Goal: Task Accomplishment & Management: Manage account settings

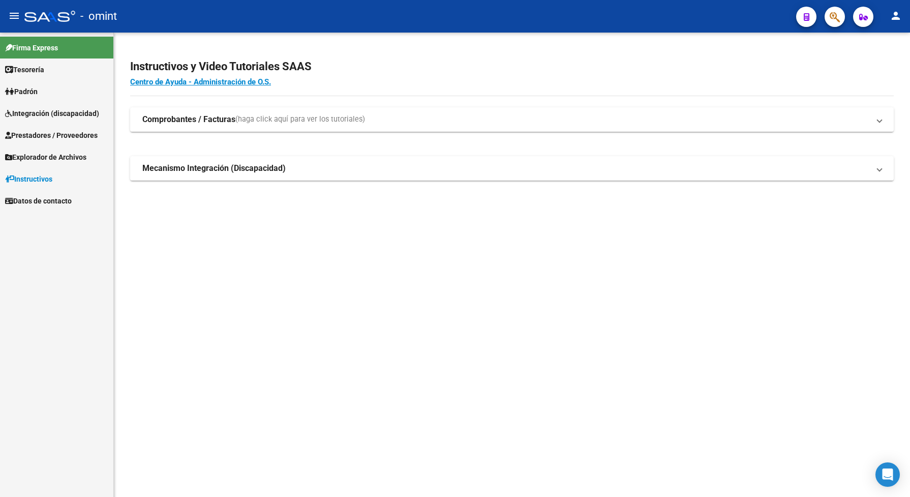
click at [64, 110] on span "Integración (discapacidad)" at bounding box center [52, 113] width 94 height 11
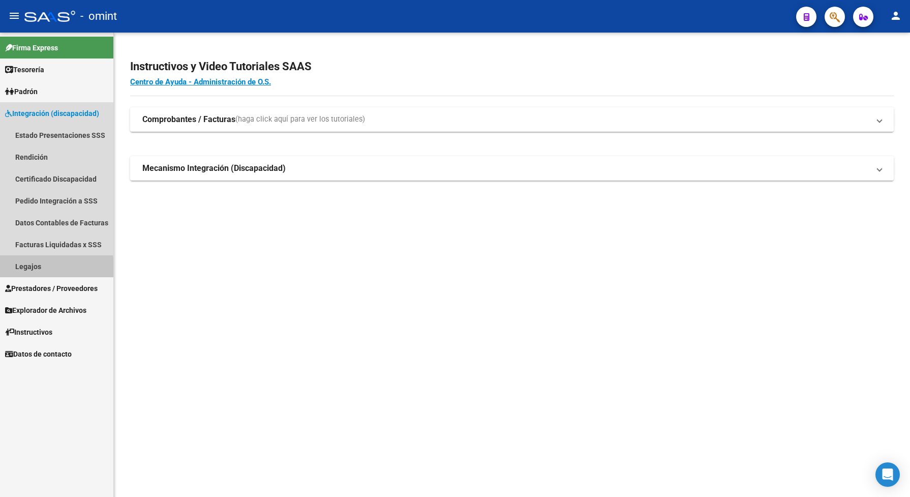
click at [24, 268] on link "Legajos" at bounding box center [56, 266] width 113 height 22
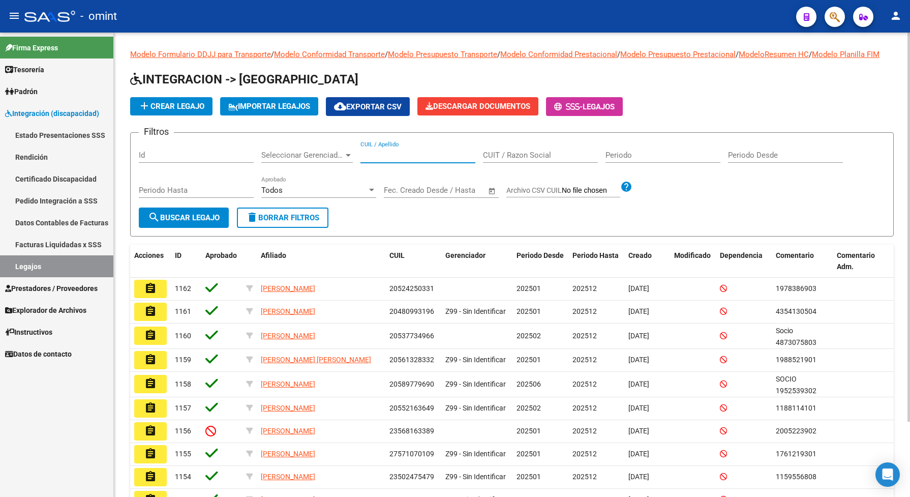
click at [404, 160] on input "CUIL / Apellido" at bounding box center [418, 155] width 115 height 9
paste input "20490801023"
type input "20490801023"
click at [199, 222] on span "search Buscar Legajo" at bounding box center [184, 217] width 72 height 9
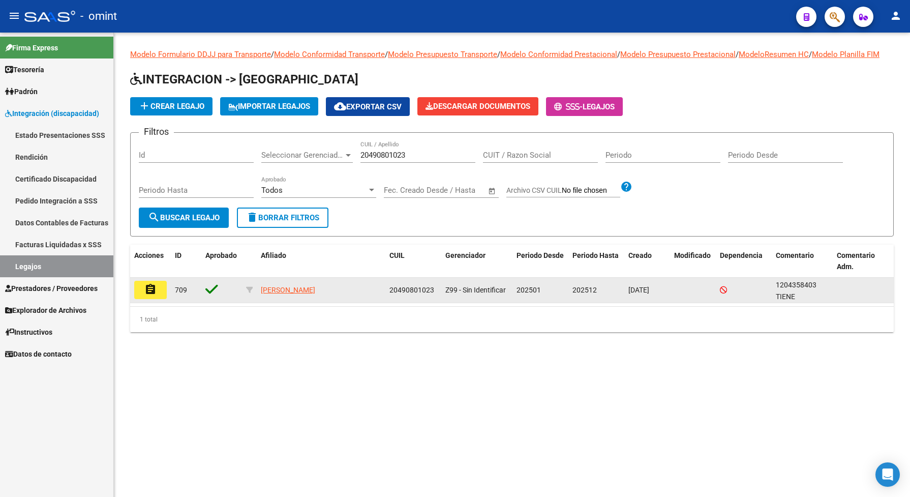
click at [150, 295] on mat-icon "assignment" at bounding box center [150, 289] width 12 height 12
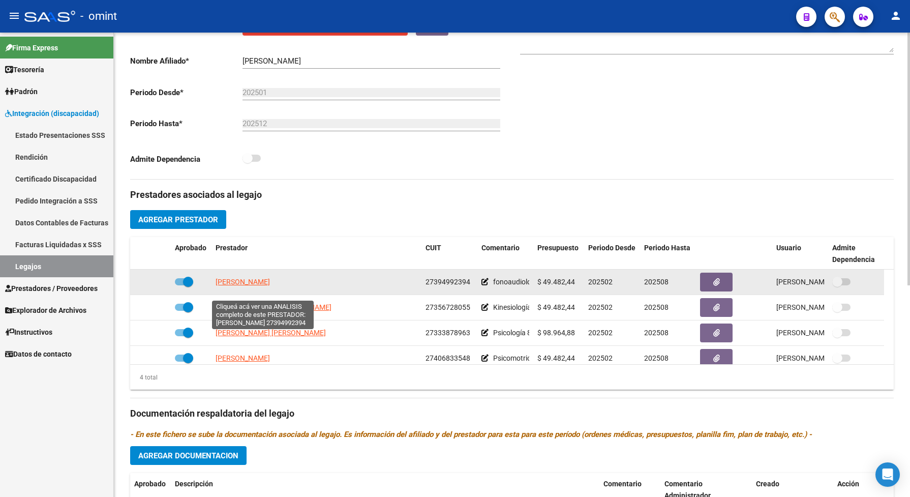
click at [269, 286] on span "PETTINA MARIA ANTONELLA" at bounding box center [243, 282] width 54 height 8
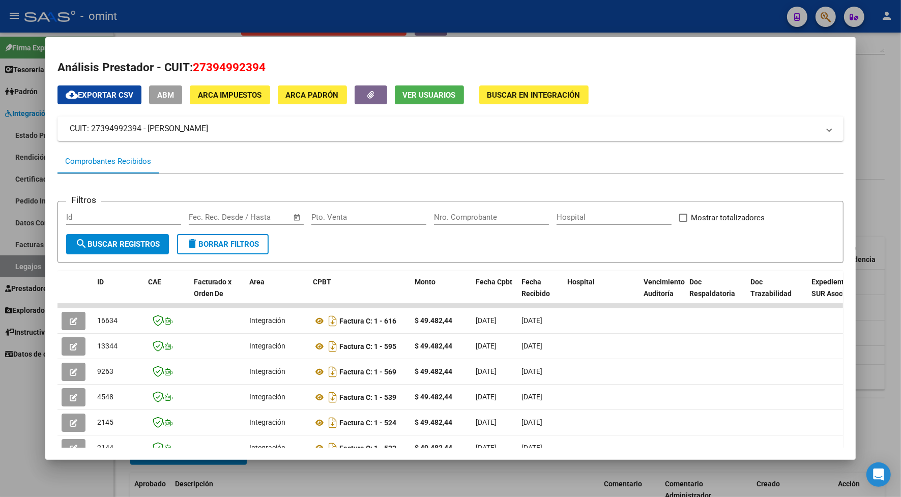
click at [548, 25] on div at bounding box center [450, 248] width 901 height 497
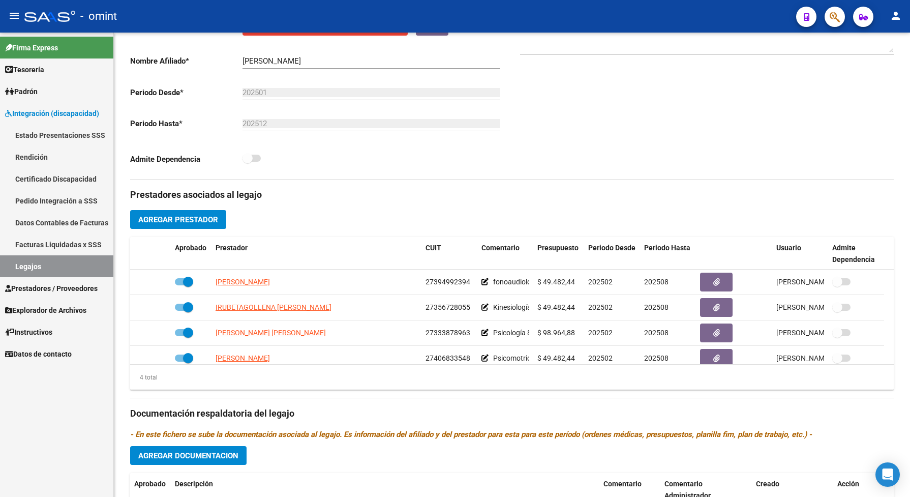
click at [47, 287] on span "Prestadores / Proveedores" at bounding box center [51, 288] width 93 height 11
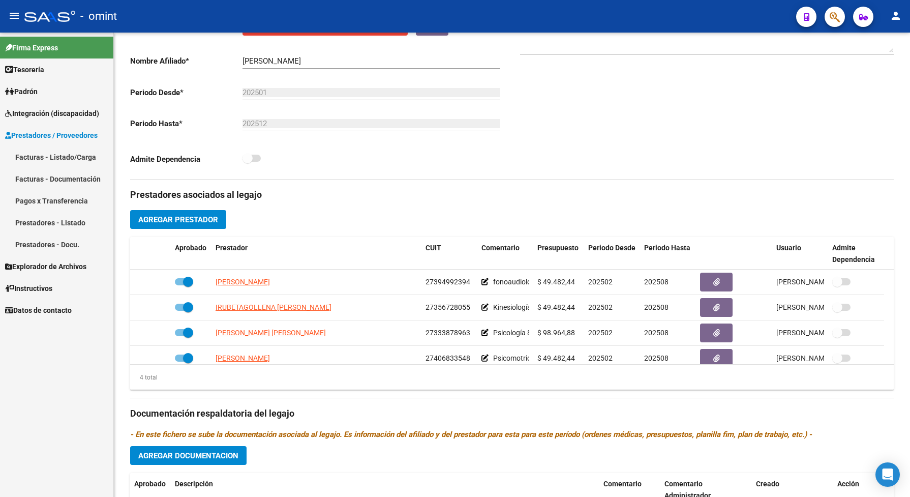
click at [61, 156] on link "Facturas - Listado/Carga" at bounding box center [56, 157] width 113 height 22
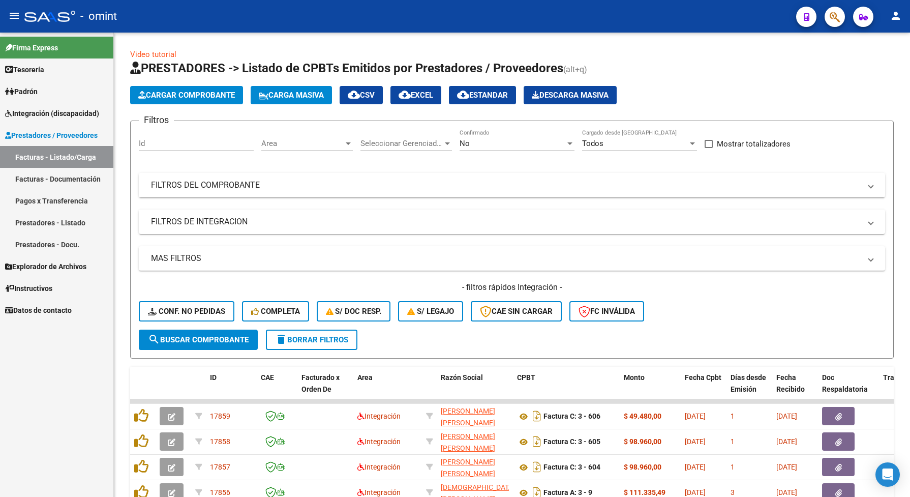
click at [56, 110] on span "Integración (discapacidad)" at bounding box center [52, 113] width 94 height 11
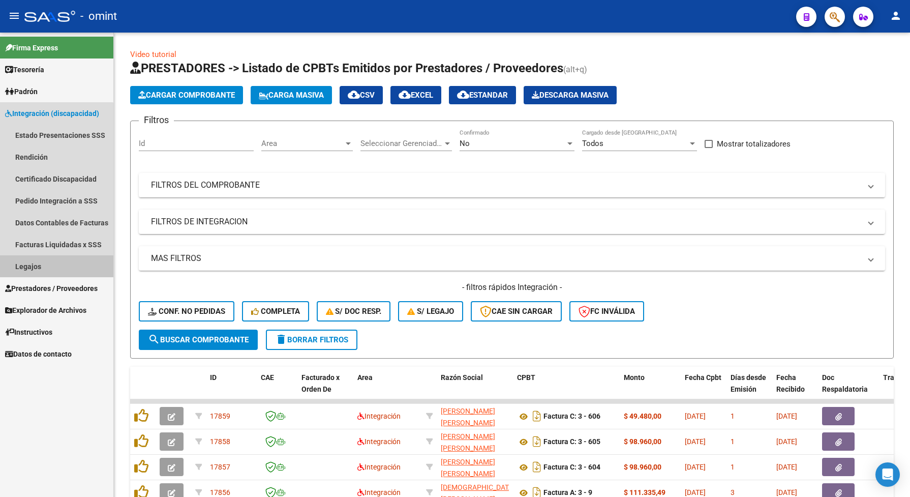
click at [48, 266] on link "Legajos" at bounding box center [56, 266] width 113 height 22
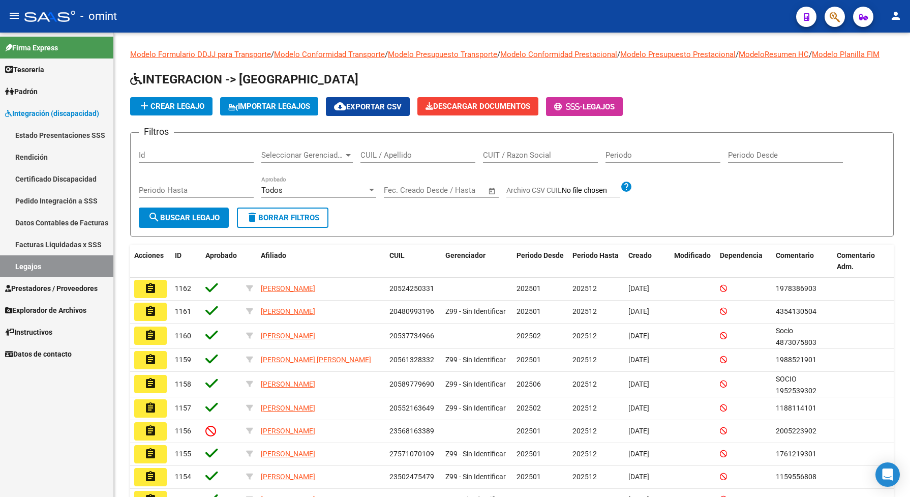
click at [41, 289] on span "Prestadores / Proveedores" at bounding box center [51, 288] width 93 height 11
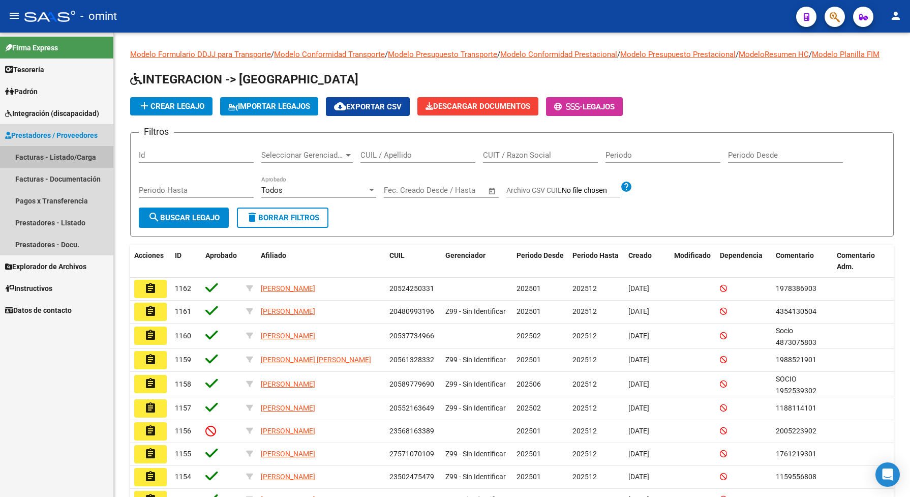
click at [74, 155] on link "Facturas - Listado/Carga" at bounding box center [56, 157] width 113 height 22
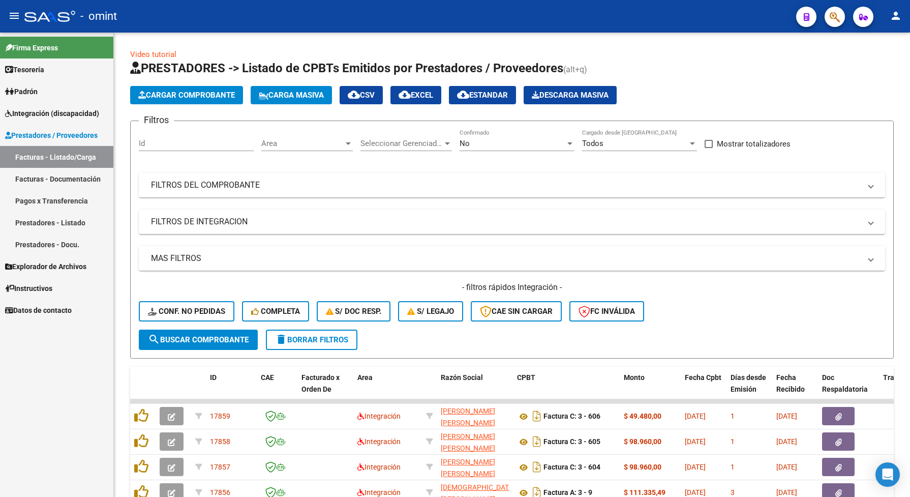
click at [44, 113] on span "Integración (discapacidad)" at bounding box center [52, 113] width 94 height 11
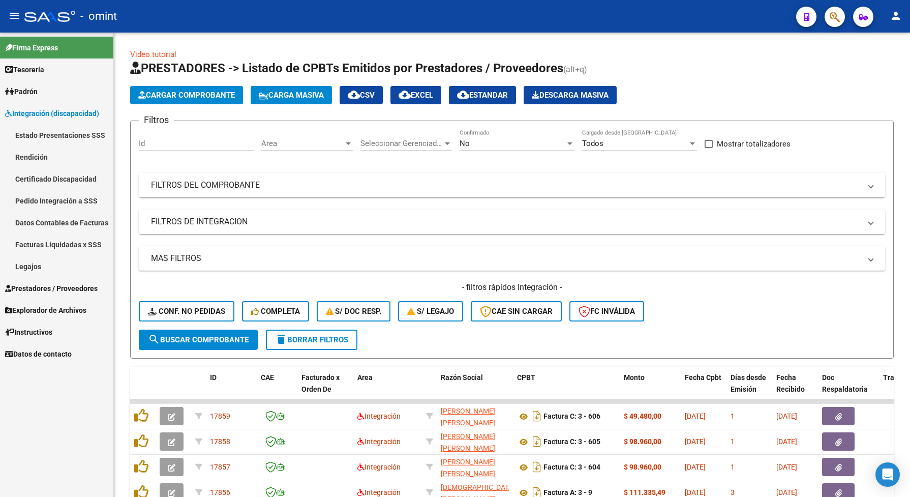
drag, startPoint x: 41, startPoint y: 264, endPoint x: 47, endPoint y: 255, distance: 11.7
click at [41, 262] on link "Legajos" at bounding box center [56, 266] width 113 height 22
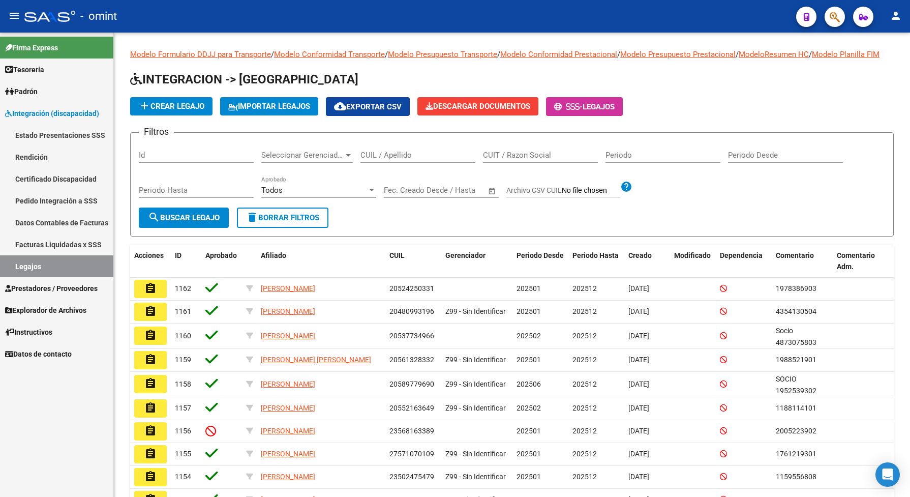
click at [88, 291] on span "Prestadores / Proveedores" at bounding box center [51, 288] width 93 height 11
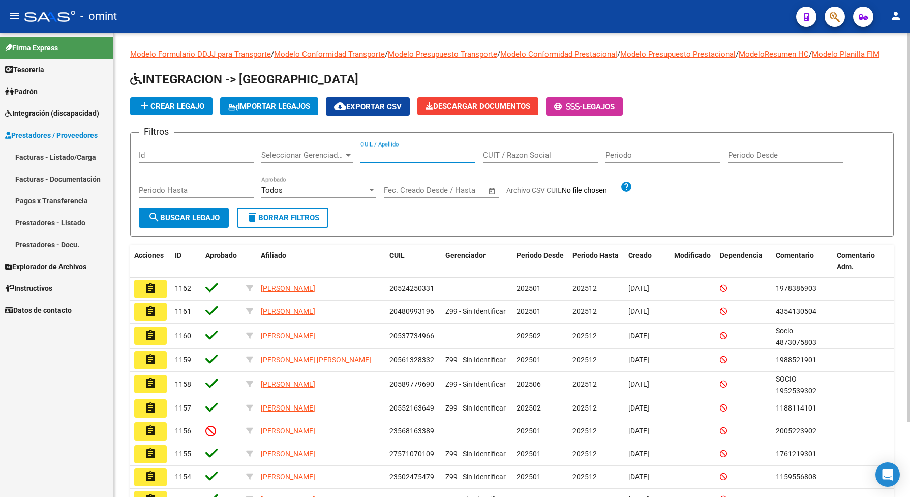
click at [370, 160] on input "CUIL / Apellido" at bounding box center [418, 155] width 115 height 9
click at [39, 109] on span "Integración (discapacidad)" at bounding box center [52, 113] width 94 height 11
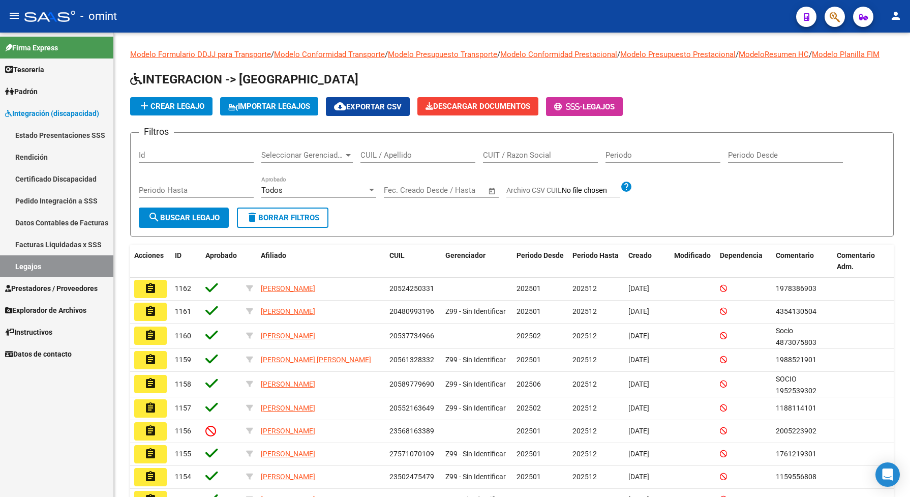
click at [57, 263] on link "Legajos" at bounding box center [56, 266] width 113 height 22
click at [365, 160] on input "CUIL / Apellido" at bounding box center [418, 155] width 115 height 9
paste input "20490801023"
type input "20490801023"
click at [213, 222] on span "search Buscar Legajo" at bounding box center [184, 217] width 72 height 9
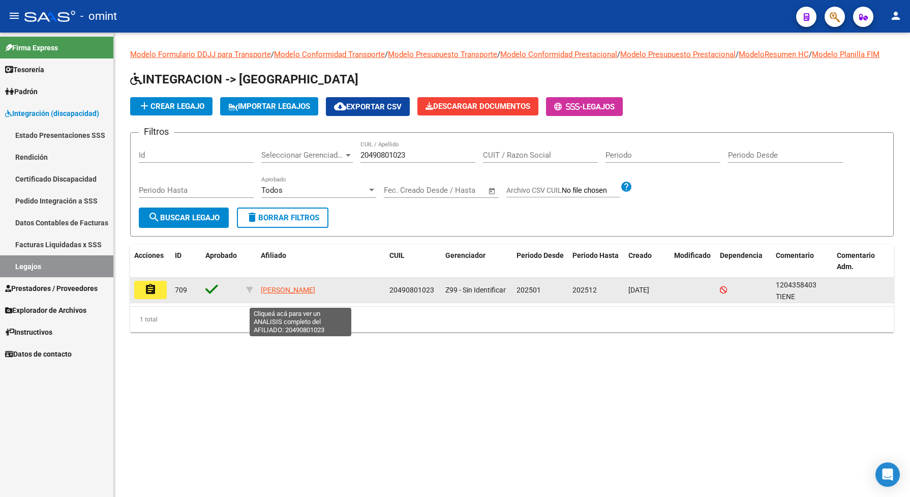
click at [315, 294] on span "RAME MATIAS EZEQUIEL" at bounding box center [288, 290] width 54 height 8
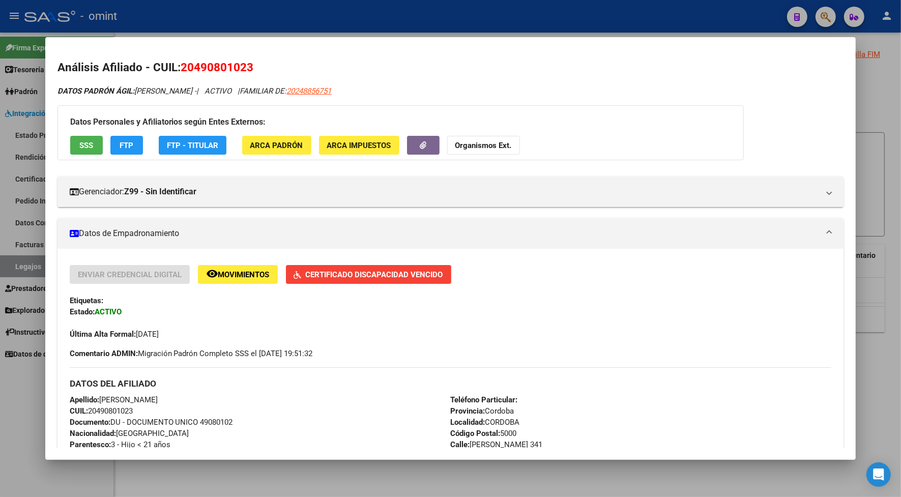
click at [311, 9] on div at bounding box center [450, 248] width 901 height 497
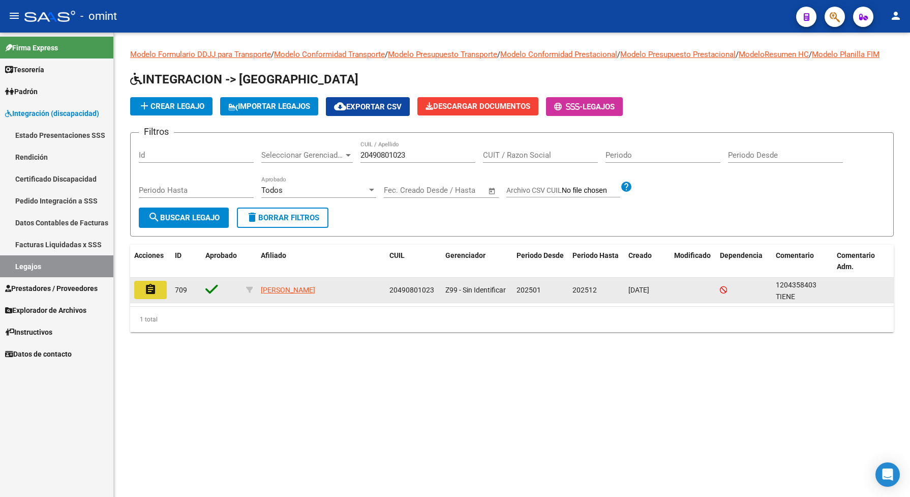
click at [151, 295] on mat-icon "assignment" at bounding box center [150, 289] width 12 height 12
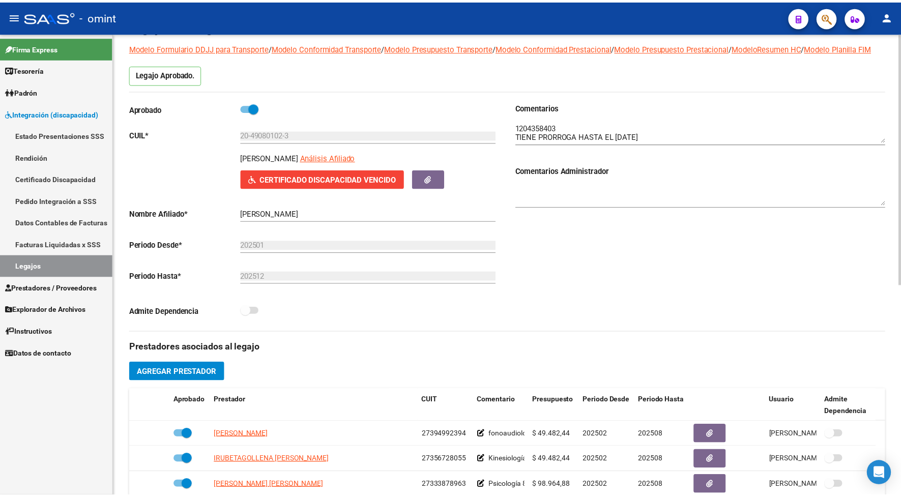
scroll to position [191, 0]
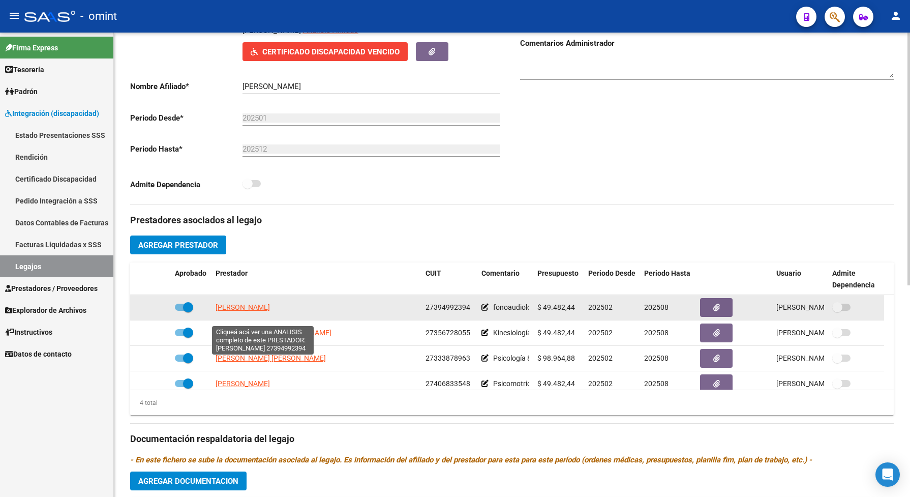
click at [247, 311] on span "PETTINA MARIA ANTONELLA" at bounding box center [243, 307] width 54 height 8
type textarea "27394992394"
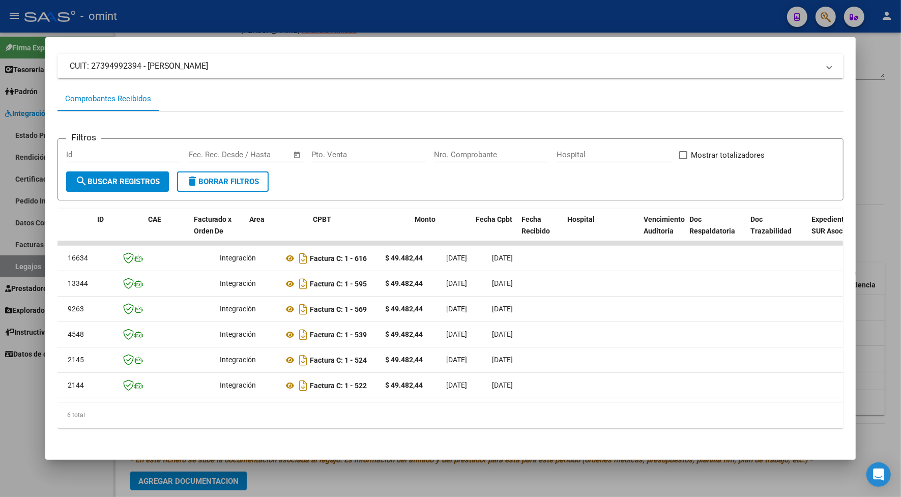
scroll to position [0, 0]
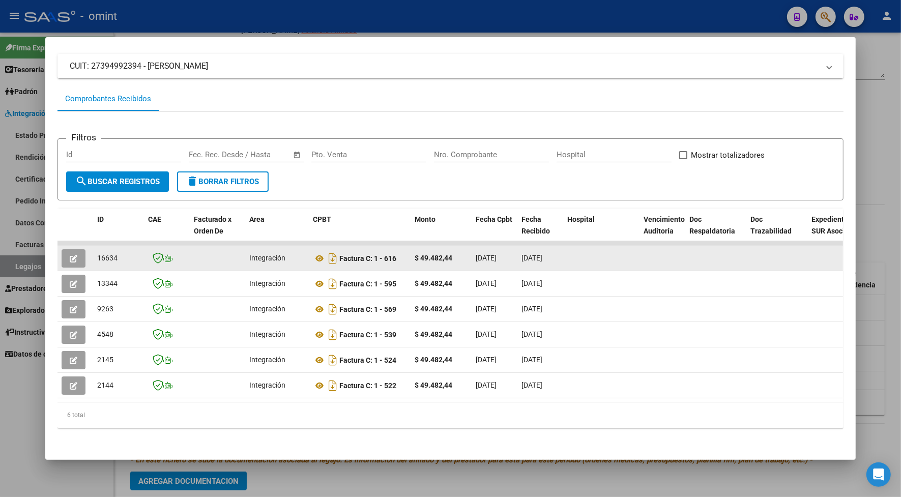
click at [72, 255] on icon "button" at bounding box center [74, 259] width 8 height 8
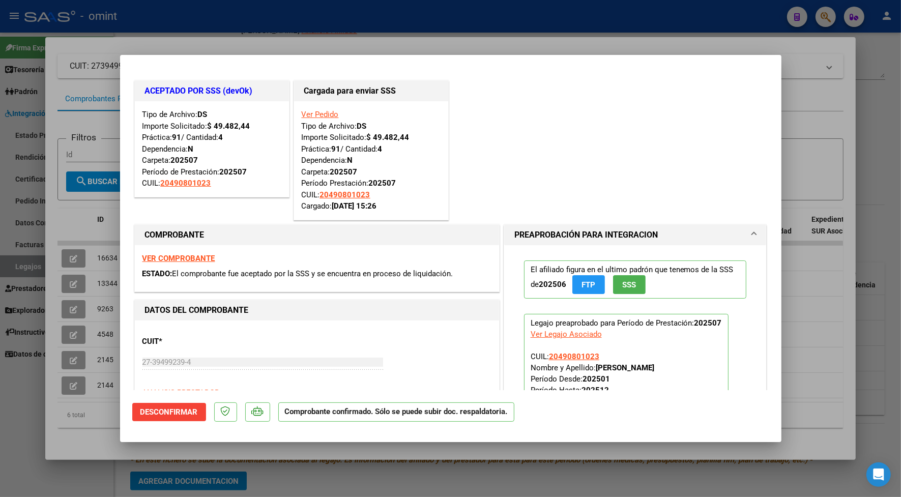
click at [168, 38] on div at bounding box center [450, 248] width 901 height 497
type input "$ 0,00"
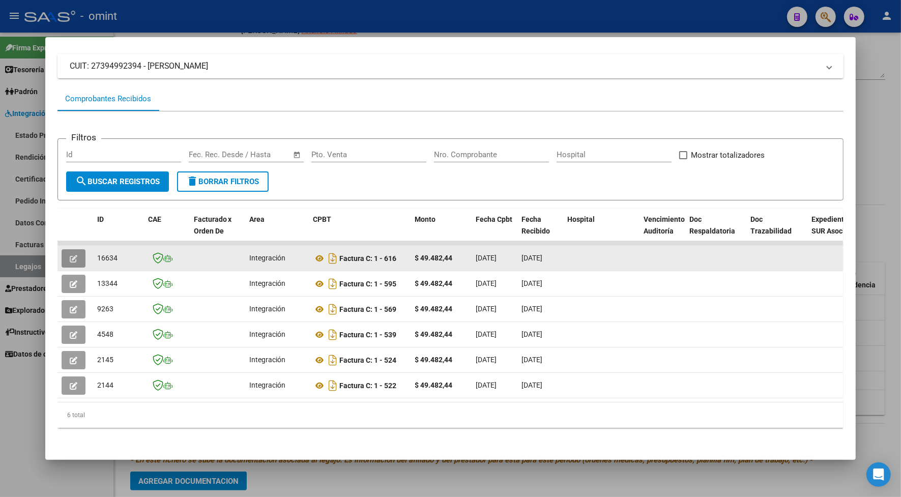
click at [74, 249] on button "button" at bounding box center [74, 258] width 24 height 18
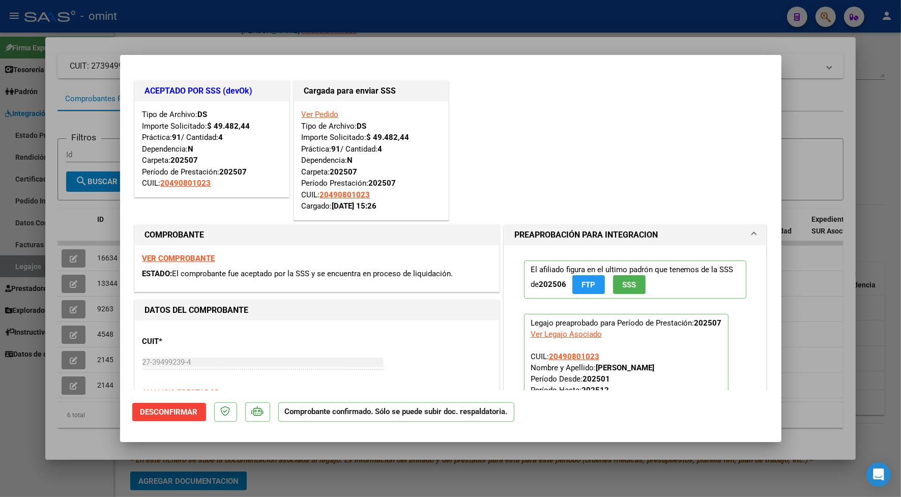
click at [288, 28] on div at bounding box center [450, 248] width 901 height 497
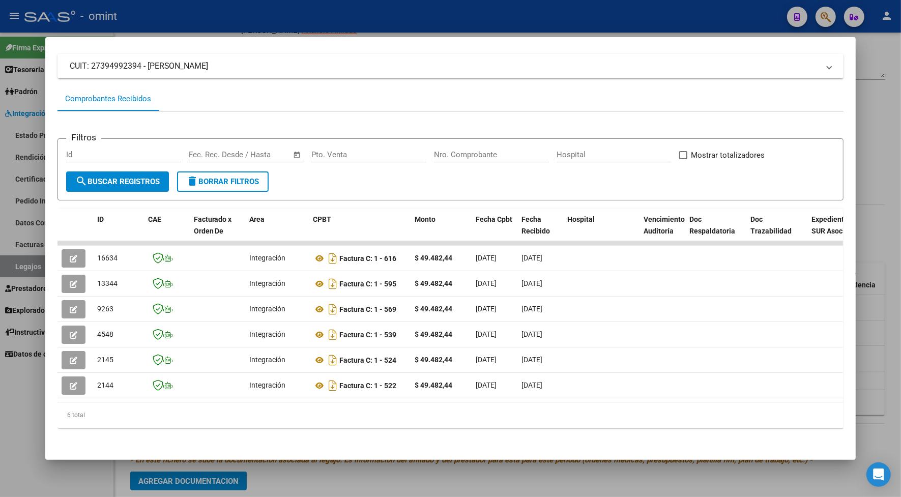
click at [270, 9] on div at bounding box center [450, 248] width 901 height 497
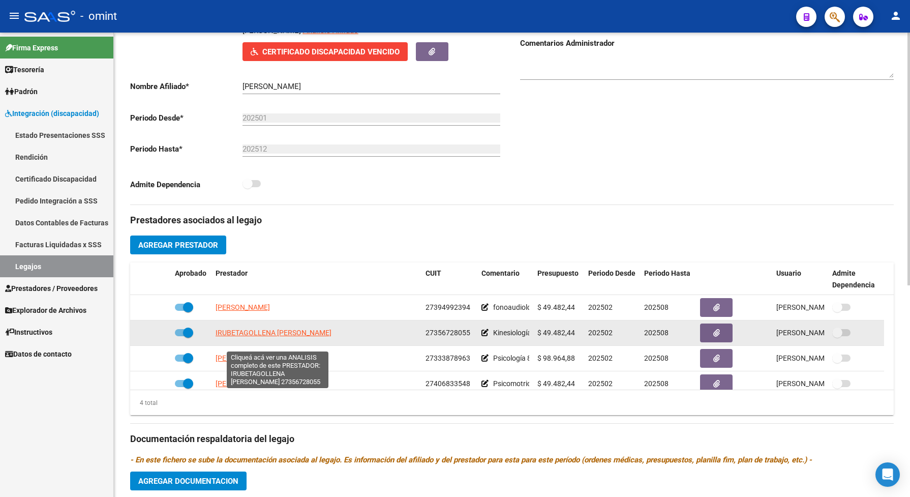
click at [315, 337] on span "IRUBETAGOLLENA NOELIA MACARENA" at bounding box center [274, 333] width 116 height 8
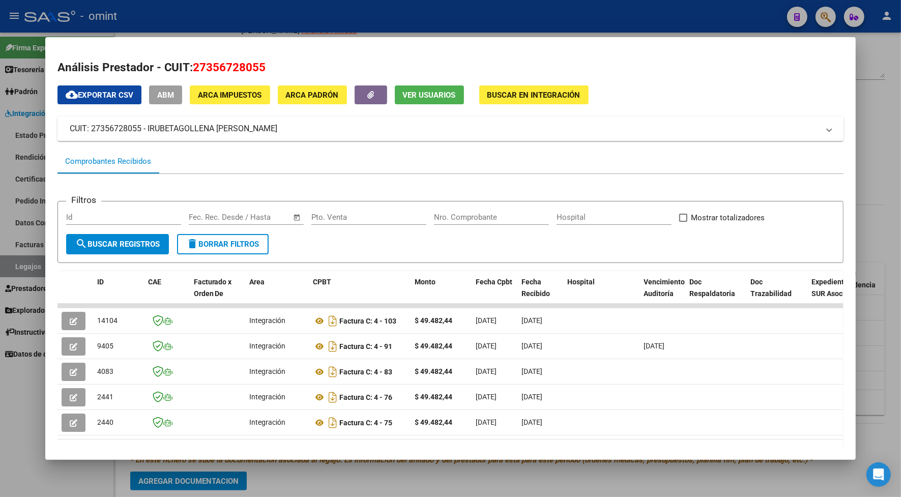
click at [532, 24] on div at bounding box center [450, 248] width 901 height 497
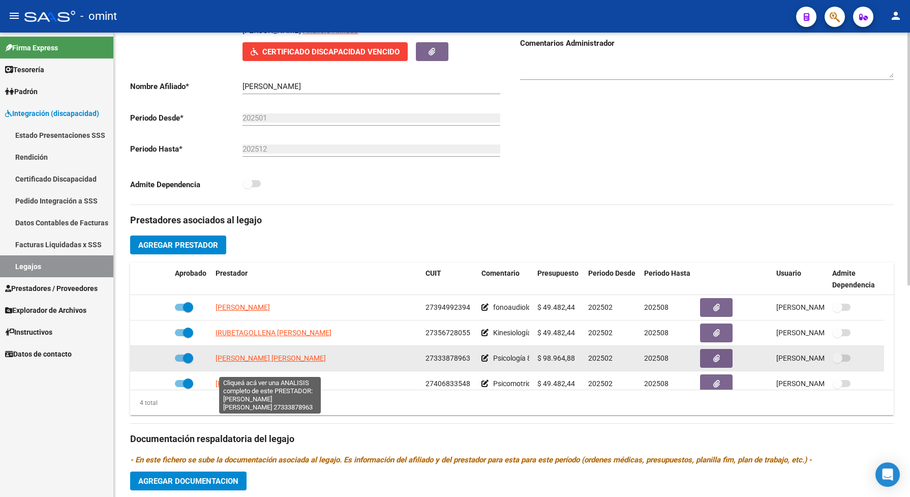
click at [229, 362] on span "GARCIA FANTINI MARIA LOURDES" at bounding box center [271, 358] width 110 height 8
type textarea "27333878963"
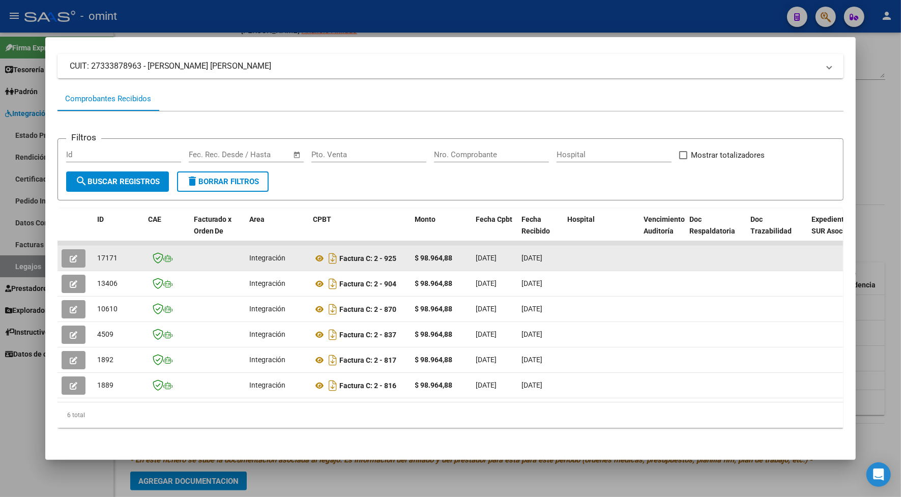
click at [70, 255] on icon "button" at bounding box center [74, 259] width 8 height 8
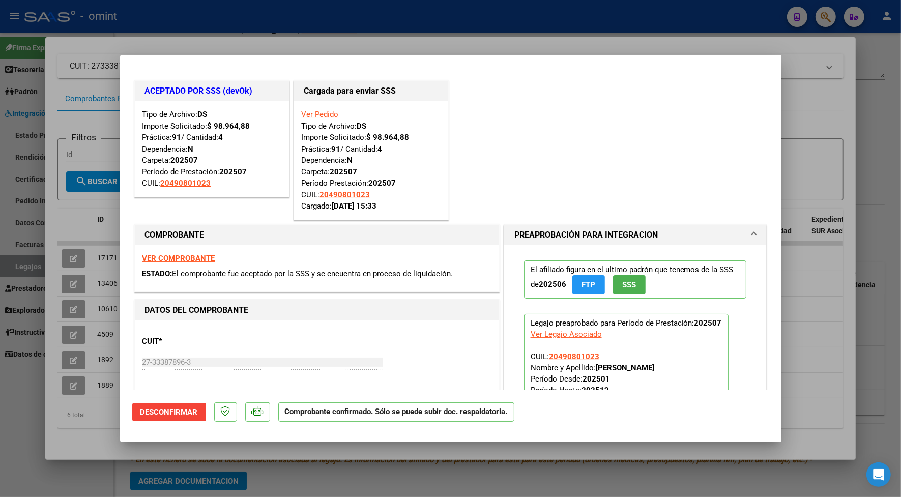
click at [243, 50] on div at bounding box center [450, 248] width 901 height 497
type input "$ 0,00"
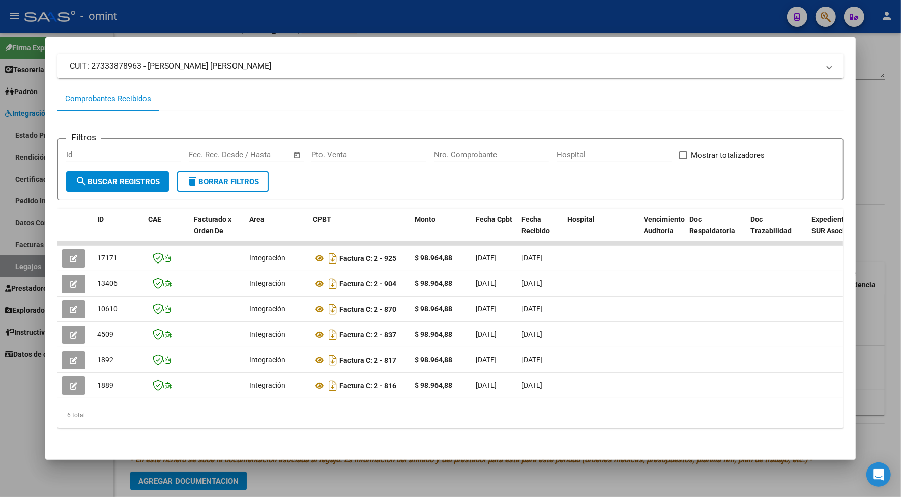
click at [245, 19] on div at bounding box center [450, 248] width 901 height 497
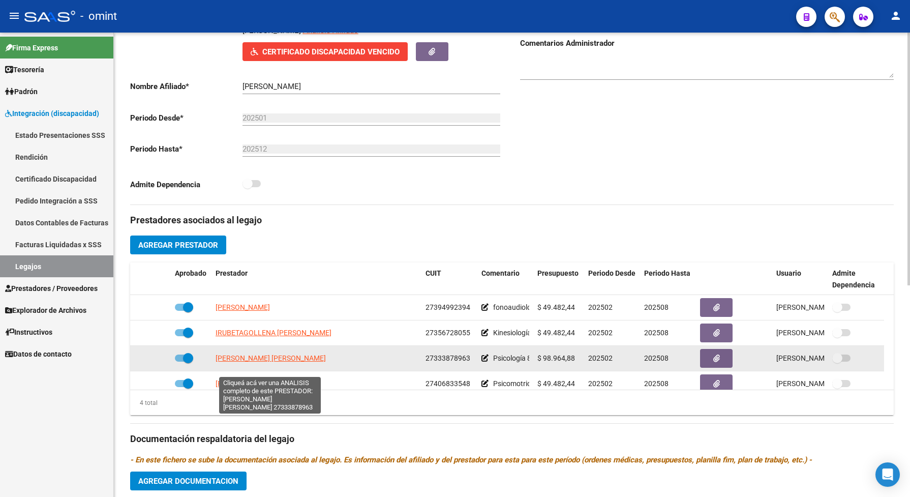
click at [261, 362] on span "GARCIA FANTINI MARIA LOURDES" at bounding box center [271, 358] width 110 height 8
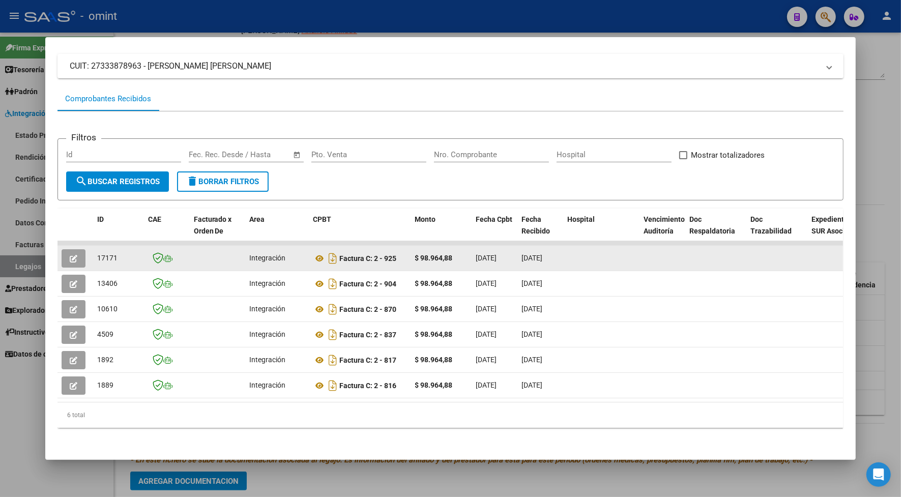
click at [70, 257] on icon "button" at bounding box center [74, 259] width 8 height 8
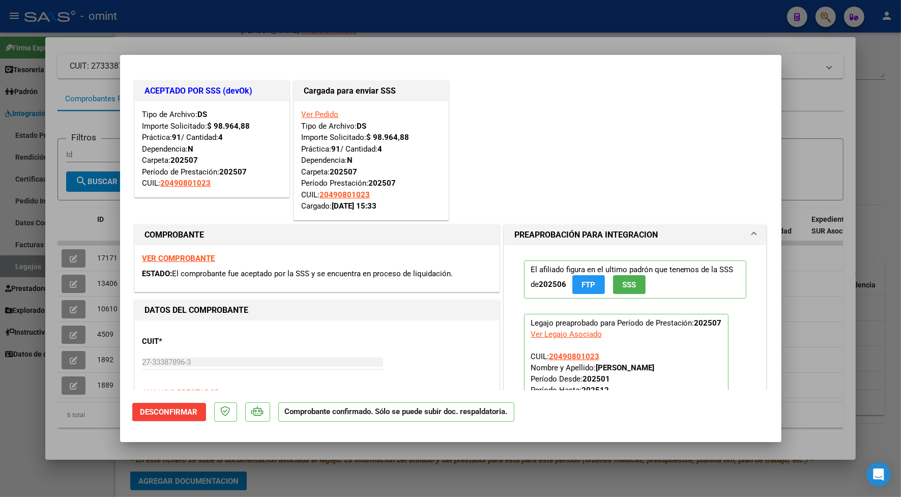
click at [184, 37] on div at bounding box center [450, 248] width 901 height 497
type input "$ 0,00"
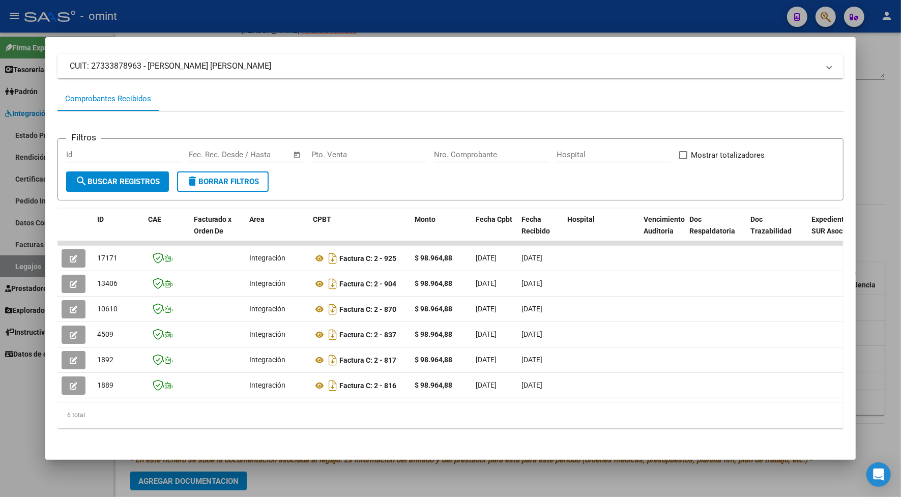
click at [346, 13] on div at bounding box center [450, 248] width 901 height 497
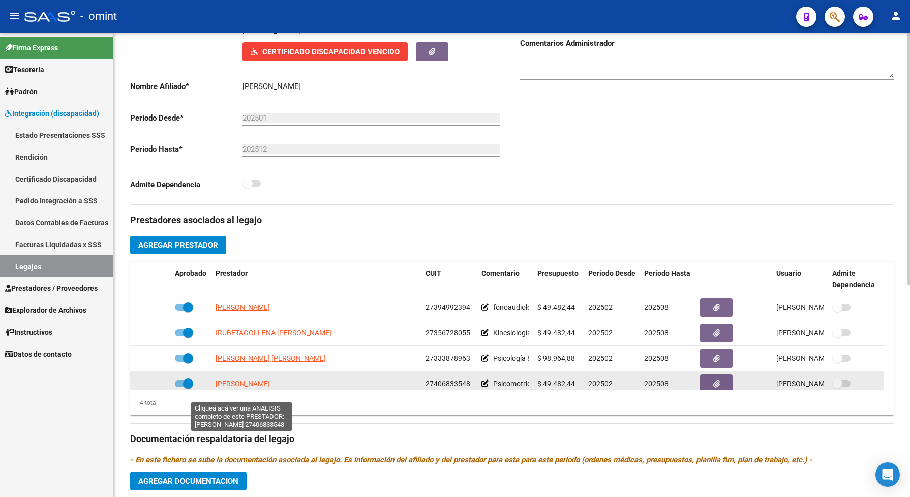
click at [254, 388] on span "MARTINI MARIA" at bounding box center [243, 383] width 54 height 8
type textarea "27406833548"
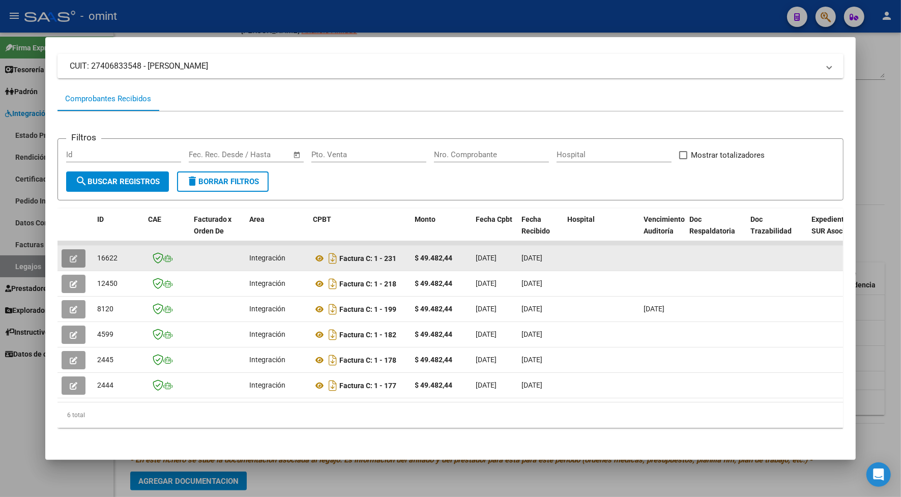
click at [70, 249] on button "button" at bounding box center [74, 258] width 24 height 18
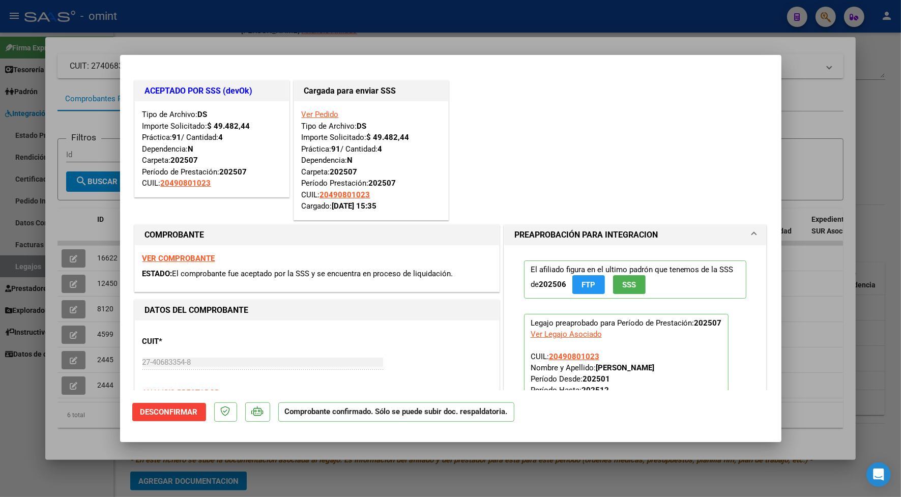
click at [86, 443] on div at bounding box center [450, 248] width 901 height 497
type input "$ 0,00"
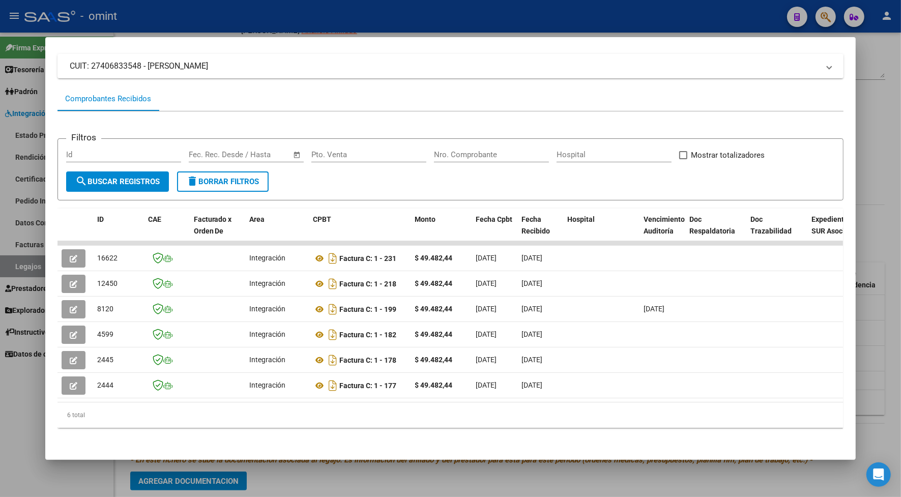
click at [254, 26] on div at bounding box center [450, 248] width 901 height 497
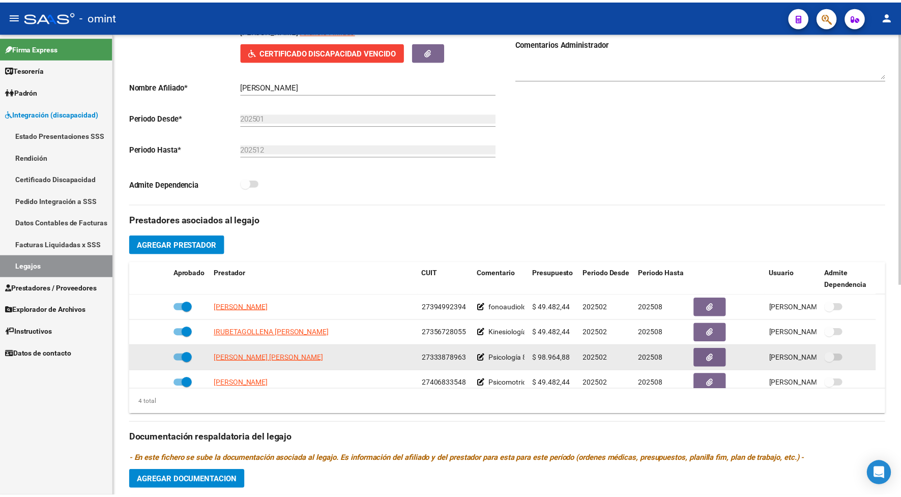
scroll to position [11, 0]
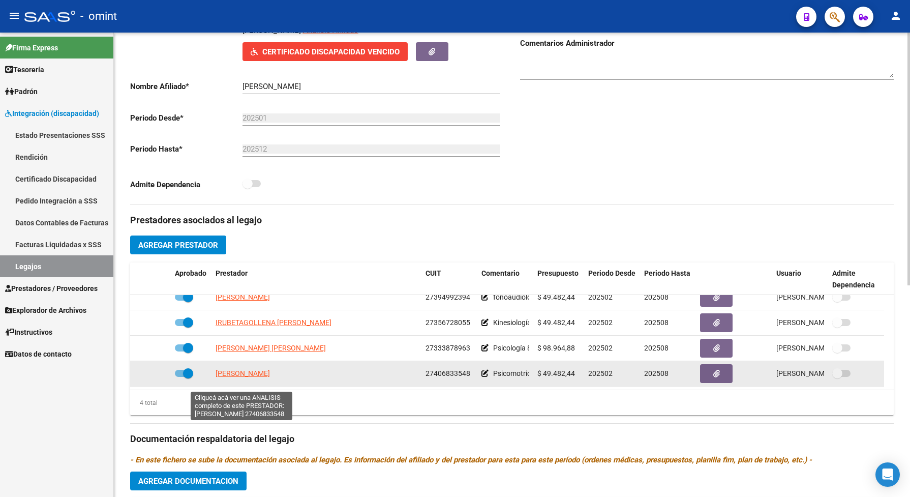
click at [257, 377] on span "MARTINI MARIA" at bounding box center [243, 373] width 54 height 8
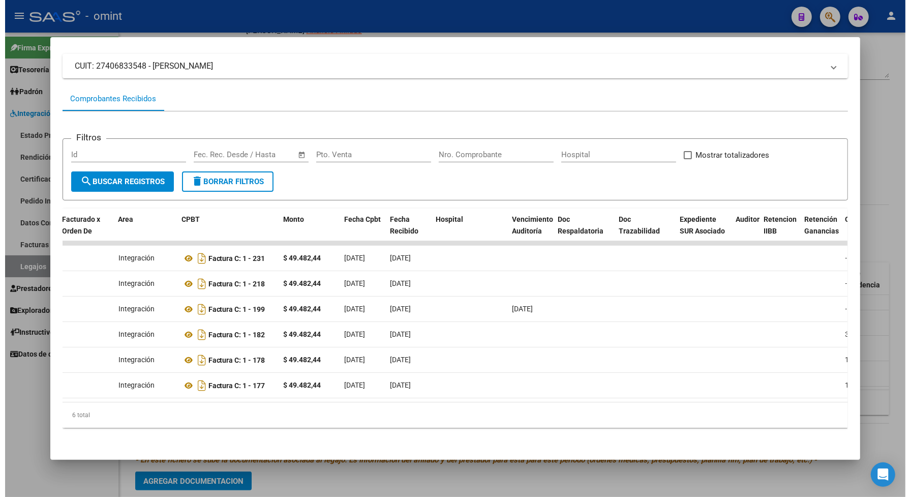
scroll to position [0, 0]
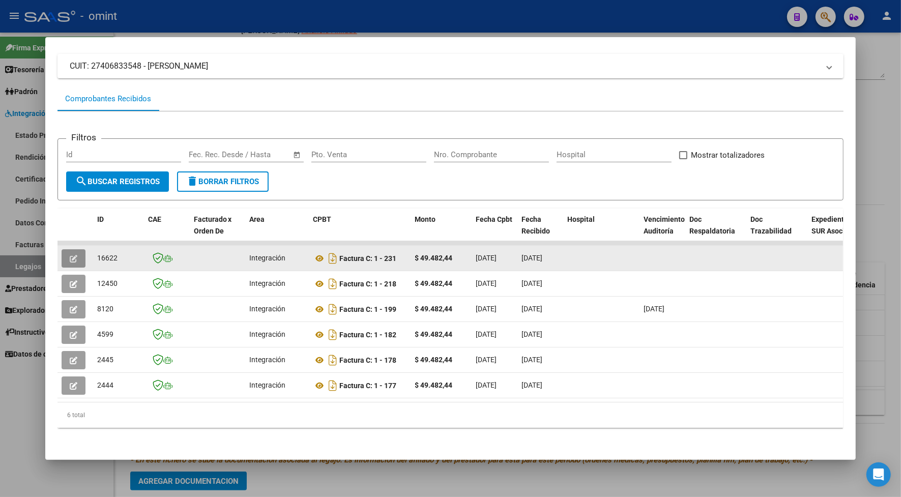
click at [73, 250] on button "button" at bounding box center [74, 258] width 24 height 18
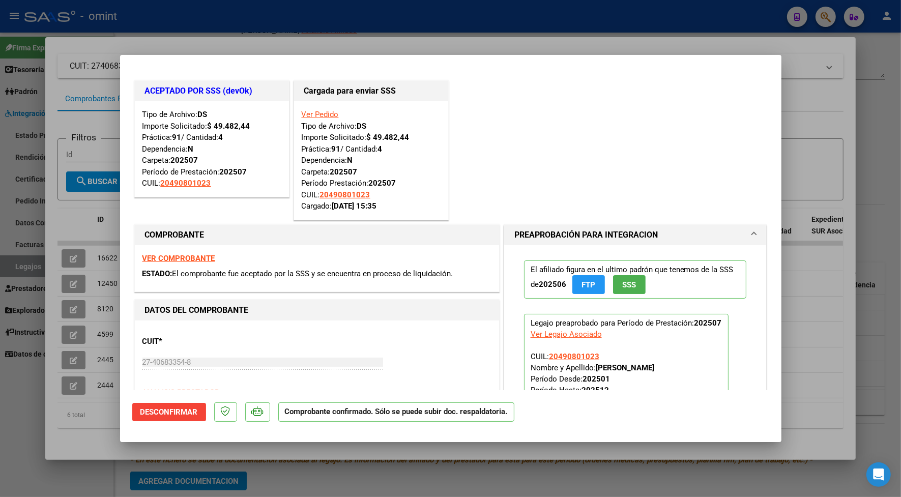
click at [154, 44] on div at bounding box center [450, 248] width 901 height 497
type input "$ 0,00"
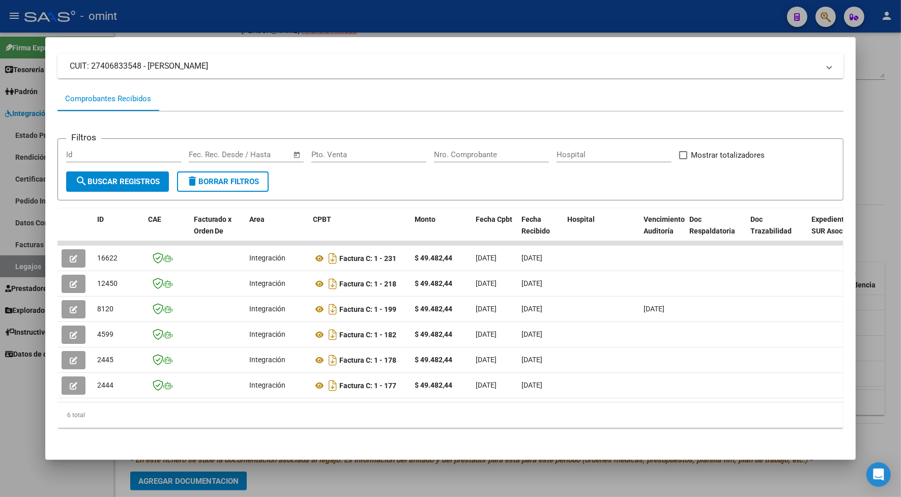
click at [308, 18] on div at bounding box center [450, 248] width 901 height 497
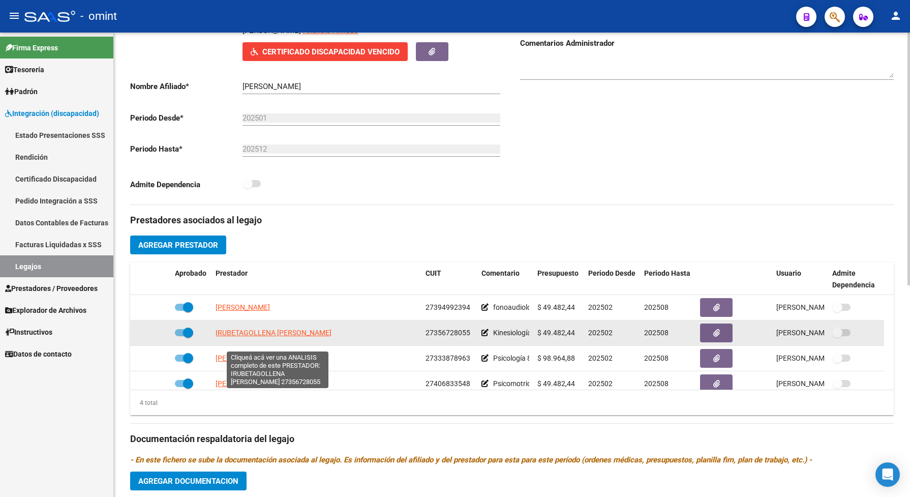
click at [298, 337] on span "IRUBETAGOLLENA NOELIA MACARENA" at bounding box center [274, 333] width 116 height 8
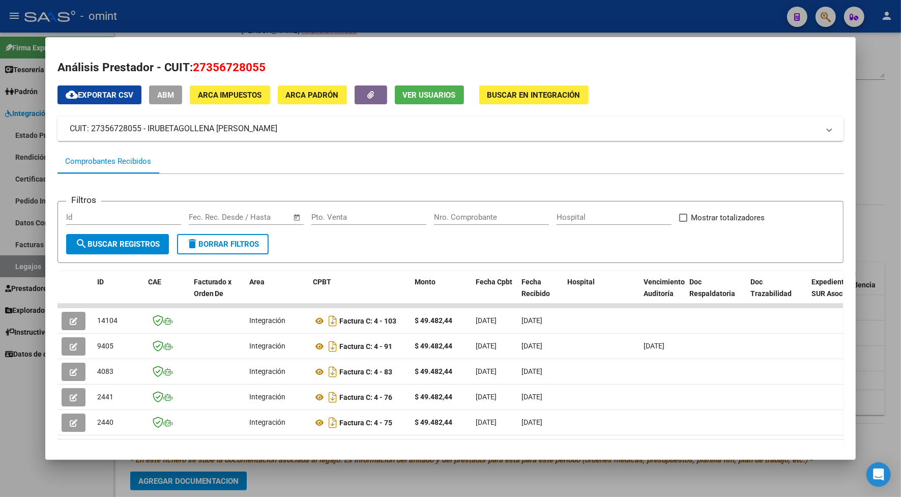
click at [390, 7] on div at bounding box center [450, 248] width 901 height 497
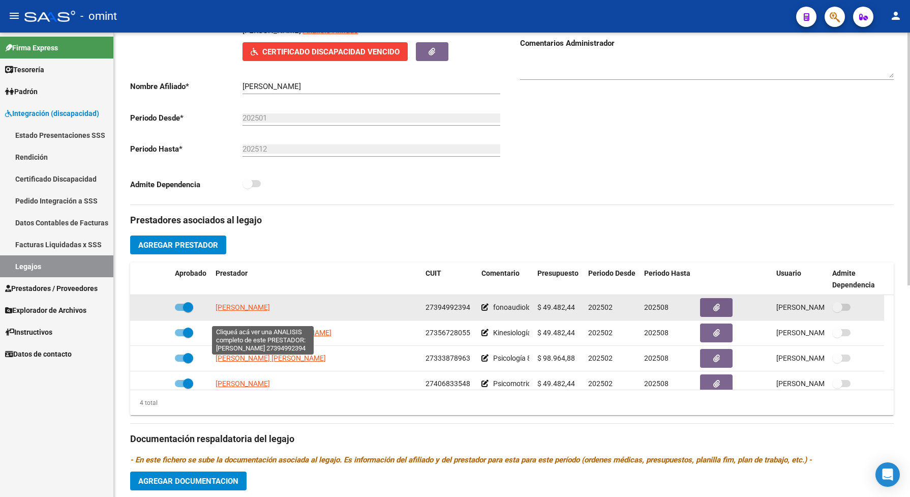
click at [222, 311] on span "PETTINA MARIA ANTONELLA" at bounding box center [243, 307] width 54 height 8
type textarea "27394992394"
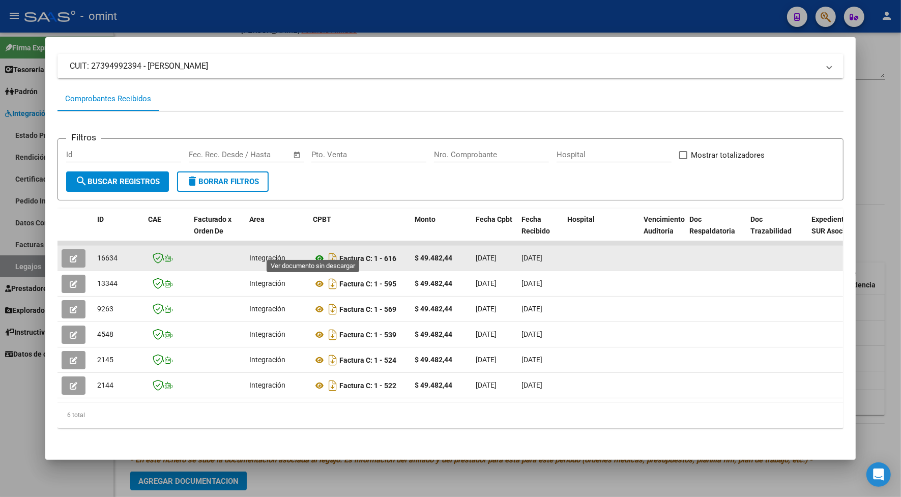
click at [313, 252] on icon at bounding box center [319, 258] width 13 height 12
click at [70, 255] on icon "button" at bounding box center [74, 259] width 8 height 8
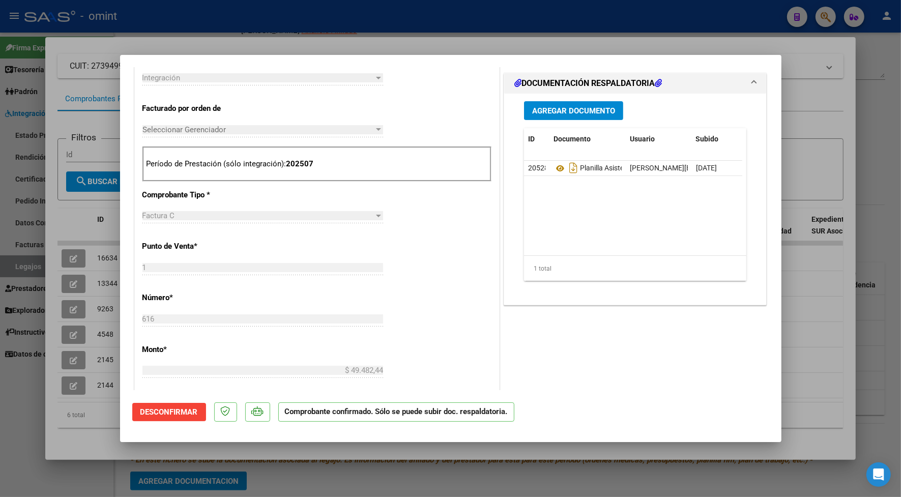
scroll to position [318, 0]
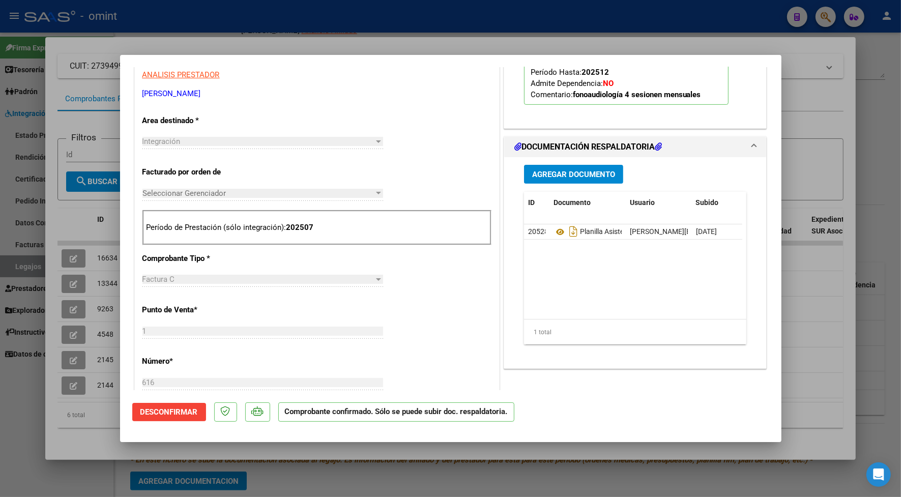
click at [450, 29] on div at bounding box center [450, 248] width 901 height 497
type input "$ 0,00"
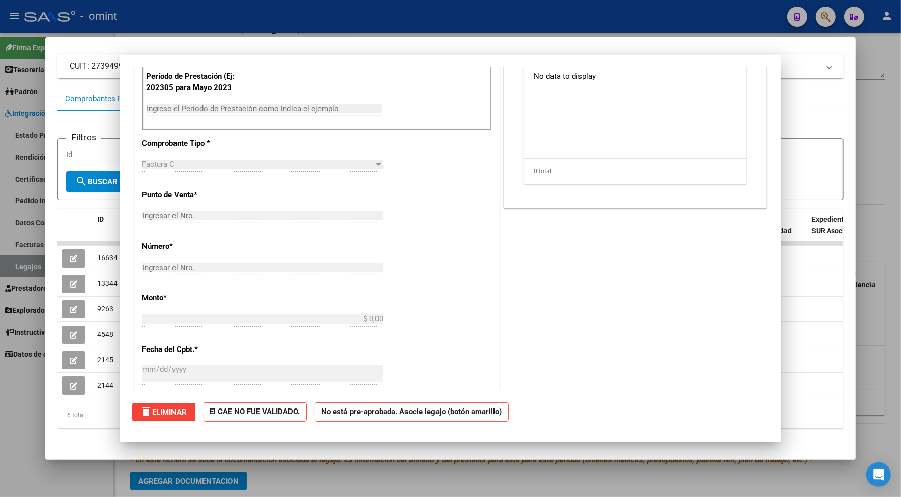
scroll to position [0, 0]
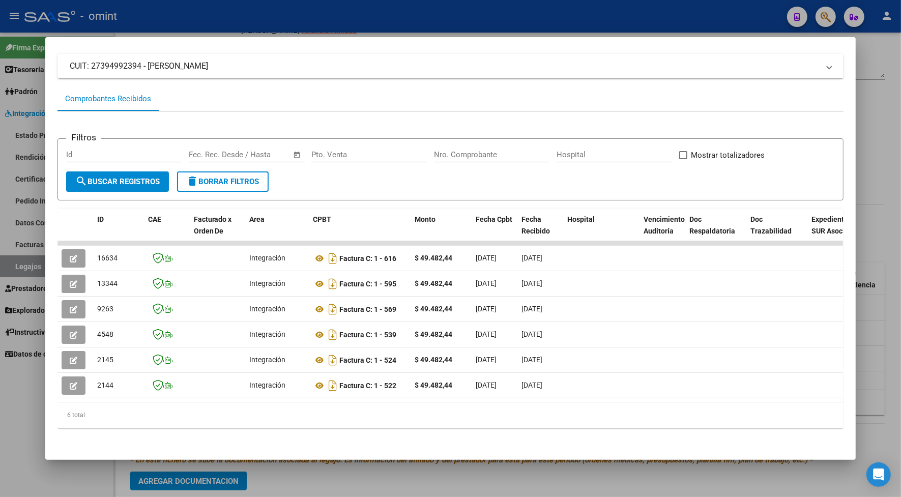
click at [245, 15] on div at bounding box center [450, 248] width 901 height 497
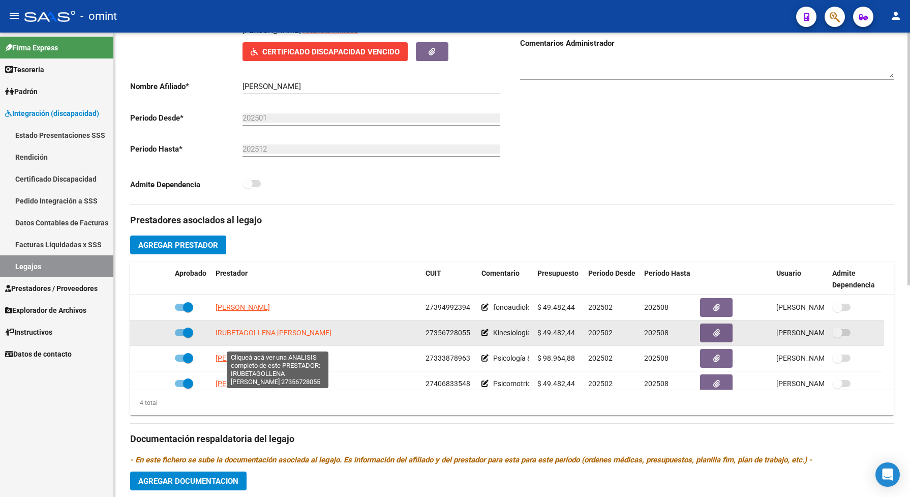
click at [323, 337] on span "IRUBETAGOLLENA NOELIA MACARENA" at bounding box center [274, 333] width 116 height 8
type textarea "27356728055"
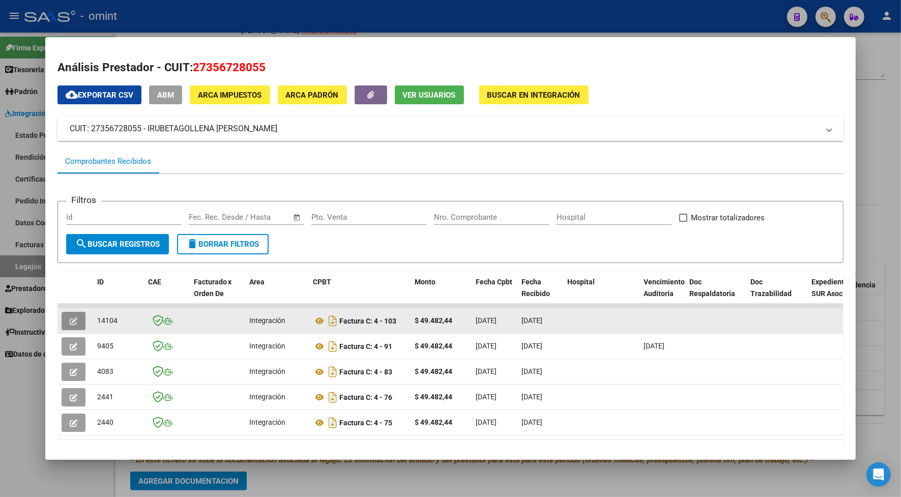
click at [68, 314] on button "button" at bounding box center [74, 321] width 24 height 18
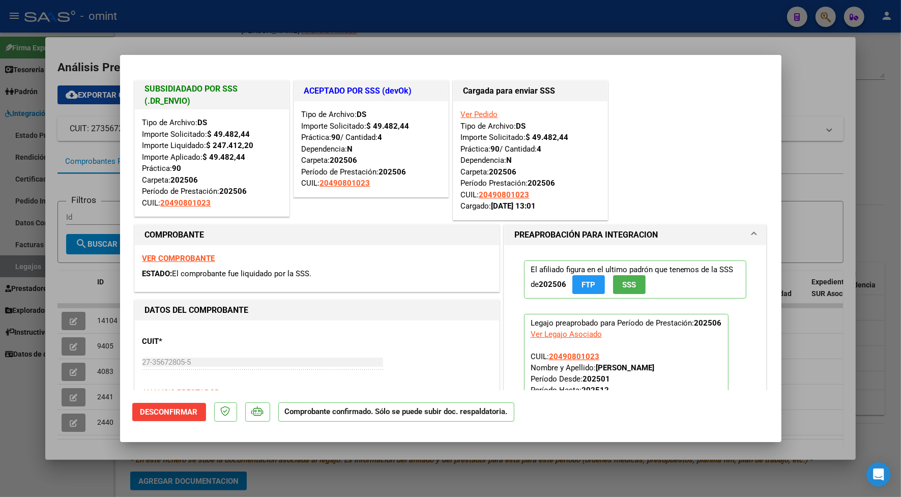
click at [225, 40] on div at bounding box center [450, 248] width 901 height 497
type input "$ 0,00"
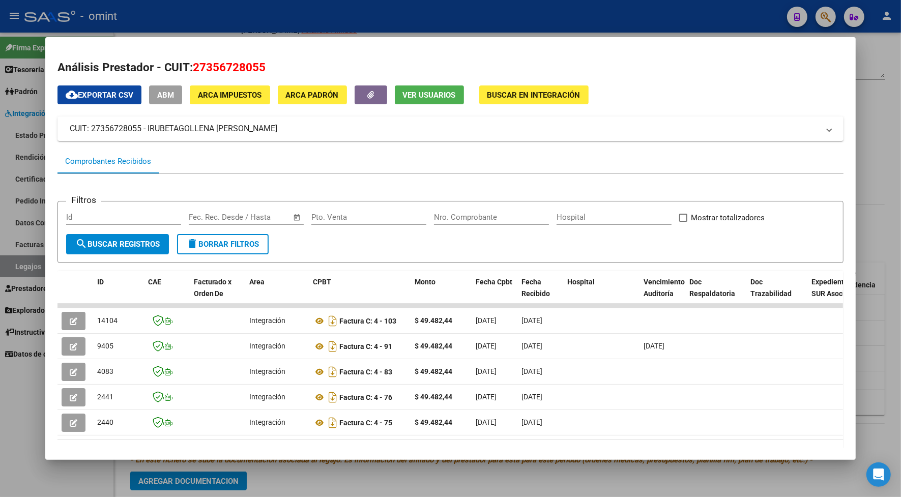
click at [324, 15] on div at bounding box center [450, 248] width 901 height 497
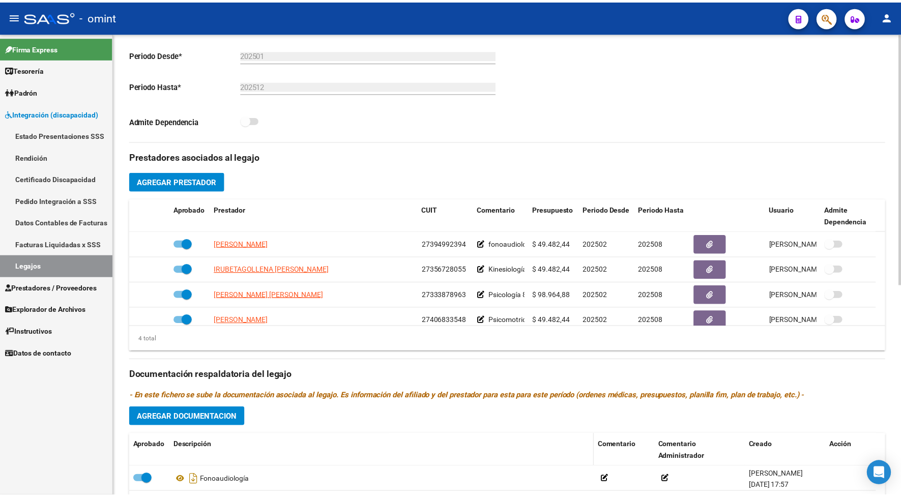
scroll to position [318, 0]
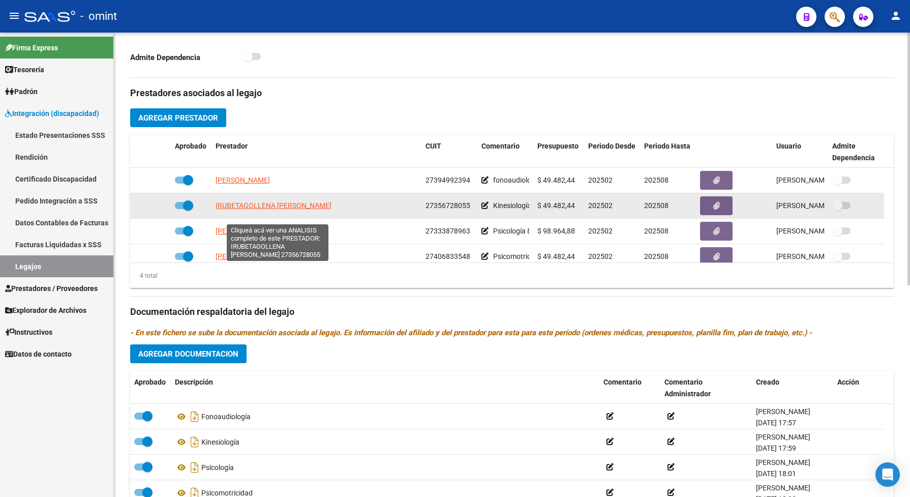
click at [332, 210] on span "IRUBETAGOLLENA NOELIA MACARENA" at bounding box center [274, 205] width 116 height 8
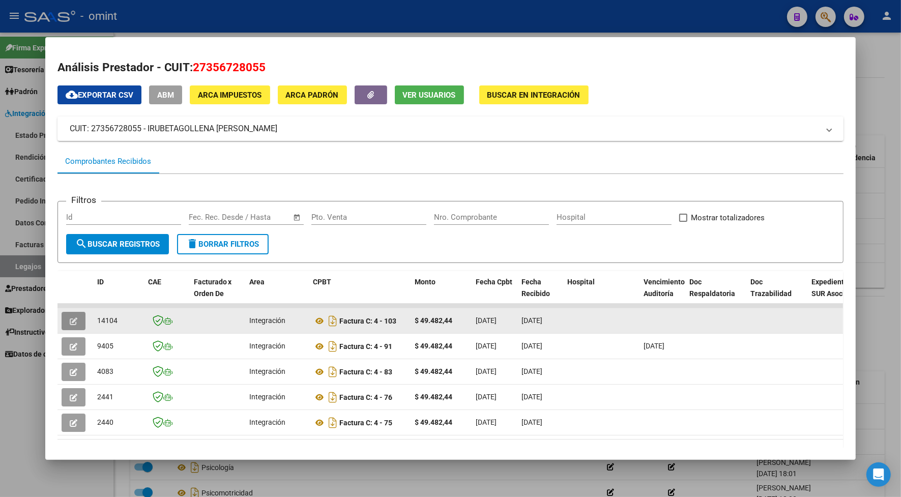
click at [76, 322] on button "button" at bounding box center [74, 321] width 24 height 18
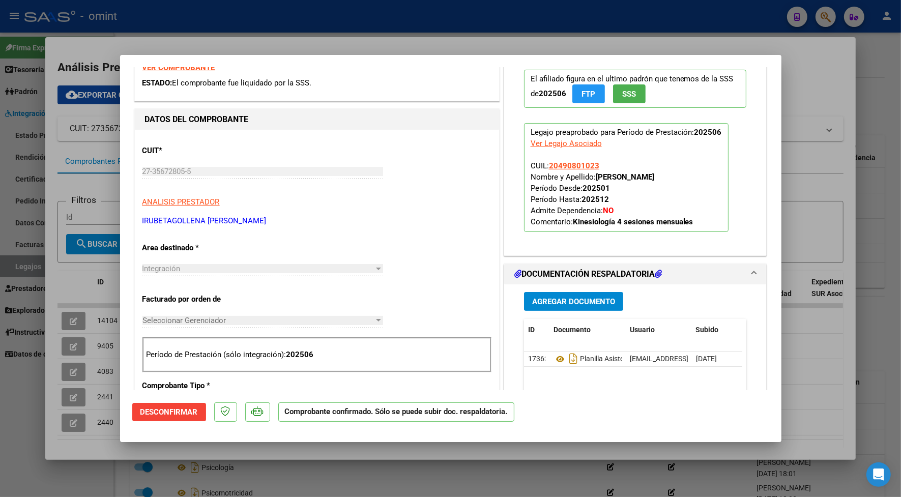
scroll to position [254, 0]
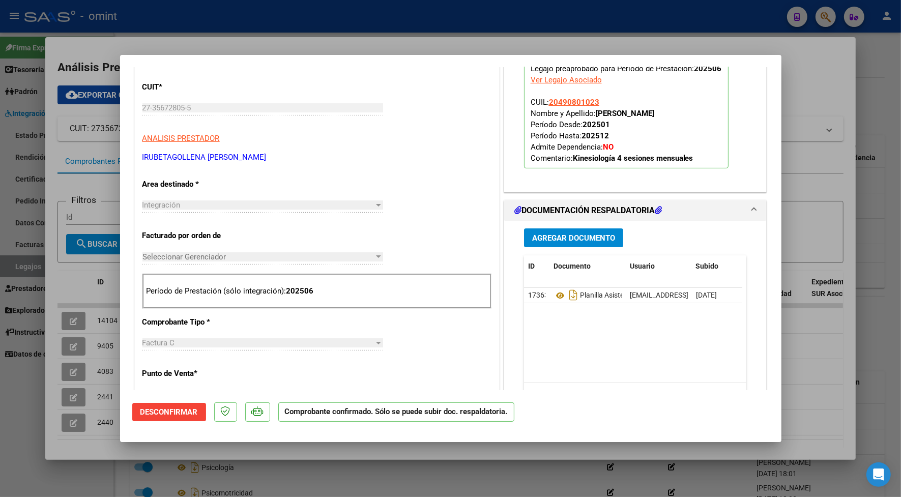
drag, startPoint x: 631, startPoint y: 295, endPoint x: 651, endPoint y: 341, distance: 50.6
click at [651, 341] on datatable-body "17363 Planilla Asistencia Kinesiologia 06/2025 macairubetagollena@gmail.com - N…" at bounding box center [633, 335] width 218 height 95
click at [630, 295] on span "macairubetagollena@gmail.com - Noelia Macarena Irubetagollena" at bounding box center [716, 295] width 172 height 8
drag, startPoint x: 624, startPoint y: 296, endPoint x: 663, endPoint y: 300, distance: 39.4
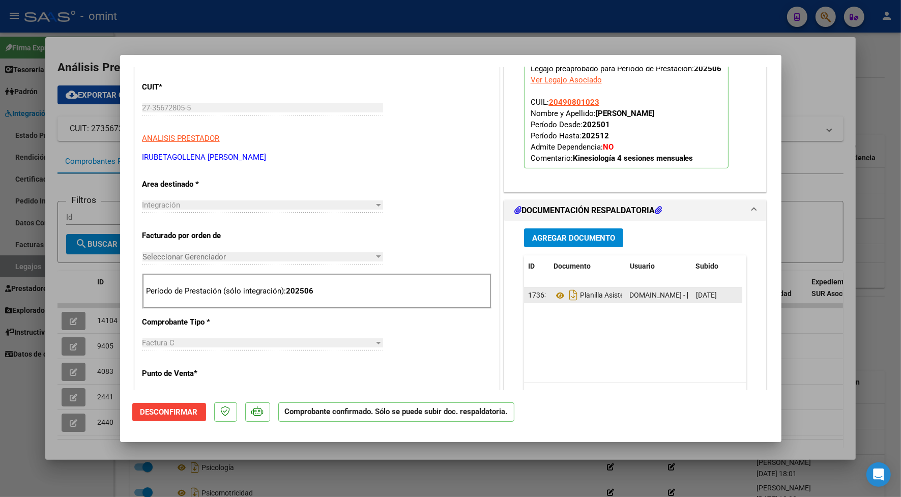
click at [663, 300] on div "macairubetagollena@gmail.com - Noelia Macarena Irubetagollena" at bounding box center [659, 295] width 58 height 12
drag, startPoint x: 663, startPoint y: 300, endPoint x: 657, endPoint y: 295, distance: 7.6
copy span "macairubetagollena@gmail.com"
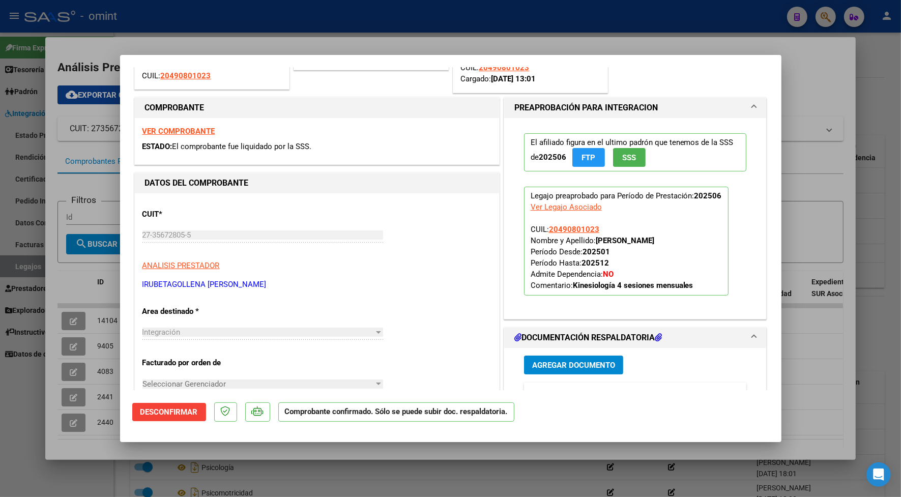
scroll to position [0, 0]
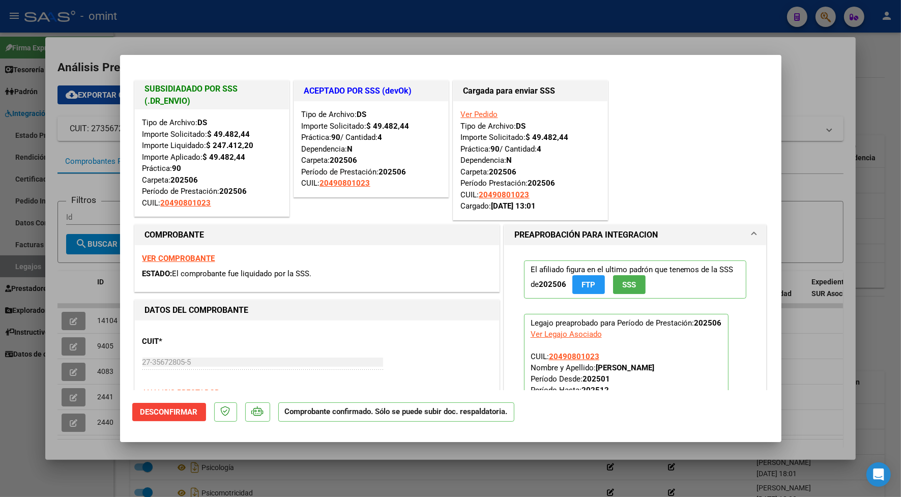
click at [322, 36] on div at bounding box center [450, 248] width 901 height 497
type input "$ 0,00"
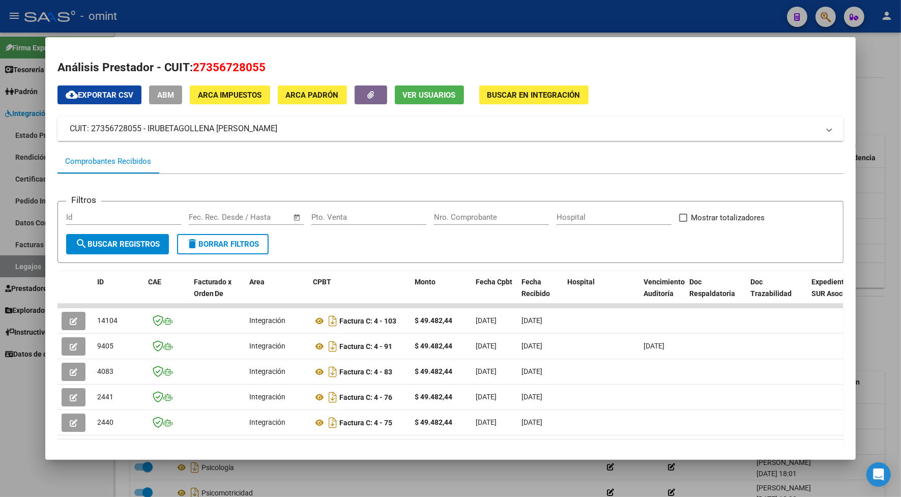
click at [185, 4] on div at bounding box center [450, 248] width 901 height 497
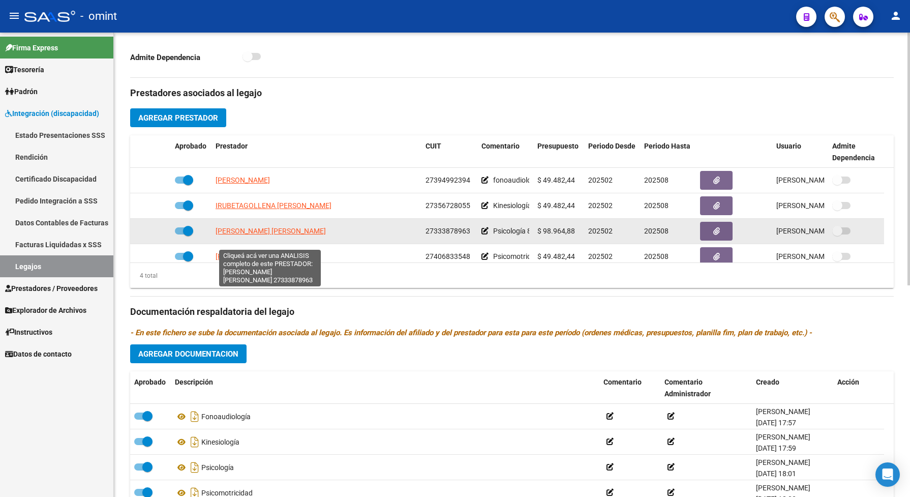
click at [279, 235] on span "GARCIA FANTINI MARIA LOURDES" at bounding box center [271, 231] width 110 height 8
type textarea "27333878963"
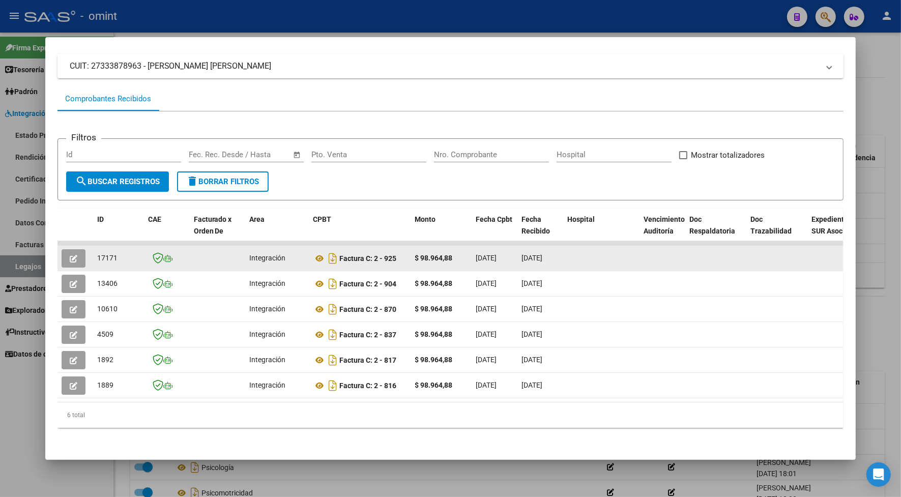
click at [64, 253] on button "button" at bounding box center [74, 258] width 24 height 18
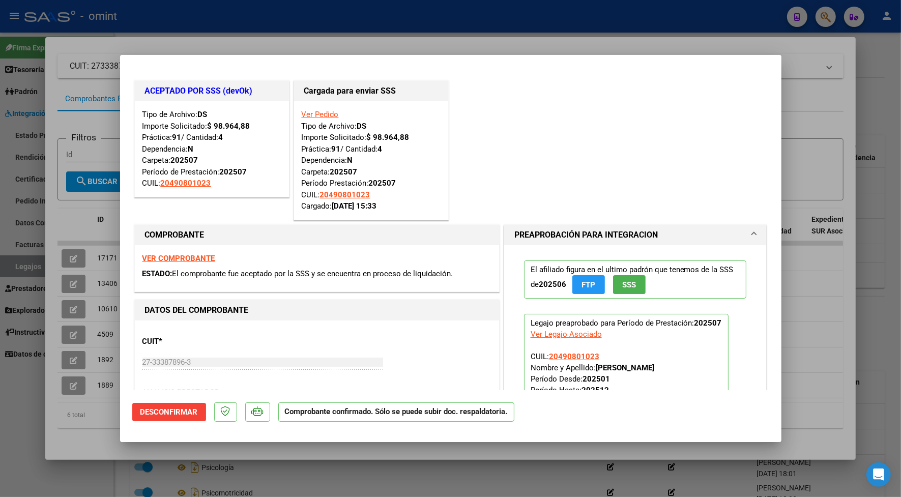
click at [317, 39] on div at bounding box center [450, 248] width 901 height 497
type input "$ 0,00"
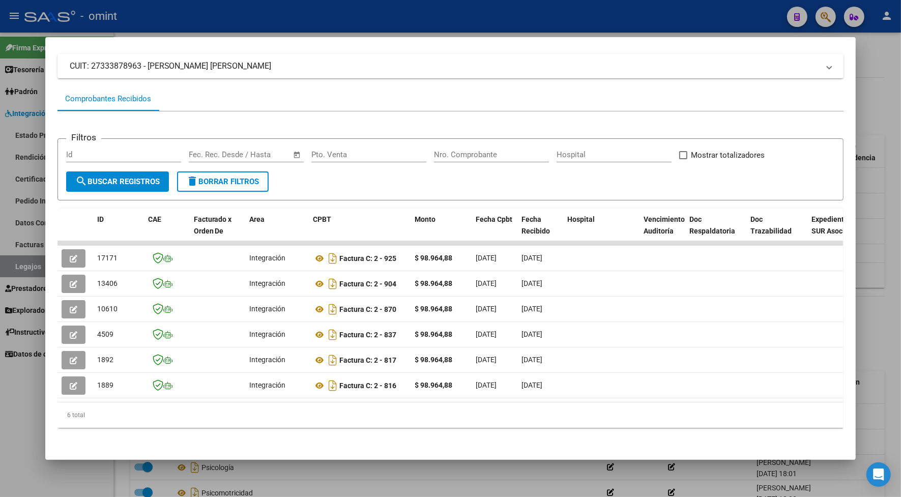
click at [326, 22] on div at bounding box center [450, 248] width 901 height 497
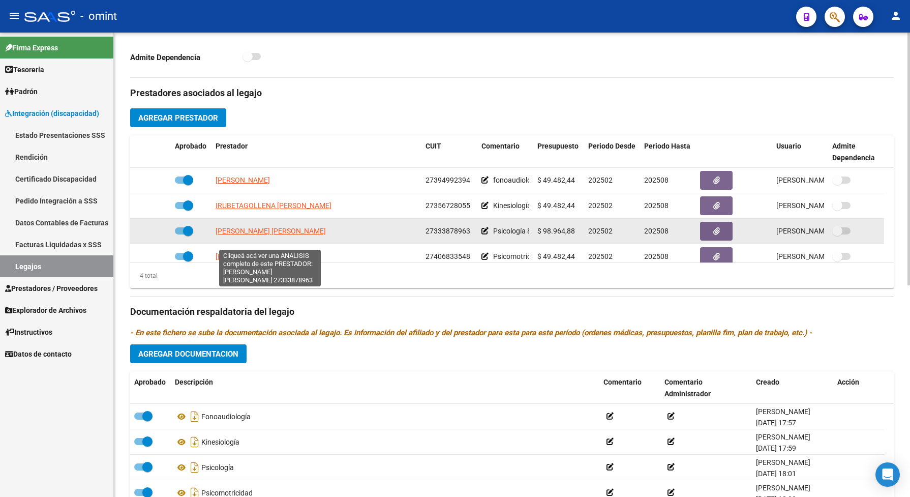
click at [289, 235] on span "GARCIA FANTINI MARIA LOURDES" at bounding box center [271, 231] width 110 height 8
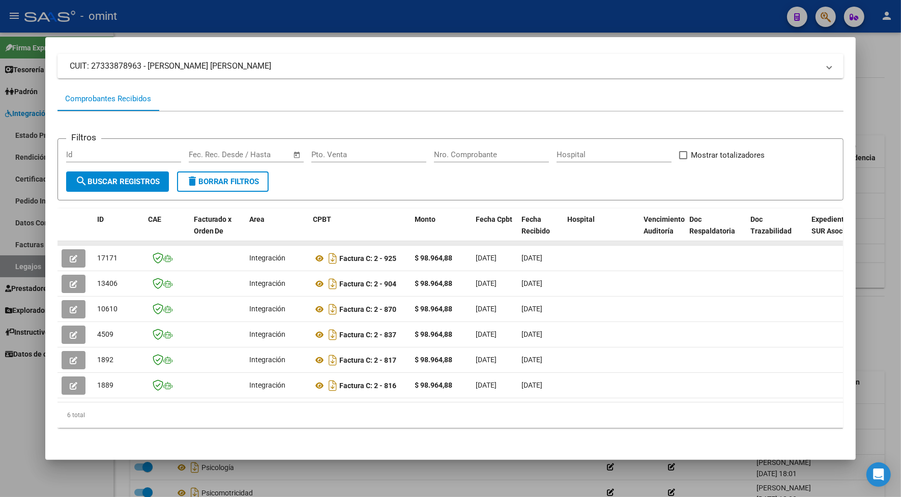
click at [68, 241] on datatable-body-cell at bounding box center [75, 243] width 36 height 4
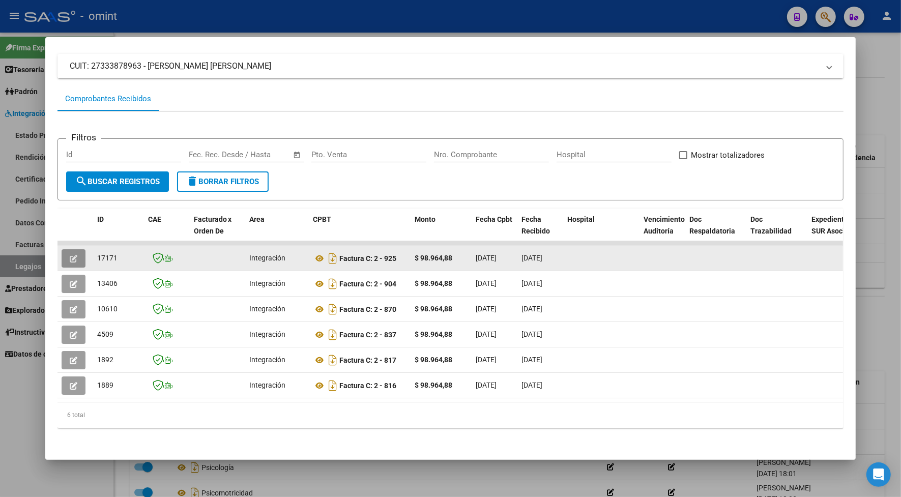
click at [71, 255] on icon "button" at bounding box center [74, 259] width 8 height 8
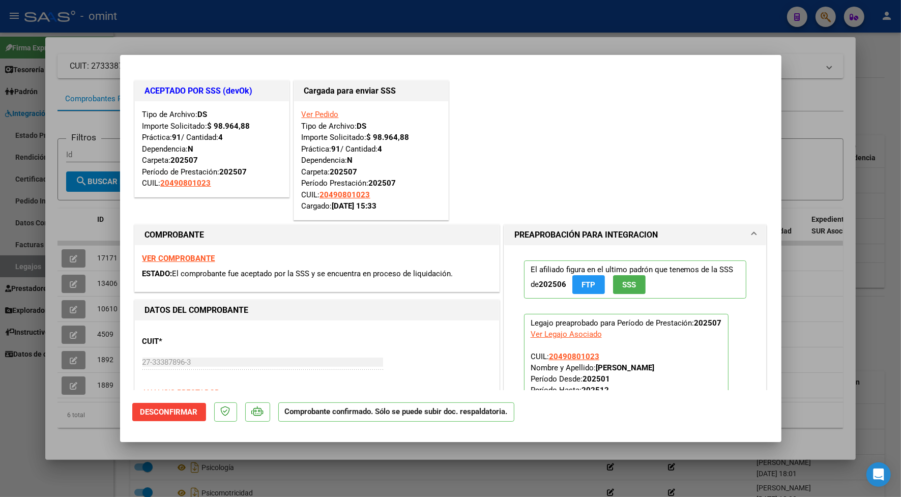
click at [301, 46] on div at bounding box center [450, 248] width 901 height 497
type input "$ 0,00"
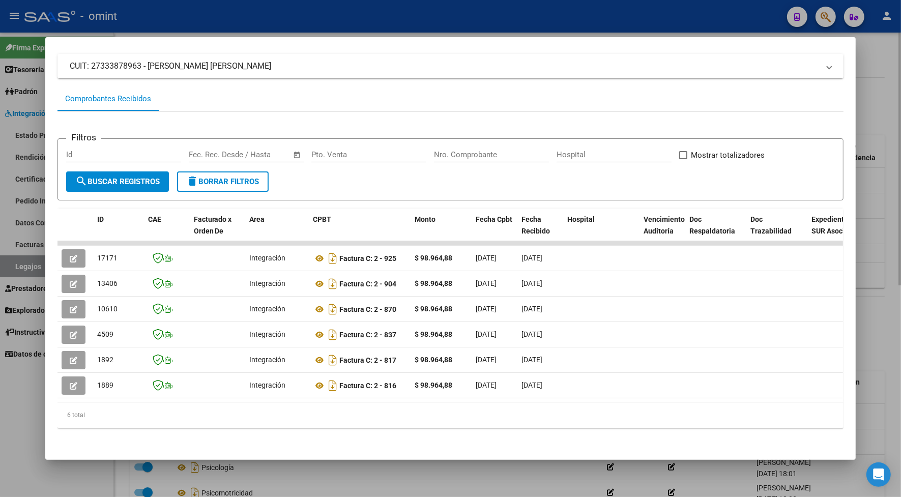
drag, startPoint x: 326, startPoint y: 19, endPoint x: 336, endPoint y: 34, distance: 17.4
click at [329, 18] on div at bounding box center [450, 248] width 901 height 497
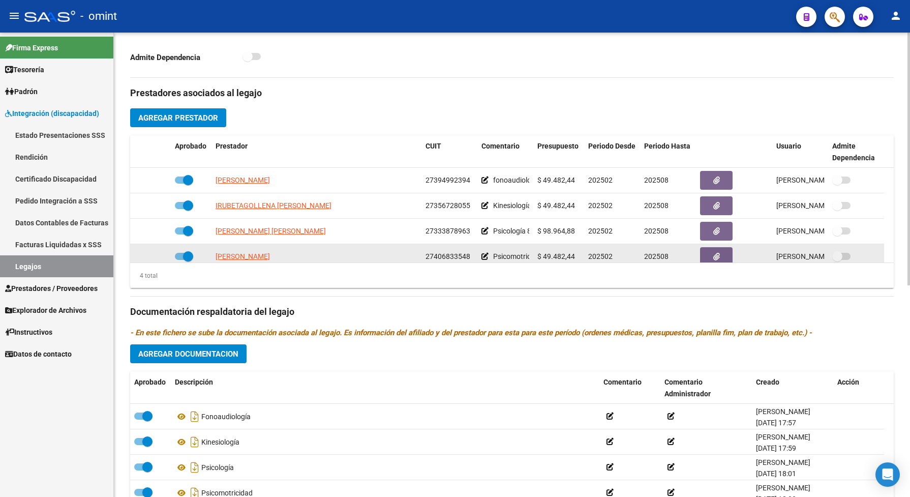
click at [257, 259] on datatable-body-cell "MARTINI MARIA" at bounding box center [317, 256] width 210 height 25
click at [257, 260] on span "MARTINI MARIA" at bounding box center [243, 256] width 54 height 8
type textarea "27406833548"
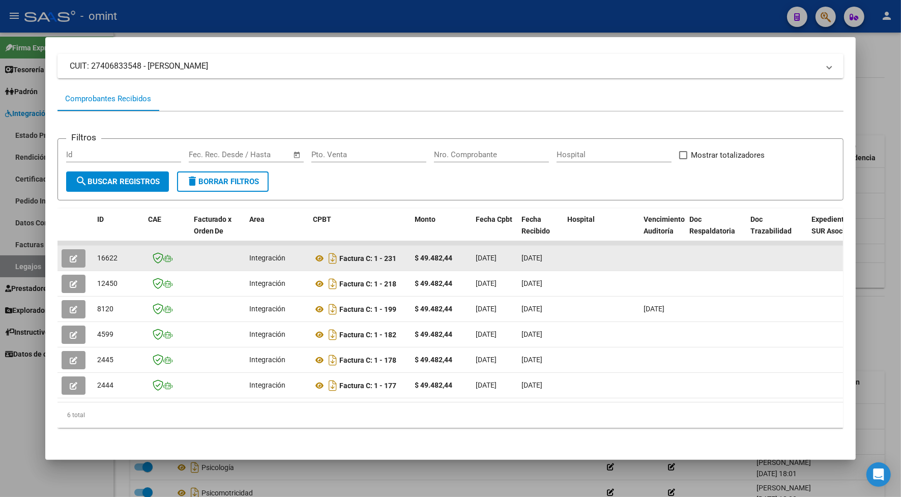
click at [64, 249] on button "button" at bounding box center [74, 258] width 24 height 18
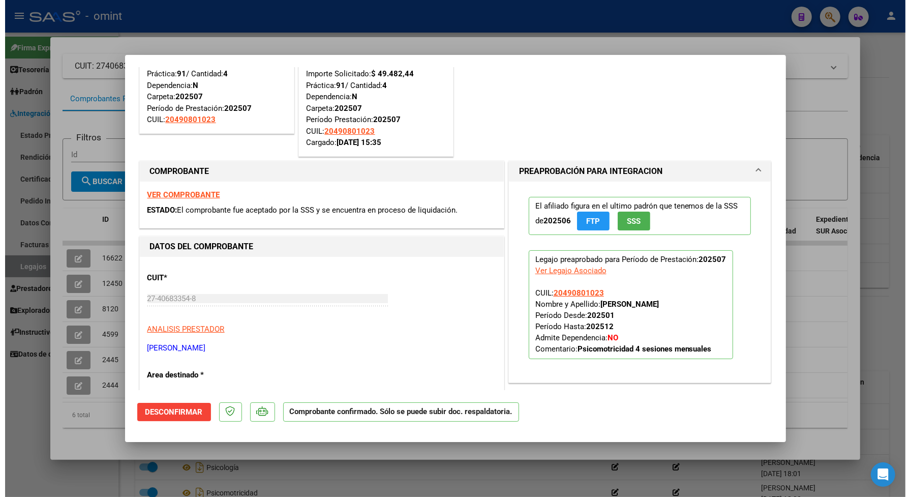
scroll to position [127, 0]
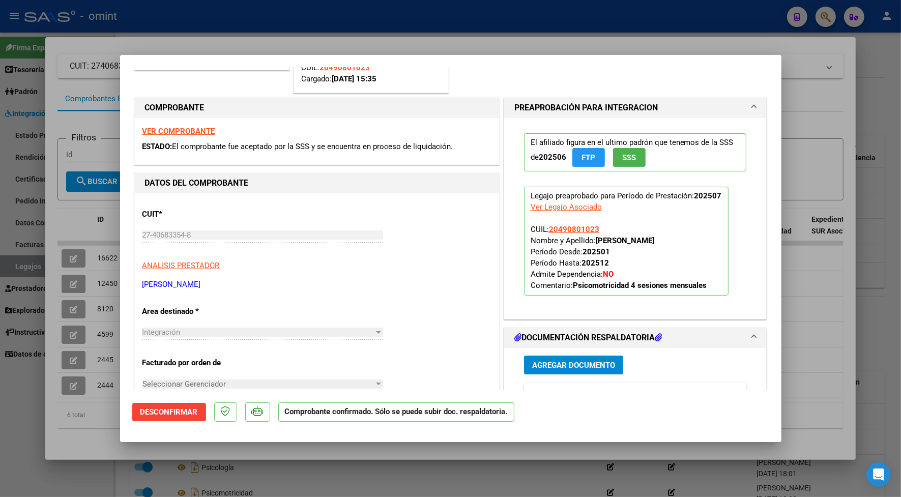
click at [400, 34] on div at bounding box center [450, 248] width 901 height 497
type input "$ 0,00"
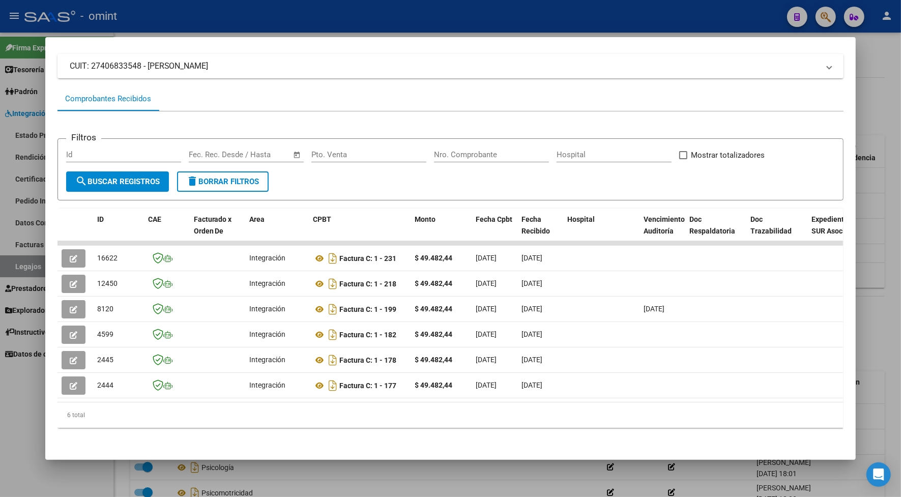
click at [255, 19] on div at bounding box center [450, 248] width 901 height 497
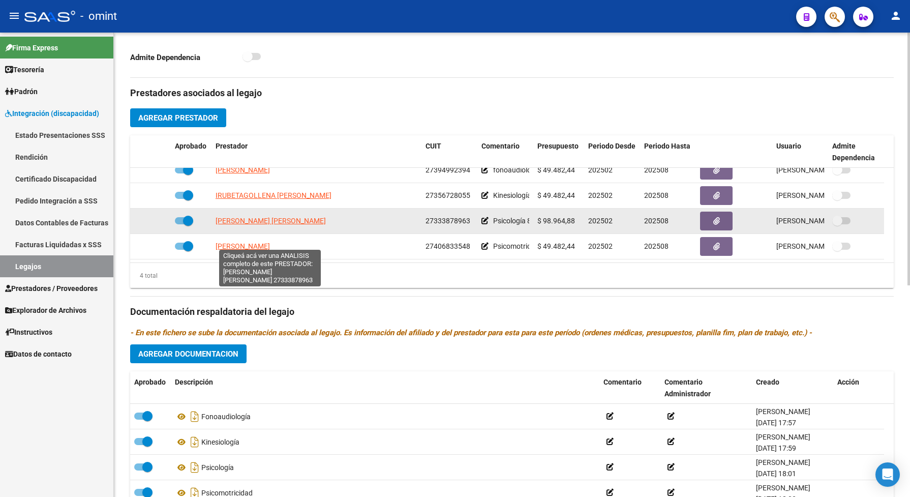
scroll to position [0, 0]
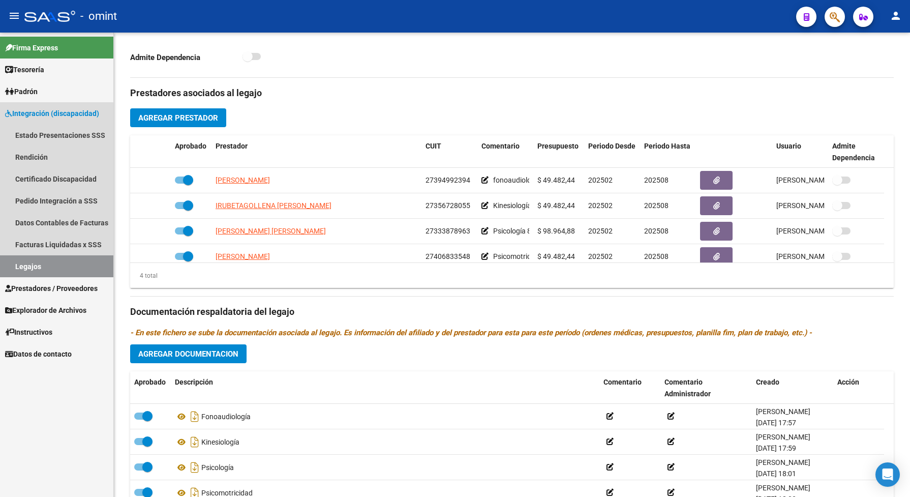
click at [26, 263] on link "Legajos" at bounding box center [56, 266] width 113 height 22
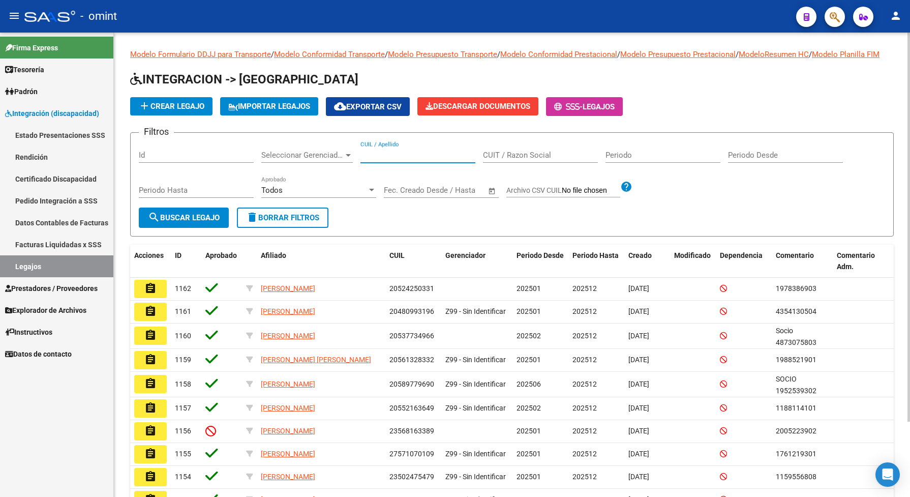
click at [387, 160] on input "CUIL / Apellido" at bounding box center [418, 155] width 115 height 9
click at [182, 222] on button "search Buscar Legajo" at bounding box center [184, 217] width 90 height 20
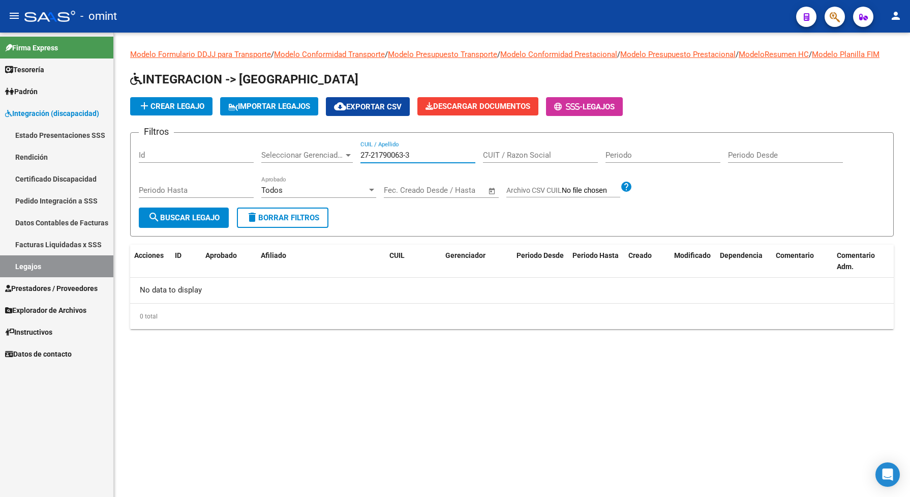
drag, startPoint x: 418, startPoint y: 165, endPoint x: 357, endPoint y: 161, distance: 61.2
click at [357, 161] on div "Filtros Id Seleccionar Gerenciador Seleccionar Gerenciador 27-21790063-3 CUIL /…" at bounding box center [512, 174] width 747 height 67
paste input "3578033459"
type input "23578033459"
click at [197, 222] on span "search Buscar Legajo" at bounding box center [184, 217] width 72 height 9
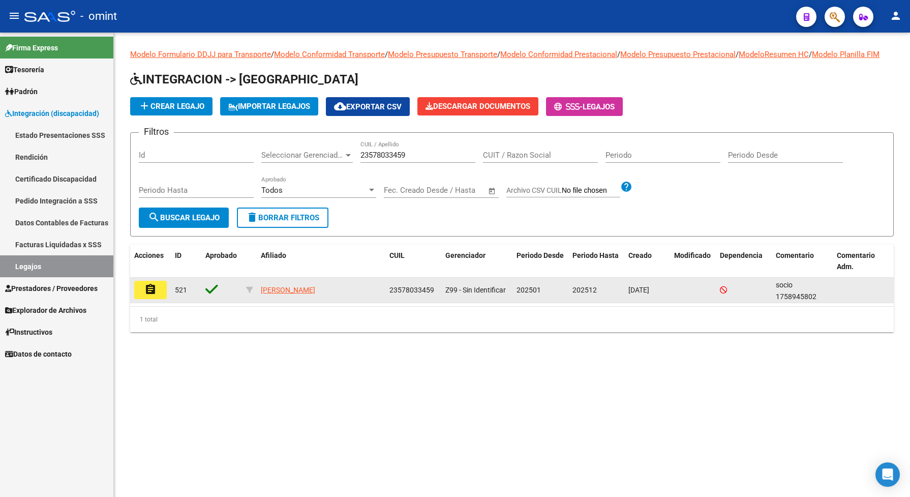
click at [153, 295] on mat-icon "assignment" at bounding box center [150, 289] width 12 height 12
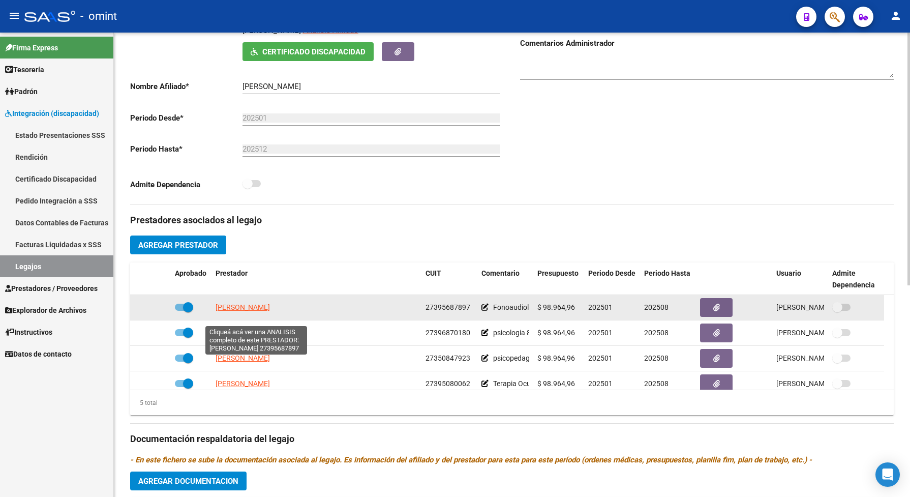
click at [219, 311] on span "ALFONSO ELIANA MARIA" at bounding box center [243, 307] width 54 height 8
type textarea "27395687897"
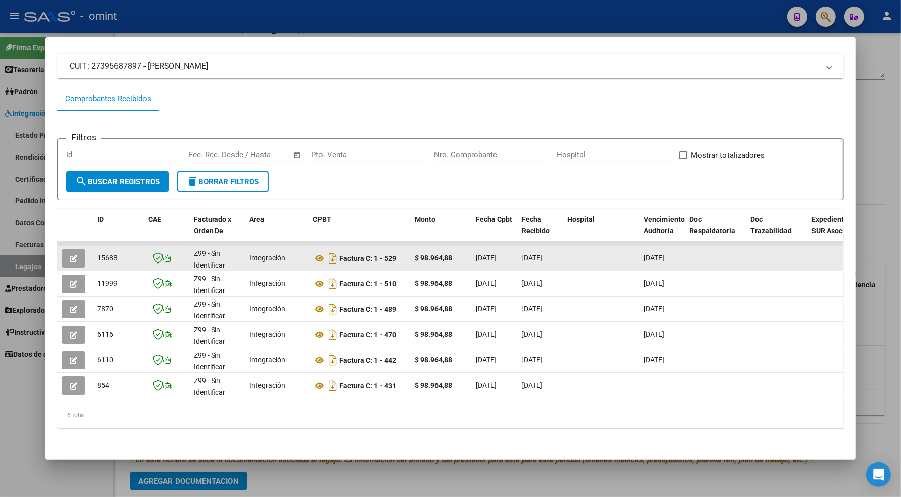
click at [70, 255] on icon "button" at bounding box center [74, 259] width 8 height 8
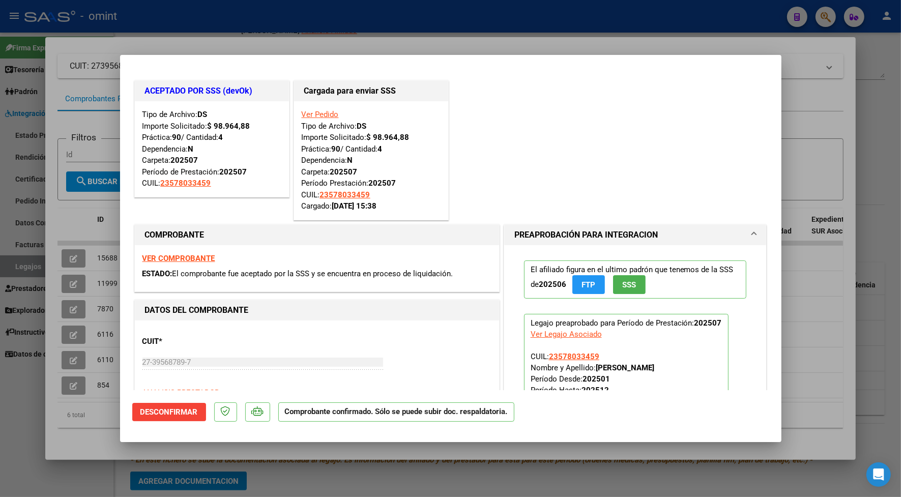
click at [364, 25] on div at bounding box center [450, 248] width 901 height 497
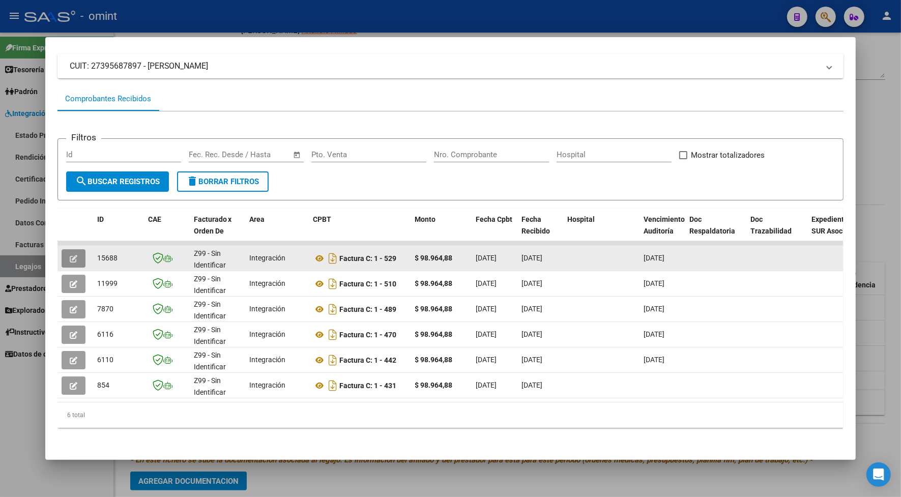
click at [70, 256] on icon "button" at bounding box center [74, 259] width 8 height 8
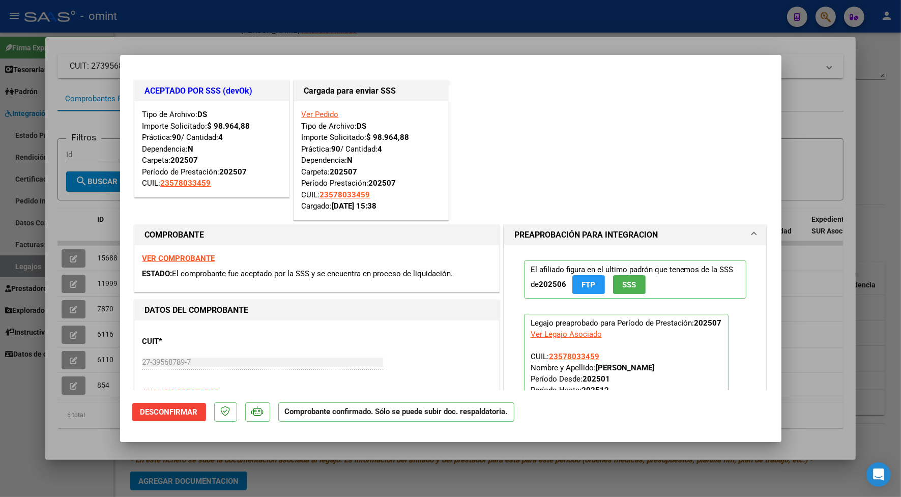
click at [392, 36] on div at bounding box center [450, 248] width 901 height 497
type input "$ 0,00"
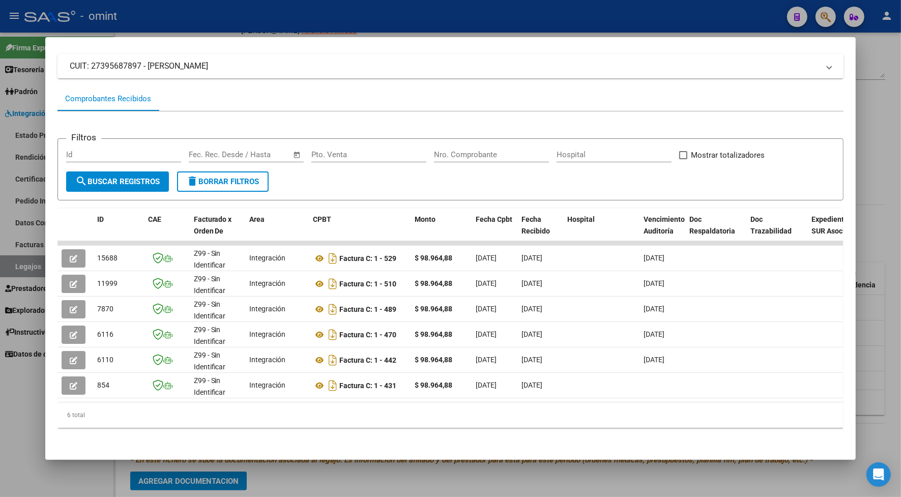
click at [344, 21] on div at bounding box center [450, 248] width 901 height 497
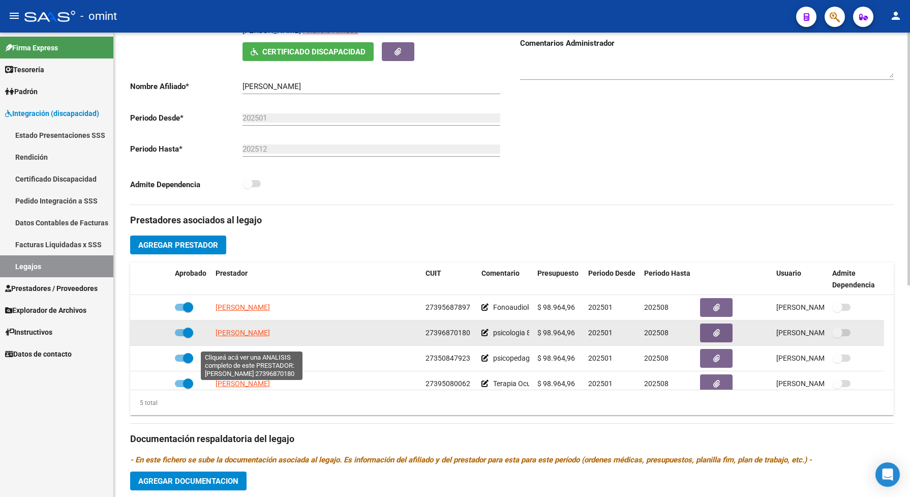
click at [248, 337] on span "STROPPI LARA MARIA" at bounding box center [243, 333] width 54 height 8
type textarea "27396870180"
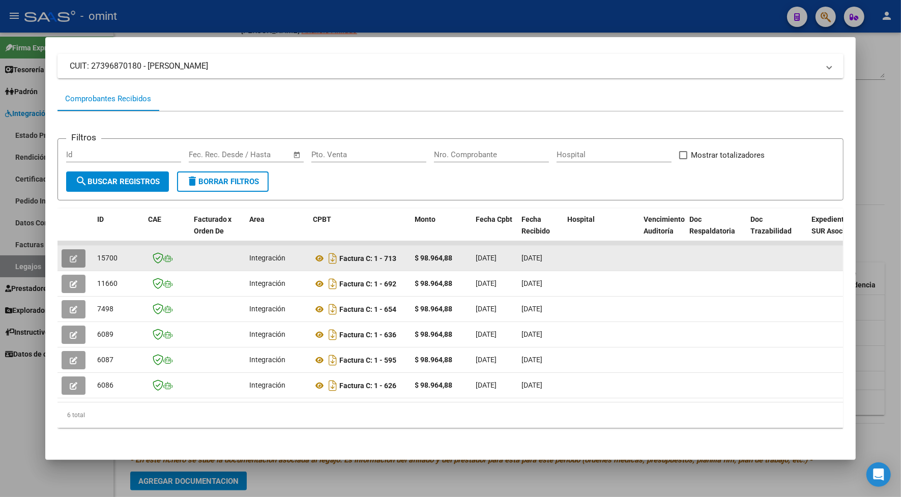
click at [70, 256] on icon "button" at bounding box center [74, 259] width 8 height 8
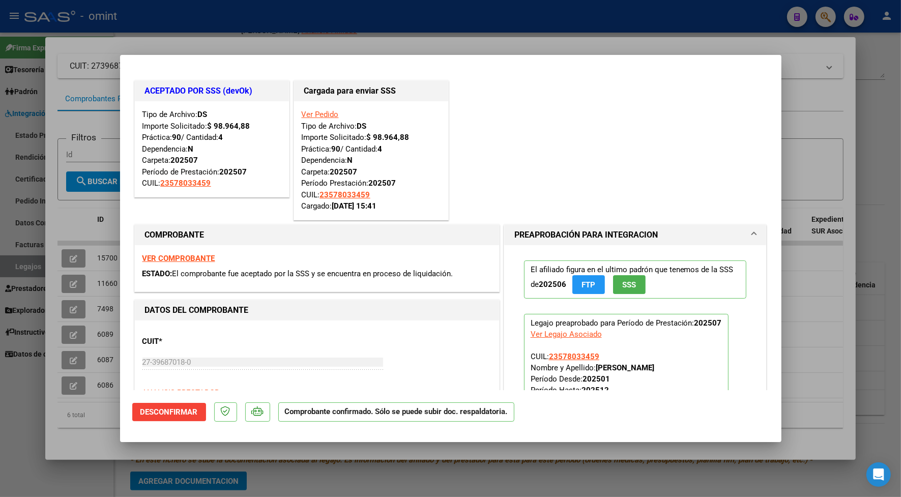
click at [154, 14] on div at bounding box center [450, 248] width 901 height 497
type input "$ 0,00"
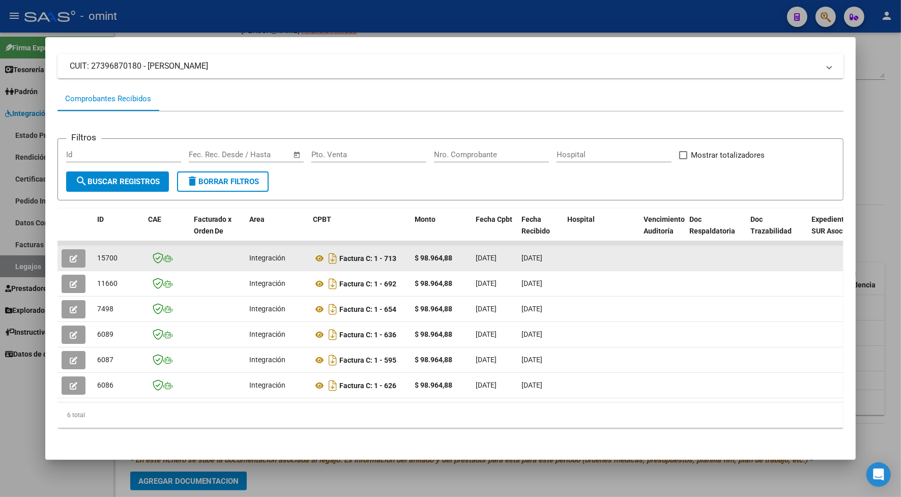
click at [70, 255] on icon "button" at bounding box center [74, 259] width 8 height 8
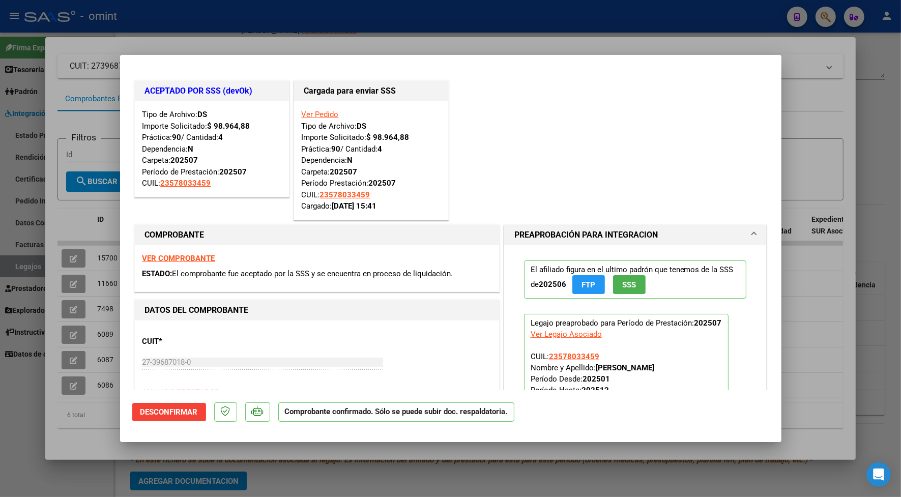
scroll to position [254, 0]
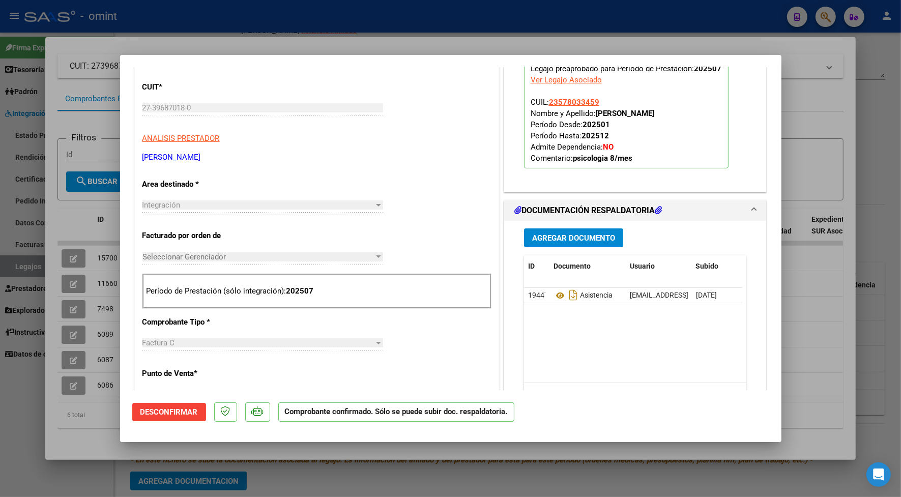
click at [462, 26] on div at bounding box center [450, 248] width 901 height 497
type input "$ 0,00"
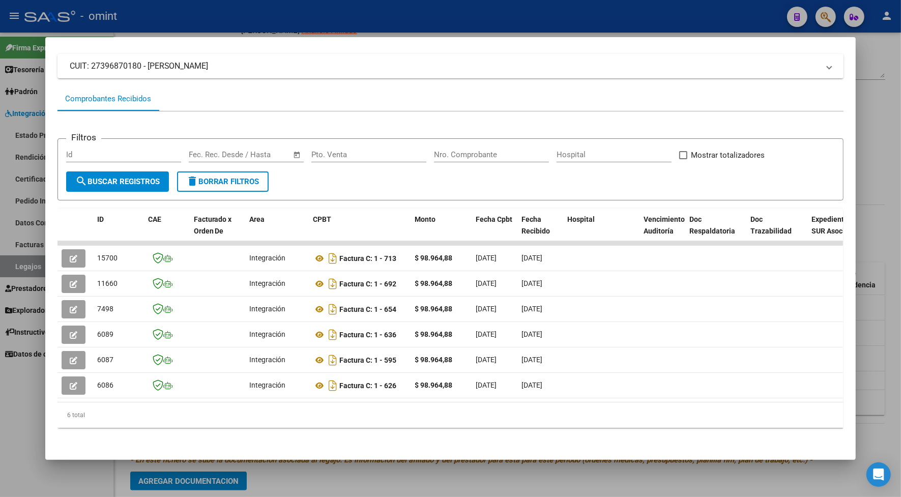
click at [280, 16] on div at bounding box center [450, 248] width 901 height 497
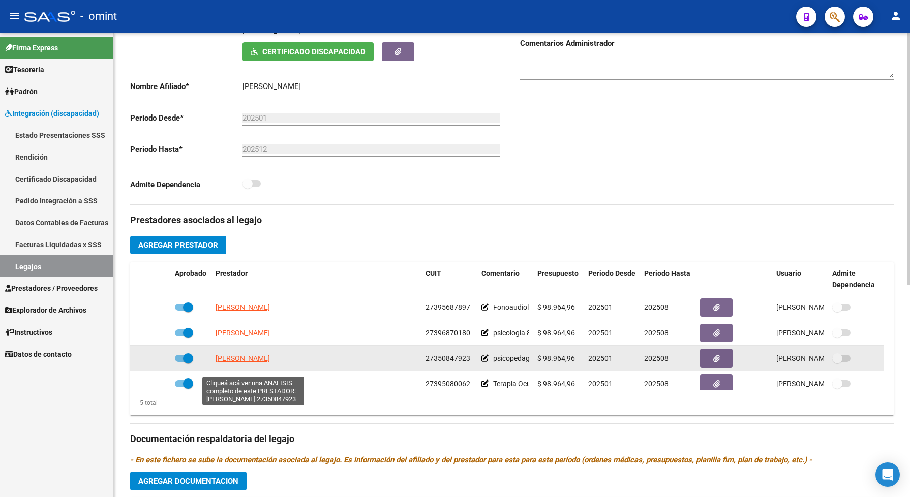
click at [270, 362] on span "CANCELARICH BRENDA" at bounding box center [243, 358] width 54 height 8
type textarea "27350847923"
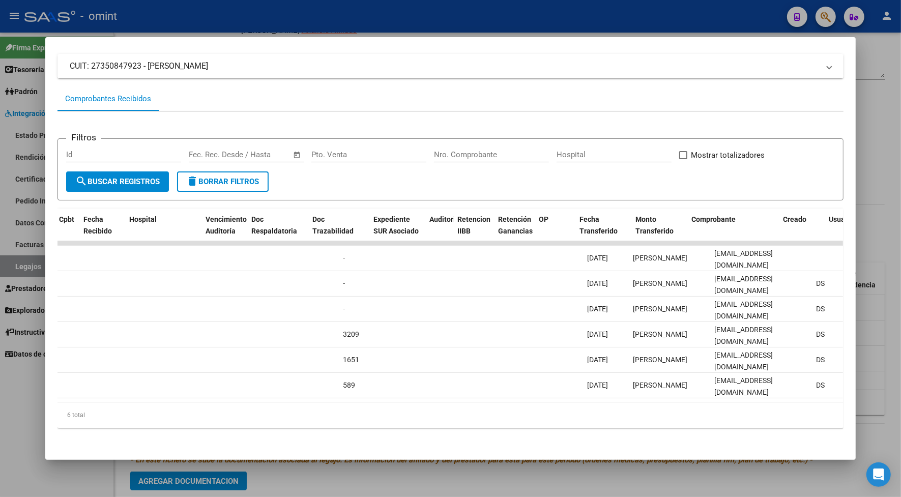
scroll to position [0, 0]
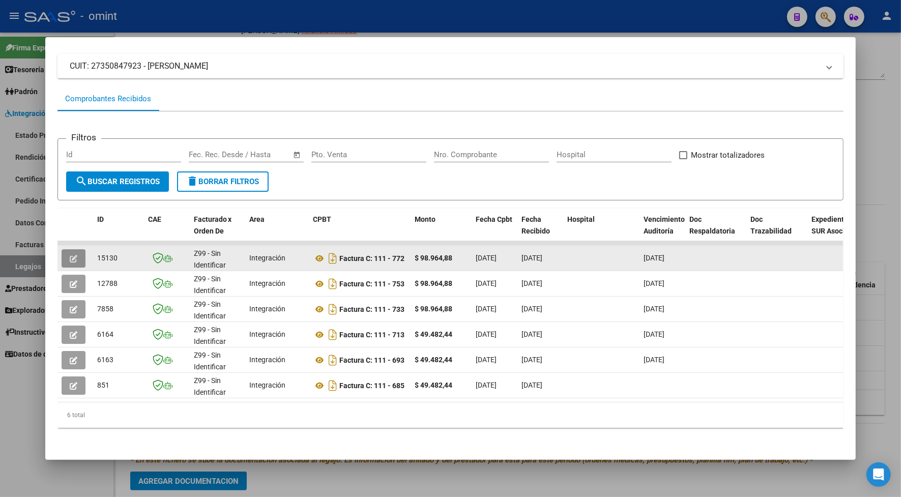
click at [77, 258] on button "button" at bounding box center [74, 258] width 24 height 18
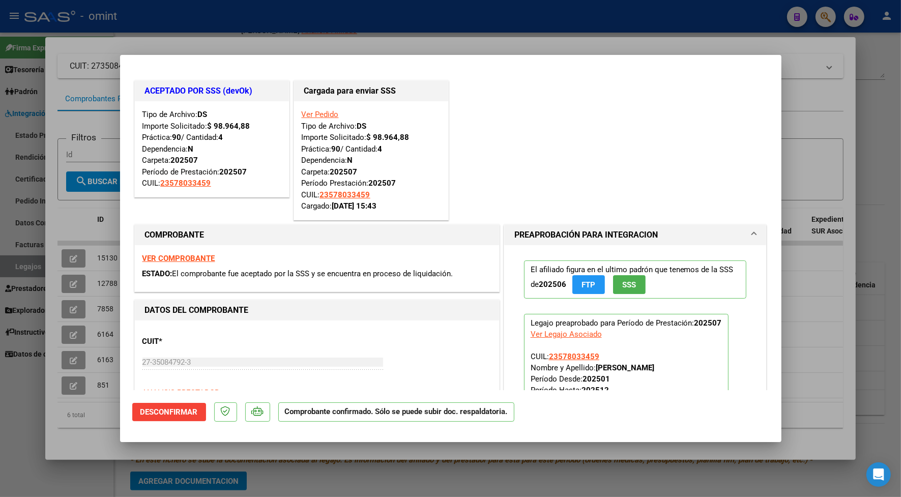
click at [209, 23] on div at bounding box center [450, 248] width 901 height 497
type input "$ 0,00"
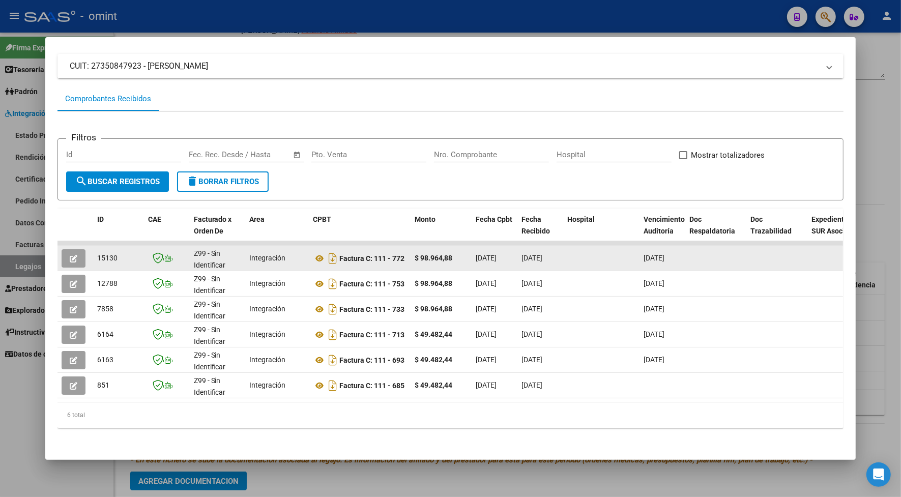
click at [70, 257] on icon "button" at bounding box center [74, 259] width 8 height 8
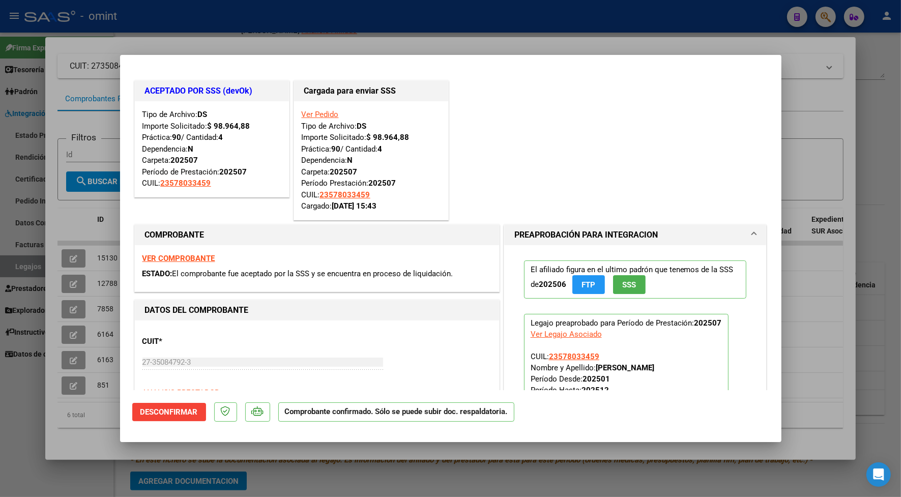
click at [165, 258] on strong "VER COMPROBANTE" at bounding box center [178, 258] width 73 height 9
click at [365, 32] on div at bounding box center [450, 248] width 901 height 497
type input "$ 0,00"
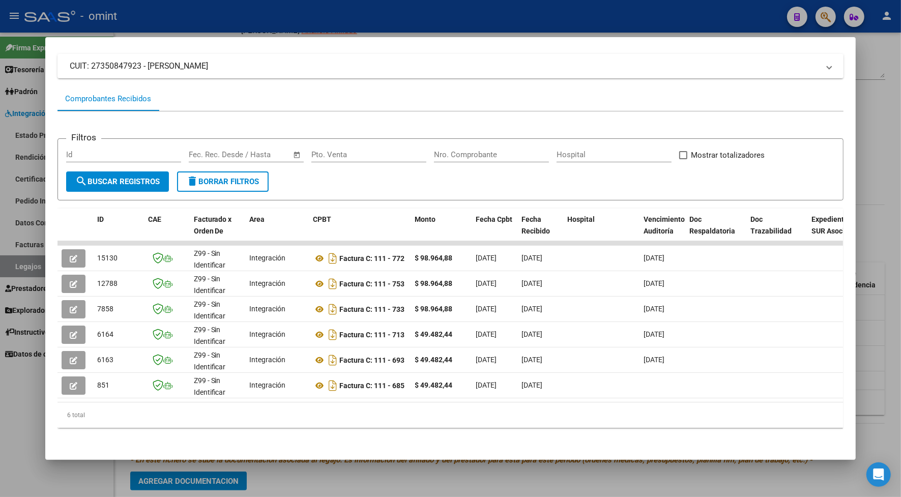
click at [365, 32] on div at bounding box center [450, 248] width 901 height 497
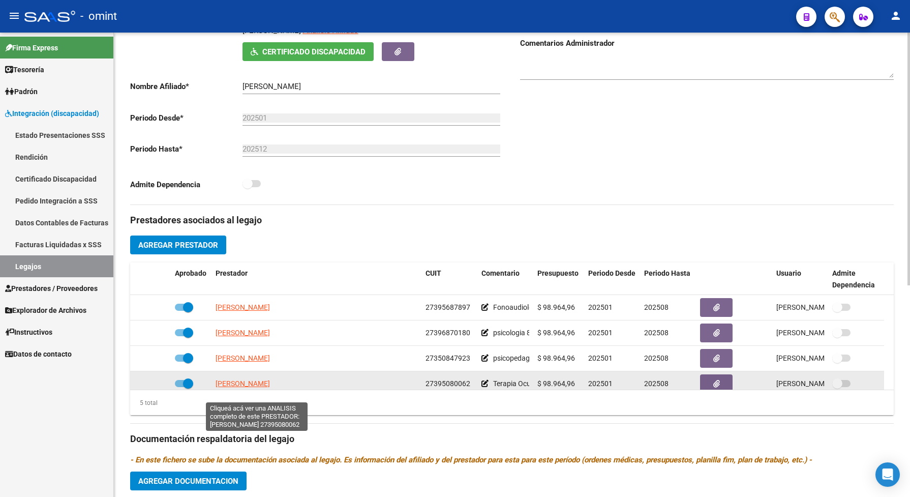
click at [264, 388] on span "CALIANI SOLANGE ANAHI" at bounding box center [243, 383] width 54 height 8
type textarea "27395080062"
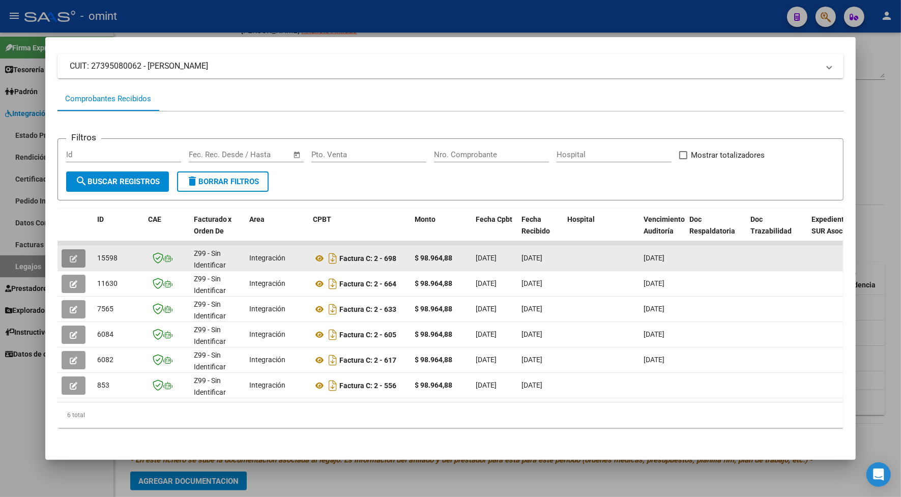
click at [70, 254] on span "button" at bounding box center [74, 258] width 8 height 9
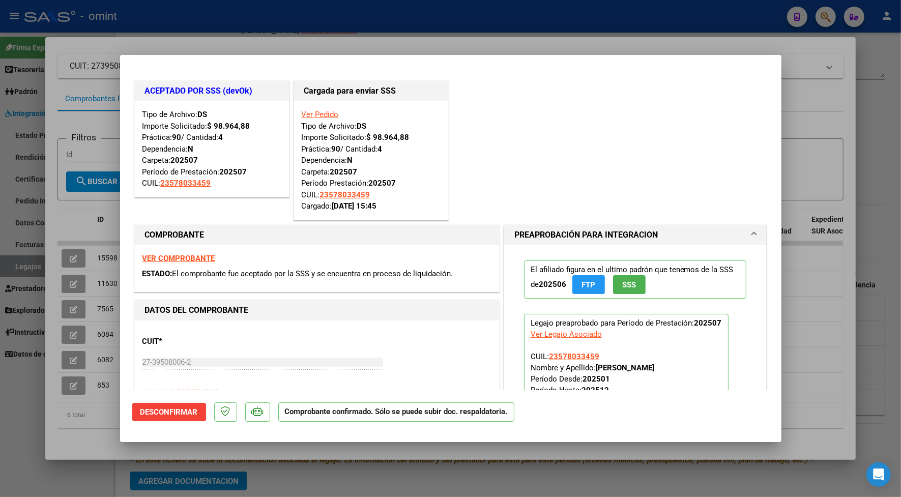
click at [243, 27] on div at bounding box center [450, 248] width 901 height 497
type input "$ 0,00"
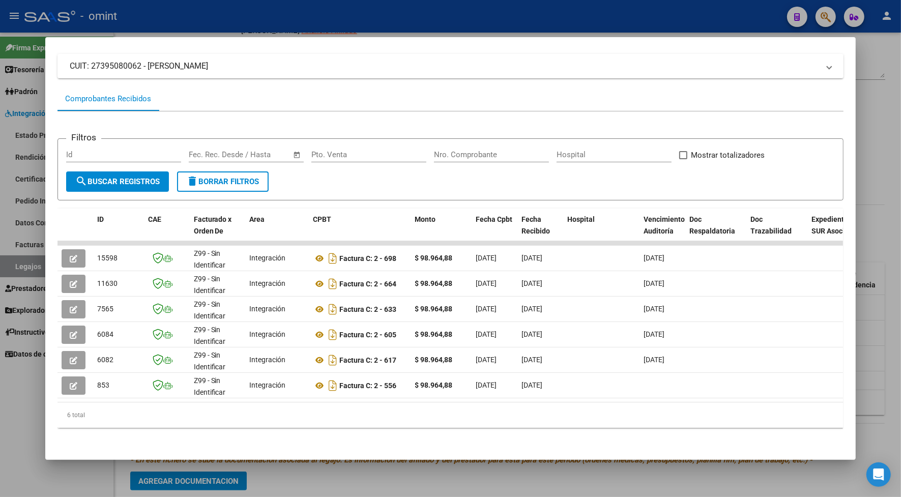
click at [298, 9] on div at bounding box center [450, 248] width 901 height 497
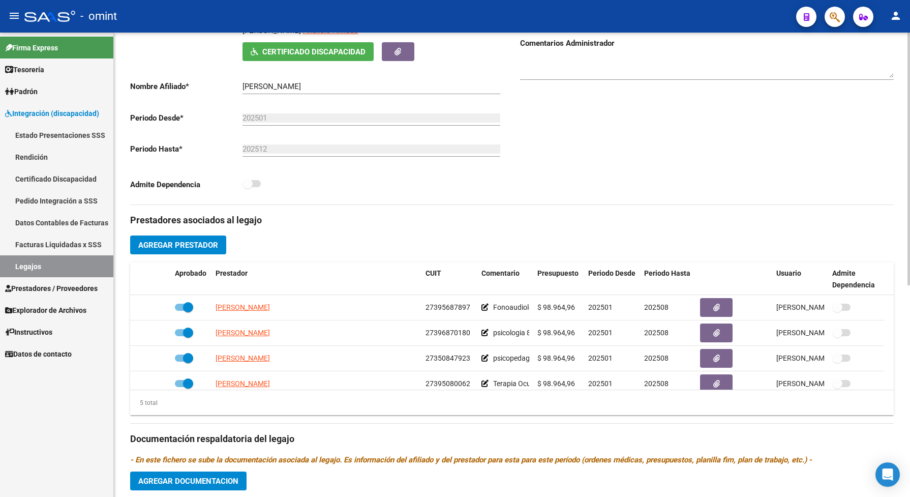
click at [499, 430] on div "Prestadores asociados al legajo Agregar Prestador Aprobado Prestador CUIT Comen…" at bounding box center [512, 432] width 764 height 454
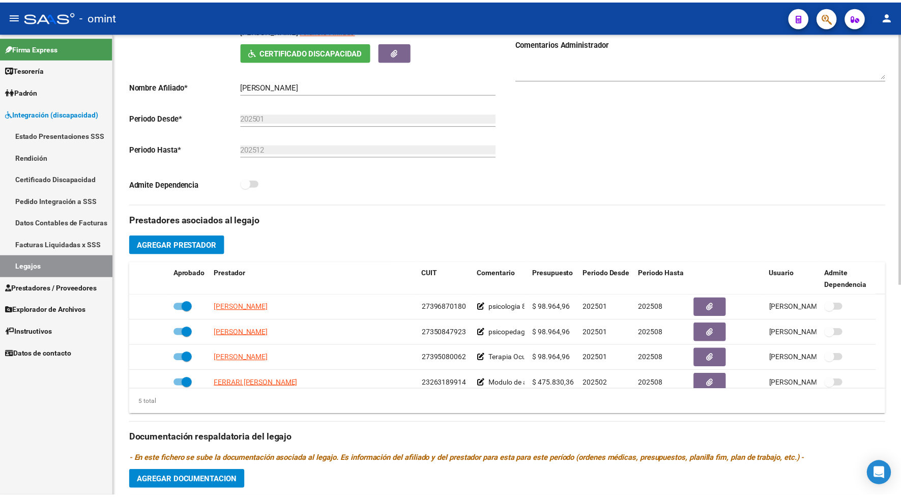
scroll to position [36, 0]
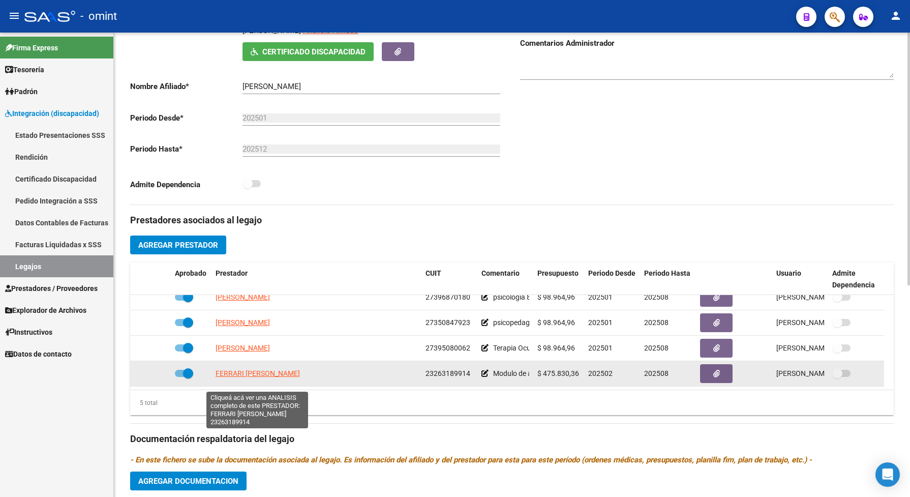
click at [239, 377] on span "FERRARI CARINA LEONOR" at bounding box center [258, 373] width 84 height 8
type textarea "23263189914"
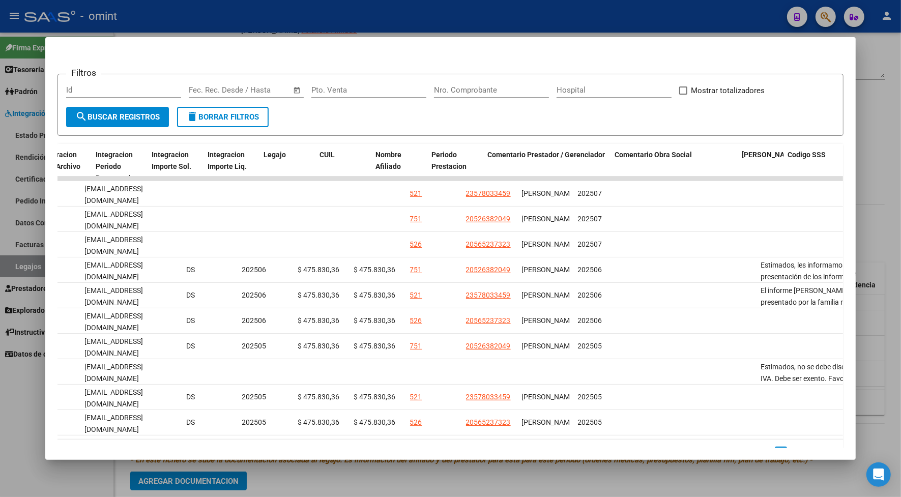
scroll to position [0, 1412]
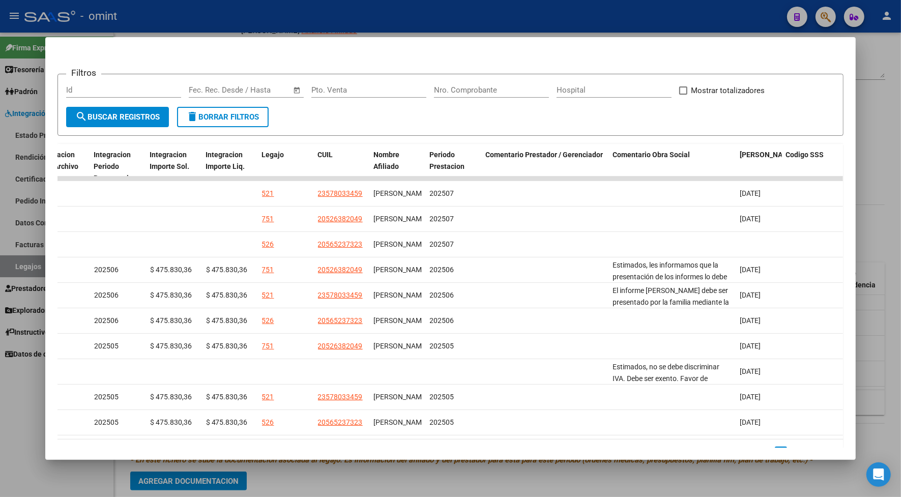
drag, startPoint x: 573, startPoint y: 436, endPoint x: 483, endPoint y: 447, distance: 90.1
click at [484, 439] on datatable-body "15889 Z99 - Sin Identificar Integración Factura A: 3 - 880 $ 475.830,36 02/08/2…" at bounding box center [449, 307] width 785 height 262
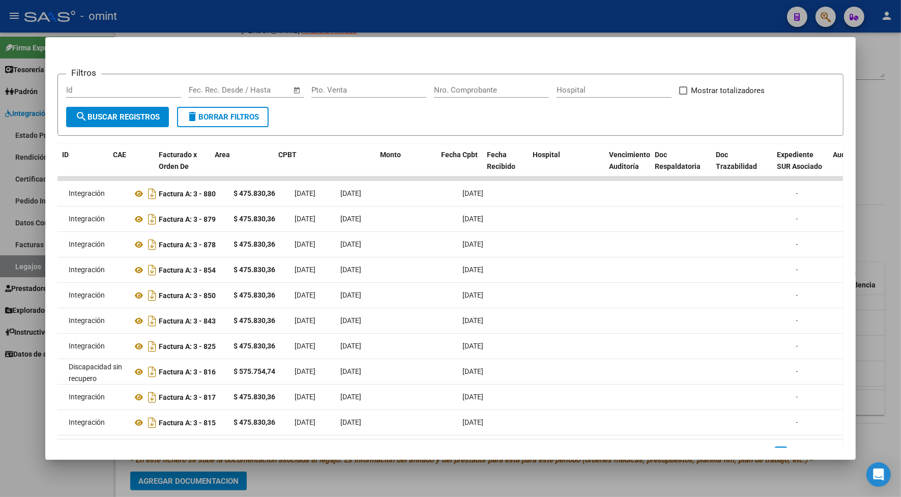
scroll to position [0, 0]
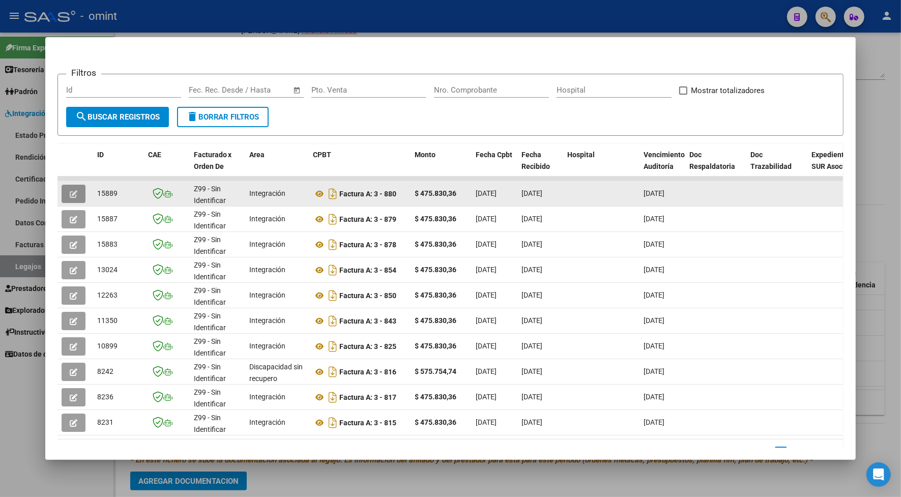
click at [69, 186] on button "button" at bounding box center [74, 194] width 24 height 18
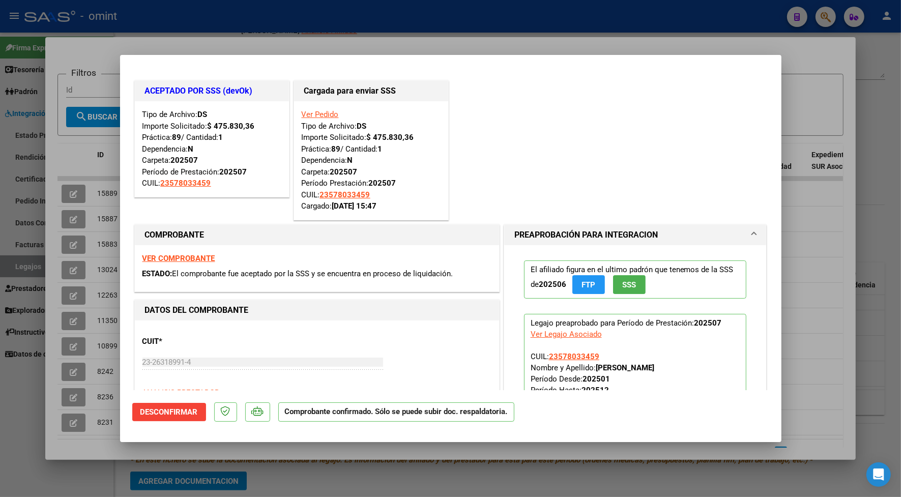
click at [257, 29] on div at bounding box center [450, 248] width 901 height 497
type input "$ 0,00"
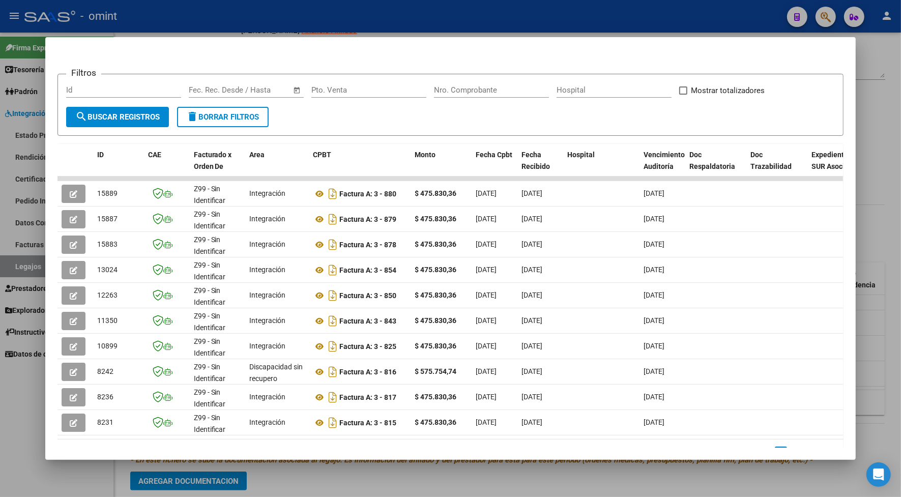
click at [688, 10] on div at bounding box center [450, 248] width 901 height 497
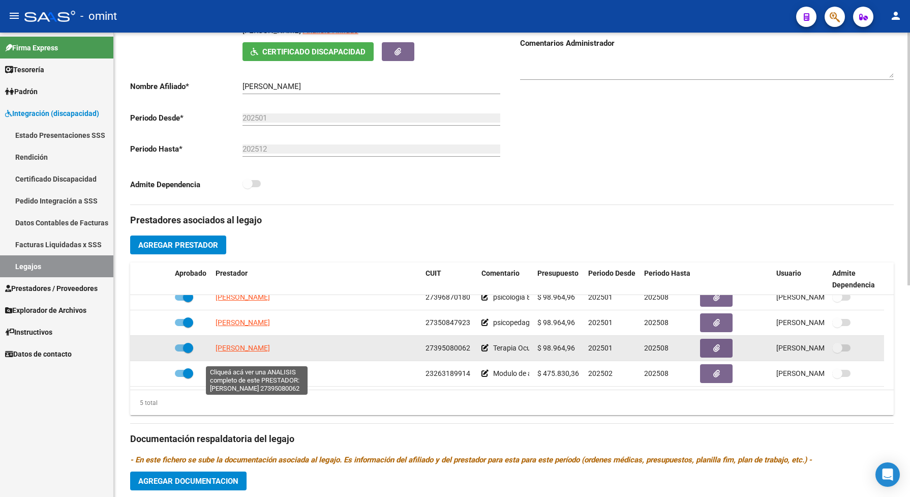
click at [268, 352] on span "CALIANI SOLANGE ANAHI" at bounding box center [243, 348] width 54 height 8
type textarea "27395080062"
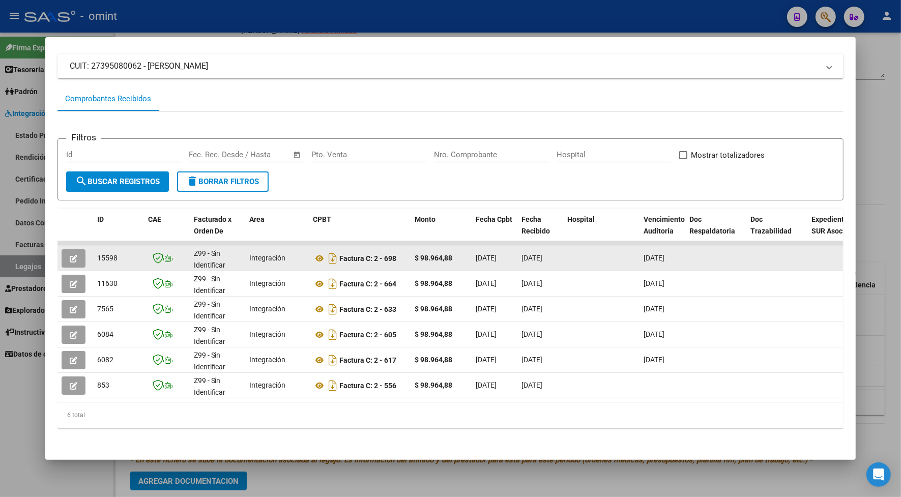
click at [71, 257] on icon "button" at bounding box center [74, 259] width 8 height 8
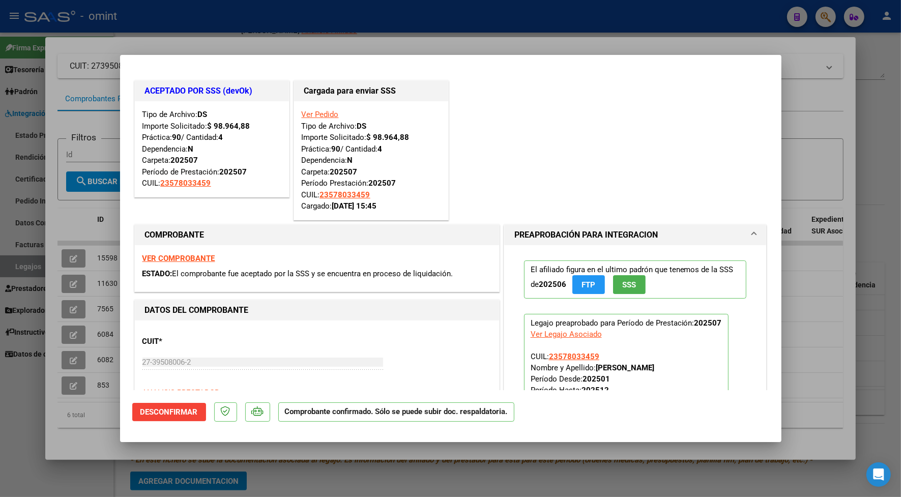
click at [322, 32] on div at bounding box center [450, 248] width 901 height 497
type input "$ 0,00"
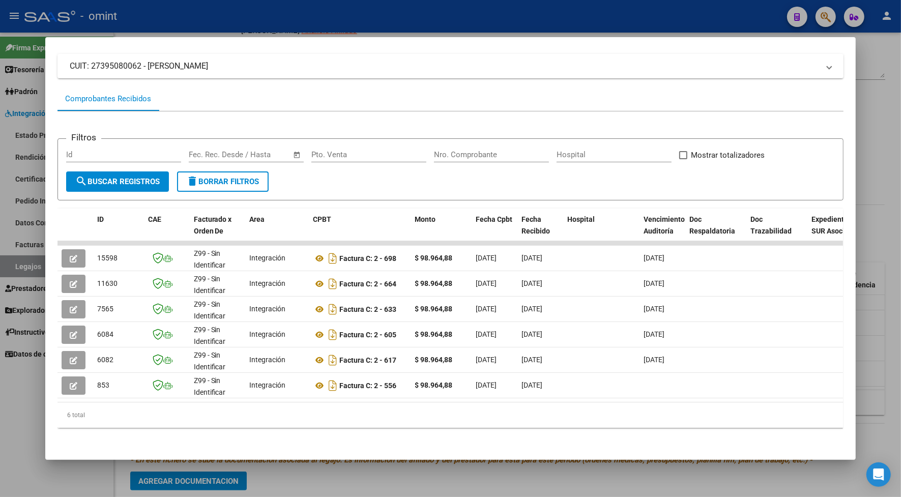
click at [282, 16] on div at bounding box center [450, 248] width 901 height 497
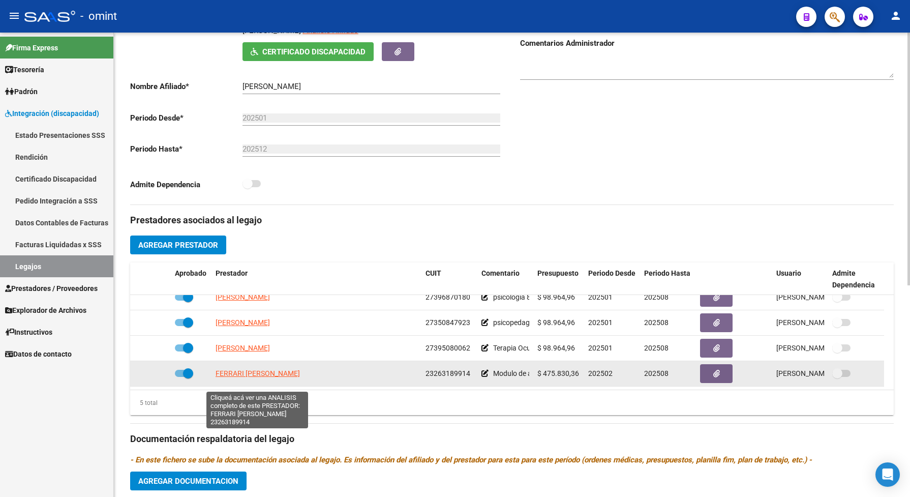
click at [228, 377] on span "FERRARI CARINA LEONOR" at bounding box center [258, 373] width 84 height 8
type textarea "23263189914"
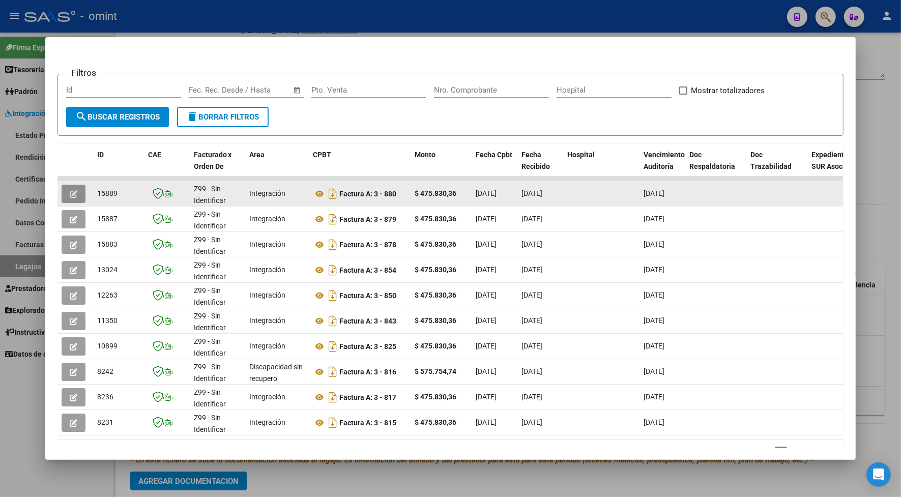
click at [70, 191] on icon "button" at bounding box center [74, 194] width 8 height 8
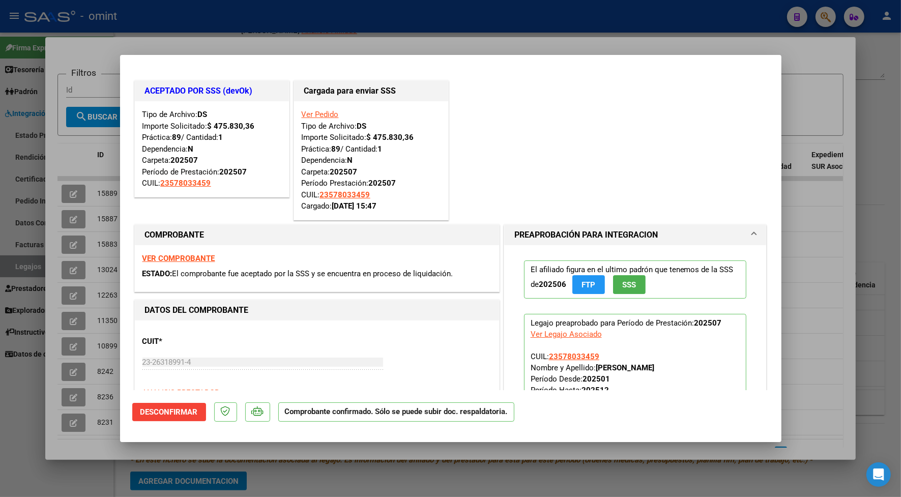
click at [220, 36] on div at bounding box center [450, 248] width 901 height 497
type input "$ 0,00"
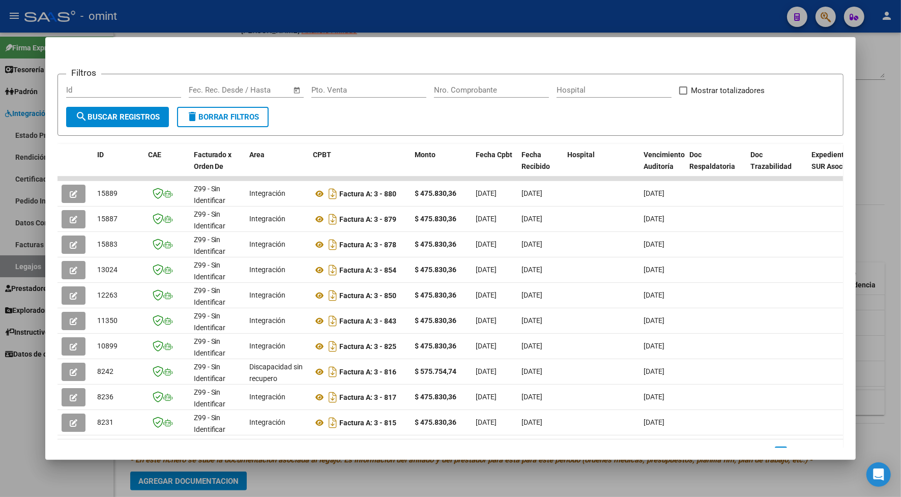
click at [224, 19] on div at bounding box center [450, 248] width 901 height 497
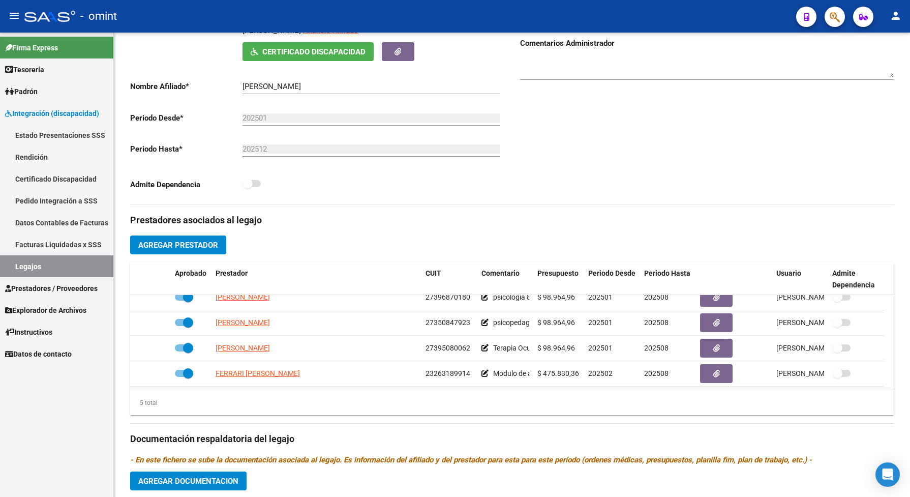
click at [87, 263] on link "Legajos" at bounding box center [56, 266] width 113 height 22
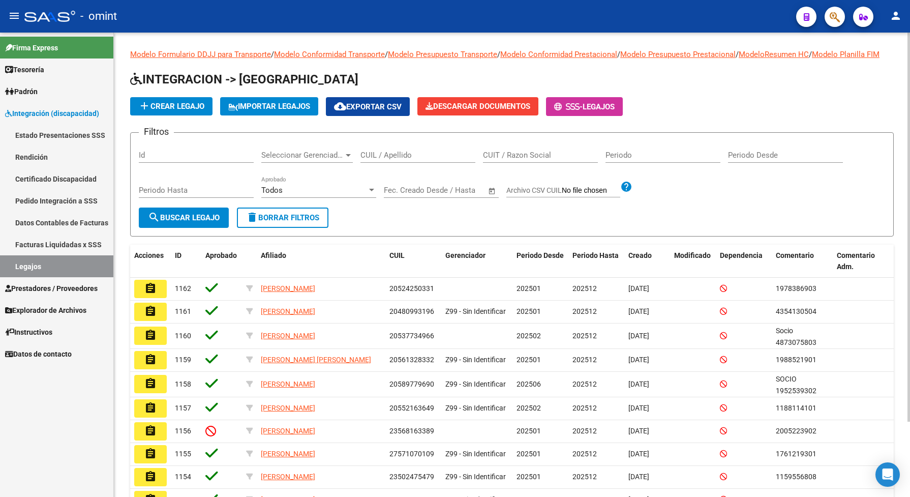
click at [412, 160] on input "CUIL / Apellido" at bounding box center [418, 155] width 115 height 9
paste input "27246144333"
click at [174, 222] on span "search Buscar Legajo" at bounding box center [184, 217] width 72 height 9
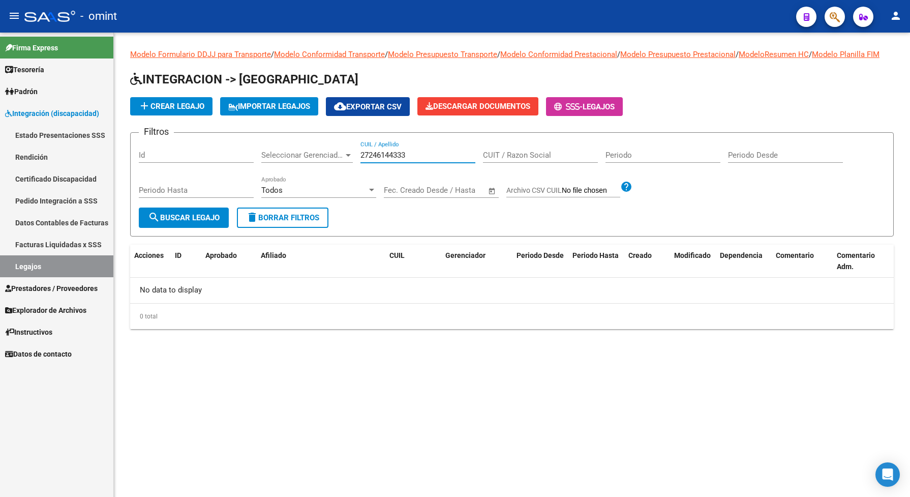
drag, startPoint x: 416, startPoint y: 161, endPoint x: 357, endPoint y: 164, distance: 59.6
click at [357, 164] on div "Filtros Id Seleccionar Gerenciador Seleccionar Gerenciador 27246144333 CUIL / A…" at bounding box center [512, 174] width 747 height 67
click at [209, 222] on span "search Buscar Legajo" at bounding box center [184, 217] width 72 height 9
drag, startPoint x: 411, startPoint y: 168, endPoint x: 361, endPoint y: 169, distance: 49.8
click at [361, 160] on input "27246144333" at bounding box center [418, 155] width 115 height 9
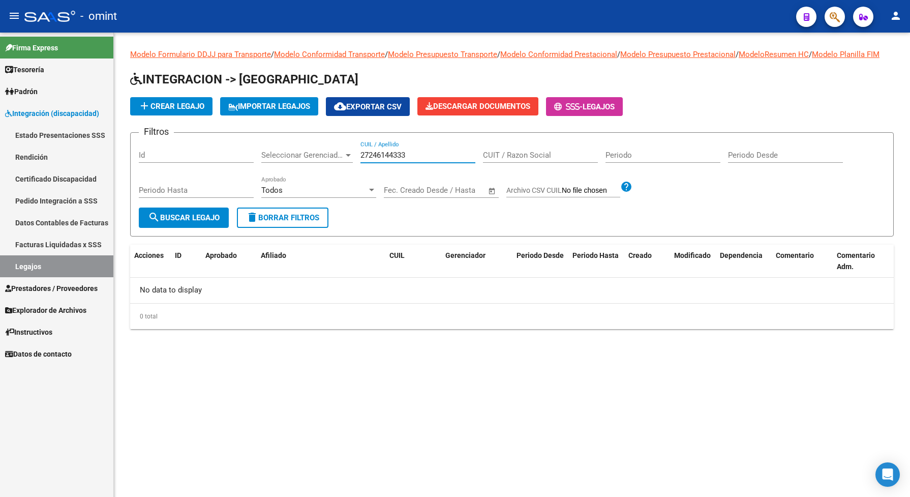
paste input "0575817921"
type input "20575817921"
click at [186, 222] on span "search Buscar Legajo" at bounding box center [184, 217] width 72 height 9
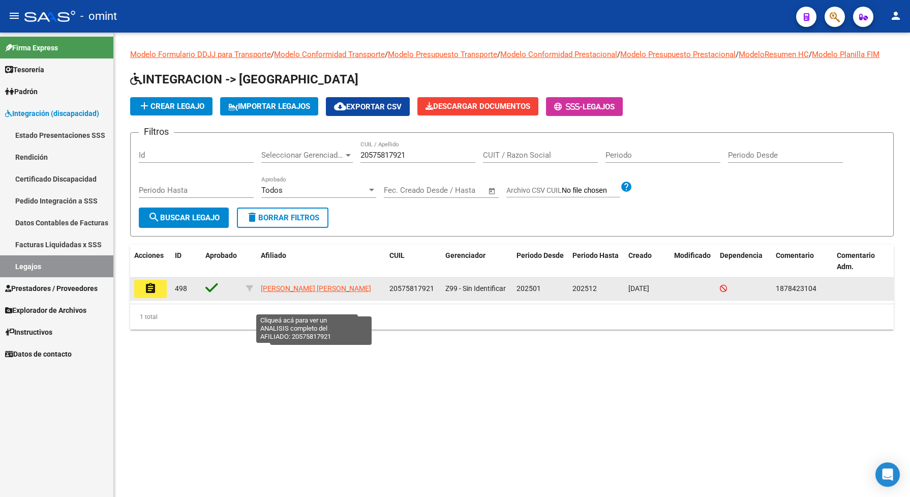
click at [273, 292] on span "REINOSO ALVAREZ JUANFER BENJAMIN" at bounding box center [316, 288] width 110 height 8
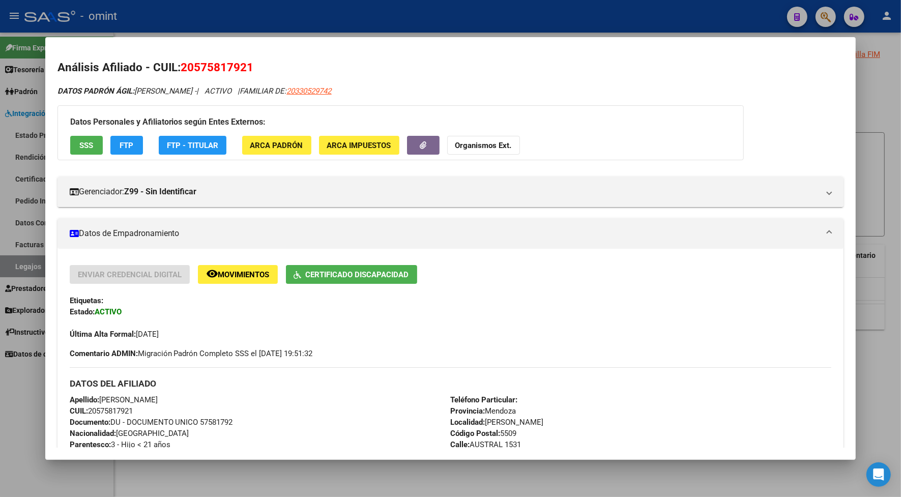
click at [330, 21] on div at bounding box center [450, 248] width 901 height 497
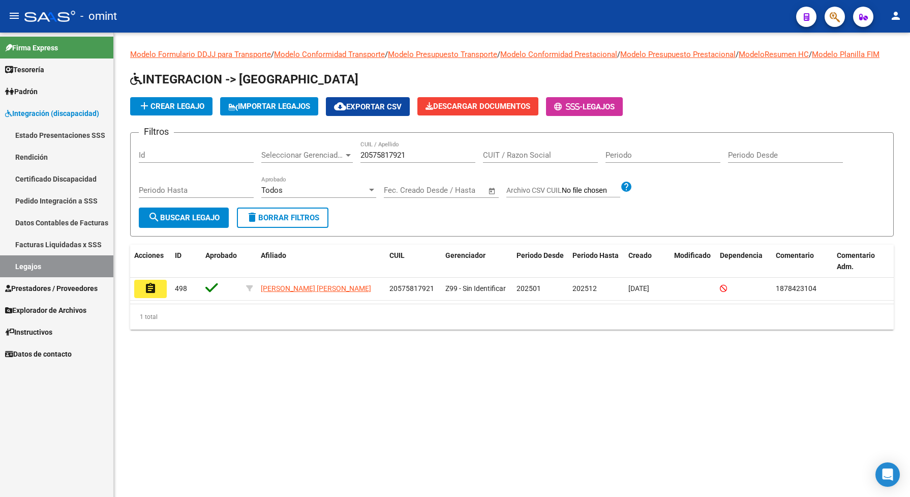
click at [92, 265] on link "Legajos" at bounding box center [56, 266] width 113 height 22
drag, startPoint x: 407, startPoint y: 162, endPoint x: 355, endPoint y: 159, distance: 52.4
click at [355, 159] on div "Filtros Id Seleccionar Gerenciador Seleccionar Gerenciador 20575817921 CUIL / A…" at bounding box center [512, 174] width 747 height 67
drag, startPoint x: 375, startPoint y: 160, endPoint x: 370, endPoint y: 200, distance: 40.0
click at [235, 382] on mat-sidenav-content "Modelo Formulario DDJJ para Transporte / Modelo Conformidad Transporte / Modelo…" at bounding box center [512, 265] width 796 height 464
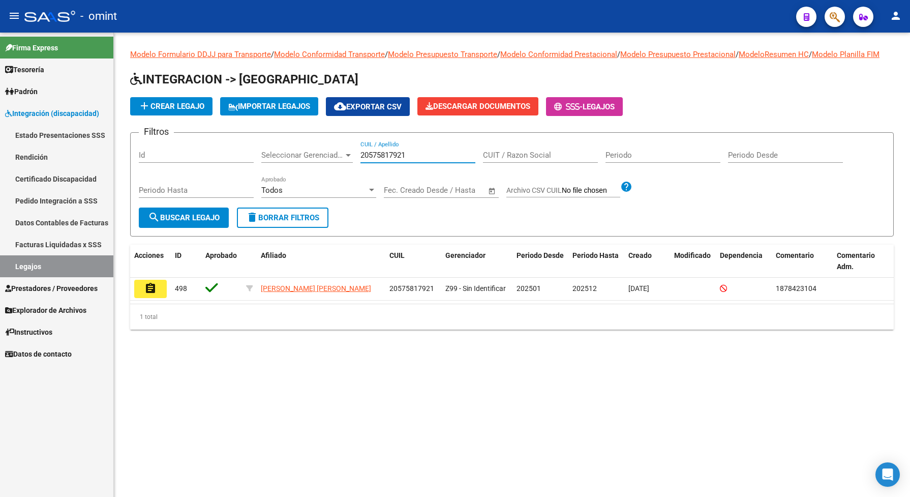
click at [235, 382] on mat-sidenav-content "Modelo Formulario DDJJ para Transporte / Modelo Conformidad Transporte / Modelo…" at bounding box center [512, 265] width 796 height 464
drag, startPoint x: 415, startPoint y: 166, endPoint x: 359, endPoint y: 165, distance: 56.5
click at [359, 165] on div "Filtros Id Seleccionar Gerenciador Seleccionar Gerenciador 20575817921 CUIL / A…" at bounding box center [512, 174] width 747 height 67
click at [176, 222] on span "search Buscar Legajo" at bounding box center [184, 217] width 72 height 9
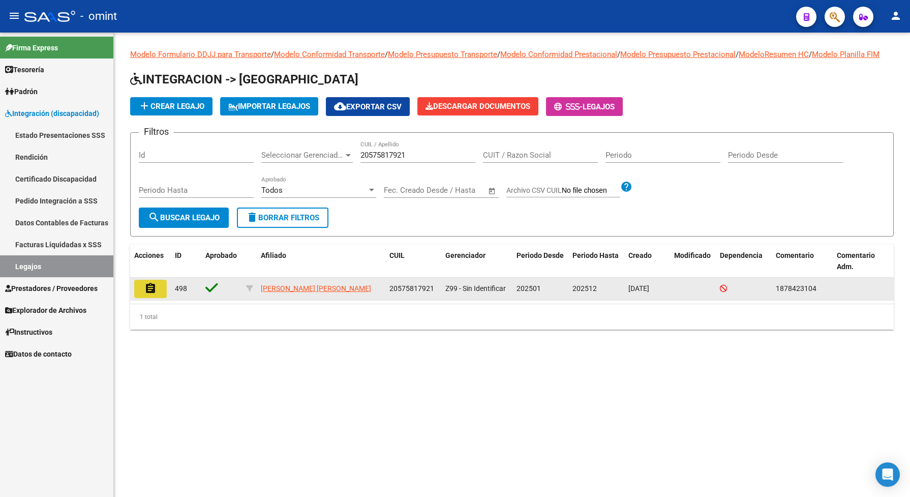
click at [149, 294] on mat-icon "assignment" at bounding box center [150, 288] width 12 height 12
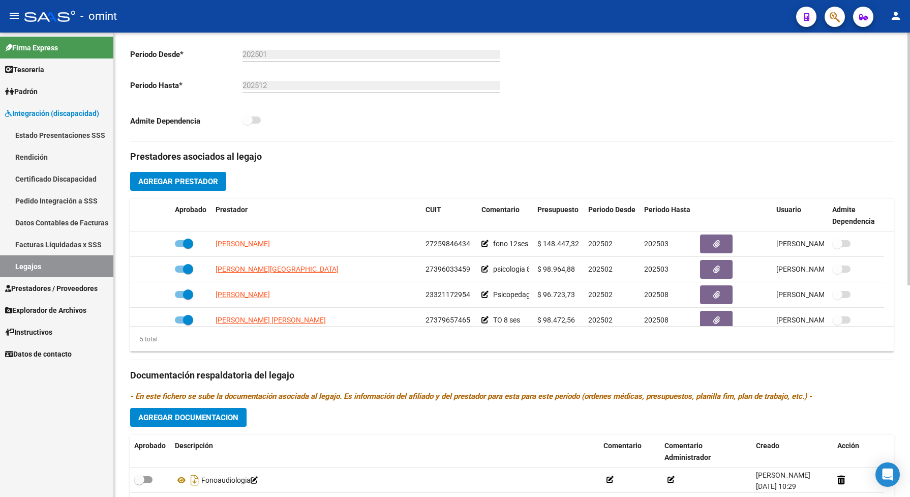
scroll to position [318, 0]
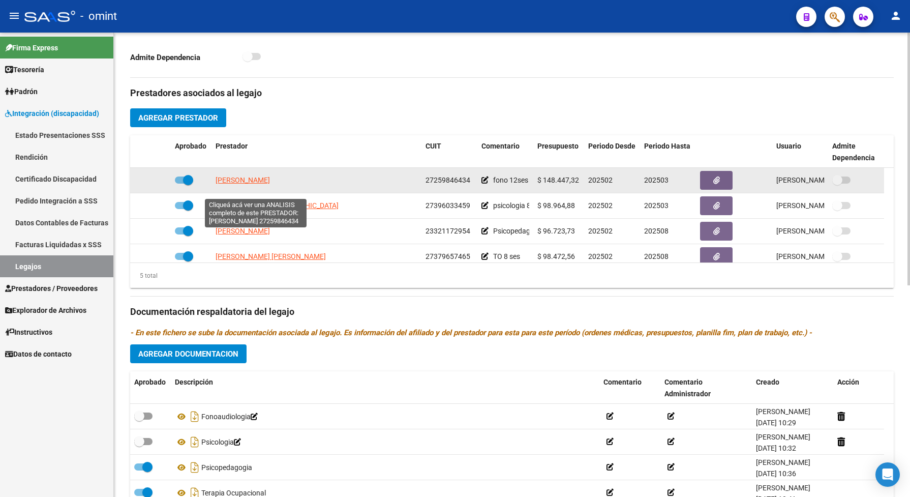
click at [258, 184] on span "TERRULI NATALIA BELEN" at bounding box center [243, 180] width 54 height 8
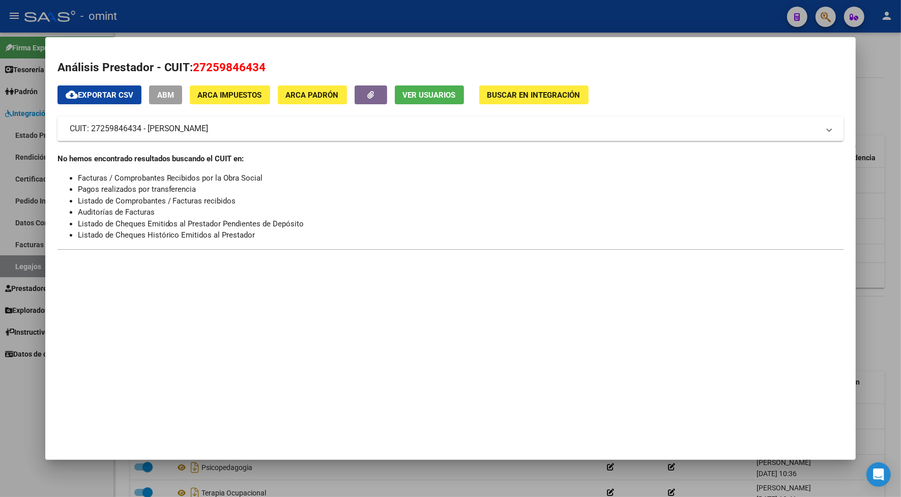
click at [346, 21] on div at bounding box center [450, 248] width 901 height 497
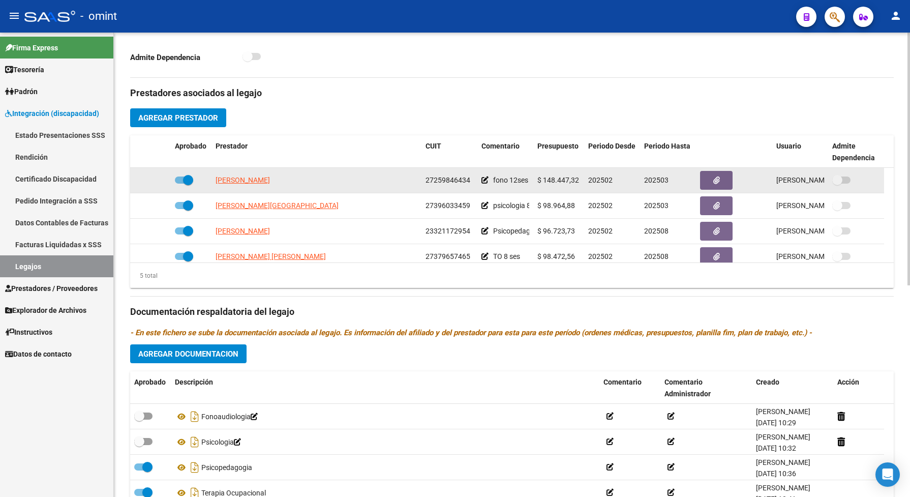
click at [270, 186] on app-link-go-to "TERRULI NATALIA BELEN" at bounding box center [243, 180] width 54 height 12
click at [270, 184] on span "TERRULI NATALIA BELEN" at bounding box center [243, 180] width 54 height 8
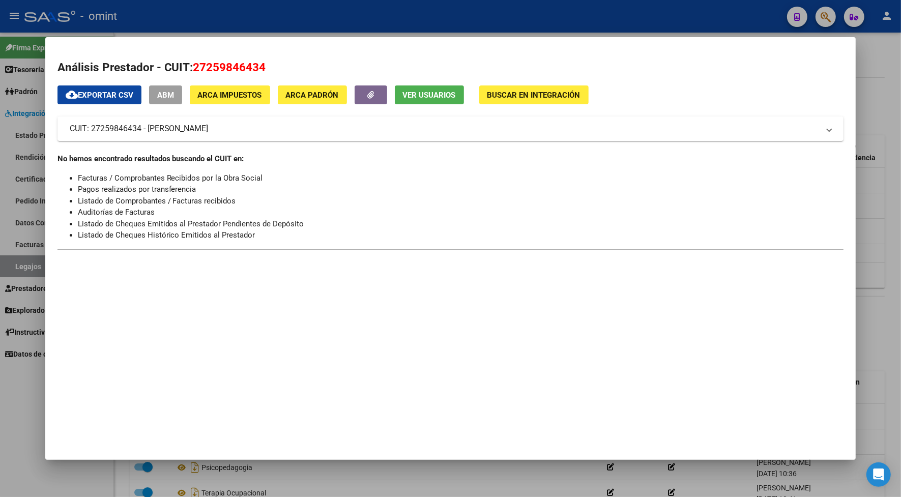
click at [331, 14] on div at bounding box center [450, 248] width 901 height 497
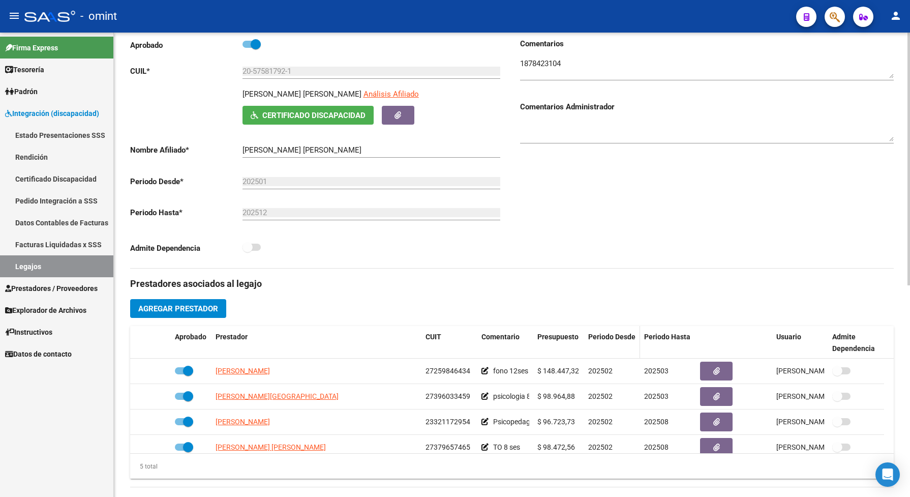
scroll to position [0, 0]
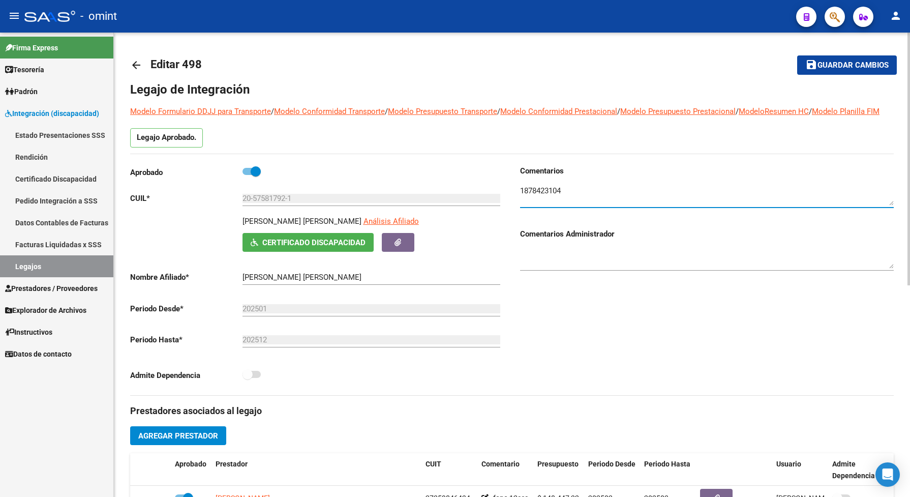
drag, startPoint x: 560, startPoint y: 201, endPoint x: 519, endPoint y: 200, distance: 41.2
click at [519, 200] on div "Comentarios Comentarios Administrador" at bounding box center [703, 280] width 382 height 230
drag, startPoint x: 551, startPoint y: 195, endPoint x: 553, endPoint y: 133, distance: 61.6
click at [553, 133] on div "Legajo de Integración Modelo Formulario DDJJ para Transporte / Modelo Conformid…" at bounding box center [512, 465] width 764 height 768
drag, startPoint x: 569, startPoint y: 202, endPoint x: 519, endPoint y: 197, distance: 50.0
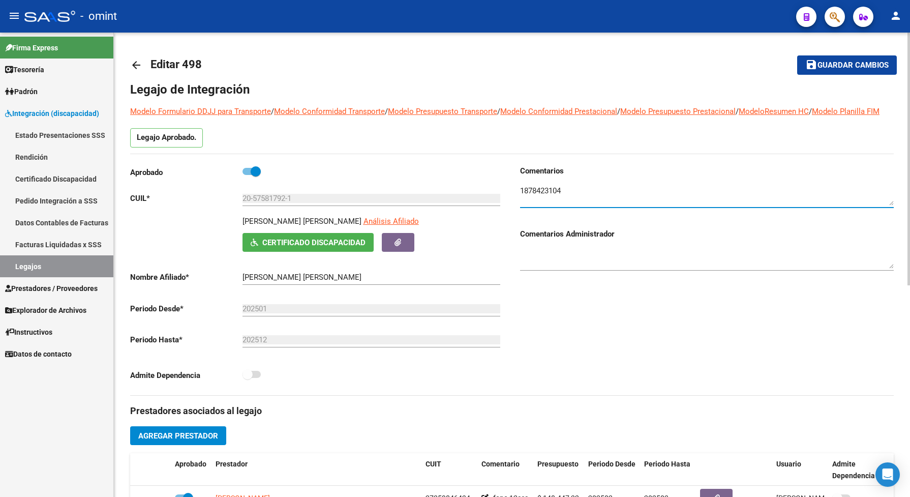
click at [519, 197] on div "Comentarios Comentarios Administrador" at bounding box center [703, 280] width 382 height 230
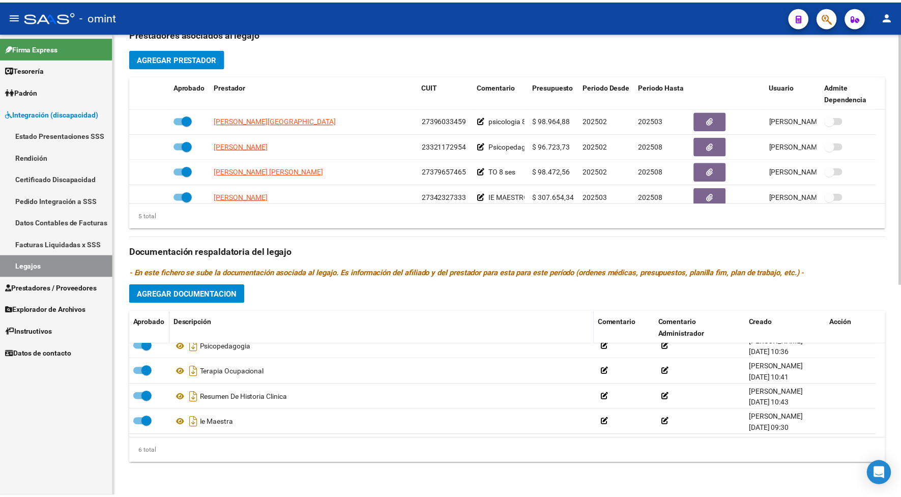
scroll to position [36, 0]
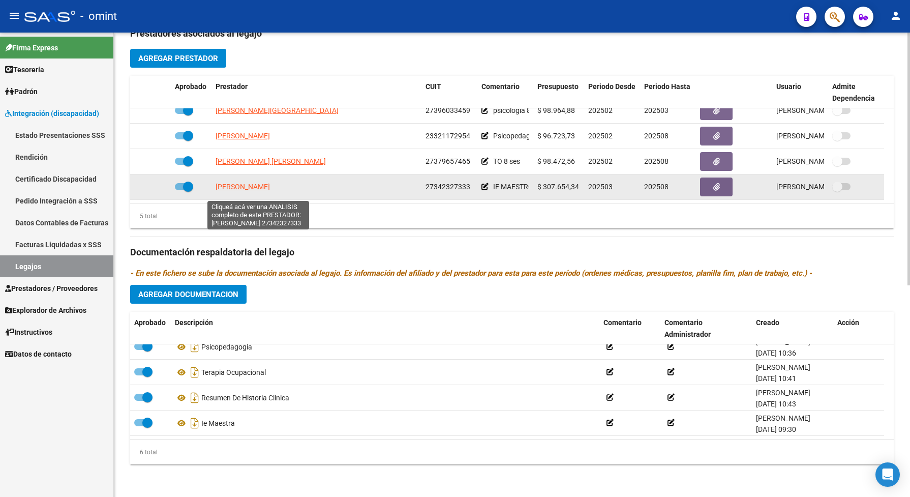
click at [242, 191] on span "PALMA MARIA FLORENCIA" at bounding box center [243, 187] width 54 height 8
type textarea "27342327333"
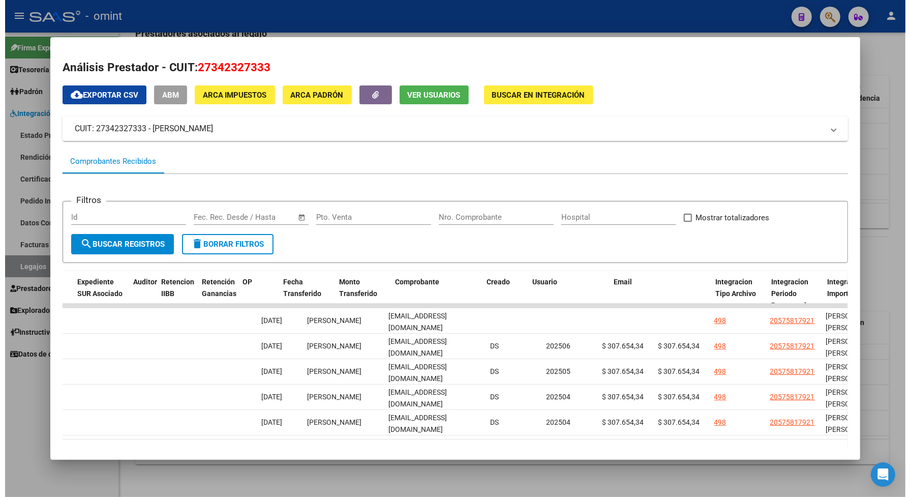
scroll to position [0, 0]
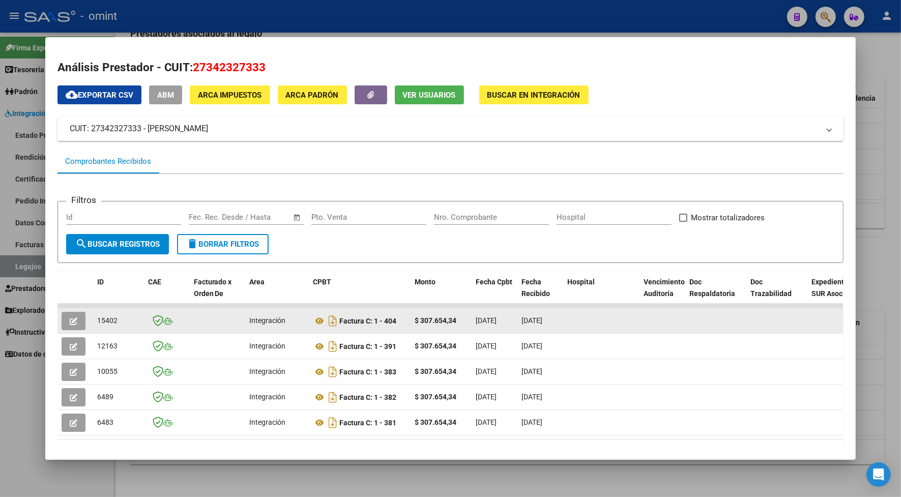
click at [69, 313] on button "button" at bounding box center [74, 321] width 24 height 18
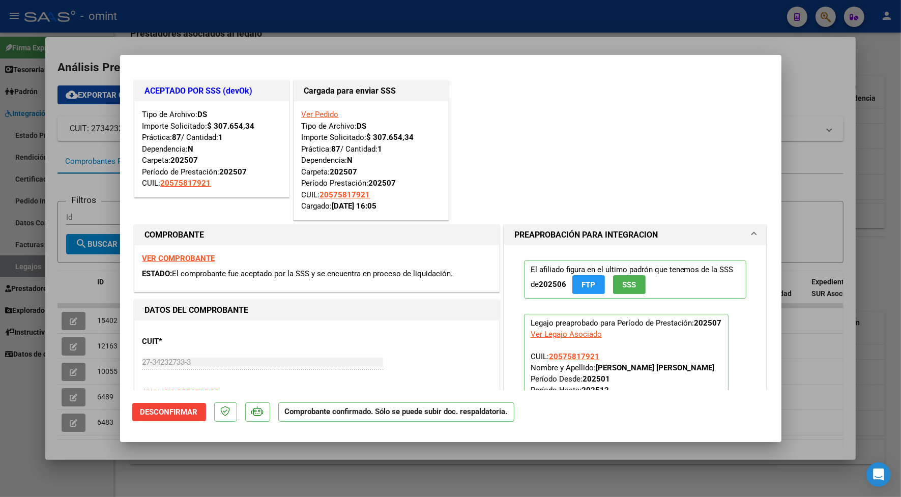
click at [298, 39] on div at bounding box center [450, 248] width 901 height 497
type input "$ 0,00"
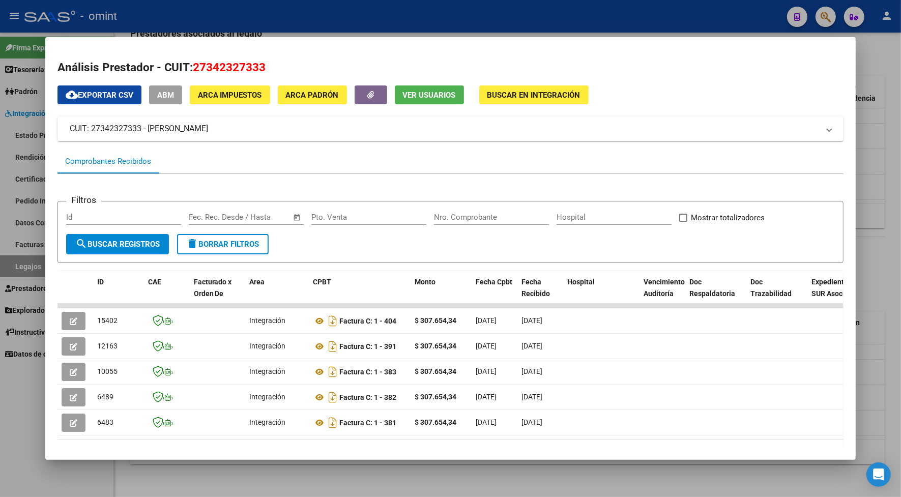
click at [674, 25] on div at bounding box center [450, 248] width 901 height 497
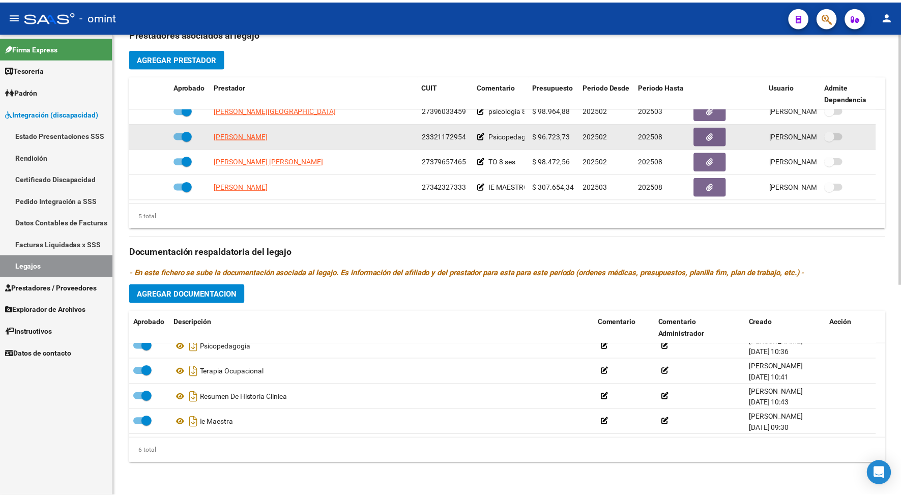
scroll to position [318, 0]
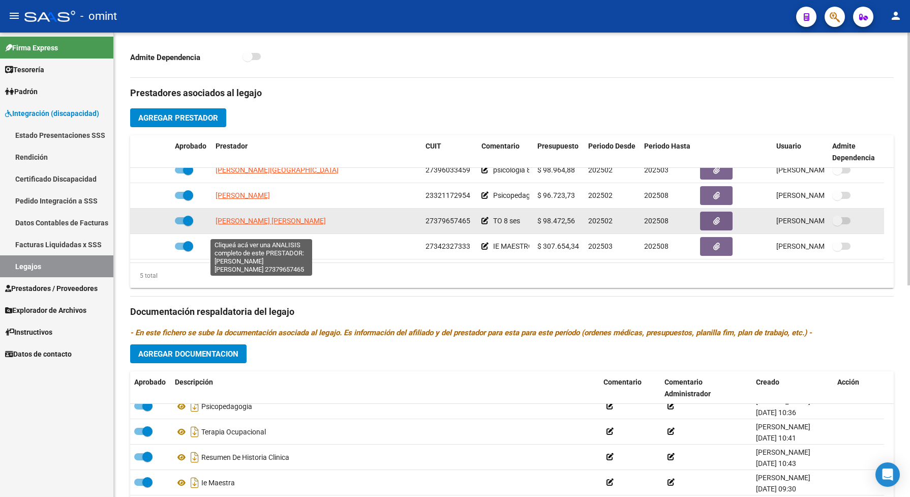
click at [242, 225] on span "CHINIGIOLI BRENDA MARIEL" at bounding box center [271, 221] width 110 height 8
type textarea "27379657465"
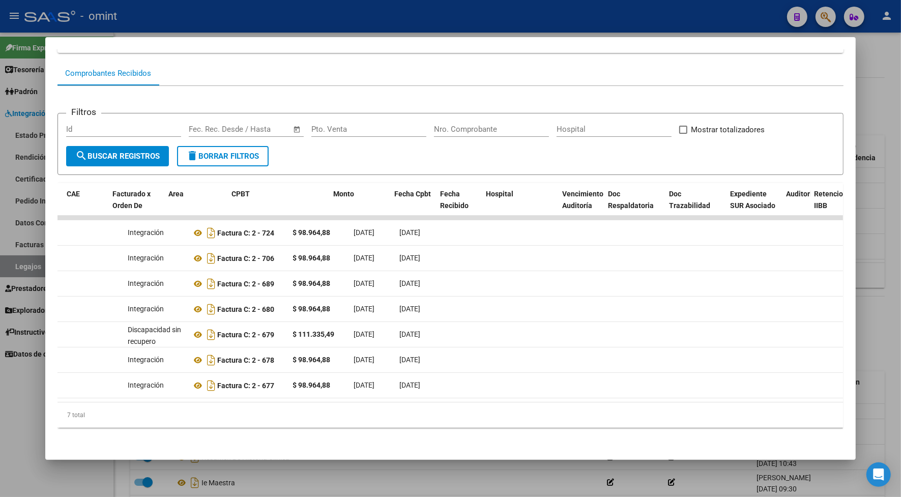
scroll to position [0, 0]
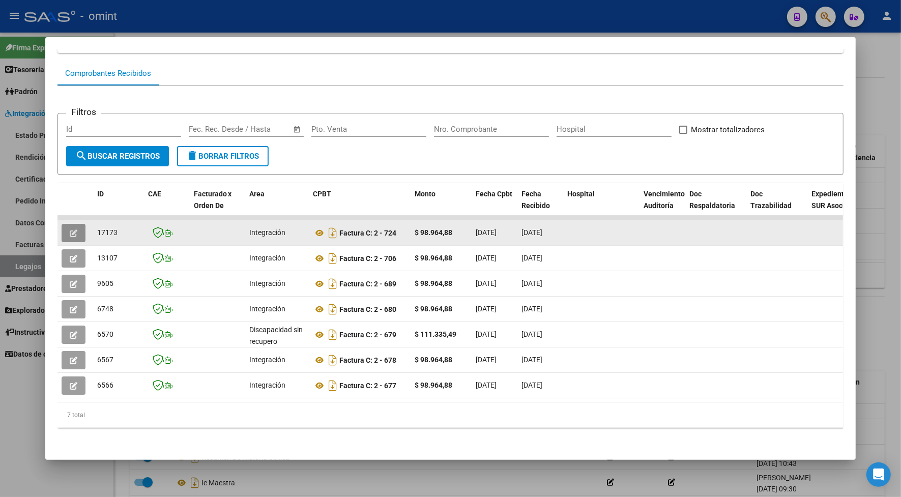
click at [70, 229] on icon "button" at bounding box center [74, 233] width 8 height 8
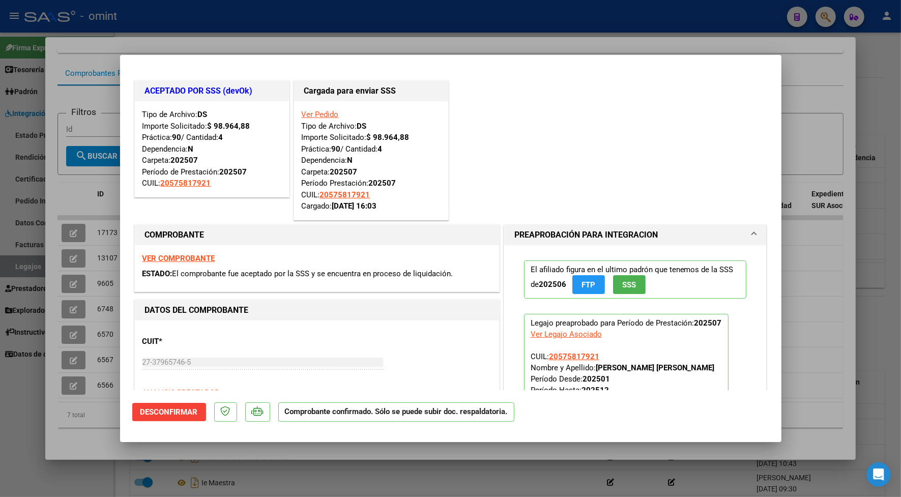
click at [627, 36] on div at bounding box center [450, 248] width 901 height 497
type input "$ 0,00"
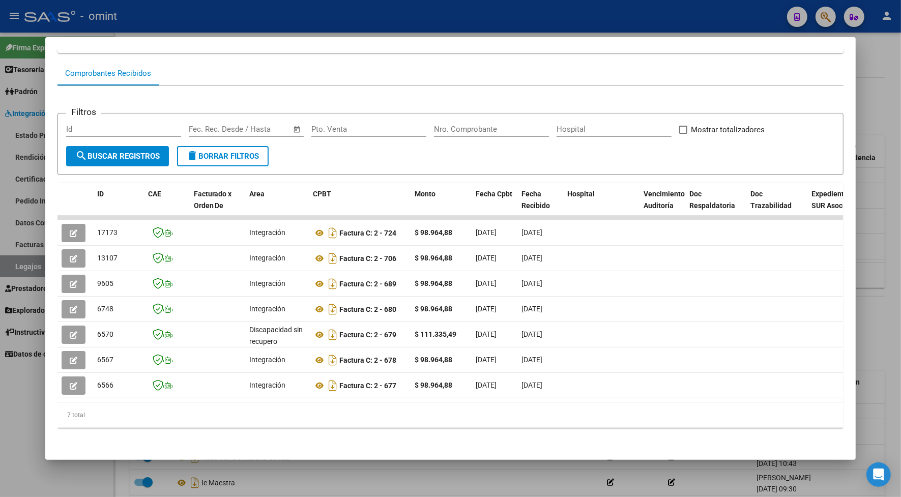
click at [574, 17] on div at bounding box center [450, 248] width 901 height 497
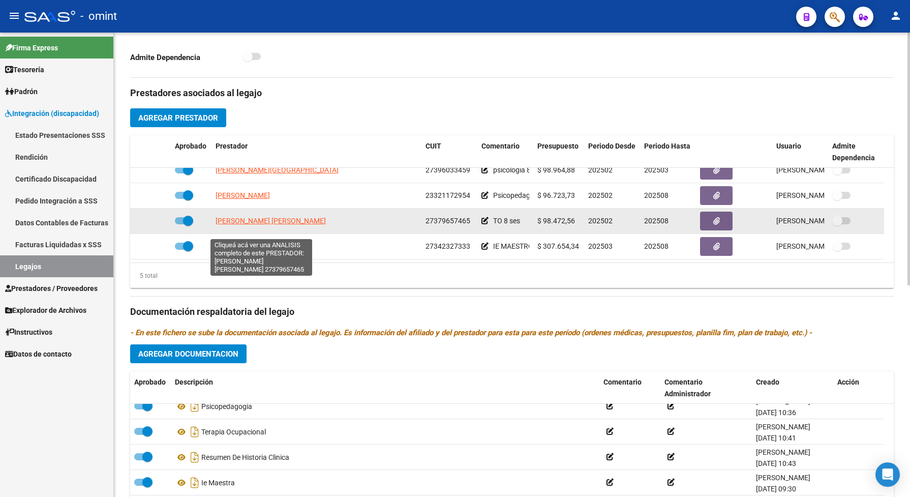
click at [291, 225] on span "CHINIGIOLI BRENDA MARIEL" at bounding box center [271, 221] width 110 height 8
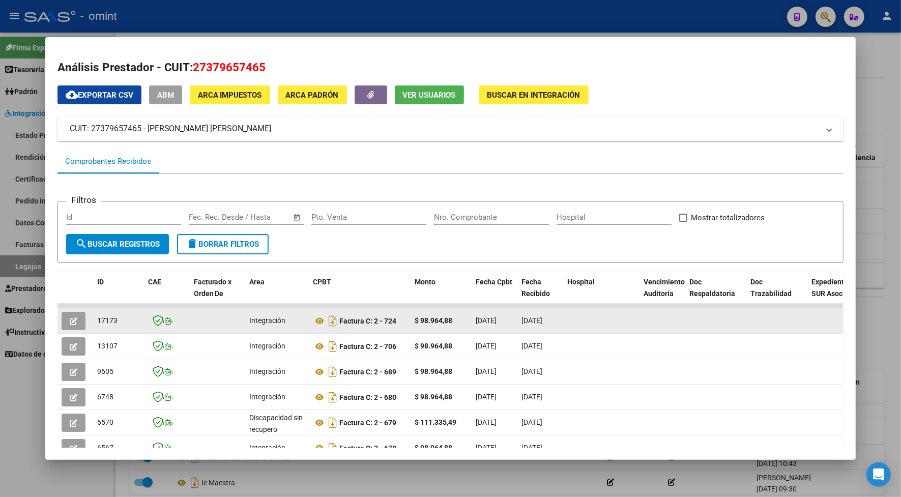
click at [64, 322] on button "button" at bounding box center [74, 321] width 24 height 18
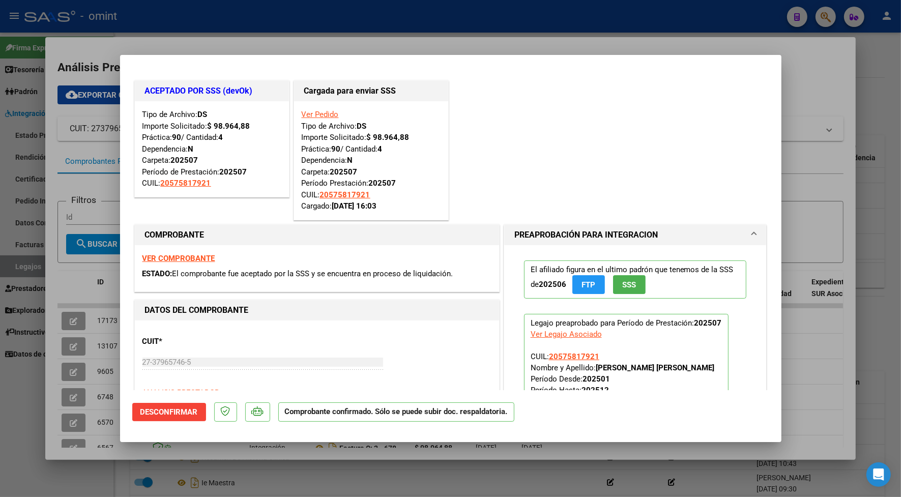
click at [256, 28] on div at bounding box center [450, 248] width 901 height 497
type input "$ 0,00"
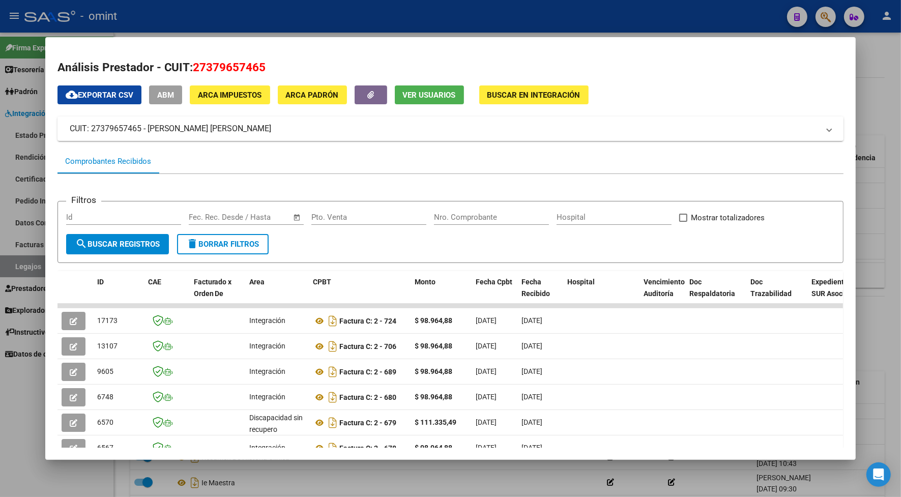
click at [256, 28] on div at bounding box center [450, 248] width 901 height 497
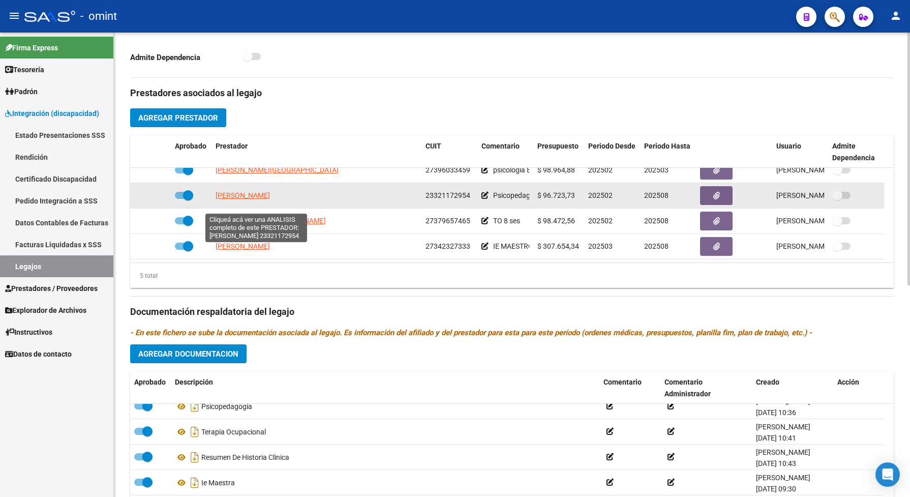
click at [270, 199] on span "BALDO JESSICA NATALIA" at bounding box center [243, 195] width 54 height 8
type textarea "23321172954"
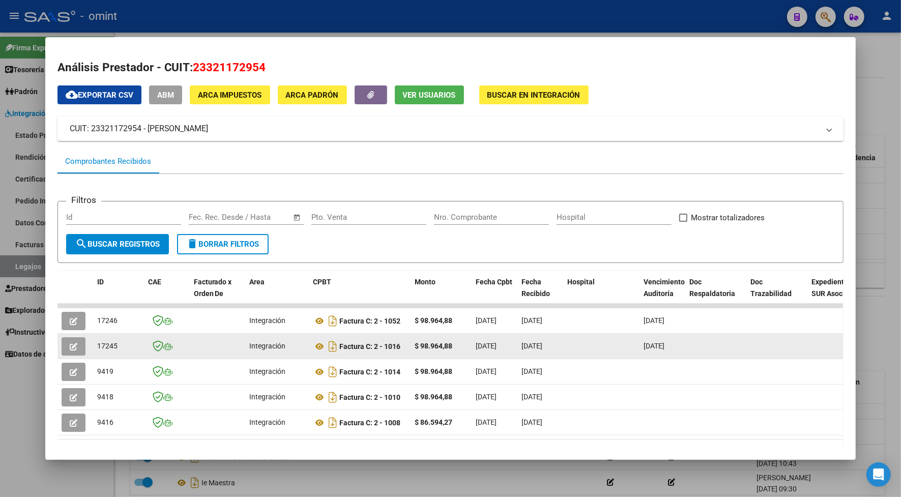
click at [72, 343] on icon "button" at bounding box center [74, 347] width 8 height 8
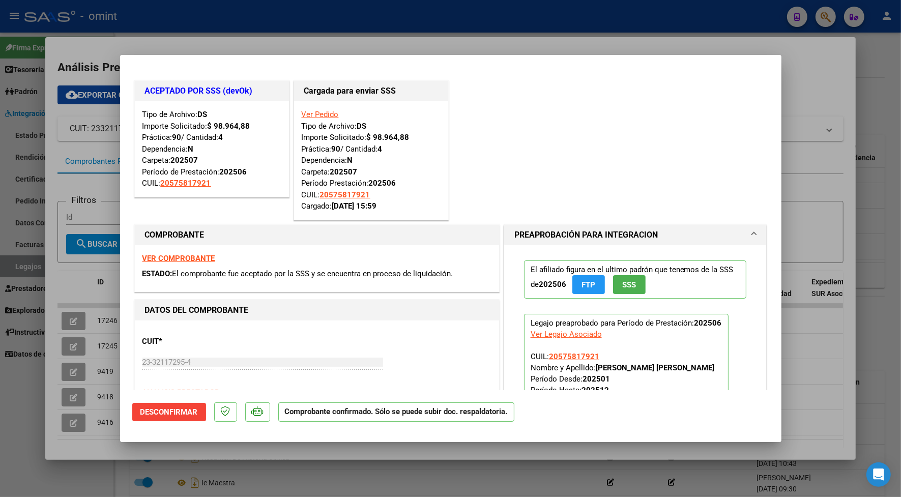
click at [282, 23] on div at bounding box center [450, 248] width 901 height 497
type input "$ 0,00"
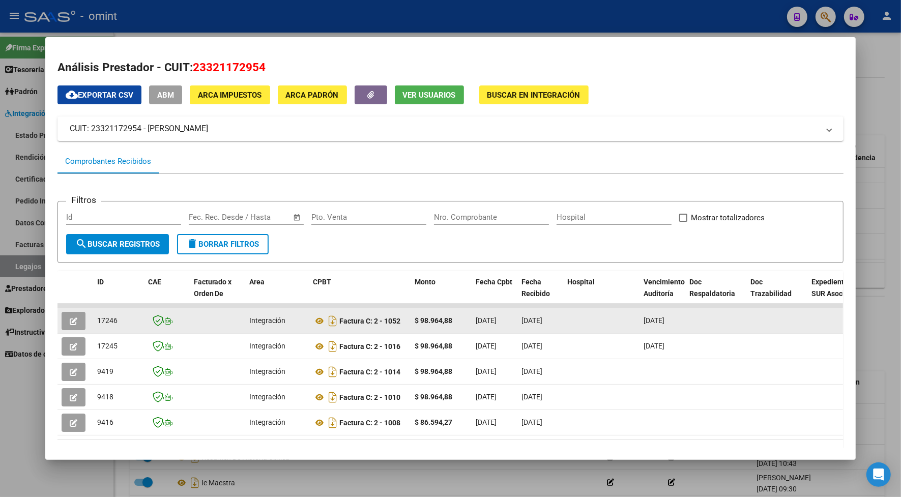
click at [74, 319] on button "button" at bounding box center [74, 321] width 24 height 18
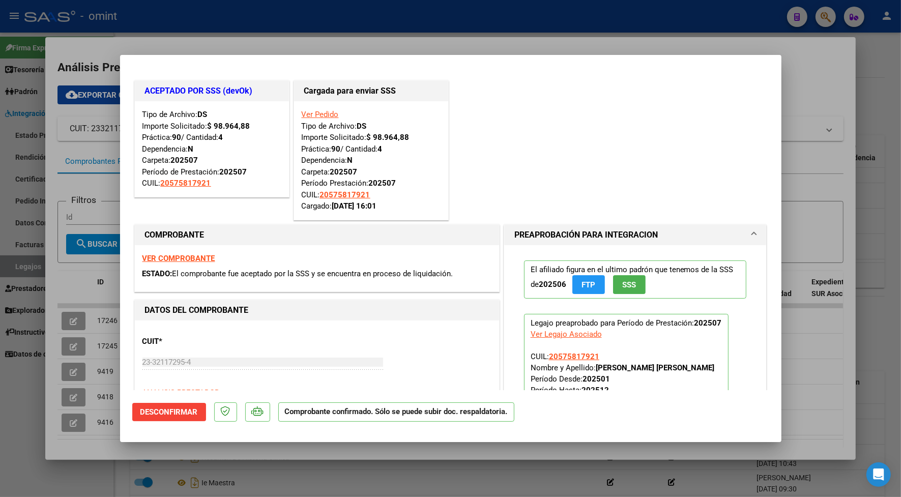
click at [320, 26] on div at bounding box center [450, 248] width 901 height 497
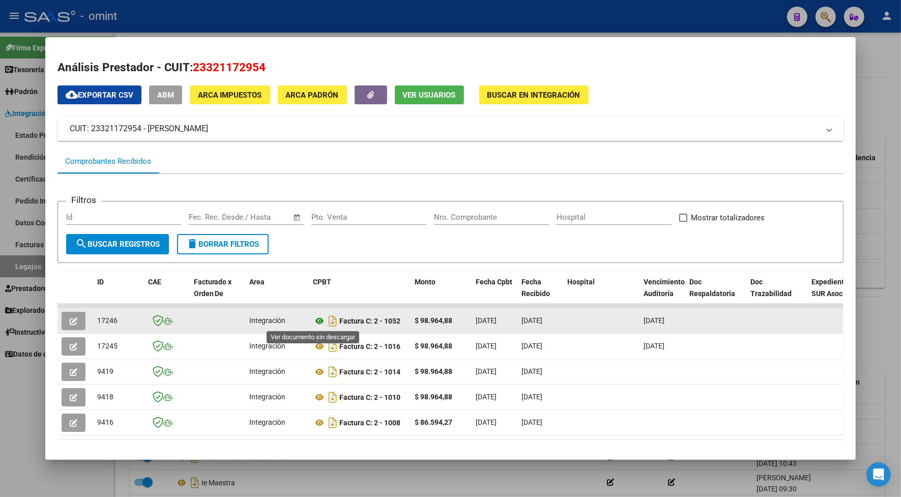
click at [318, 319] on icon at bounding box center [319, 321] width 13 height 12
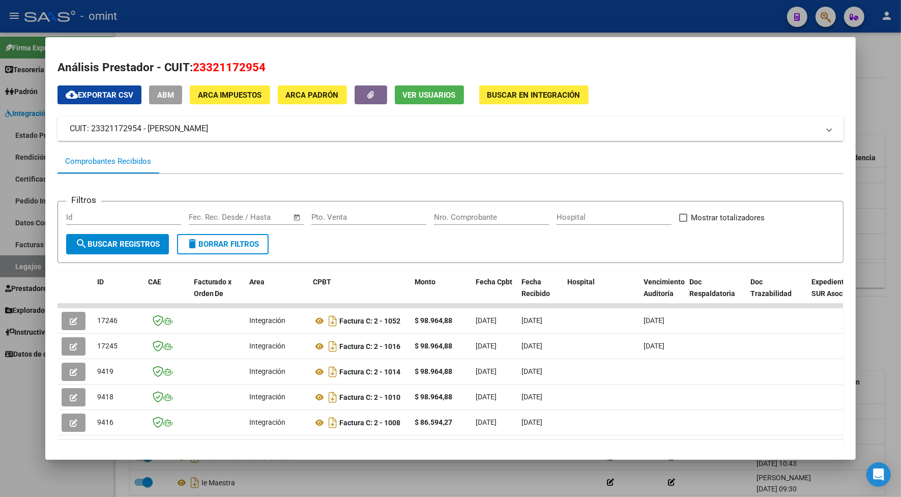
click at [380, 31] on div at bounding box center [450, 248] width 901 height 497
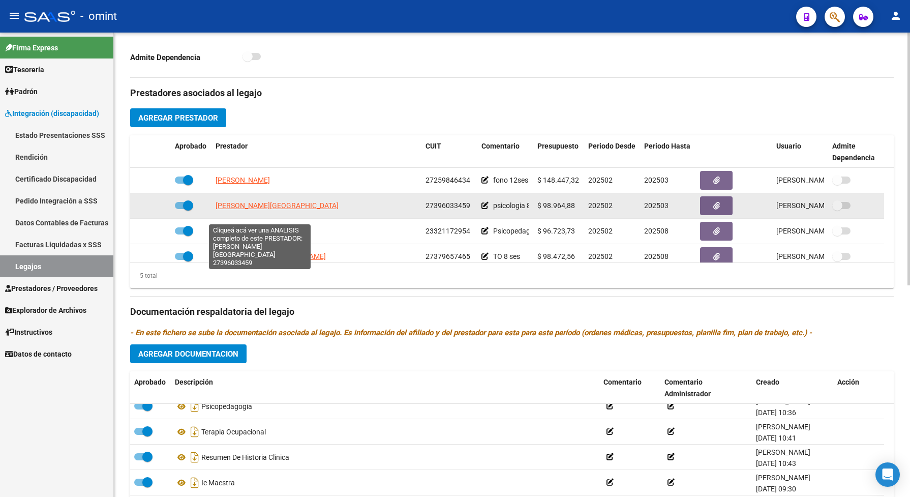
click at [234, 210] on span "PARLAVECCHIO FLORENCIA" at bounding box center [277, 205] width 123 height 8
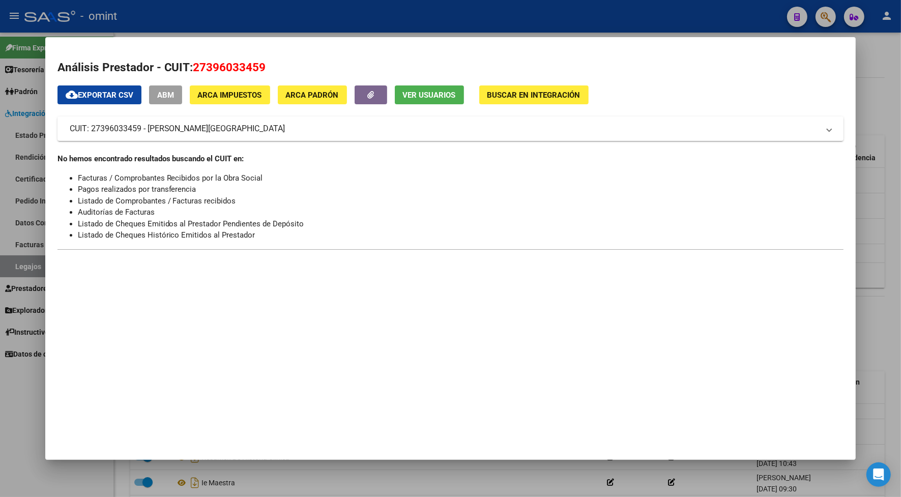
click at [232, 18] on div at bounding box center [450, 248] width 901 height 497
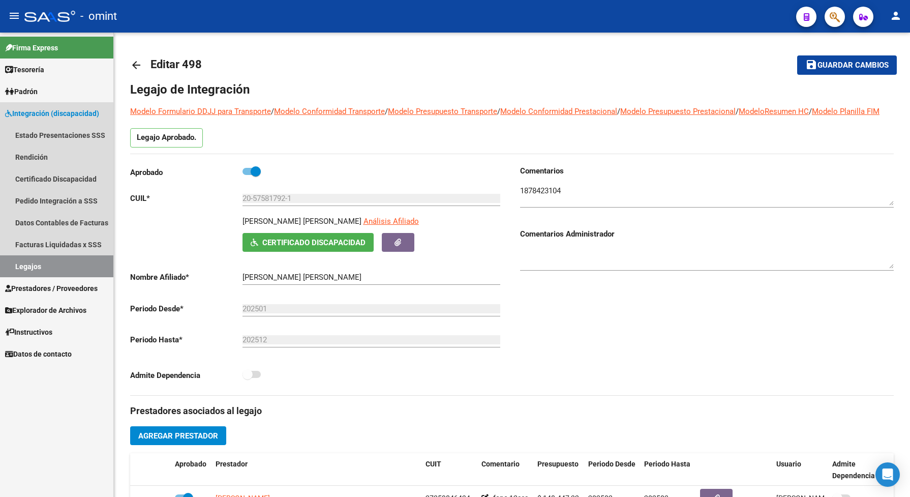
click at [64, 262] on link "Legajos" at bounding box center [56, 266] width 113 height 22
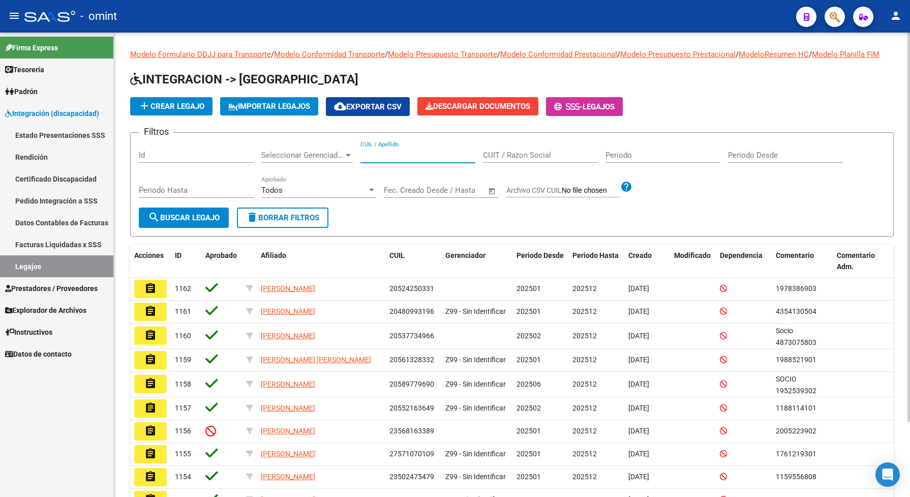
click at [373, 160] on input "CUIL / Apellido" at bounding box center [418, 155] width 115 height 9
paste input "20450857581"
click at [210, 222] on span "search Buscar Legajo" at bounding box center [184, 217] width 72 height 9
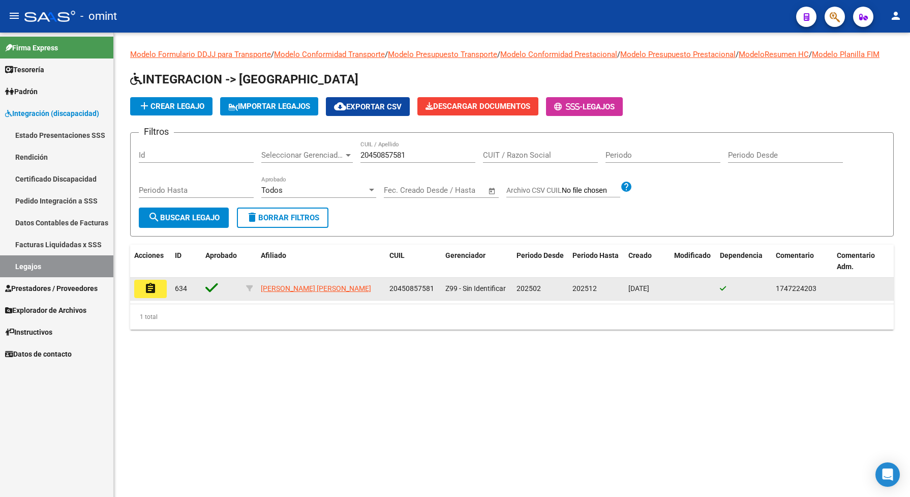
click at [152, 294] on mat-icon "assignment" at bounding box center [150, 288] width 12 height 12
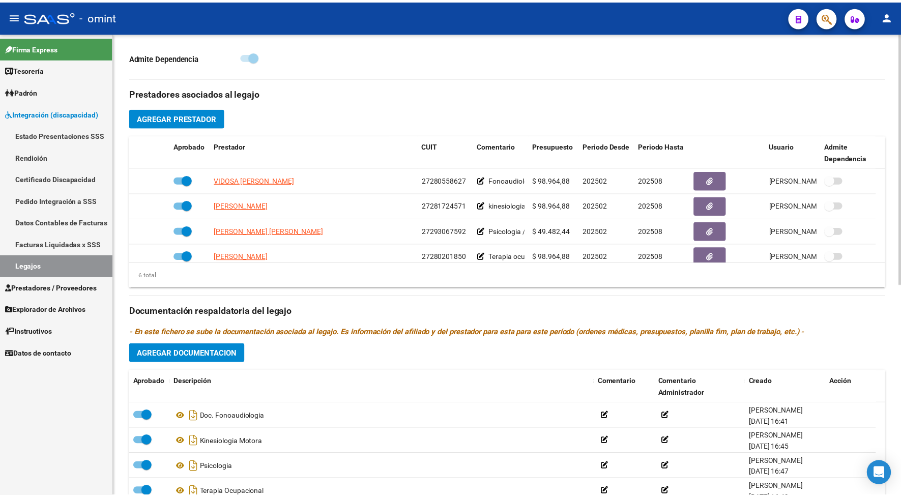
scroll to position [191, 0]
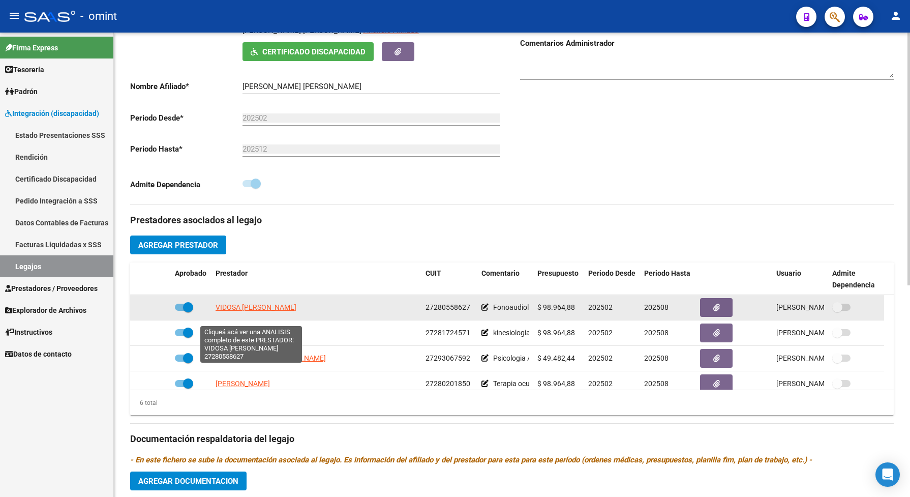
click at [275, 311] on span "VIDOSA IVANA NOEMI" at bounding box center [256, 307] width 81 height 8
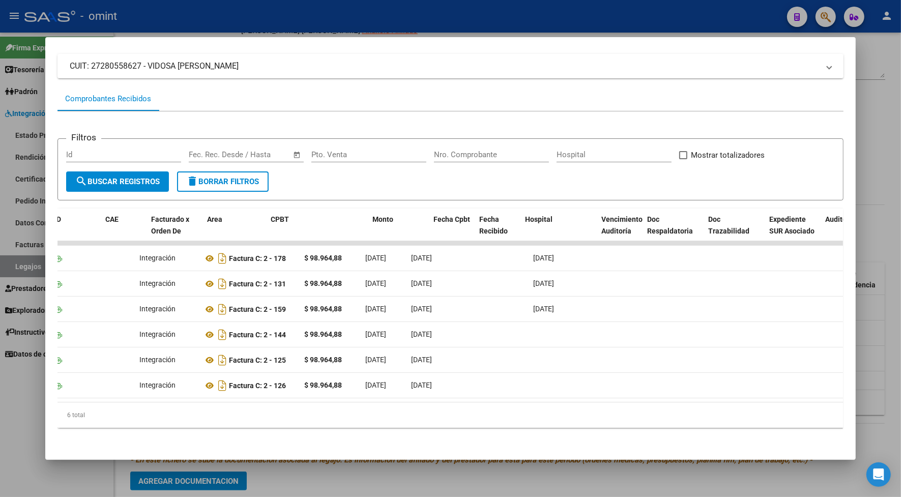
scroll to position [0, 0]
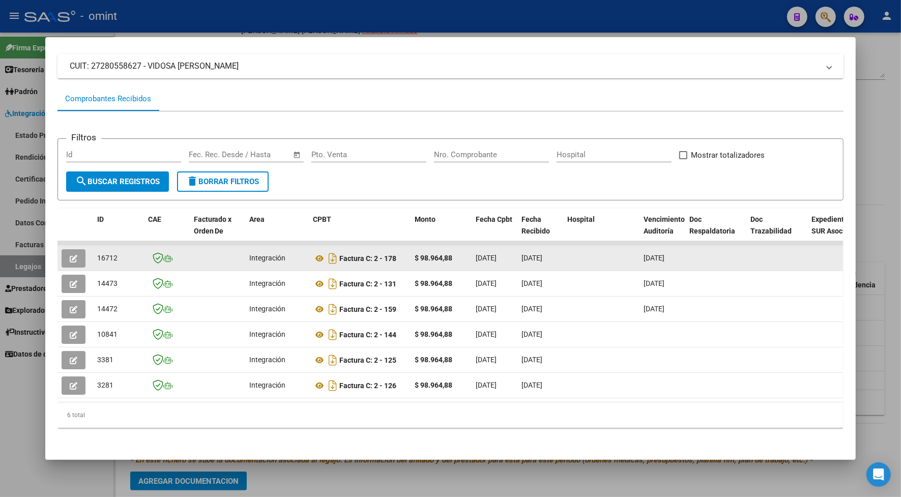
click at [65, 249] on button "button" at bounding box center [74, 258] width 24 height 18
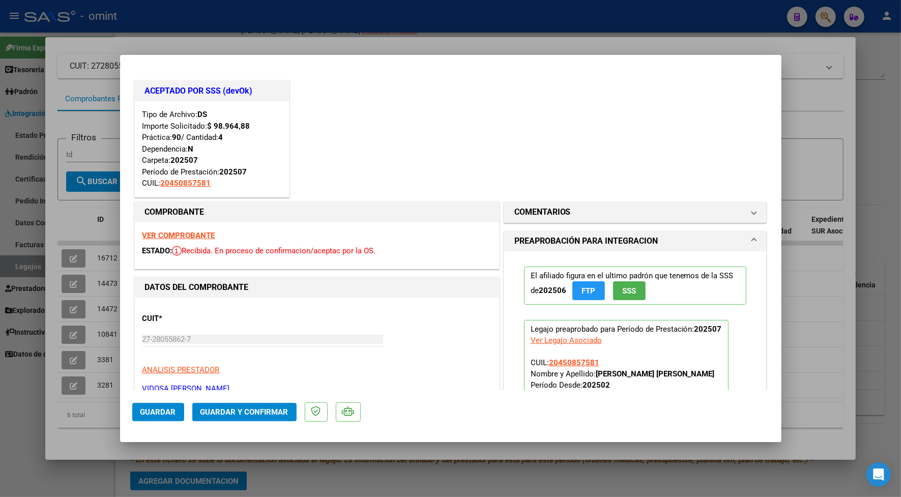
click at [254, 43] on div at bounding box center [450, 248] width 901 height 497
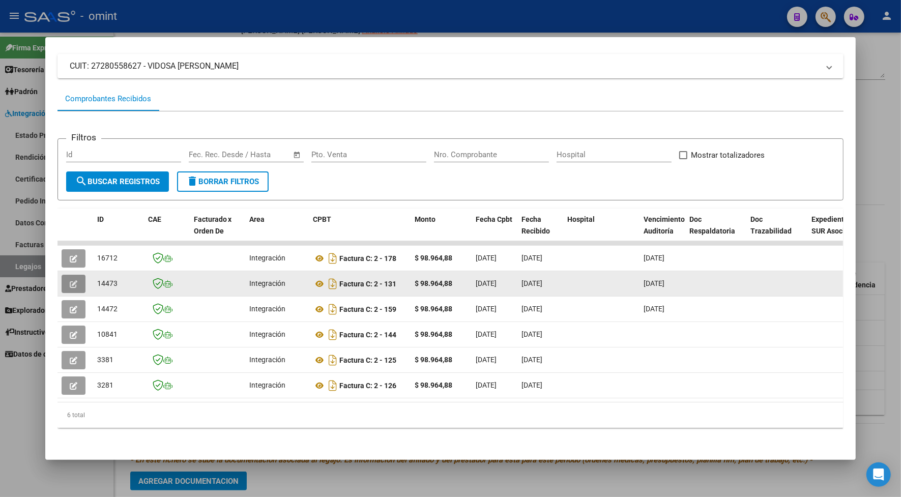
click at [72, 280] on icon "button" at bounding box center [74, 284] width 8 height 8
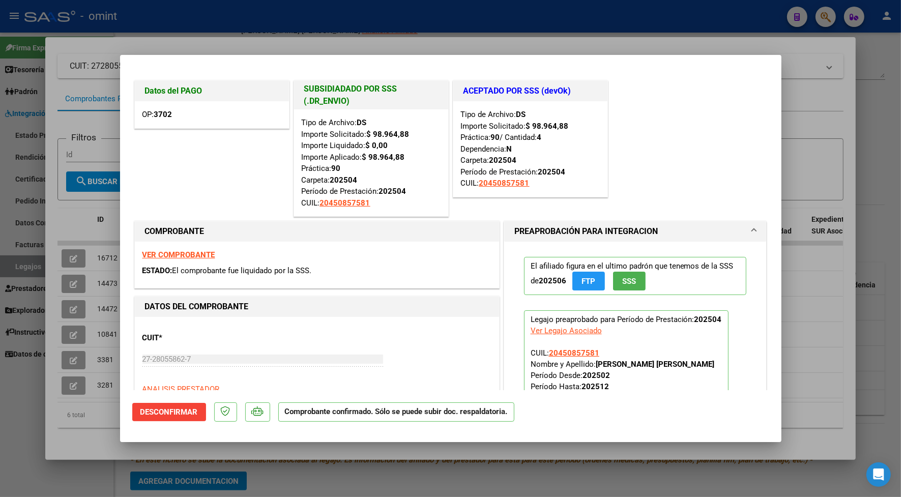
click at [181, 42] on div at bounding box center [450, 248] width 901 height 497
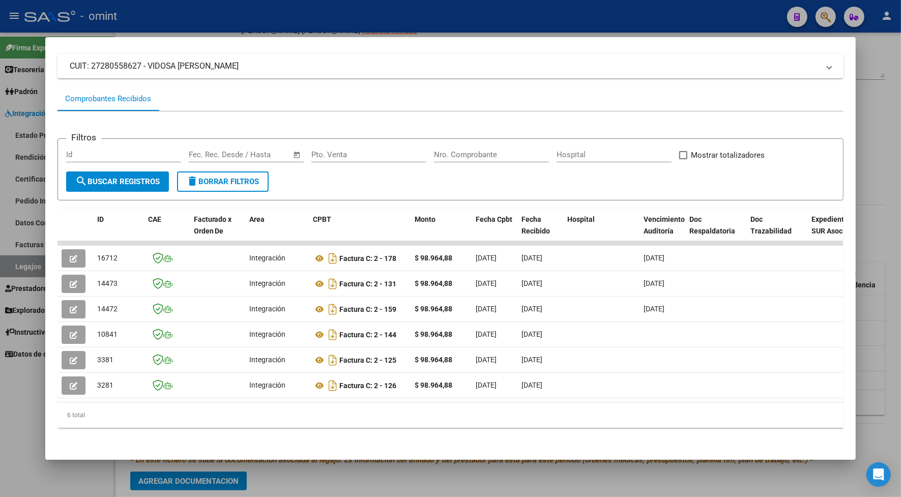
click at [187, 12] on div at bounding box center [450, 248] width 901 height 497
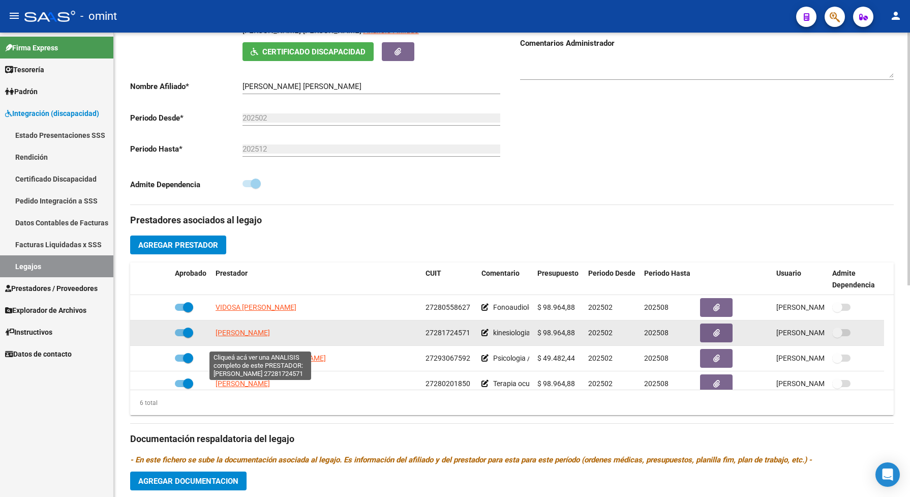
click at [229, 337] on span "VEGA VERONICA CAROLINA" at bounding box center [243, 333] width 54 height 8
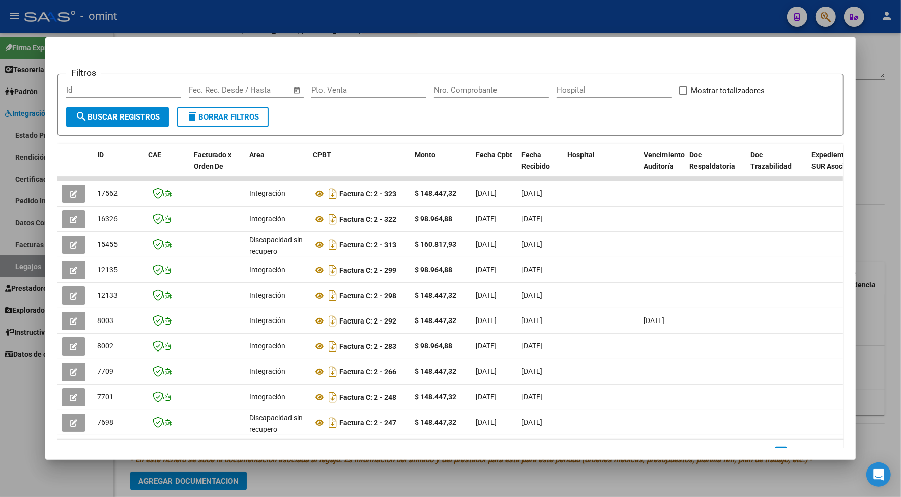
click at [219, 23] on div at bounding box center [450, 248] width 901 height 497
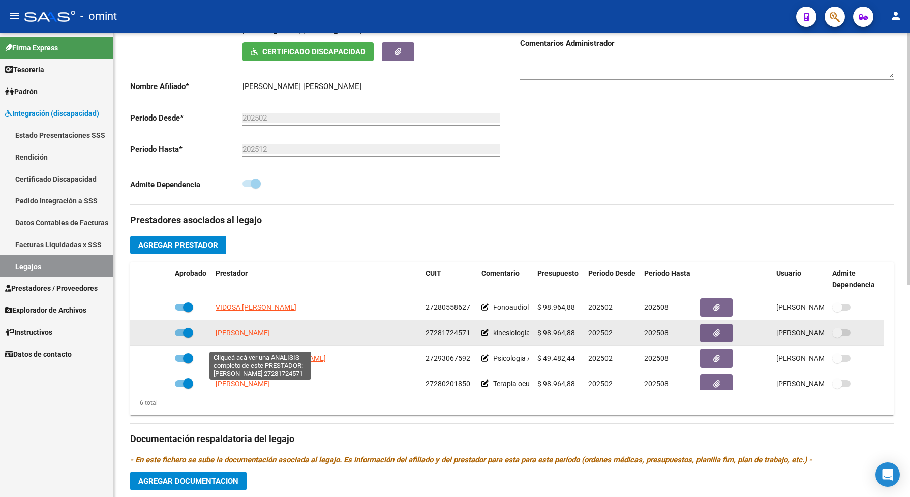
click at [256, 337] on span "VEGA VERONICA CAROLINA" at bounding box center [243, 333] width 54 height 8
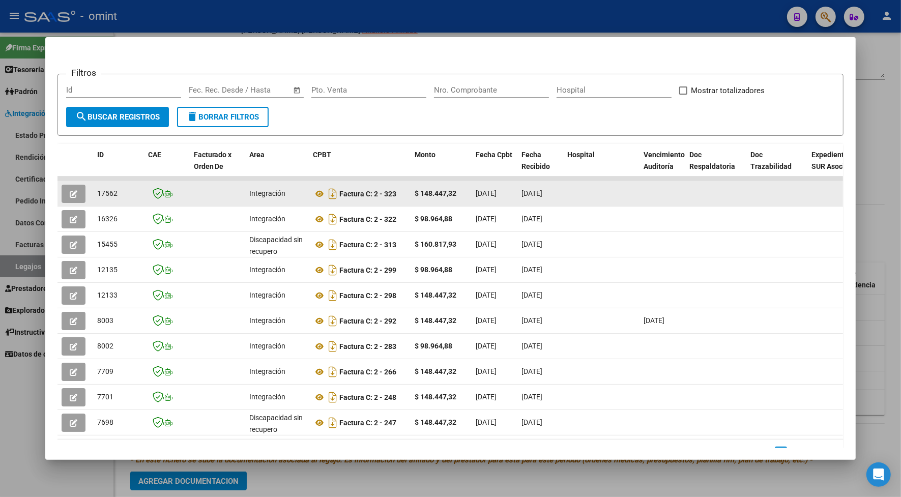
click at [67, 198] on button "button" at bounding box center [74, 194] width 24 height 18
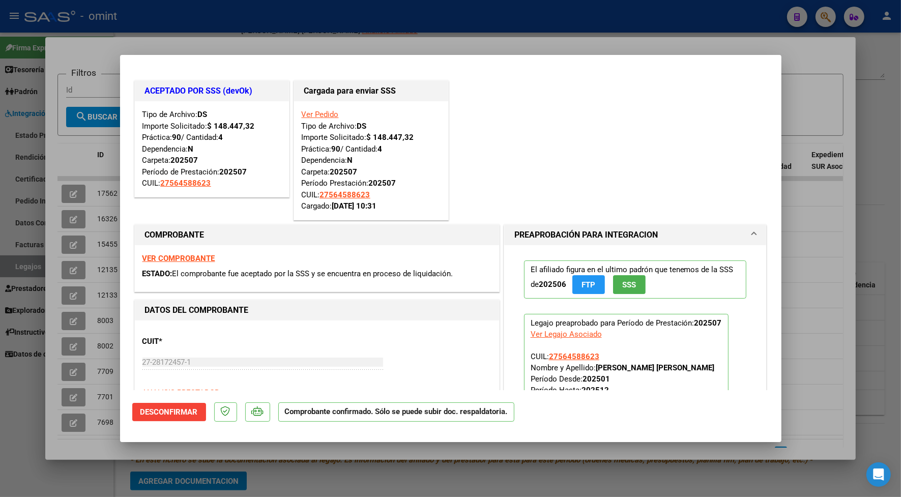
click at [230, 33] on div at bounding box center [450, 248] width 901 height 497
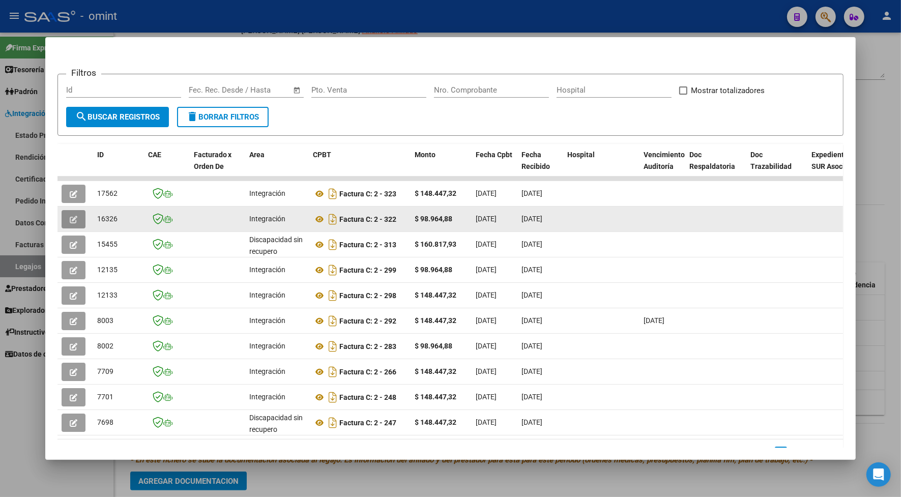
click at [74, 220] on button "button" at bounding box center [74, 219] width 24 height 18
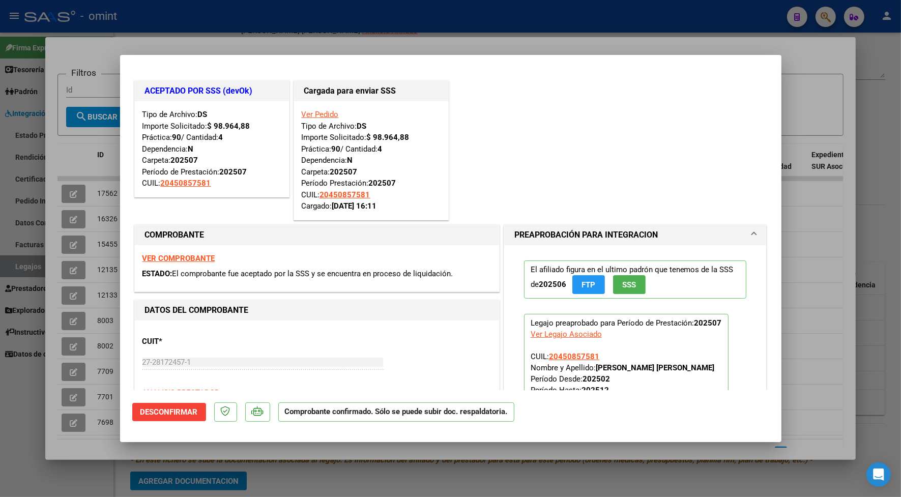
click at [299, 37] on div at bounding box center [450, 248] width 901 height 497
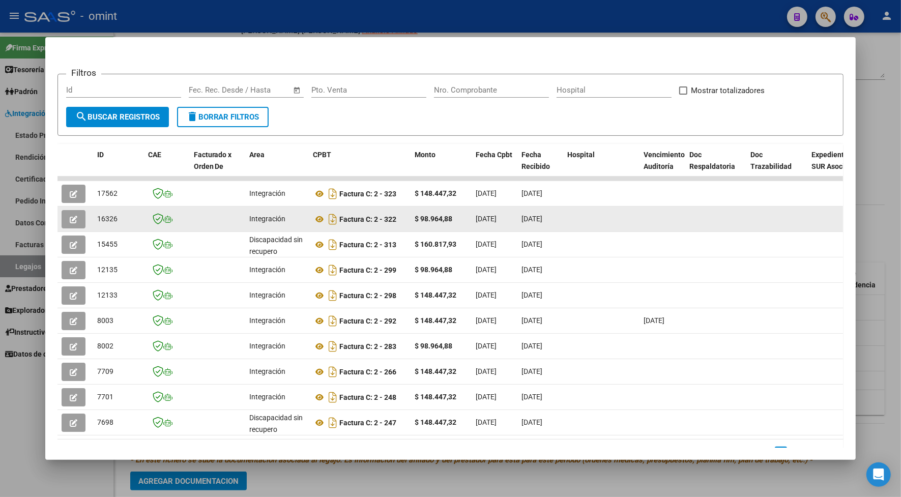
click at [70, 218] on icon "button" at bounding box center [74, 220] width 8 height 8
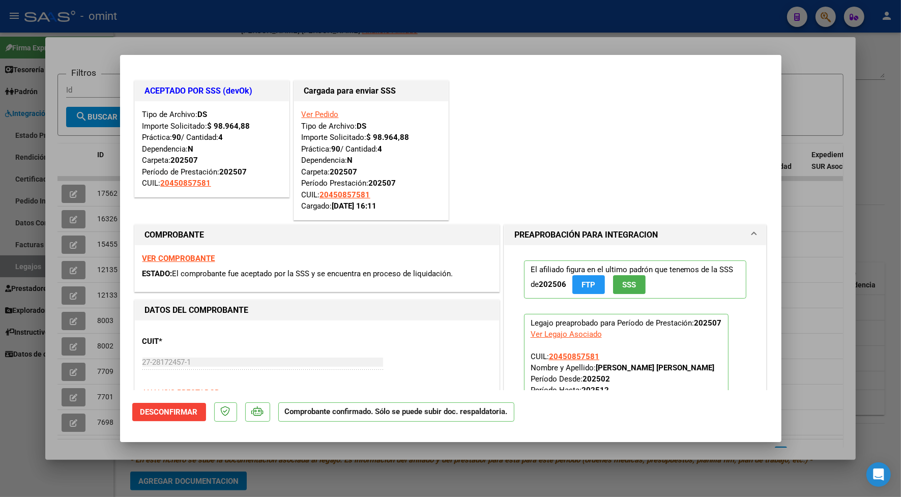
click at [202, 260] on strong "VER COMPROBANTE" at bounding box center [178, 258] width 73 height 9
click at [317, 21] on div at bounding box center [450, 248] width 901 height 497
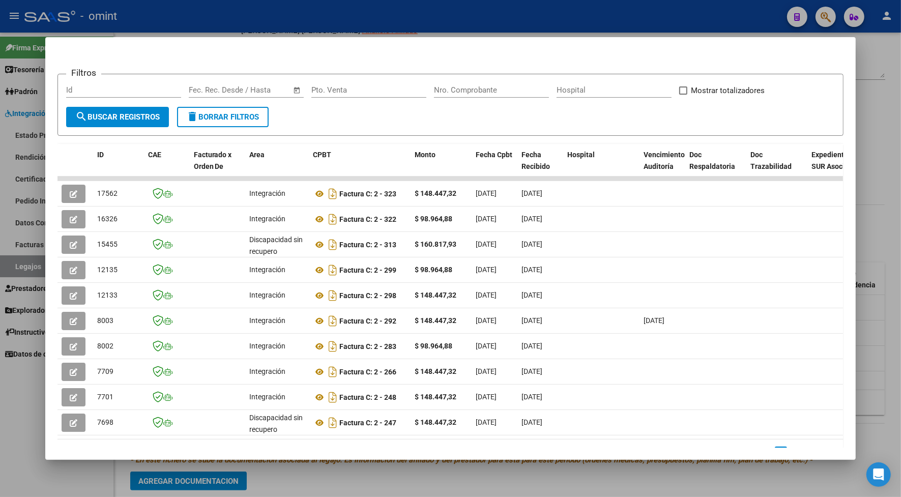
click at [396, 20] on div at bounding box center [450, 248] width 901 height 497
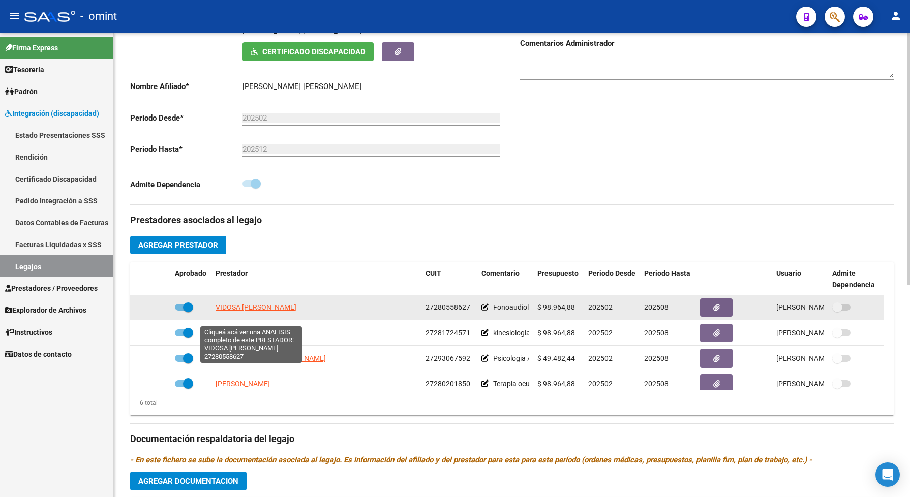
click at [243, 311] on span "VIDOSA IVANA NOEMI" at bounding box center [256, 307] width 81 height 8
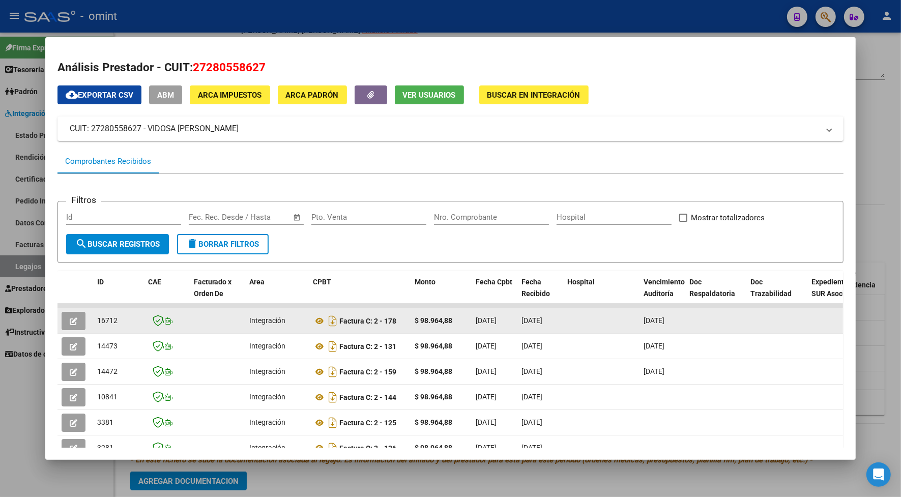
click at [77, 314] on button "button" at bounding box center [74, 321] width 24 height 18
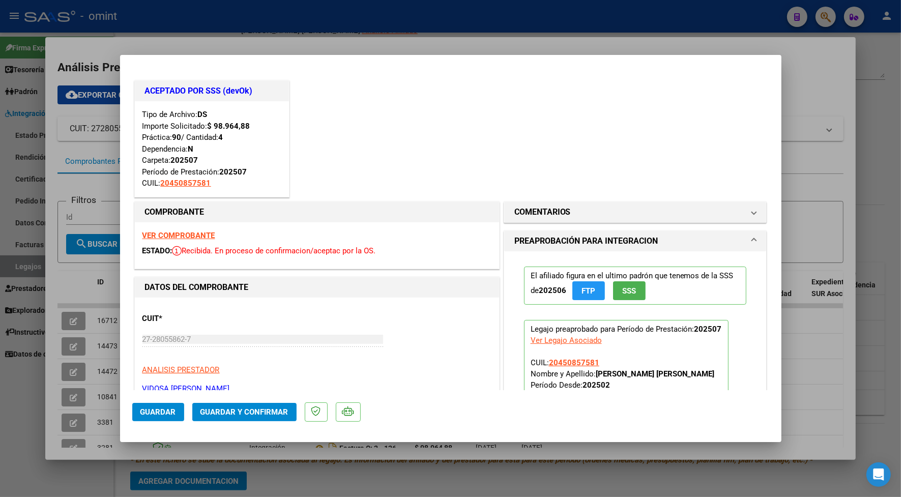
click at [241, 36] on div at bounding box center [450, 248] width 901 height 497
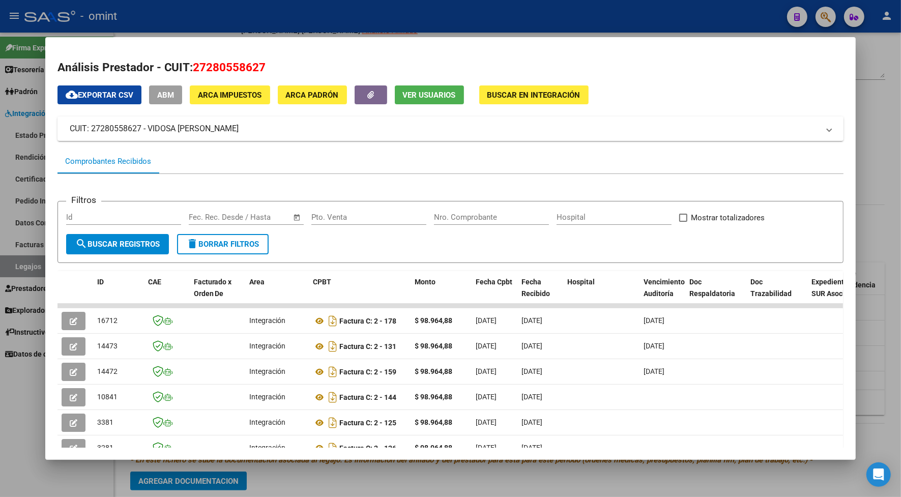
click at [556, 3] on div at bounding box center [450, 248] width 901 height 497
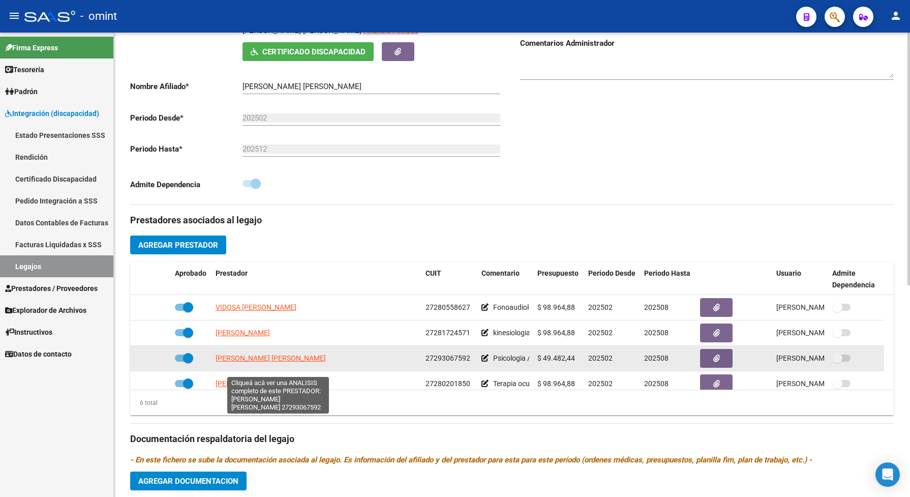
click at [266, 362] on span "FIORAMONTI PALACIOS PAOLA NOEMI" at bounding box center [271, 358] width 110 height 8
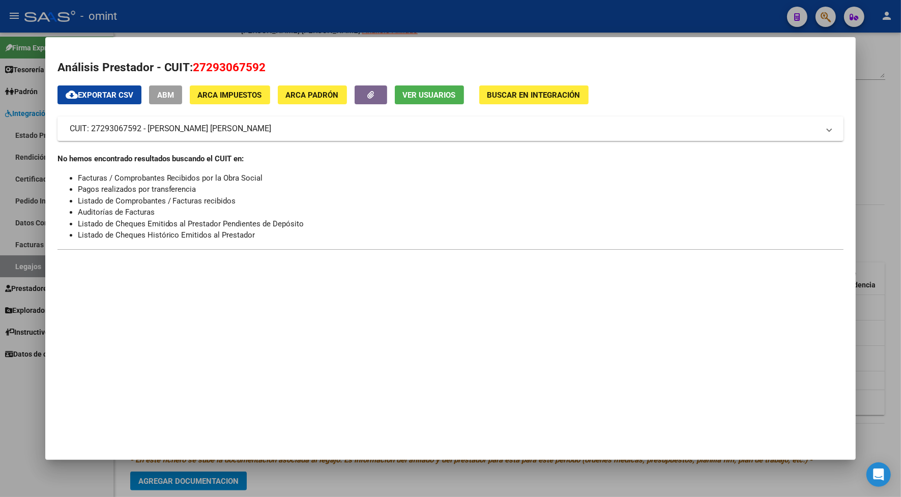
click at [308, 14] on div at bounding box center [450, 248] width 901 height 497
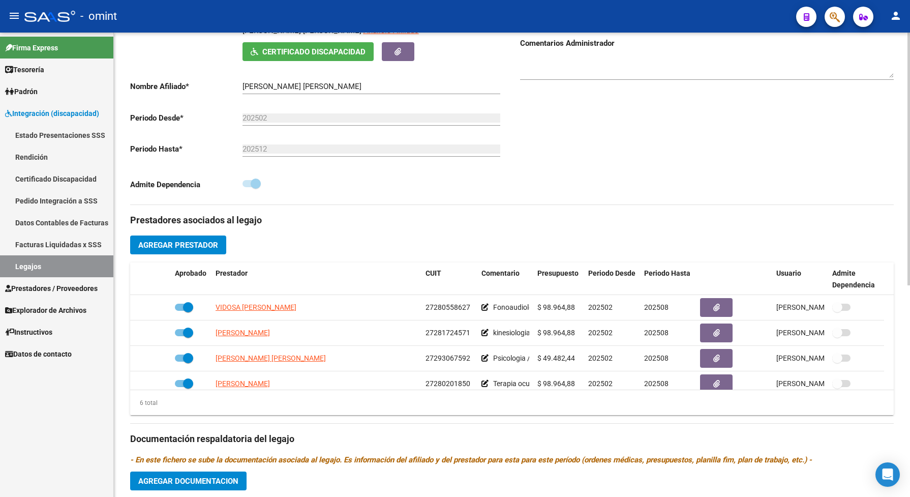
scroll to position [64, 0]
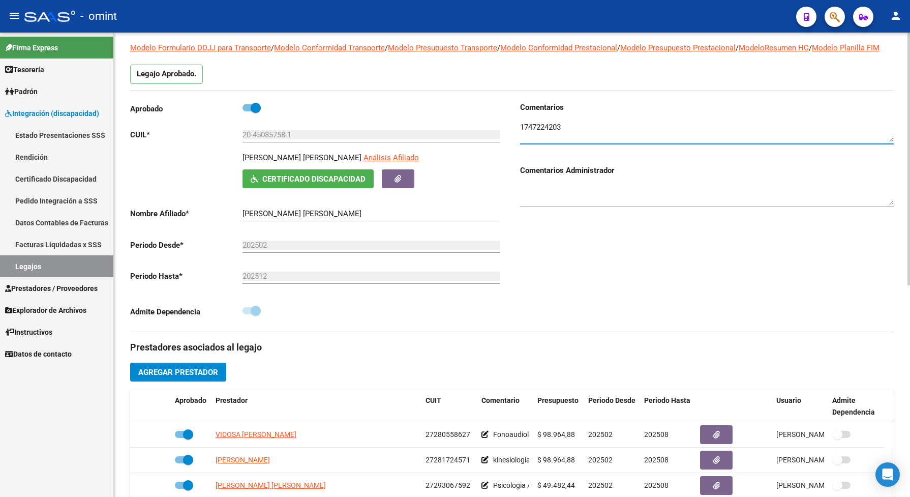
drag, startPoint x: 572, startPoint y: 137, endPoint x: 522, endPoint y: 135, distance: 50.4
click at [522, 135] on textarea at bounding box center [707, 132] width 374 height 20
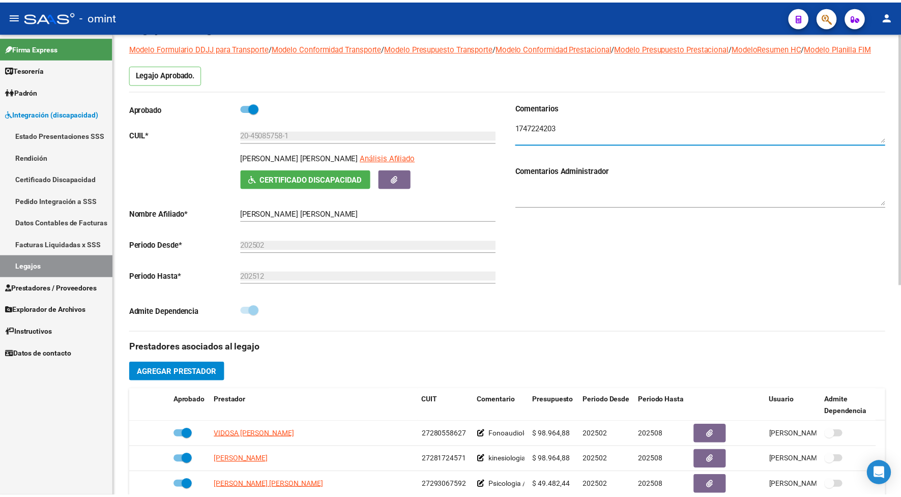
scroll to position [127, 0]
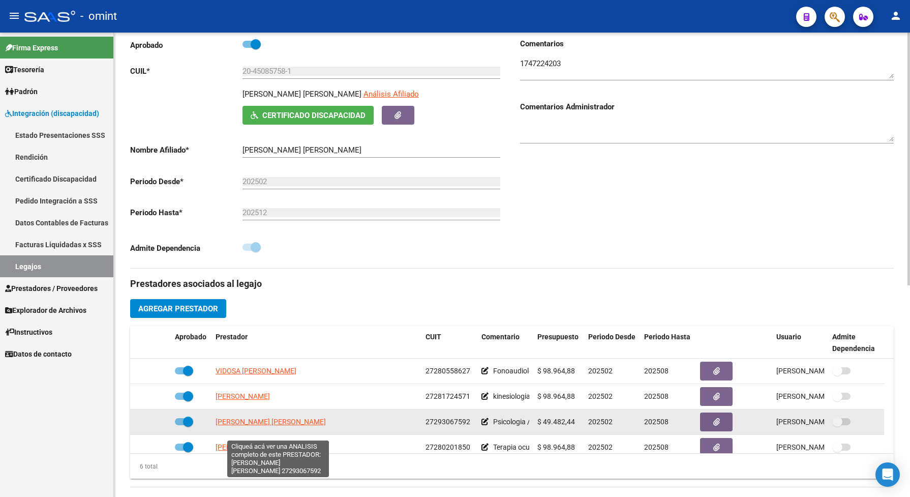
click at [254, 426] on span "FIORAMONTI PALACIOS PAOLA NOEMI" at bounding box center [271, 422] width 110 height 8
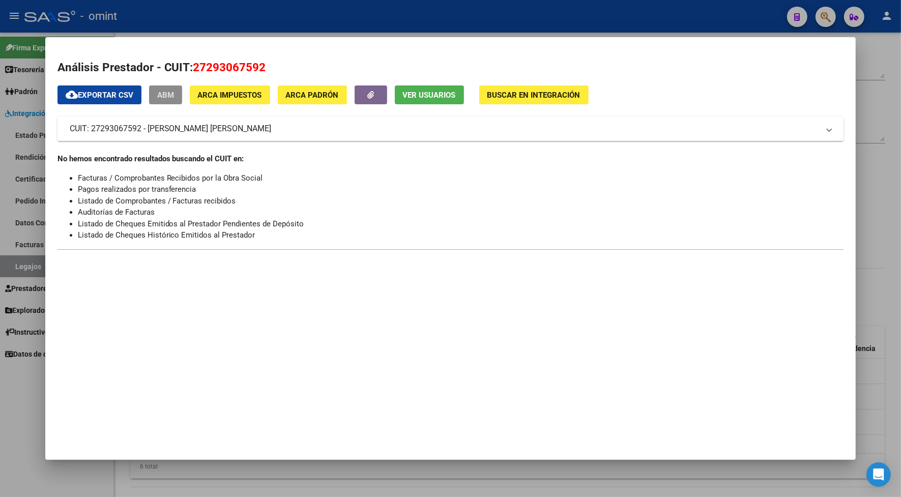
click at [223, 16] on div at bounding box center [450, 248] width 901 height 497
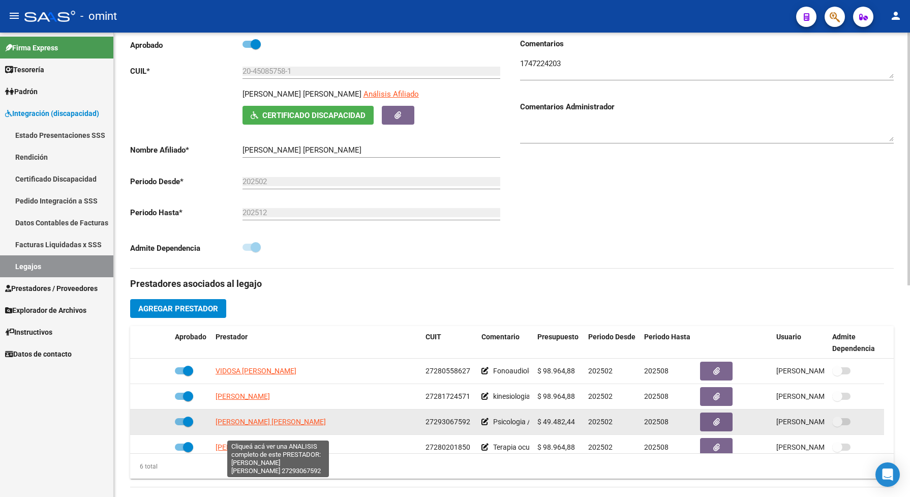
click at [303, 426] on span "FIORAMONTI PALACIOS PAOLA NOEMI" at bounding box center [271, 422] width 110 height 8
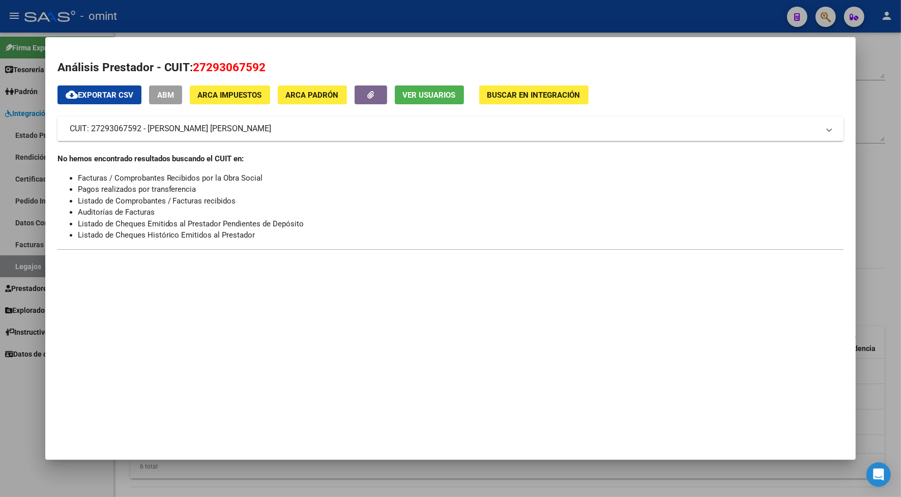
click at [329, 13] on div at bounding box center [450, 248] width 901 height 497
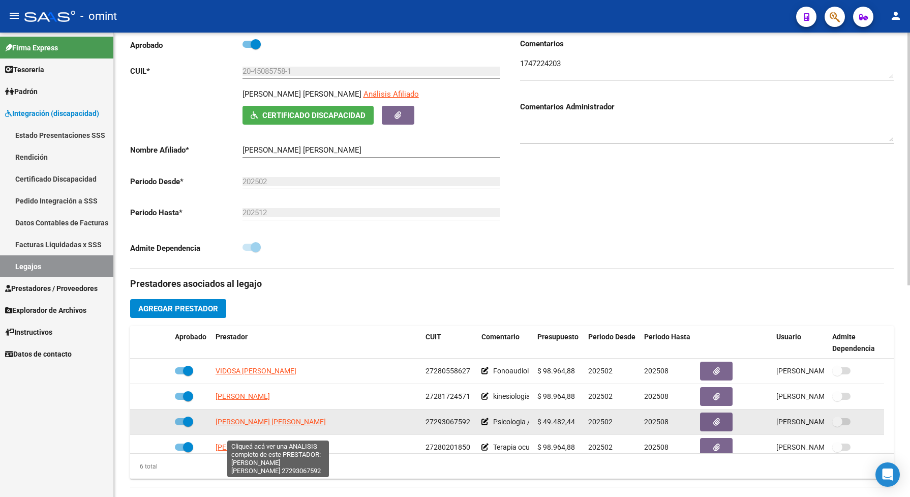
click at [326, 426] on span "FIORAMONTI PALACIOS PAOLA NOEMI" at bounding box center [271, 422] width 110 height 8
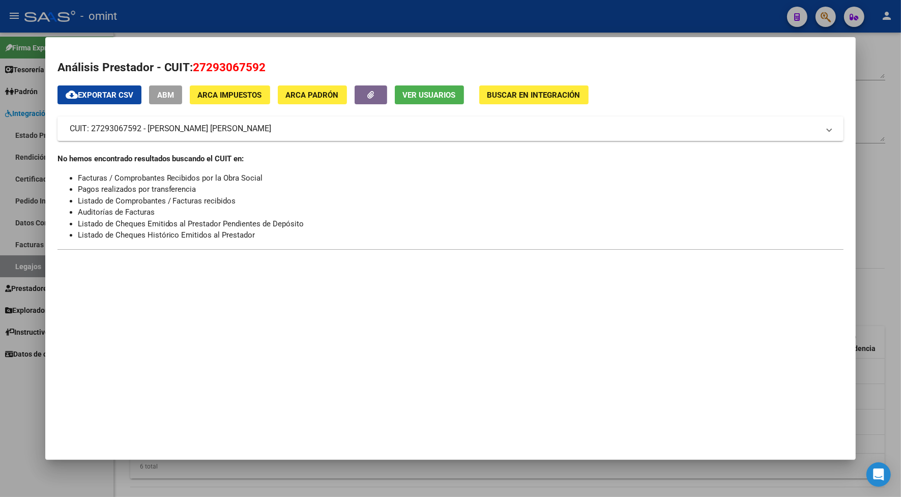
click at [253, 18] on div at bounding box center [450, 248] width 901 height 497
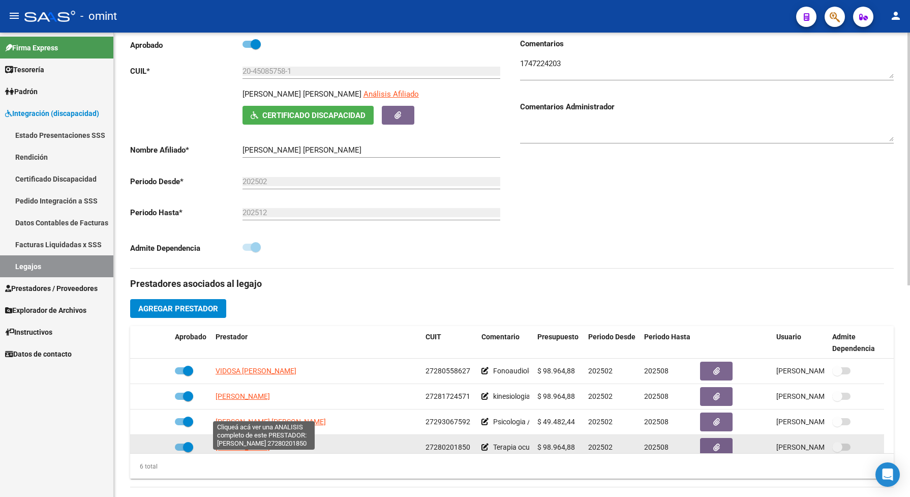
click at [260, 451] on span "AGUIRRE VERONICA SOLEDAD" at bounding box center [243, 447] width 54 height 8
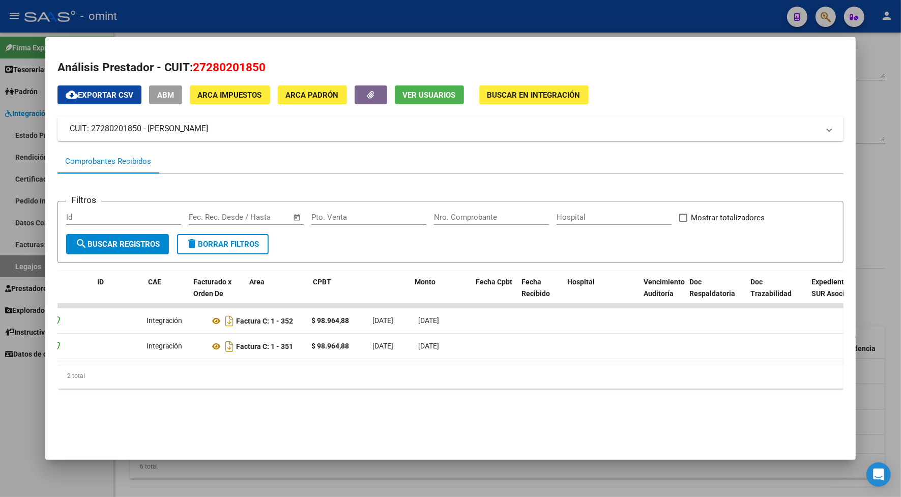
scroll to position [0, 0]
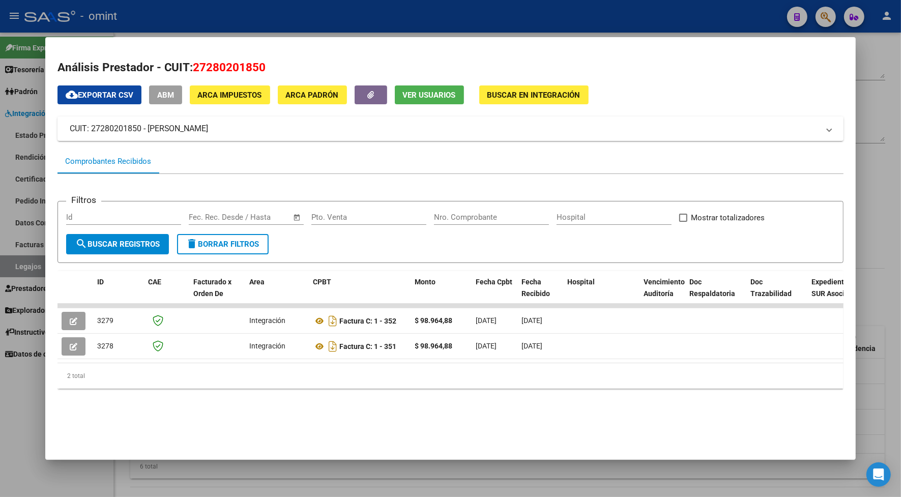
click at [430, 481] on div at bounding box center [450, 248] width 901 height 497
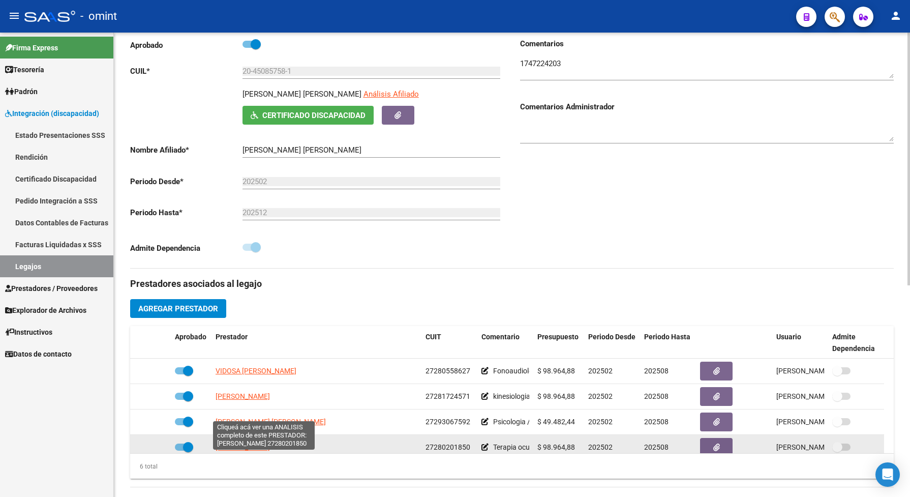
click at [250, 451] on span "AGUIRRE VERONICA SOLEDAD" at bounding box center [243, 447] width 54 height 8
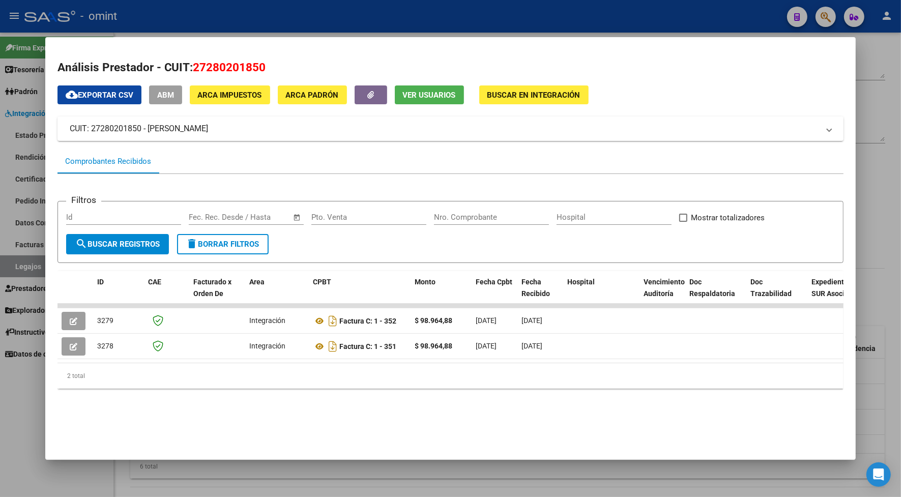
click at [339, 7] on div at bounding box center [450, 248] width 901 height 497
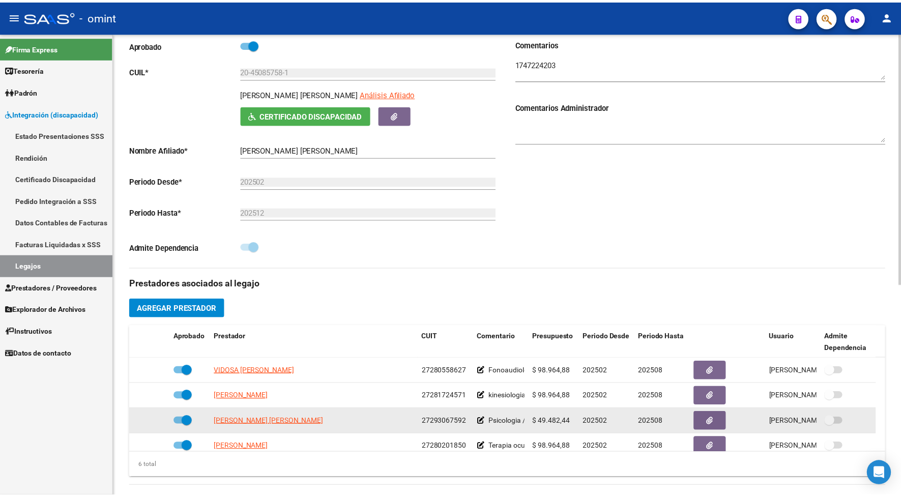
scroll to position [62, 0]
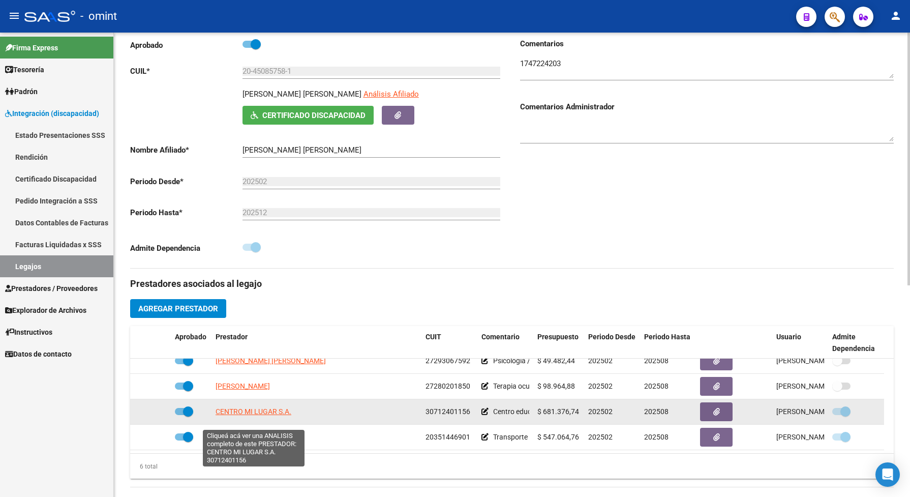
click at [270, 415] on span "CENTRO MI LUGAR S.A." at bounding box center [254, 411] width 76 height 8
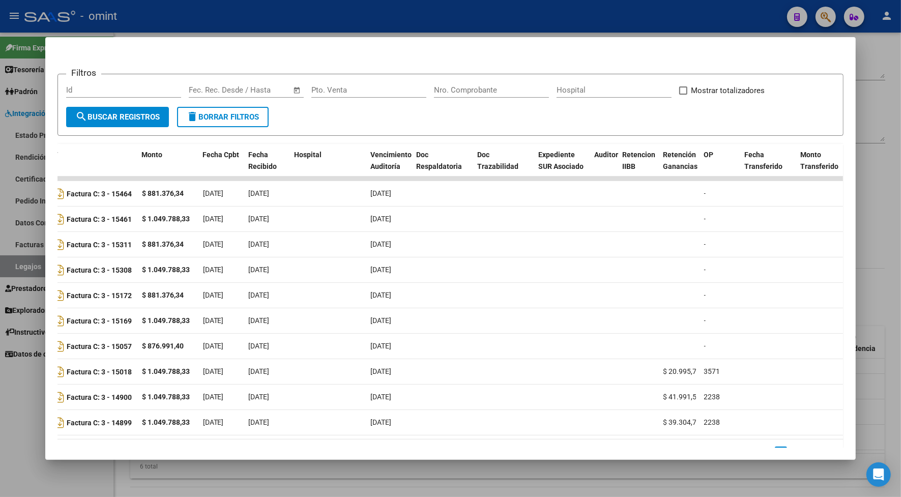
scroll to position [0, 0]
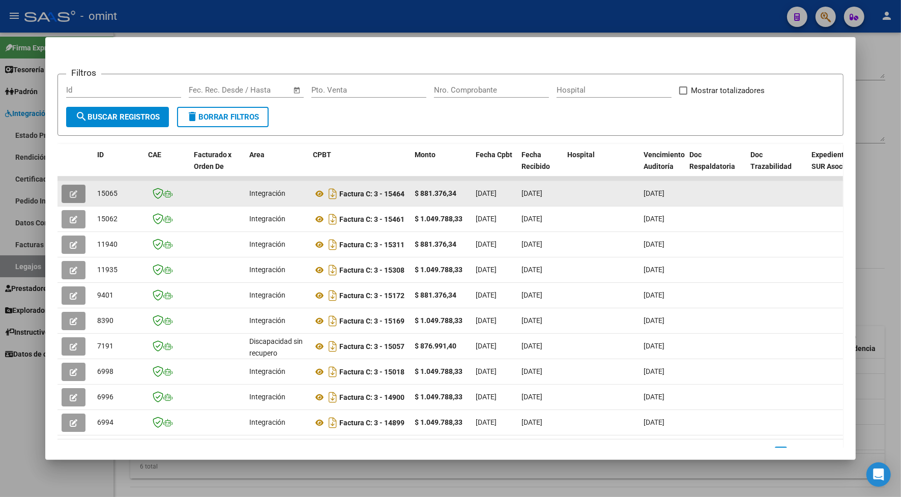
click at [74, 196] on button "button" at bounding box center [74, 194] width 24 height 18
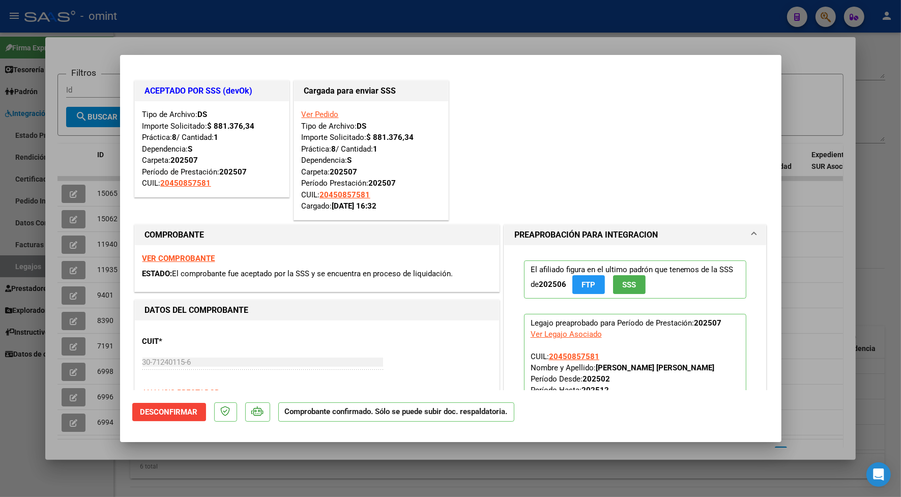
click at [232, 19] on div at bounding box center [450, 248] width 901 height 497
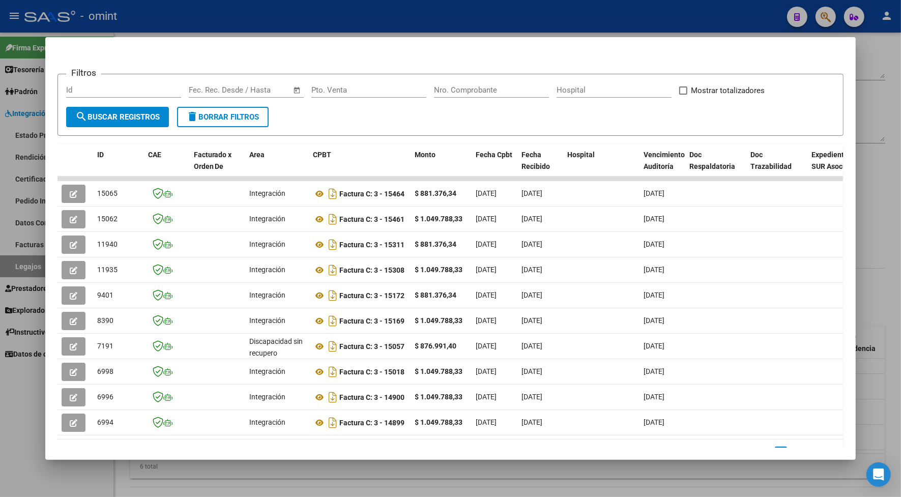
click at [319, 20] on div at bounding box center [450, 248] width 901 height 497
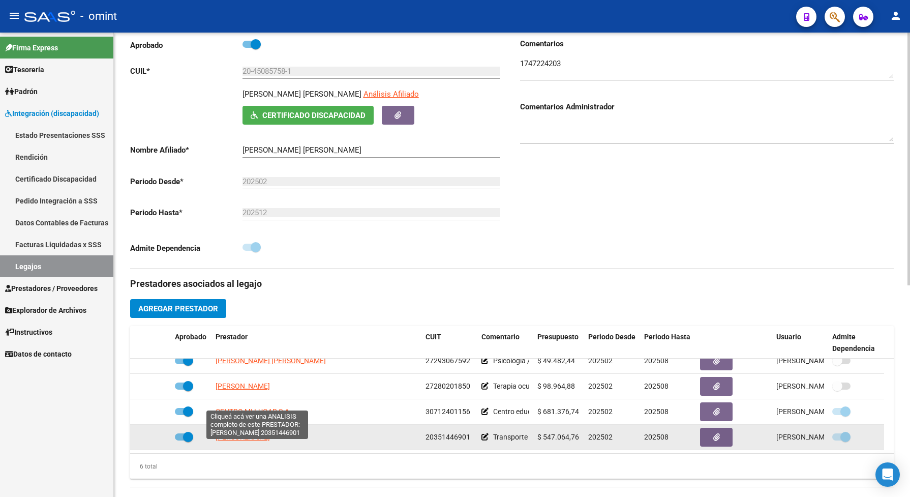
click at [270, 441] on span "ALMADA FACUNDO OMAR" at bounding box center [243, 437] width 54 height 8
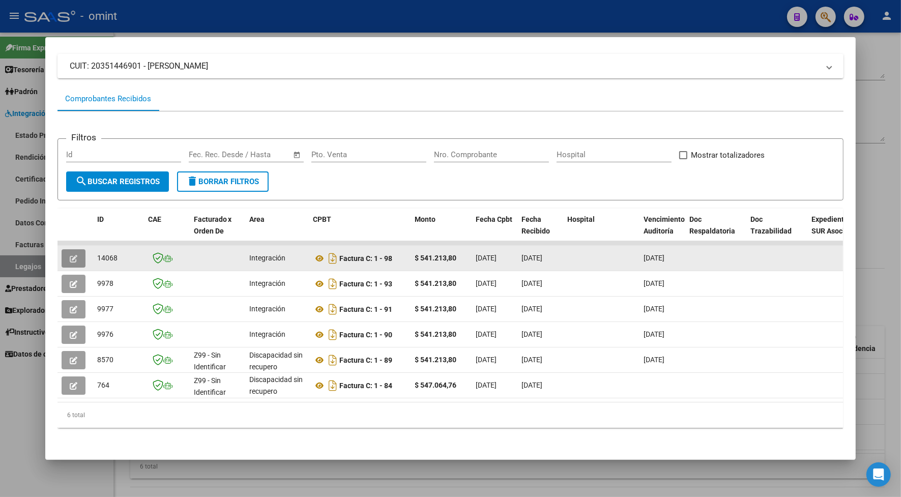
click at [75, 249] on button "button" at bounding box center [74, 258] width 24 height 18
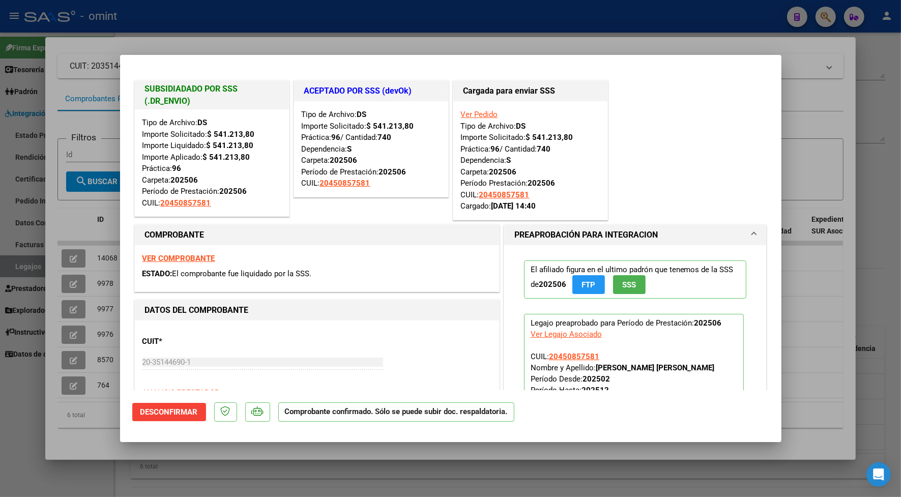
scroll to position [64, 0]
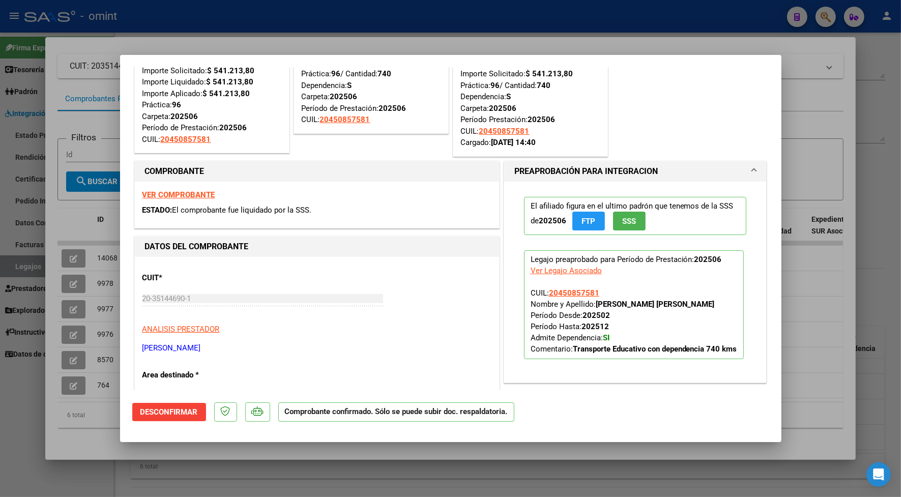
click at [285, 24] on div at bounding box center [450, 248] width 901 height 497
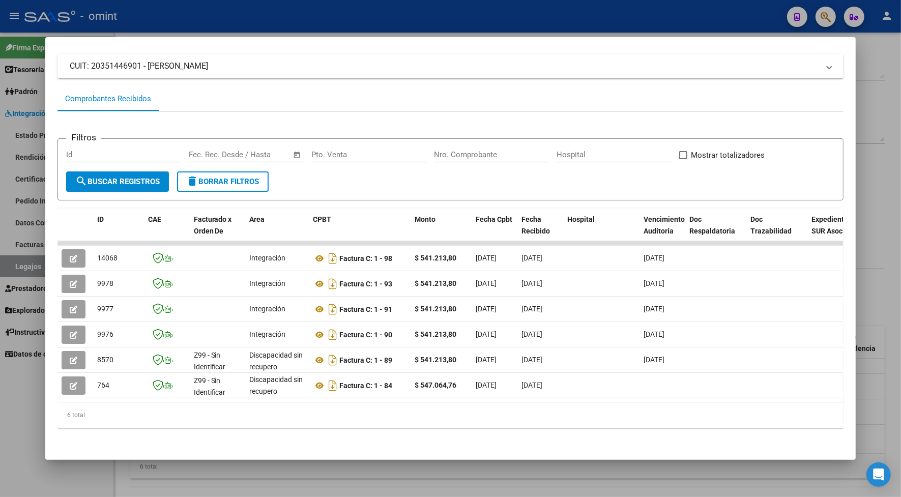
click at [257, 18] on div at bounding box center [450, 248] width 901 height 497
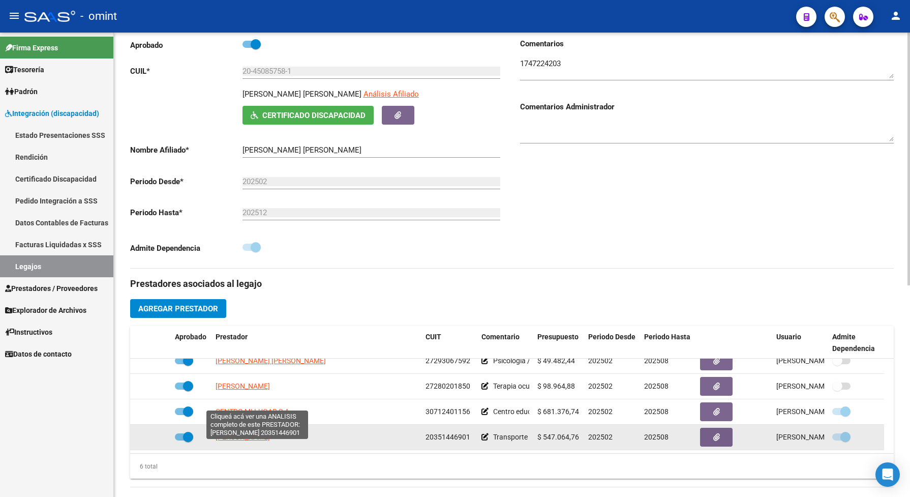
click at [269, 441] on span "ALMADA FACUNDO OMAR" at bounding box center [243, 437] width 54 height 8
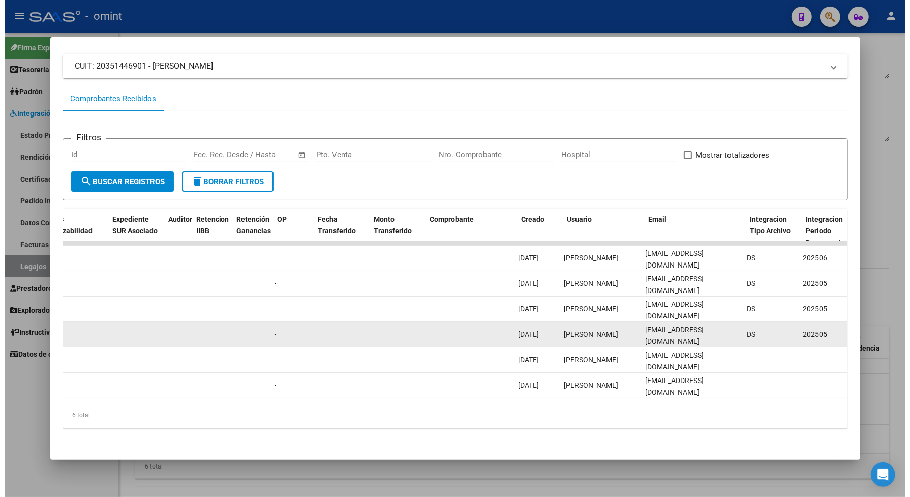
scroll to position [0, 704]
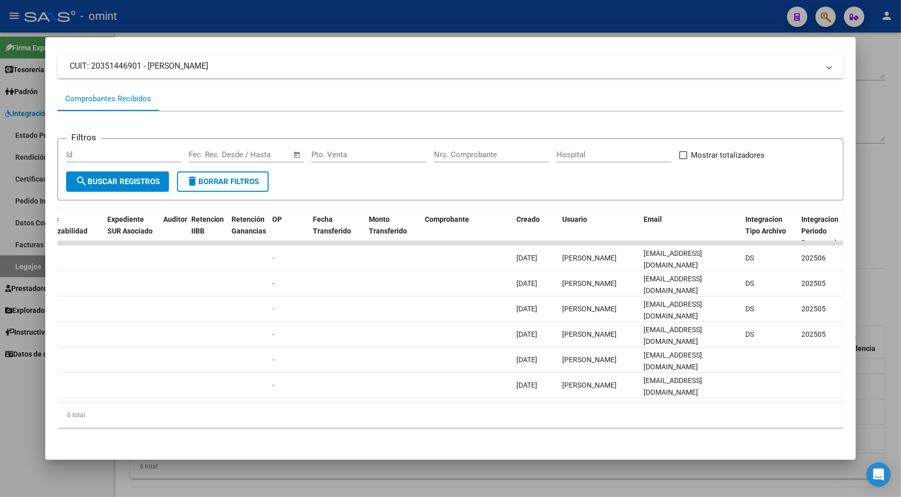
click at [504, 19] on div at bounding box center [450, 248] width 901 height 497
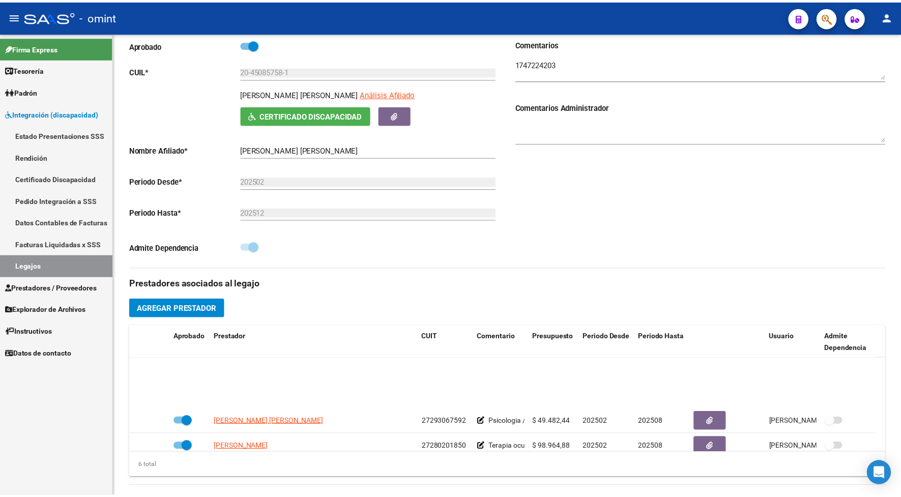
scroll to position [62, 0]
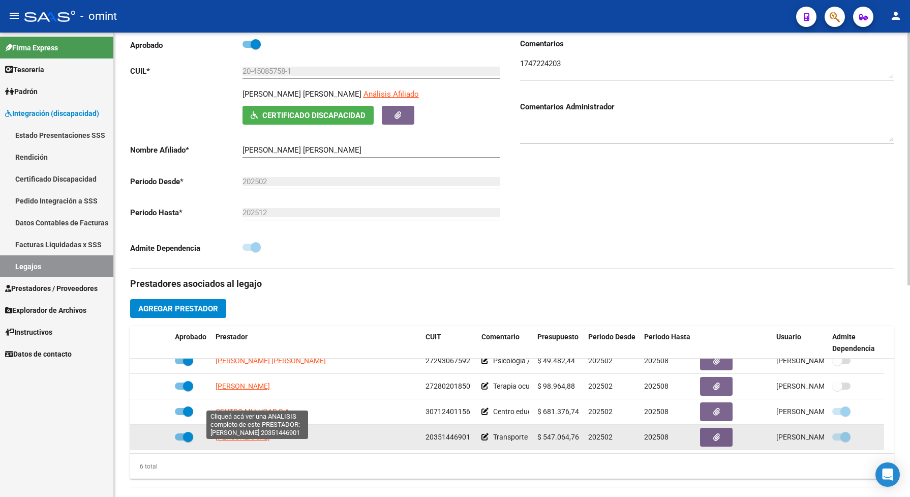
click at [270, 441] on span "ALMADA FACUNDO OMAR" at bounding box center [243, 437] width 54 height 8
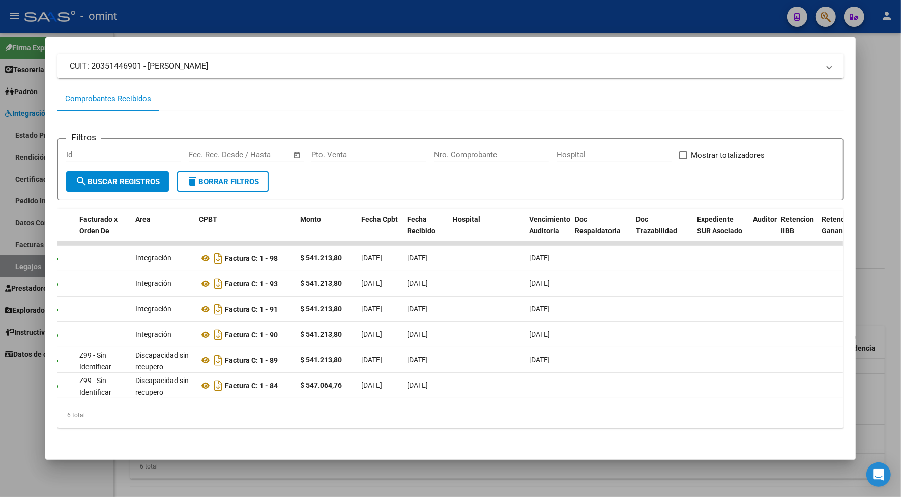
scroll to position [0, 0]
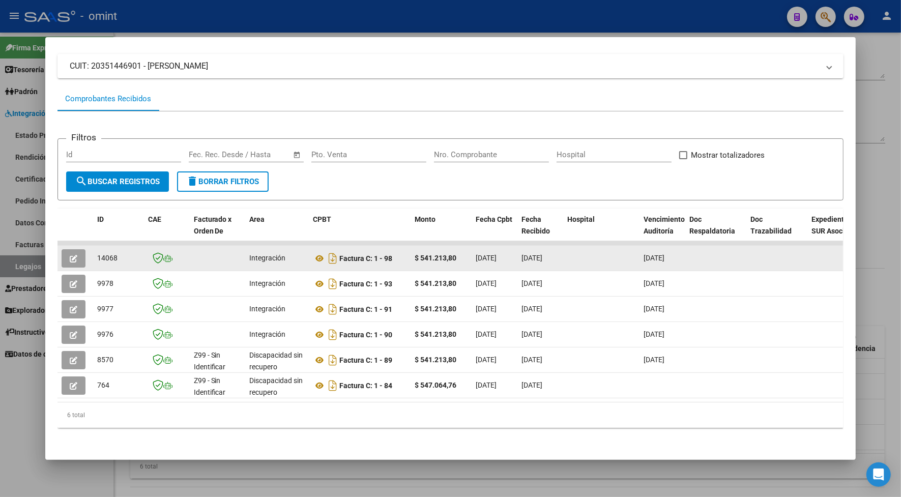
click at [64, 256] on button "button" at bounding box center [74, 258] width 24 height 18
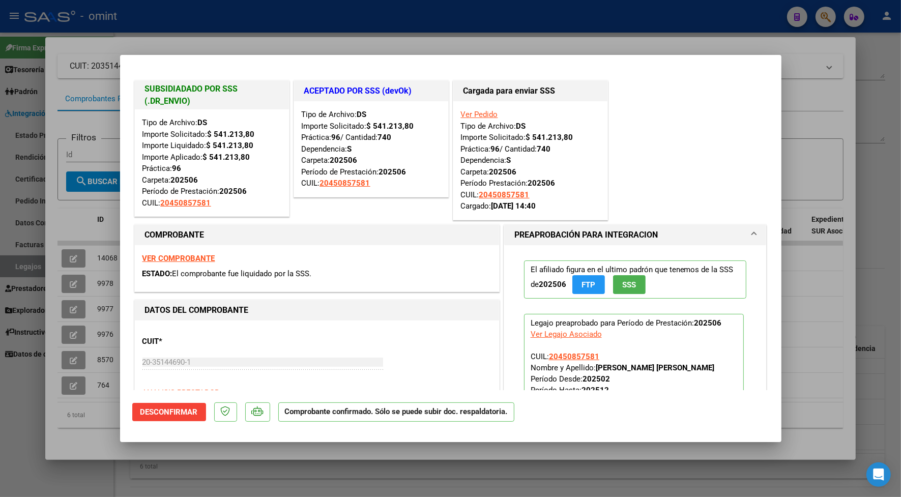
scroll to position [64, 0]
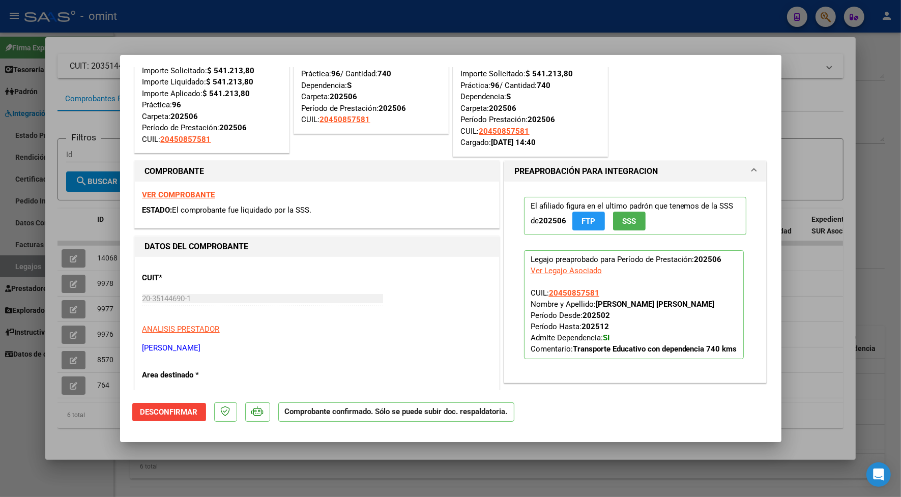
click at [414, 44] on div at bounding box center [450, 248] width 901 height 497
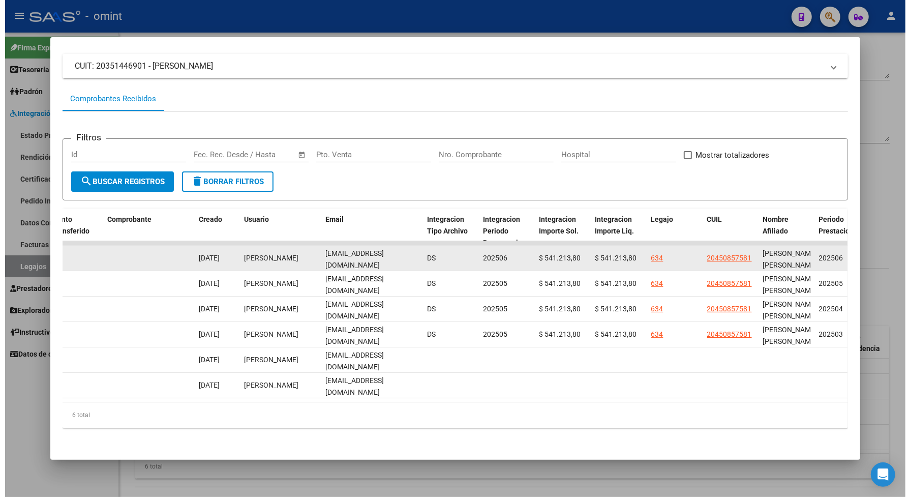
scroll to position [0, 7]
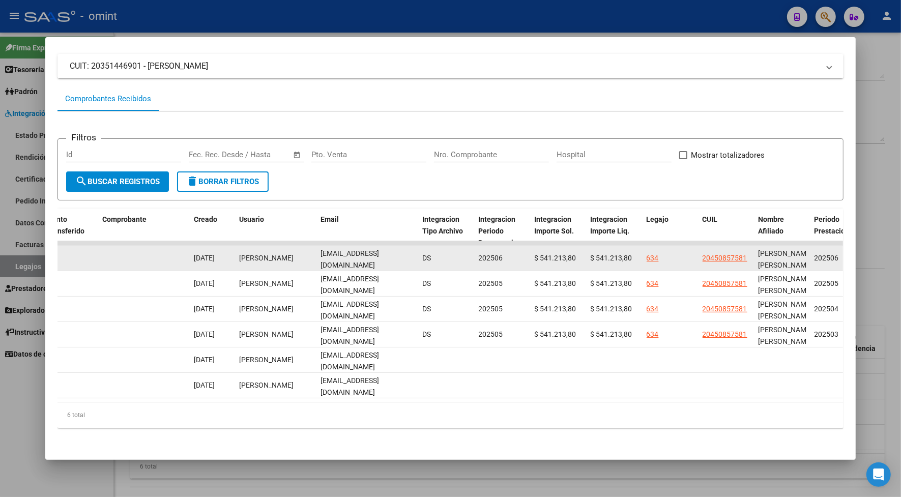
drag, startPoint x: 316, startPoint y: 255, endPoint x: 409, endPoint y: 263, distance: 93.9
click at [409, 263] on datatable-body-cell "luna.2023.hermosa@gmail.com" at bounding box center [368, 258] width 102 height 25
drag, startPoint x: 409, startPoint y: 263, endPoint x: 405, endPoint y: 255, distance: 9.3
copy span "luna.2023.hermosa@gmail.com"
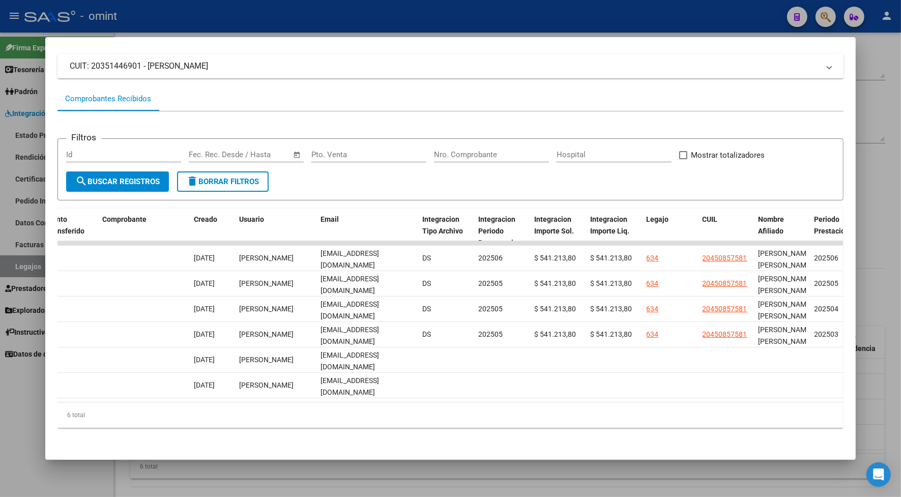
click at [479, 17] on div at bounding box center [450, 248] width 901 height 497
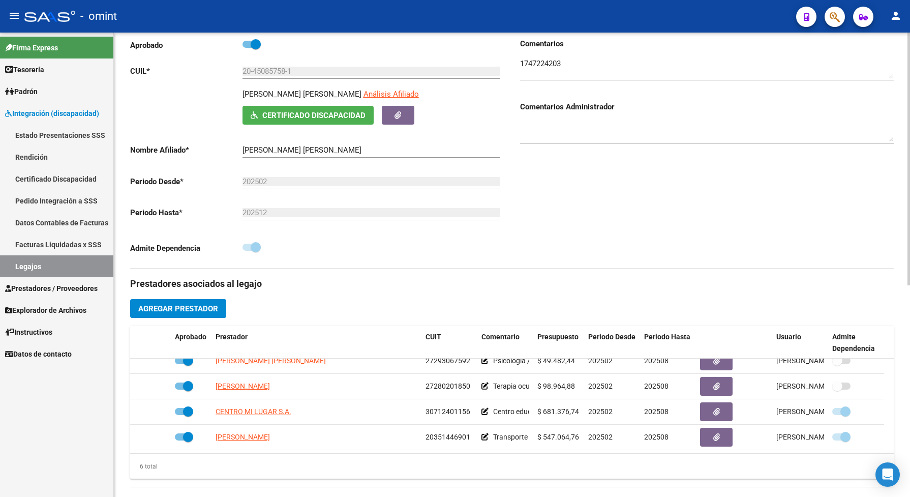
scroll to position [0, 0]
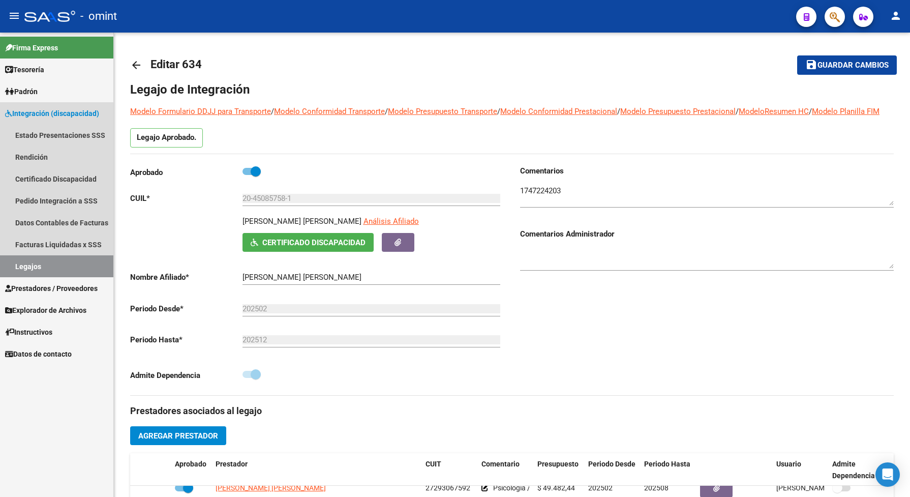
click at [47, 263] on link "Legajos" at bounding box center [56, 266] width 113 height 22
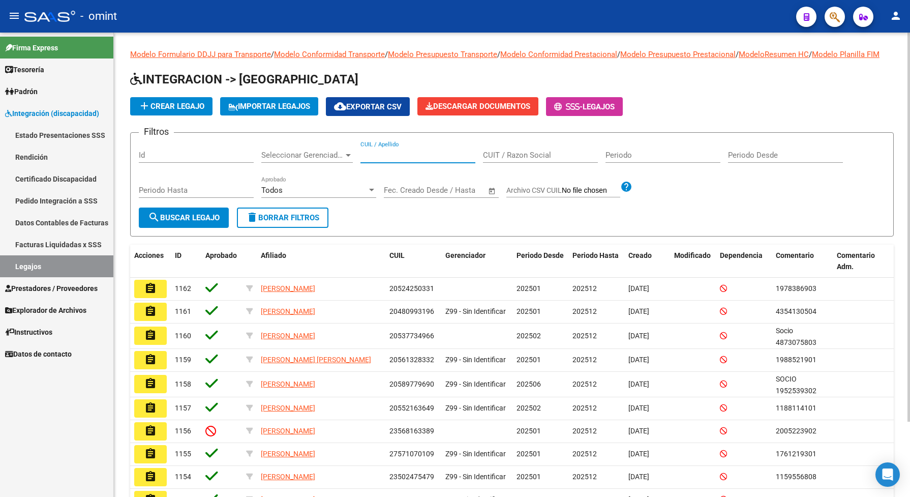
click at [389, 160] on input "CUIL / Apellido" at bounding box center [418, 155] width 115 height 9
paste input "20589717725"
click at [210, 222] on span "search Buscar Legajo" at bounding box center [184, 217] width 72 height 9
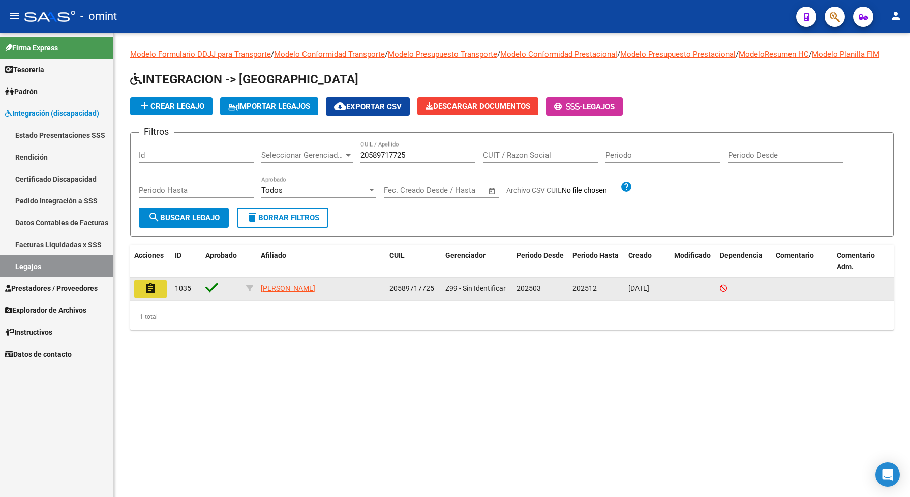
click at [141, 298] on button "assignment" at bounding box center [150, 289] width 33 height 18
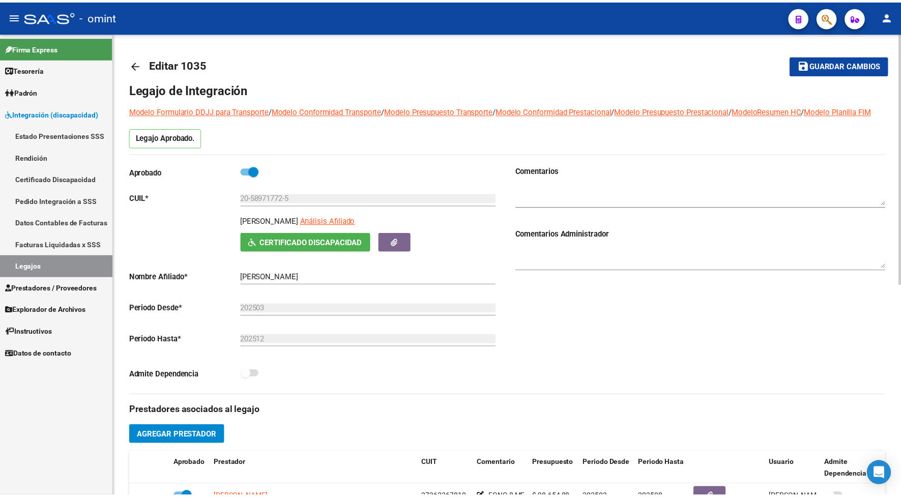
scroll to position [254, 0]
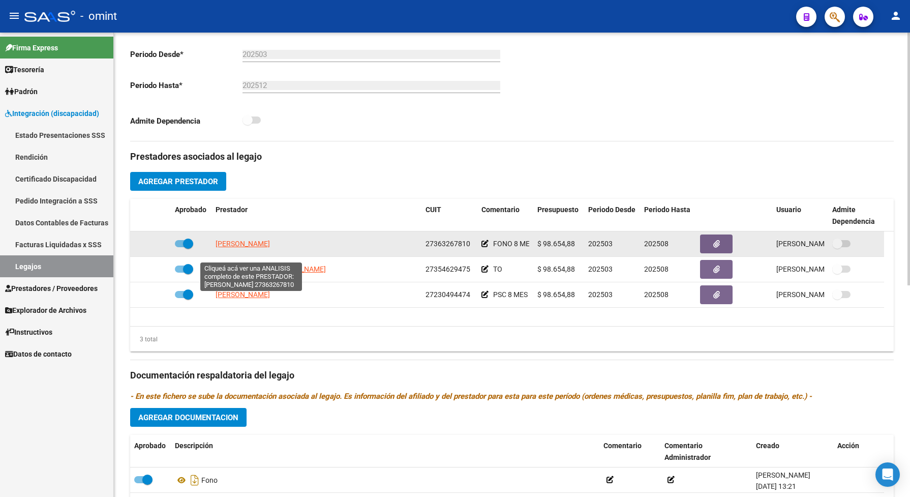
click at [248, 248] on span "FIORI DAIANA CAMILA" at bounding box center [243, 244] width 54 height 8
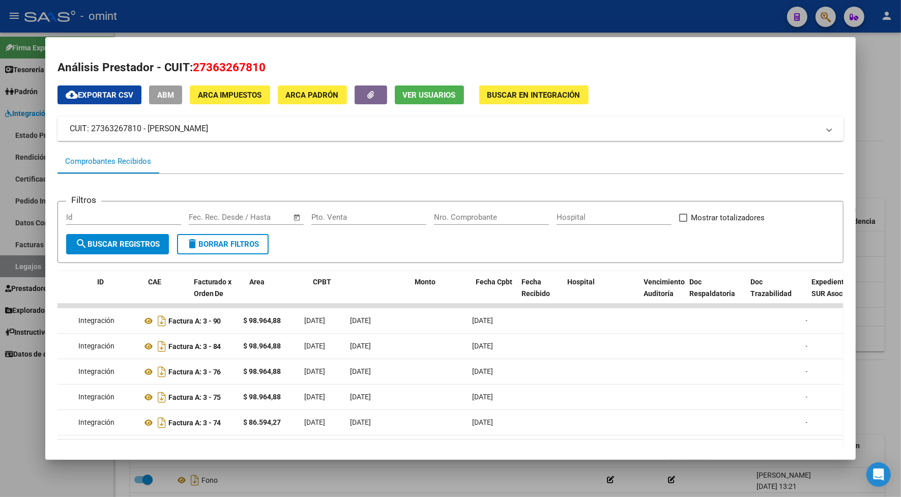
scroll to position [0, 0]
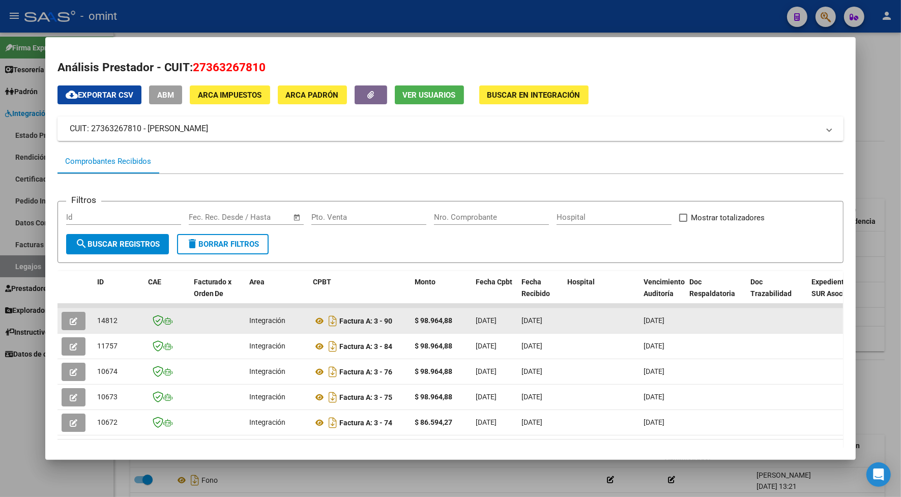
click at [69, 324] on button "button" at bounding box center [74, 321] width 24 height 18
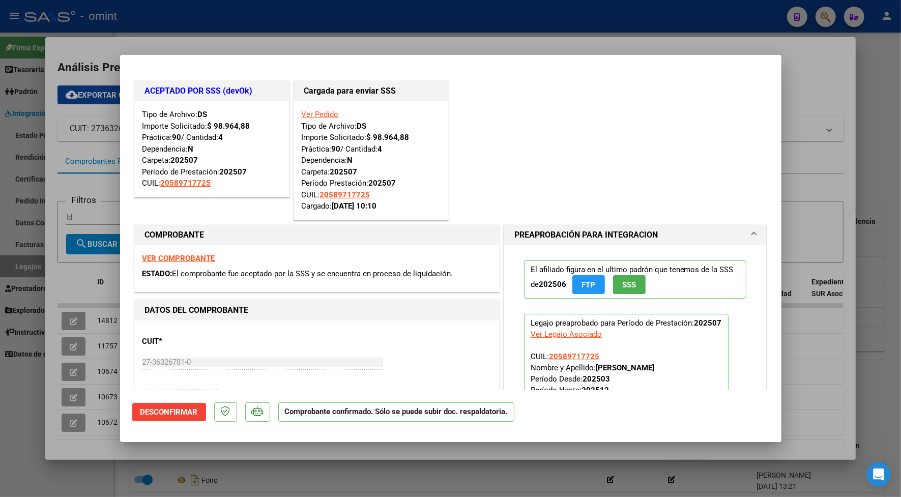
click at [250, 38] on div at bounding box center [450, 248] width 901 height 497
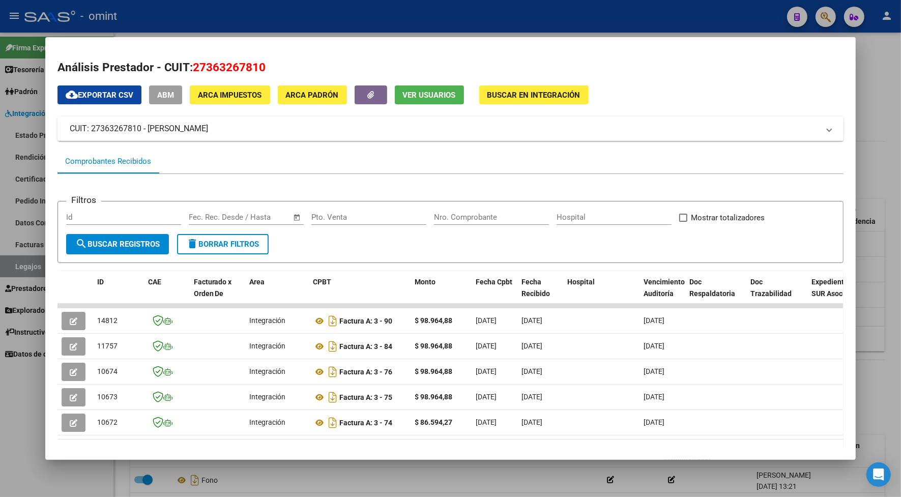
click at [223, 18] on div at bounding box center [450, 248] width 901 height 497
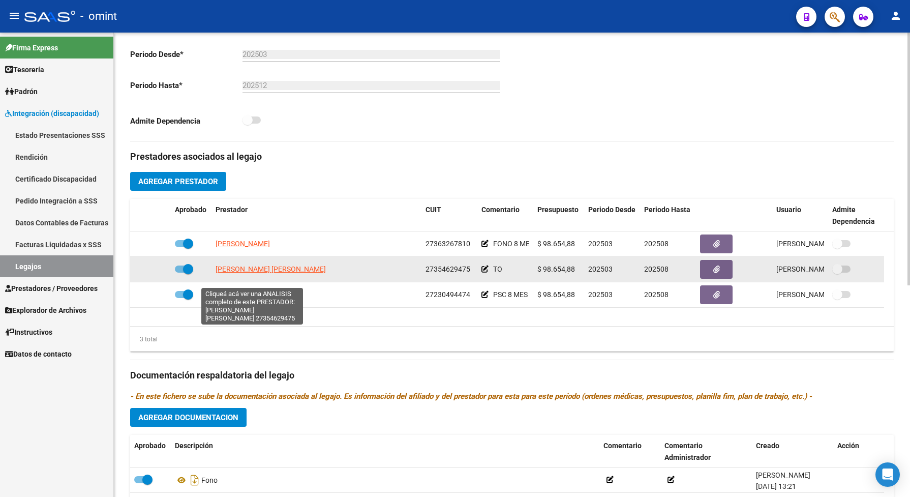
click at [257, 273] on span "OJEDA VANESA ANAHI" at bounding box center [271, 269] width 110 height 8
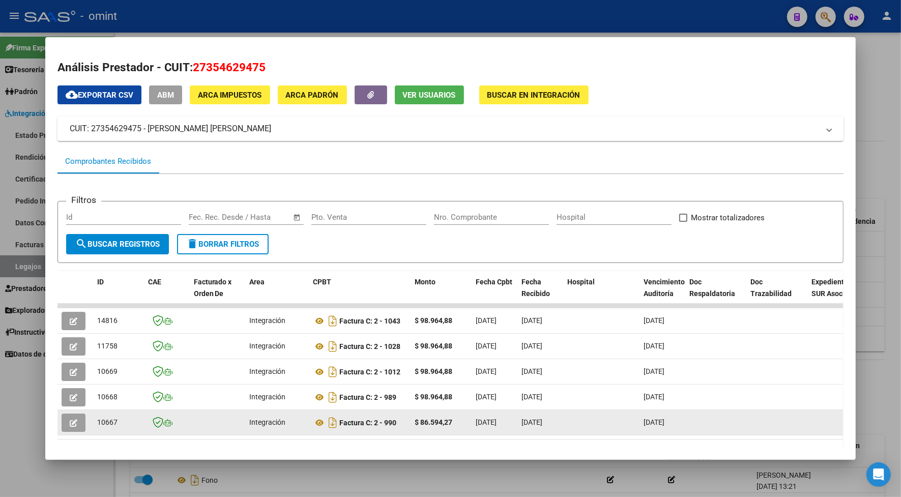
click at [312, 433] on datatable-body-cell "Factura C: 2 - 990" at bounding box center [360, 422] width 102 height 25
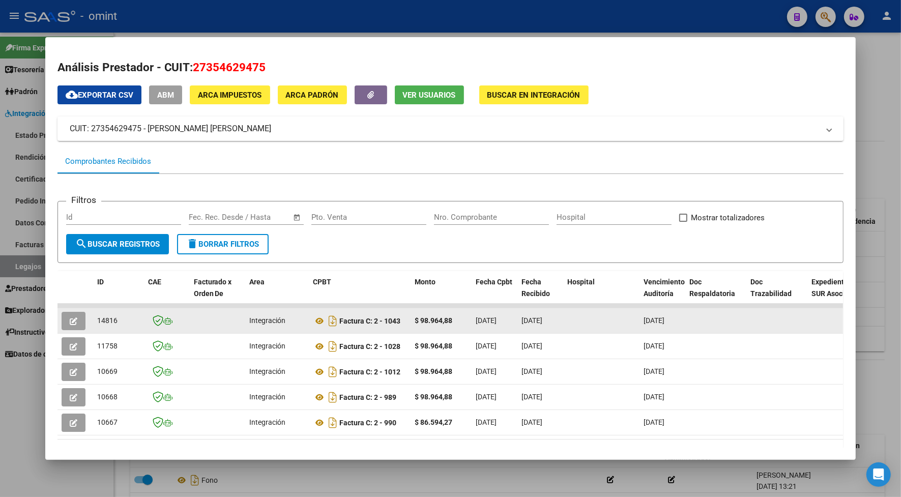
click at [70, 318] on icon "button" at bounding box center [74, 321] width 8 height 8
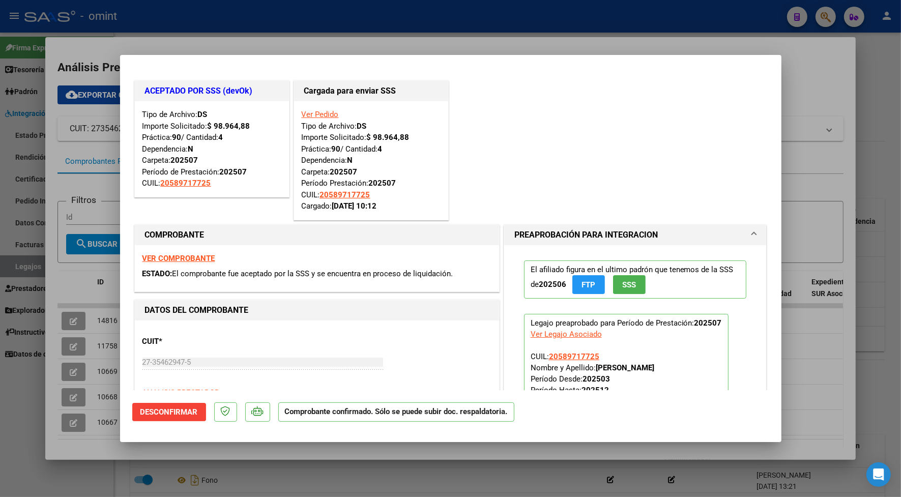
drag, startPoint x: 364, startPoint y: 36, endPoint x: 367, endPoint y: 21, distance: 15.1
click at [365, 35] on div at bounding box center [450, 248] width 901 height 497
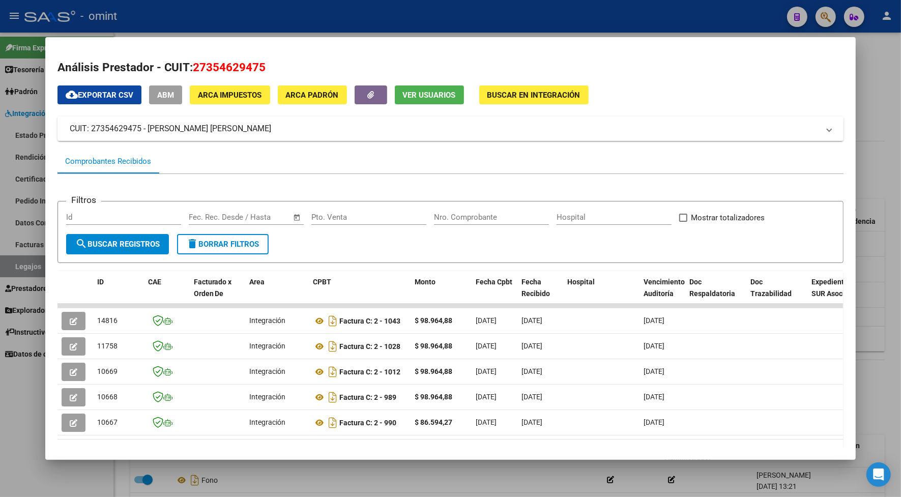
click at [443, 28] on div at bounding box center [450, 248] width 901 height 497
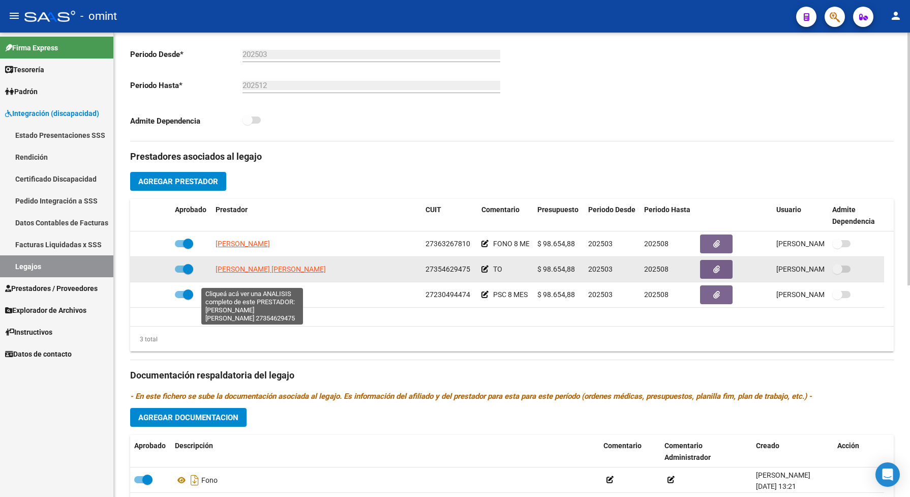
click at [255, 273] on span "OJEDA VANESA ANAHI" at bounding box center [271, 269] width 110 height 8
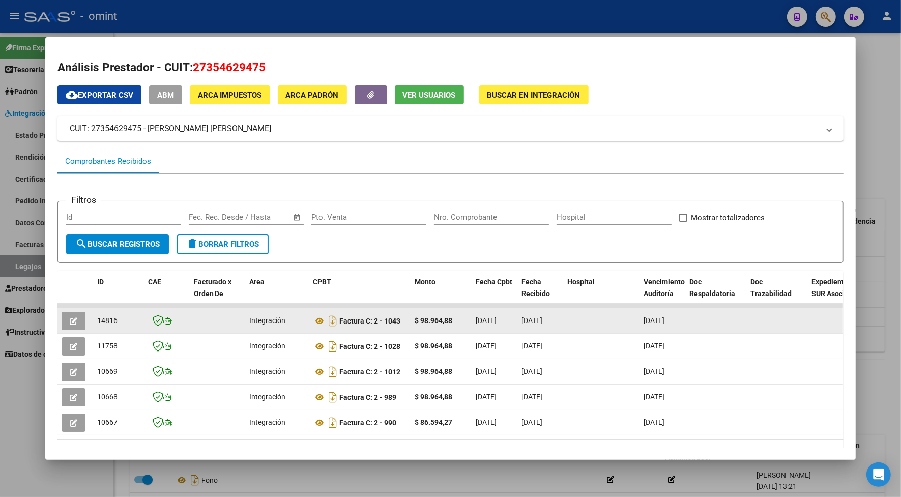
click at [71, 320] on icon "button" at bounding box center [74, 321] width 8 height 8
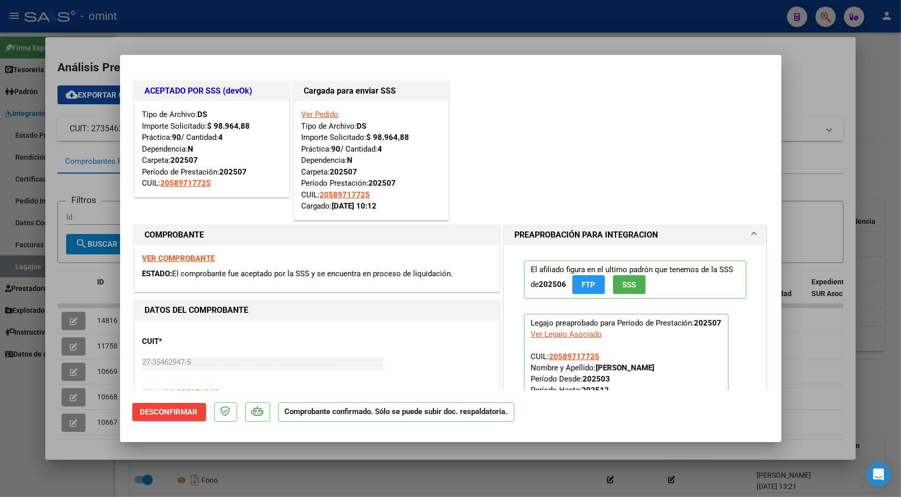
click at [372, 28] on div at bounding box center [450, 248] width 901 height 497
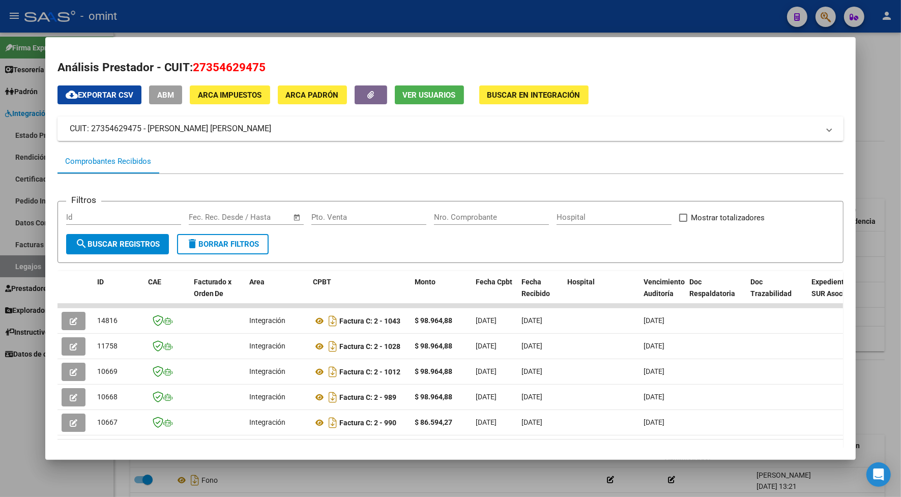
click at [354, 7] on div at bounding box center [450, 248] width 901 height 497
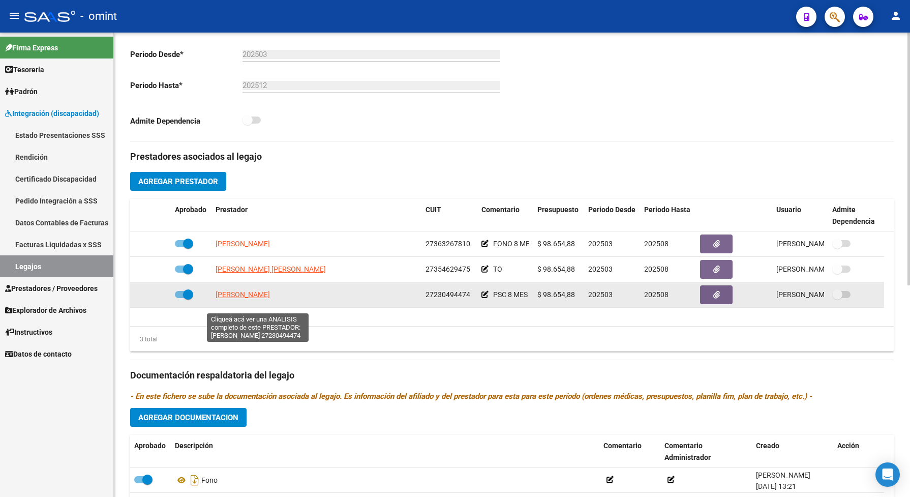
click at [241, 299] on span "ACOSTA DANIELA VANINA" at bounding box center [243, 294] width 54 height 8
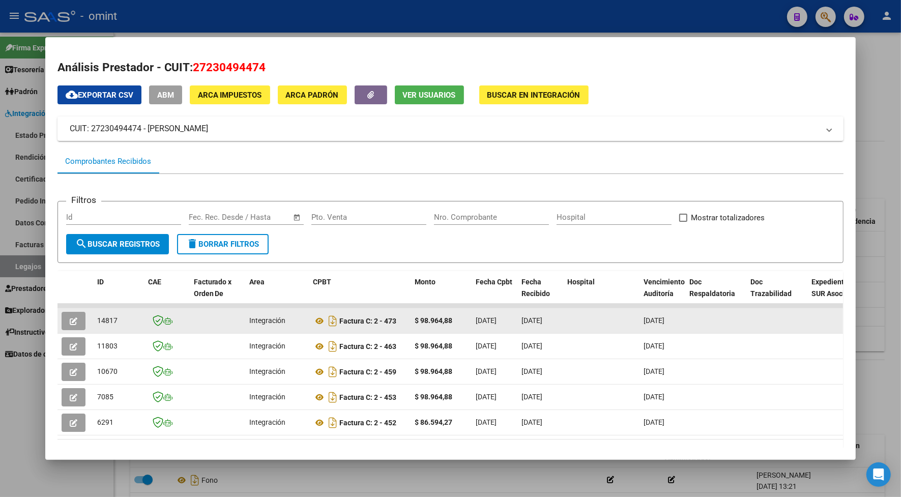
click at [74, 321] on button "button" at bounding box center [74, 321] width 24 height 18
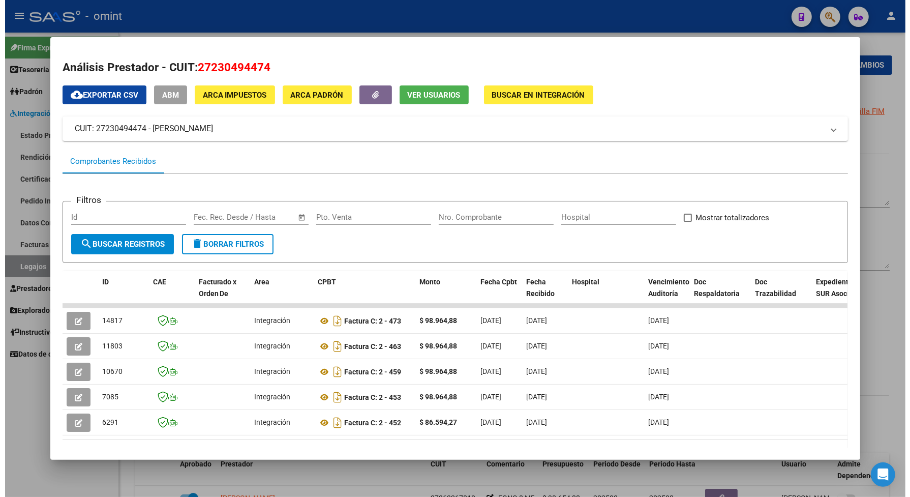
scroll to position [254, 0]
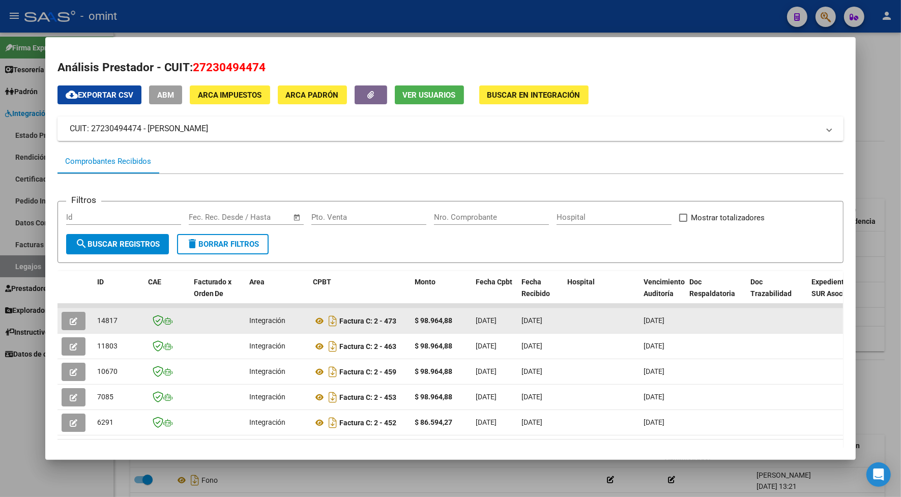
click at [70, 321] on icon "button" at bounding box center [74, 321] width 8 height 8
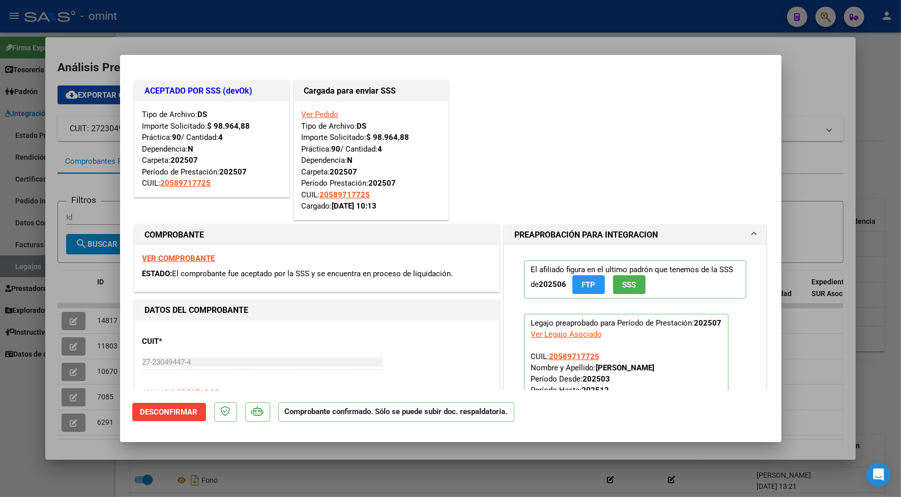
click at [202, 259] on strong "VER COMPROBANTE" at bounding box center [178, 258] width 73 height 9
click at [369, 46] on div at bounding box center [450, 248] width 901 height 497
type input "$ 0,00"
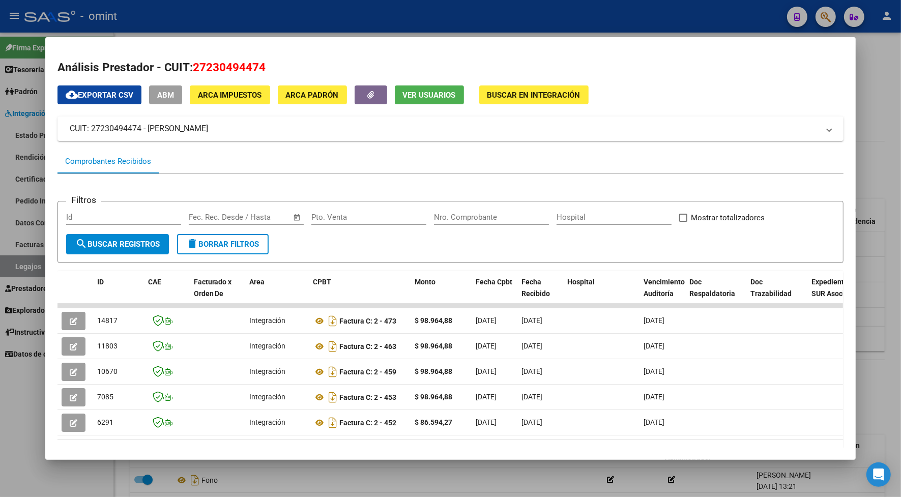
click at [435, 5] on div at bounding box center [450, 248] width 901 height 497
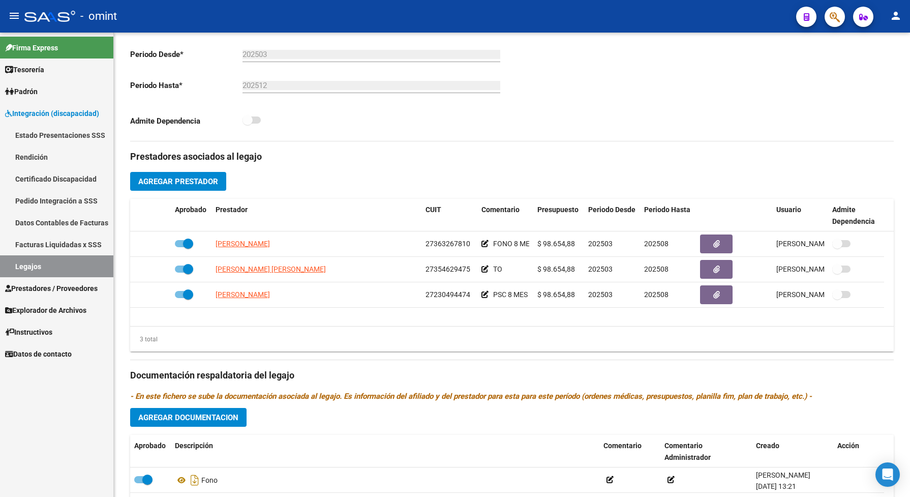
click at [166, 18] on div "- omint" at bounding box center [406, 16] width 764 height 22
click at [166, 16] on div "- omint" at bounding box center [406, 16] width 764 height 22
click at [165, 18] on div "- omint" at bounding box center [406, 16] width 764 height 22
click at [36, 259] on link "Legajos" at bounding box center [56, 266] width 113 height 22
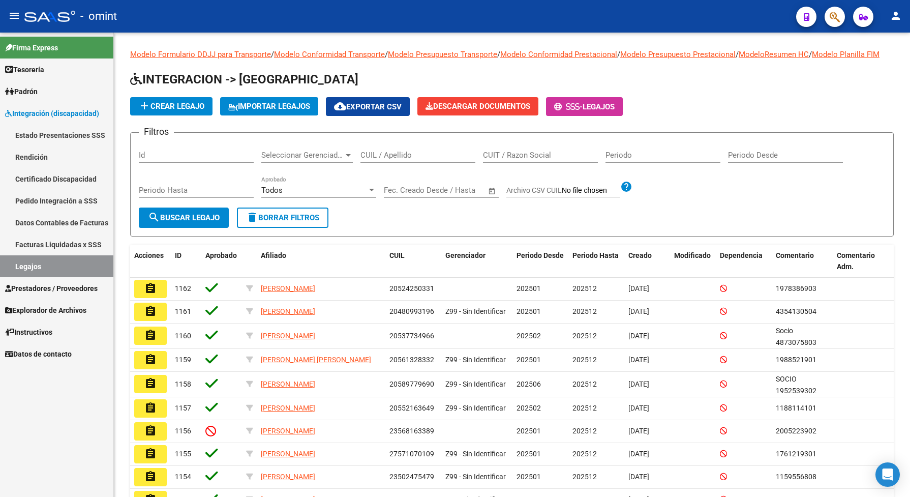
click at [49, 112] on span "Integración (discapacidad)" at bounding box center [52, 113] width 94 height 11
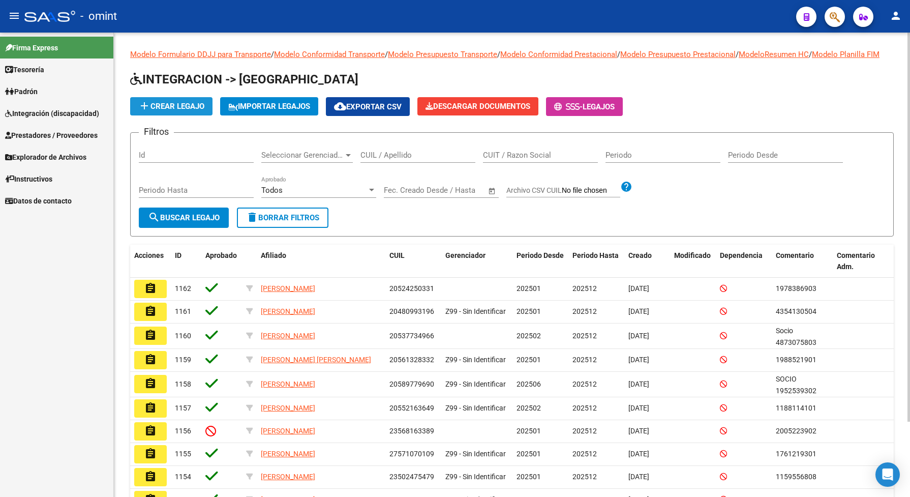
click at [155, 111] on span "add Crear Legajo" at bounding box center [171, 106] width 66 height 9
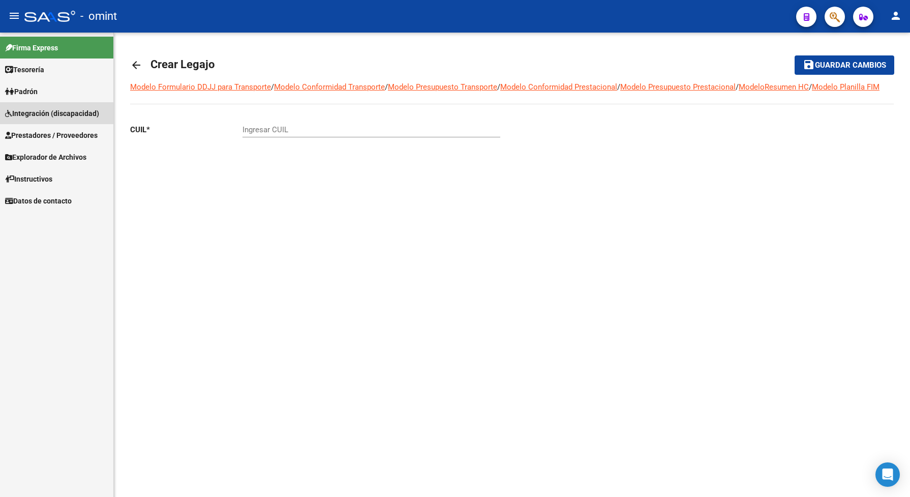
click at [63, 110] on span "Integración (discapacidad)" at bounding box center [52, 113] width 94 height 11
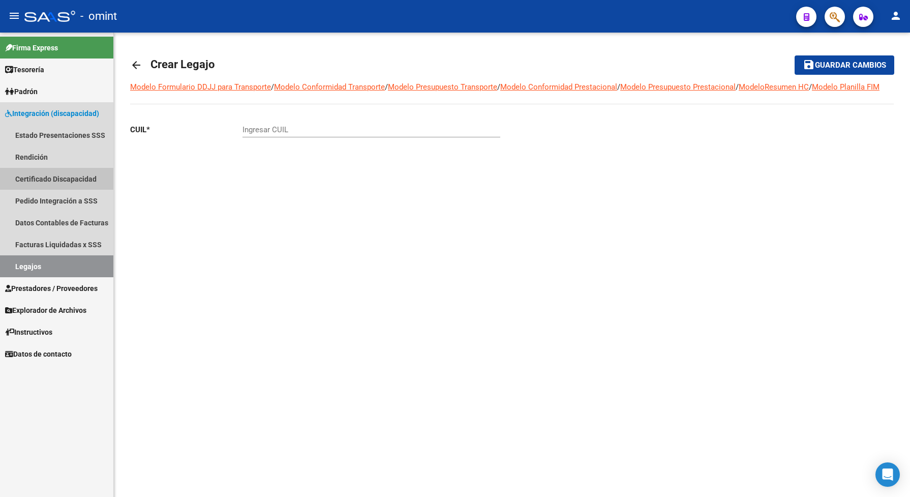
click at [69, 180] on link "Certificado Discapacidad" at bounding box center [56, 179] width 113 height 22
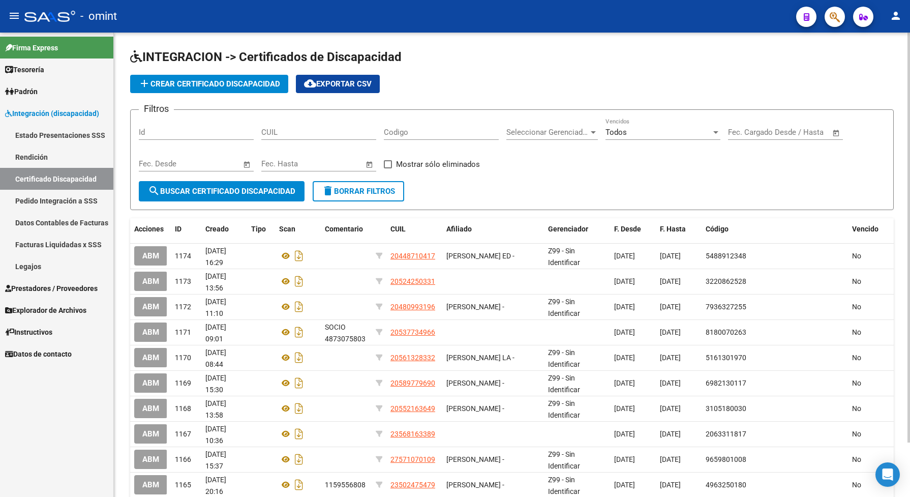
click at [168, 79] on span "add Crear Certificado Discapacidad" at bounding box center [209, 83] width 142 height 9
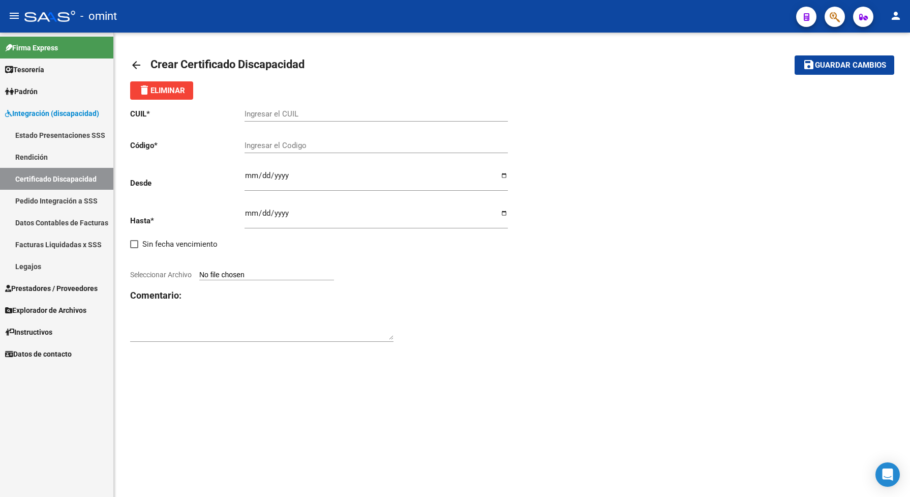
click at [268, 111] on input "Ingresar el CUIL" at bounding box center [376, 113] width 263 height 9
type input "27-58559859-9"
click at [290, 131] on div "Ingresar el Codigo" at bounding box center [376, 142] width 263 height 22
click at [288, 151] on div "Ingresar el Codigo" at bounding box center [376, 142] width 263 height 22
type input "2867667128"
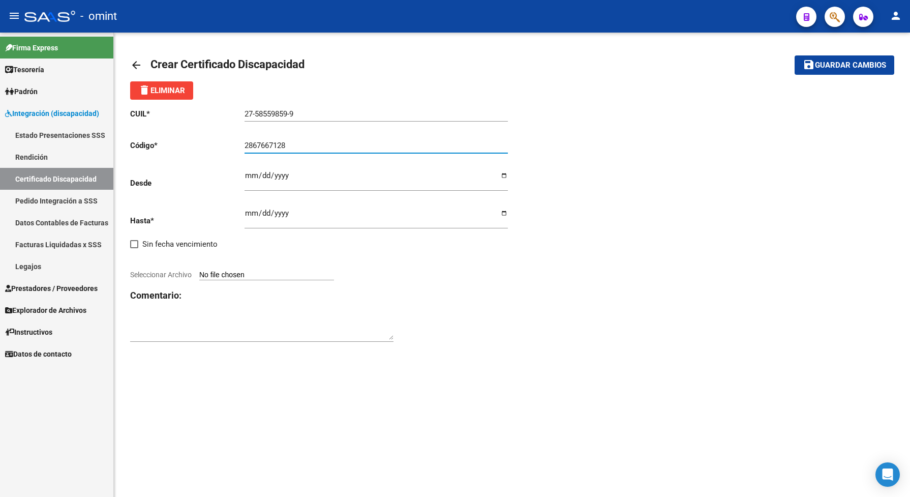
click at [247, 171] on input "Ingresar fec. Desde" at bounding box center [376, 179] width 263 height 16
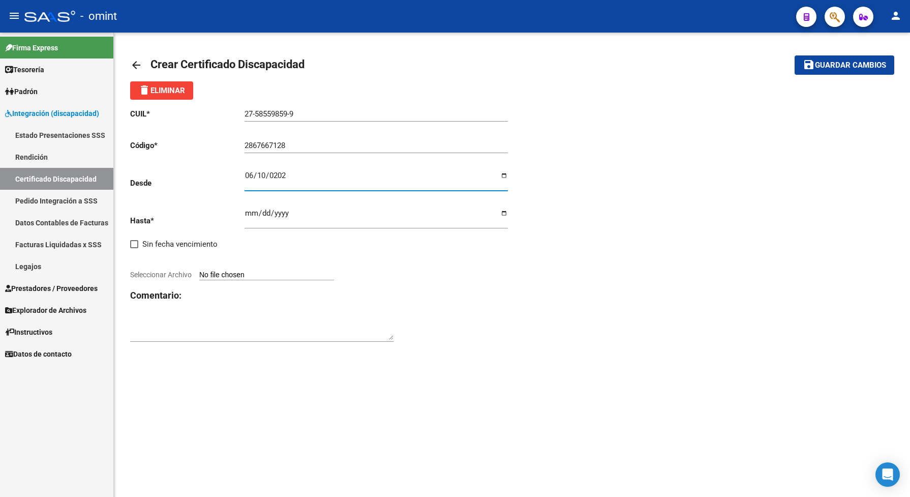
type input "2021-06-10"
click at [250, 209] on input "Ingresar fec. Hasta" at bounding box center [376, 217] width 263 height 16
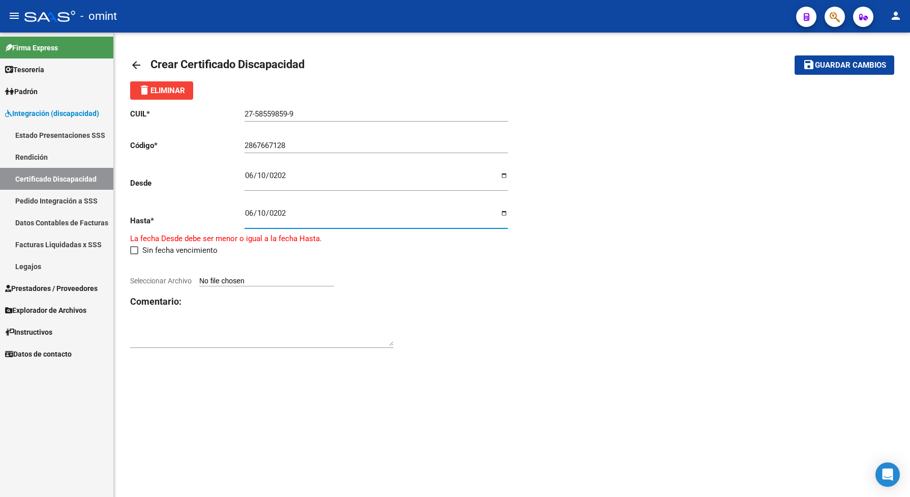
type input "2026-06-10"
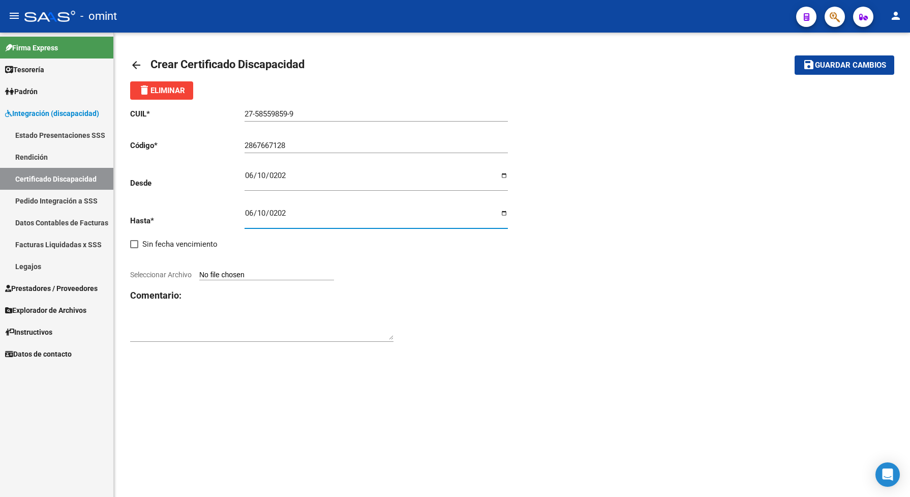
click at [176, 276] on span "Seleccionar Archivo" at bounding box center [161, 275] width 62 height 8
click at [199, 276] on input "Seleccionar Archivo" at bounding box center [266, 276] width 135 height 10
type input "C:\fakepath\cud.pdf"
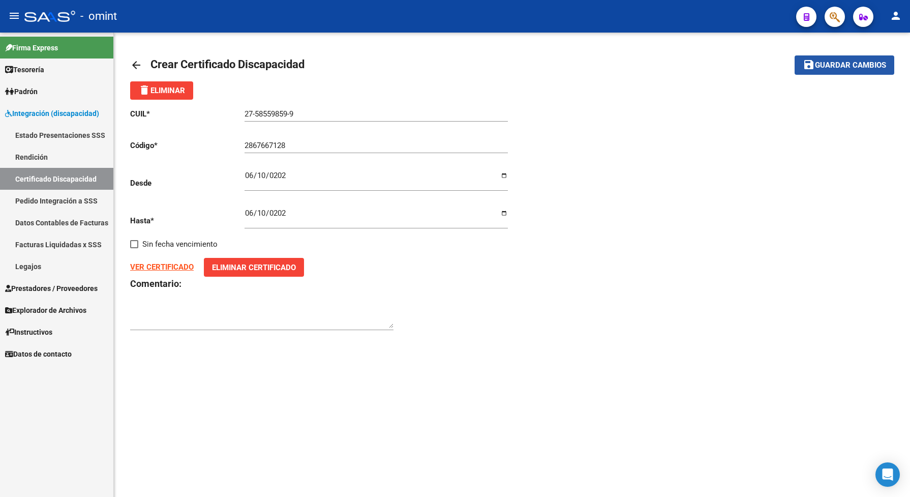
click at [861, 64] on span "Guardar cambios" at bounding box center [850, 65] width 71 height 9
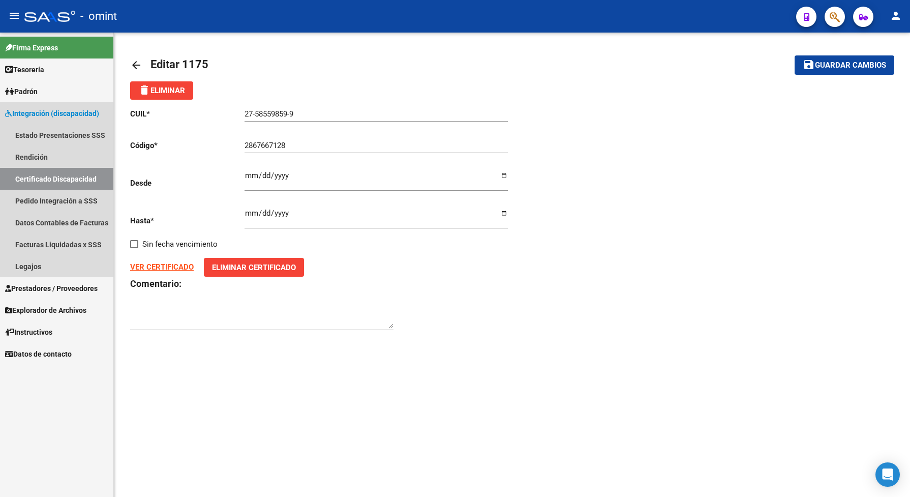
click at [53, 184] on link "Certificado Discapacidad" at bounding box center [56, 179] width 113 height 22
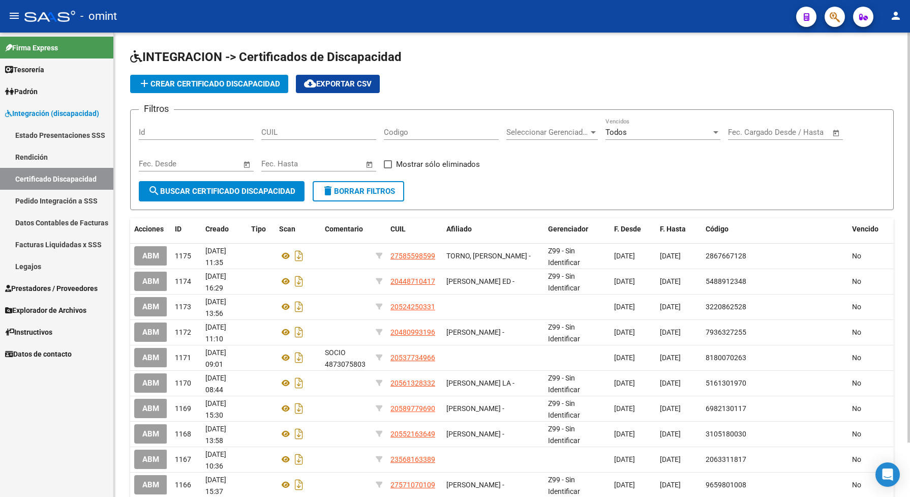
click at [215, 84] on span "add Crear Certificado Discapacidad" at bounding box center [209, 83] width 142 height 9
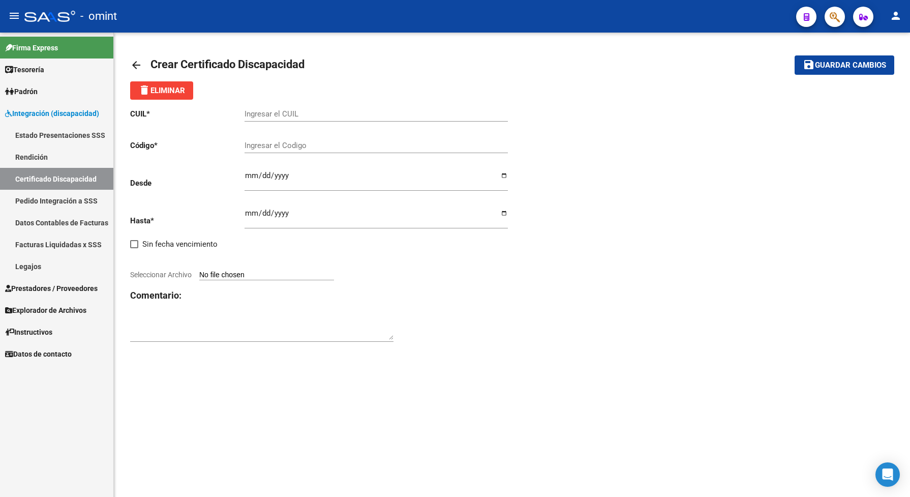
click at [73, 270] on link "Legajos" at bounding box center [56, 266] width 113 height 22
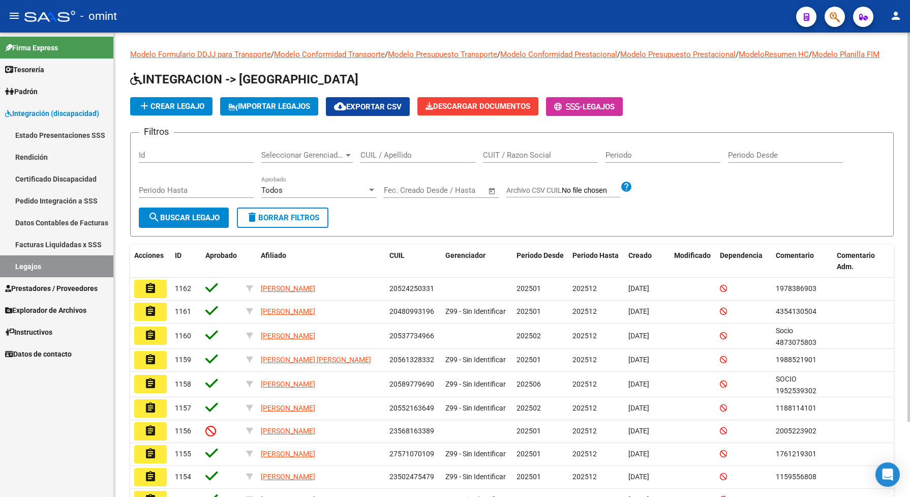
click at [181, 110] on button "add Crear Legajo" at bounding box center [171, 106] width 82 height 18
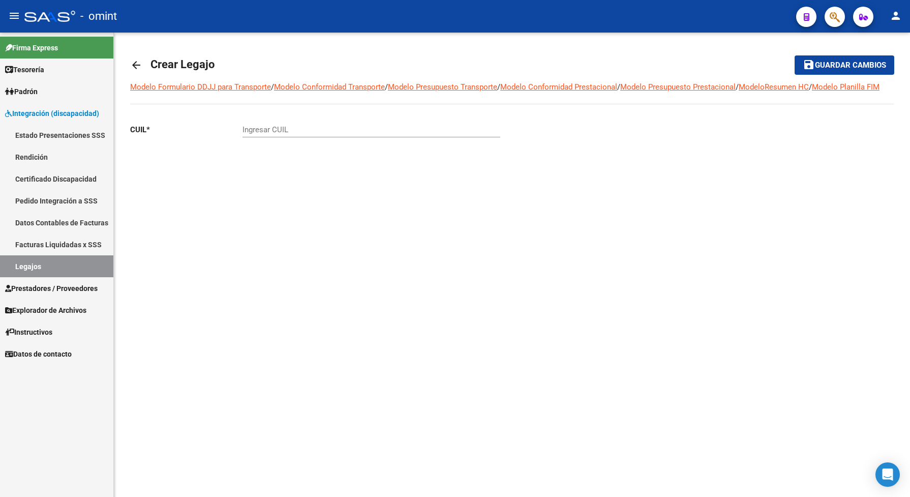
click at [265, 134] on div "Ingresar CUIL" at bounding box center [372, 126] width 258 height 22
type input "27-58559859-9"
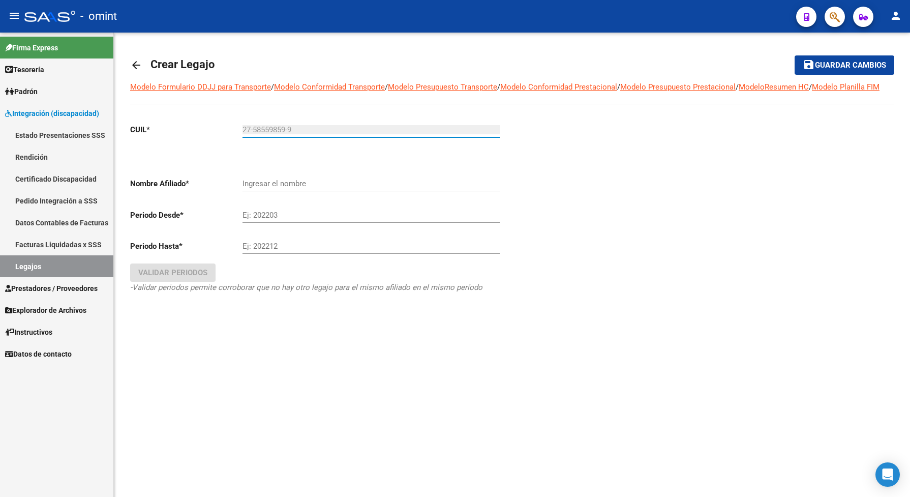
type input "TORNO AMALIA"
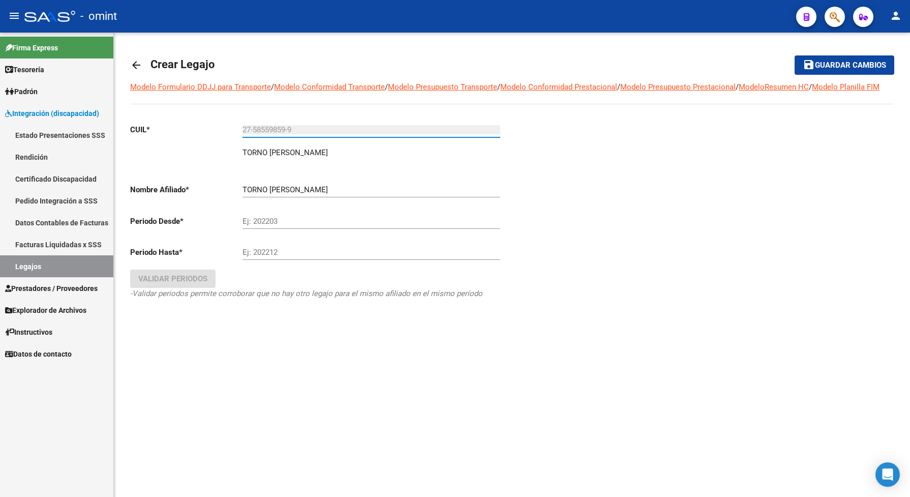
type input "27-58559859-9"
click at [274, 226] on input "Ej: 202203" at bounding box center [372, 221] width 258 height 9
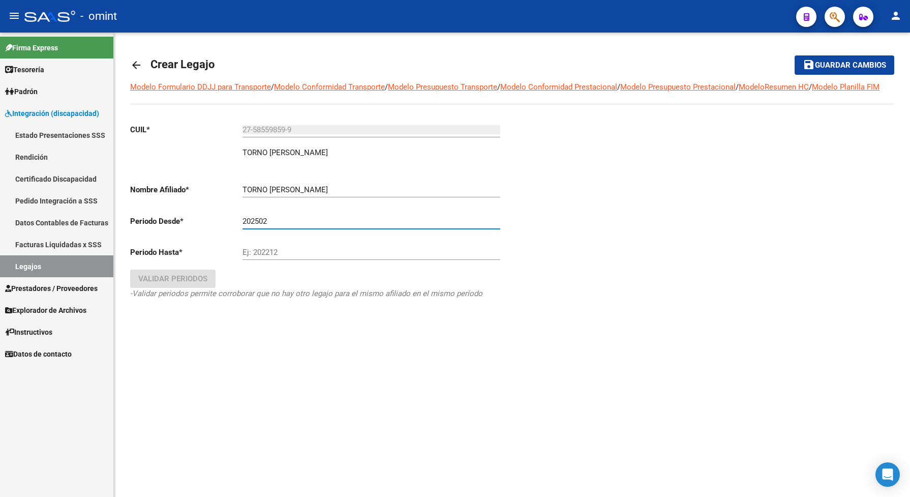
type input "202502"
click at [280, 257] on input "Ej: 202212" at bounding box center [372, 252] width 258 height 9
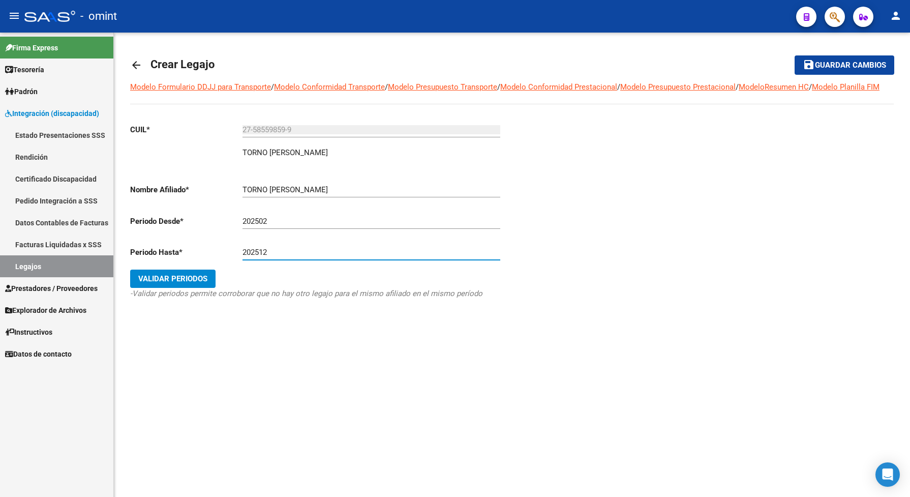
type input "202512"
click at [165, 288] on button "Validar Periodos" at bounding box center [172, 279] width 85 height 18
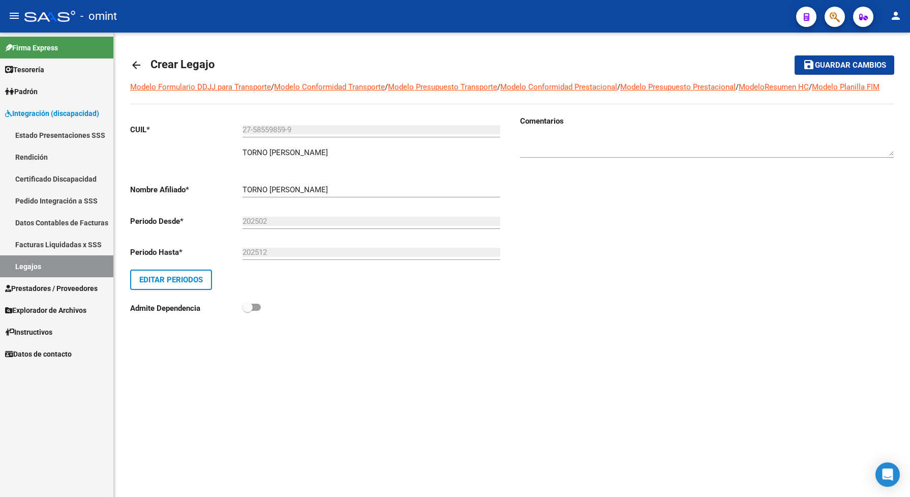
click at [546, 155] on textarea at bounding box center [707, 145] width 374 height 20
type textarea "1907454101"
click at [850, 69] on span "Guardar cambios" at bounding box center [850, 65] width 71 height 9
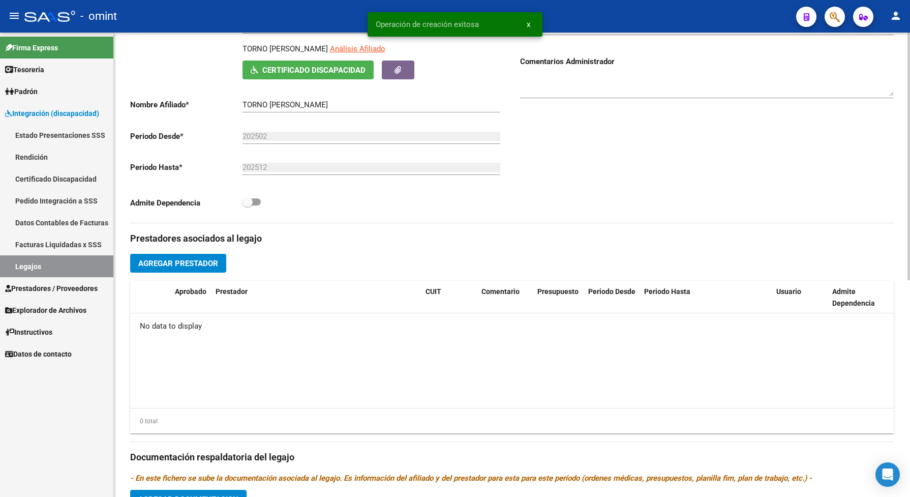
scroll to position [318, 0]
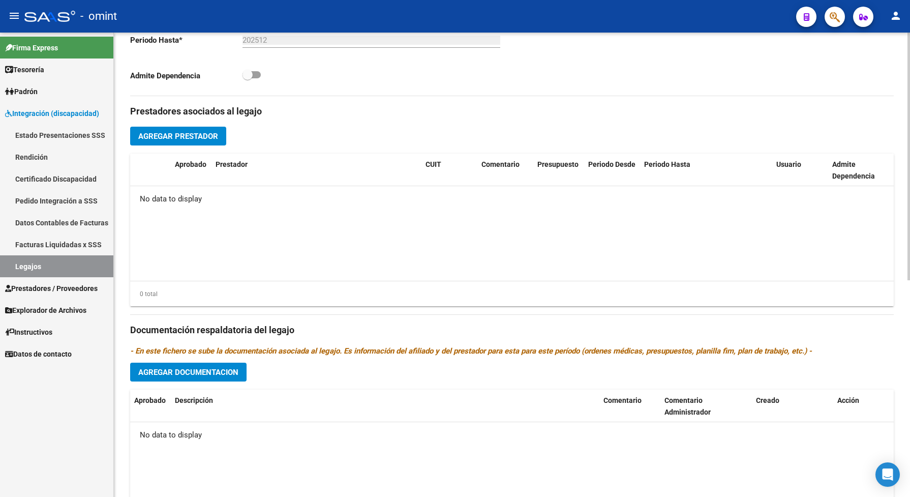
click at [190, 141] on span "Agregar Prestador" at bounding box center [178, 136] width 80 height 9
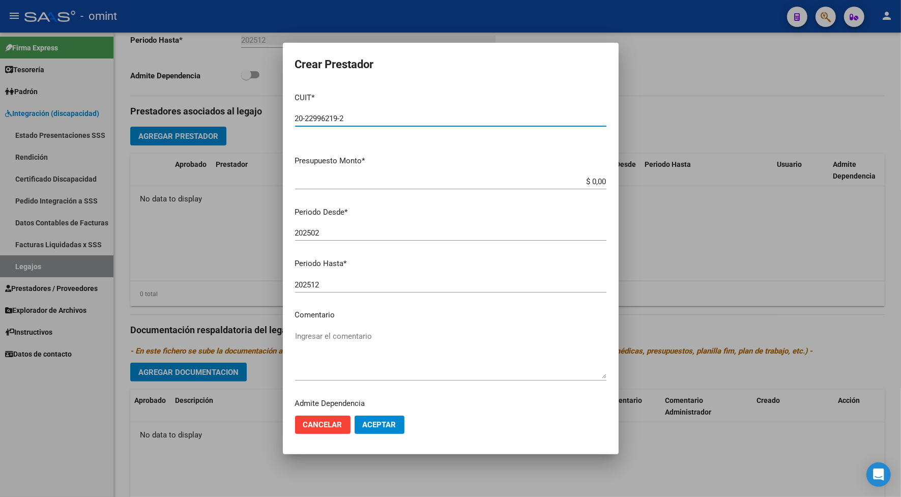
type input "20-22996219-2"
click at [597, 182] on app-form-text-field "Presupuesto Monto * $ 0,00 Ingresar el monto" at bounding box center [454, 171] width 319 height 32
click at [596, 179] on input "$ 0,00" at bounding box center [450, 181] width 311 height 9
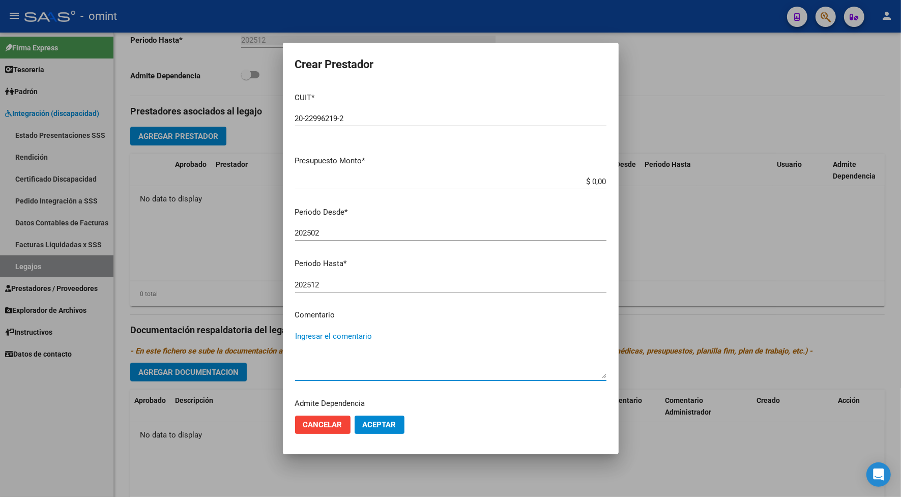
drag, startPoint x: 336, startPoint y: 336, endPoint x: 578, endPoint y: 202, distance: 276.8
click at [336, 336] on textarea "Ingresar el comentario" at bounding box center [450, 355] width 311 height 48
type textarea "KINESIO 8 MES"
click at [598, 181] on app-form-text-field "Presupuesto Monto * $ 0,00 Ingresar el monto" at bounding box center [454, 171] width 319 height 32
click at [596, 178] on input "$ 0,00" at bounding box center [450, 181] width 311 height 9
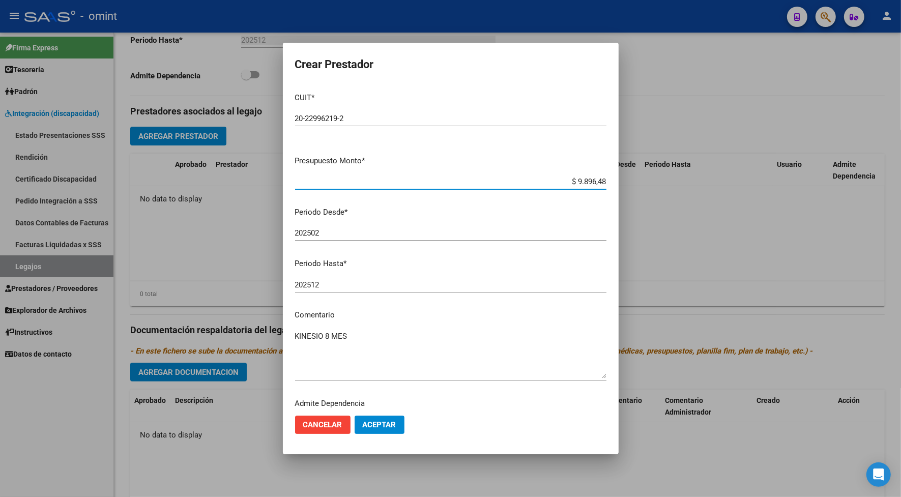
type input "$ 98.964,88"
click at [369, 425] on span "Aceptar" at bounding box center [380, 424] width 34 height 9
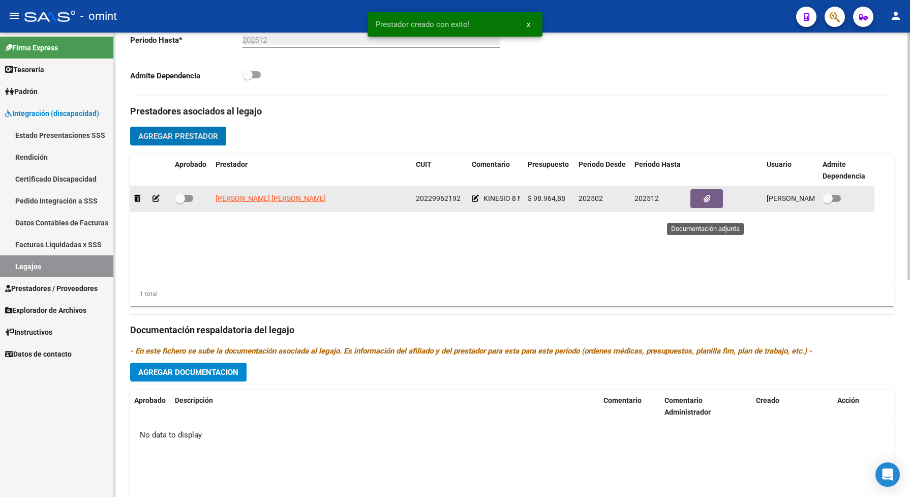
click at [707, 202] on icon "button" at bounding box center [707, 199] width 7 height 8
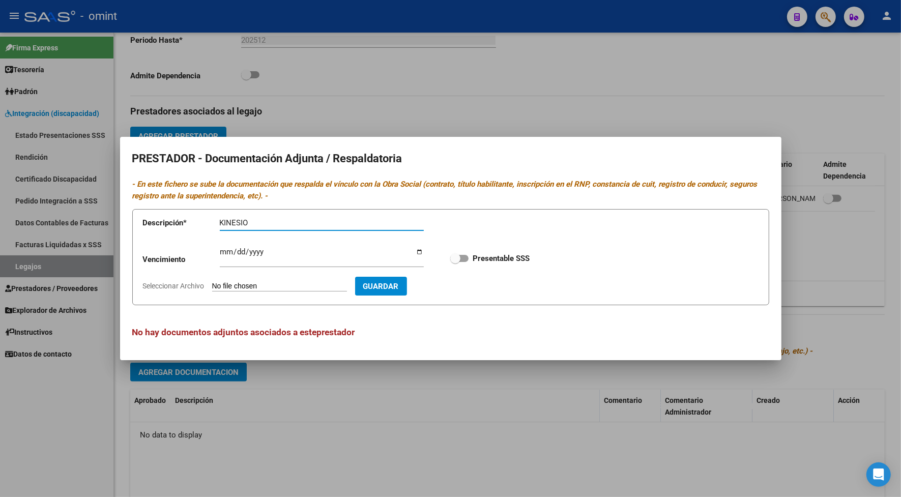
type input "KINESIO"
click at [222, 248] on input "Ingresar vencimiento" at bounding box center [322, 256] width 204 height 16
type input "0527-07-20"
click at [263, 253] on input "9998-07-20" at bounding box center [322, 256] width 204 height 16
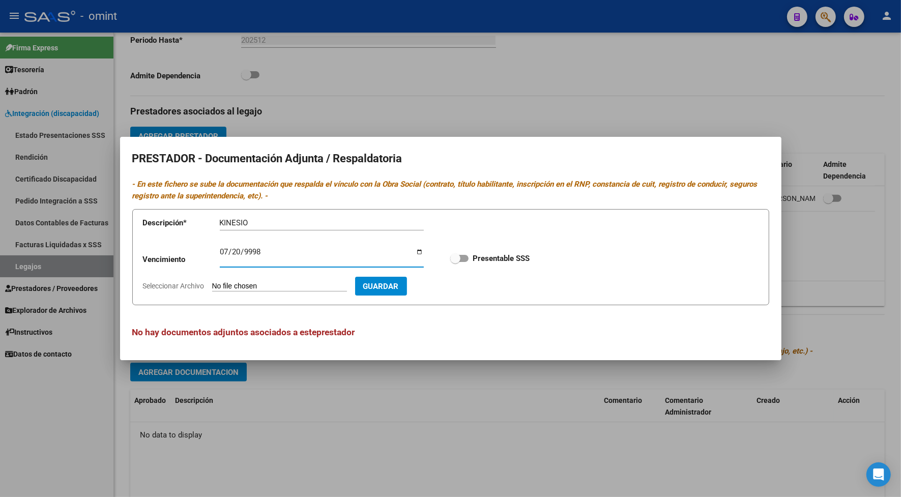
click at [262, 250] on input "9998-07-20" at bounding box center [322, 256] width 204 height 16
click at [207, 266] on app-form-text-field "Vencimiento 9998-07-20 Ingresar vencimiento" at bounding box center [290, 261] width 295 height 31
click at [263, 252] on input "9998-07-20" at bounding box center [322, 256] width 204 height 16
type input "9996-07-20"
click at [466, 258] on span at bounding box center [459, 258] width 18 height 7
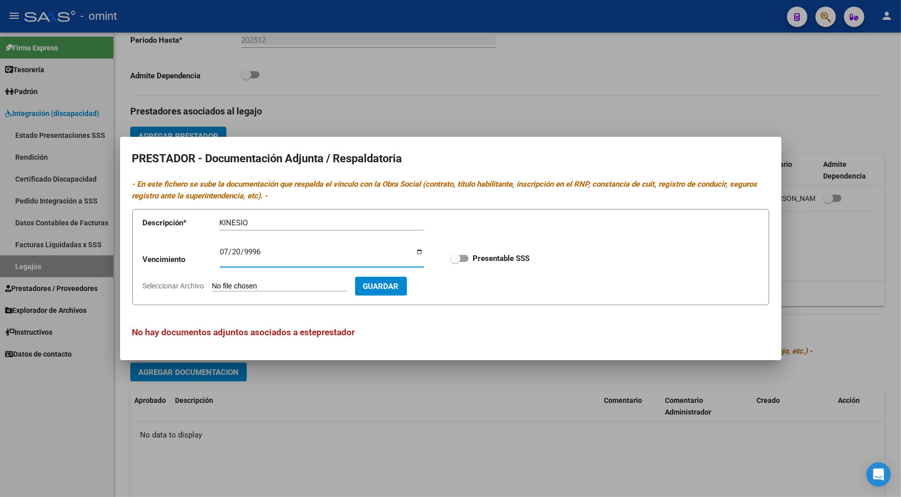
click at [455, 262] on input "Presentable SSS" at bounding box center [455, 262] width 1 height 1
checkbox input "true"
click at [265, 252] on input "9996-07-20" at bounding box center [322, 256] width 204 height 16
click at [242, 250] on input "9996-07-20" at bounding box center [322, 256] width 204 height 16
click at [255, 250] on input "9996-07-20" at bounding box center [322, 256] width 204 height 16
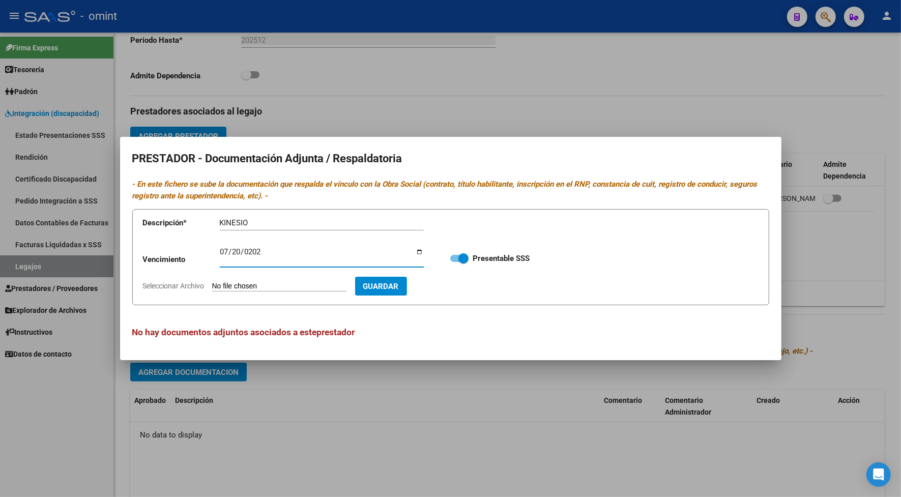
type input "2027-07-20"
click at [197, 287] on span "Seleccionar Archivo" at bounding box center [174, 286] width 62 height 8
click at [212, 287] on input "Seleccionar Archivo" at bounding box center [279, 287] width 135 height 10
type input "C:\fakepath\KINESIOLOGIA_organized (1).pdf"
click at [458, 286] on span "Guardar" at bounding box center [440, 286] width 36 height 9
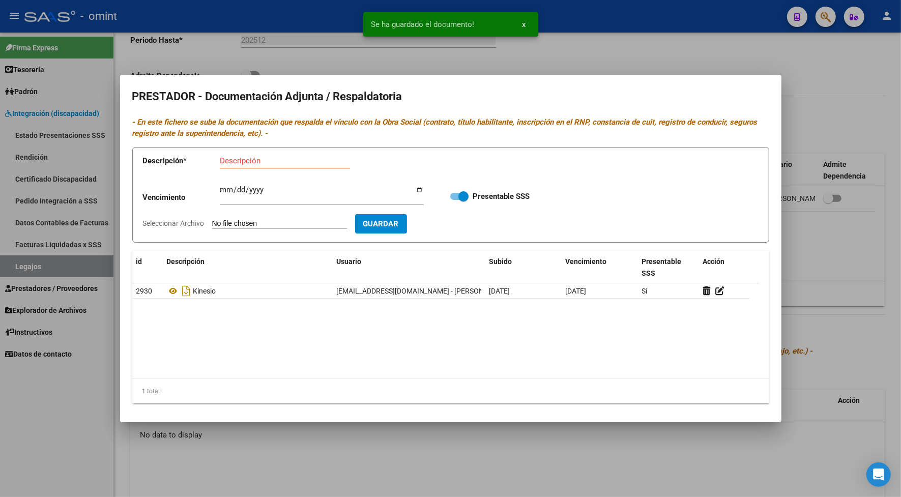
click at [530, 430] on div at bounding box center [450, 248] width 901 height 497
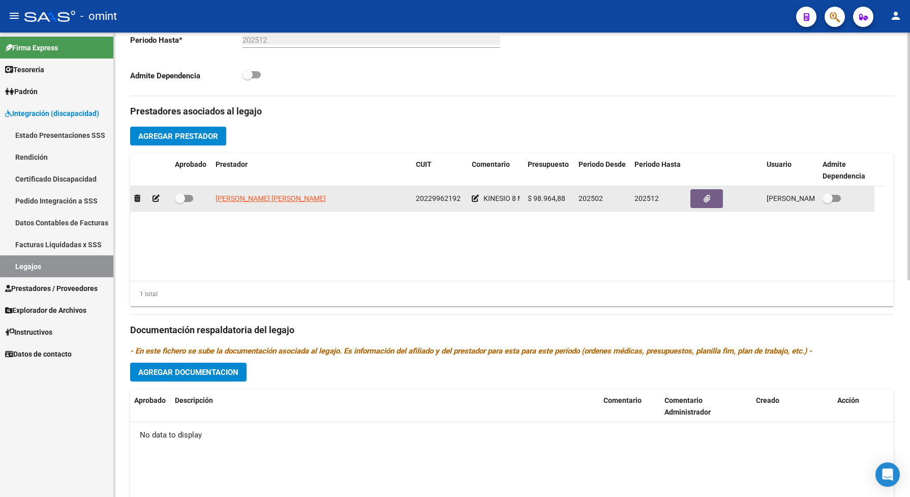
click at [192, 202] on span at bounding box center [184, 198] width 18 height 7
click at [180, 202] on input "checkbox" at bounding box center [180, 202] width 1 height 1
checkbox input "true"
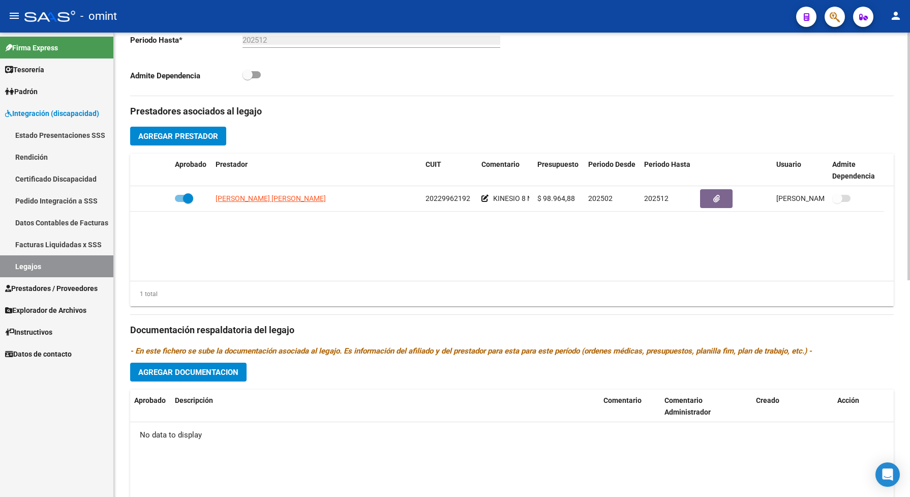
click at [191, 381] on button "Agregar Documentacion" at bounding box center [188, 372] width 116 height 19
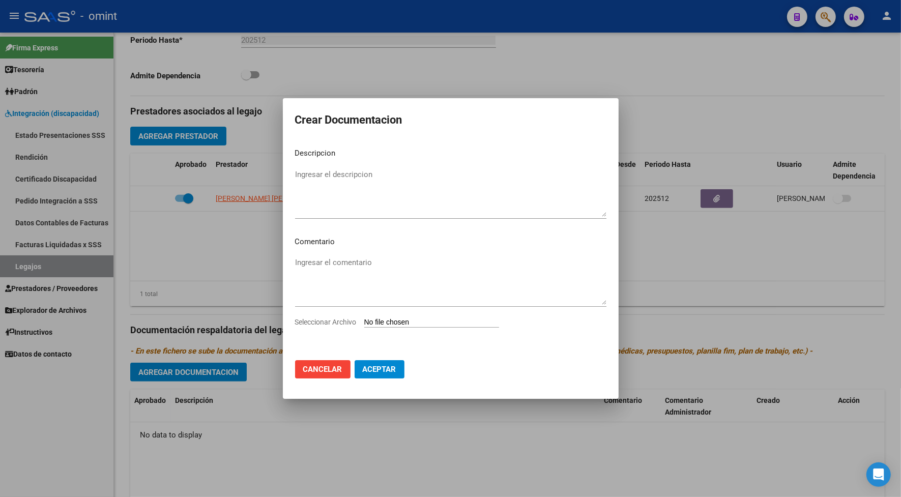
click at [346, 321] on span "Seleccionar Archivo" at bounding box center [326, 322] width 62 height 8
click at [364, 321] on input "Seleccionar Archivo" at bounding box center [431, 323] width 135 height 10
type input "C:\fakepath\KINESIOLOGIA_organized.pdf"
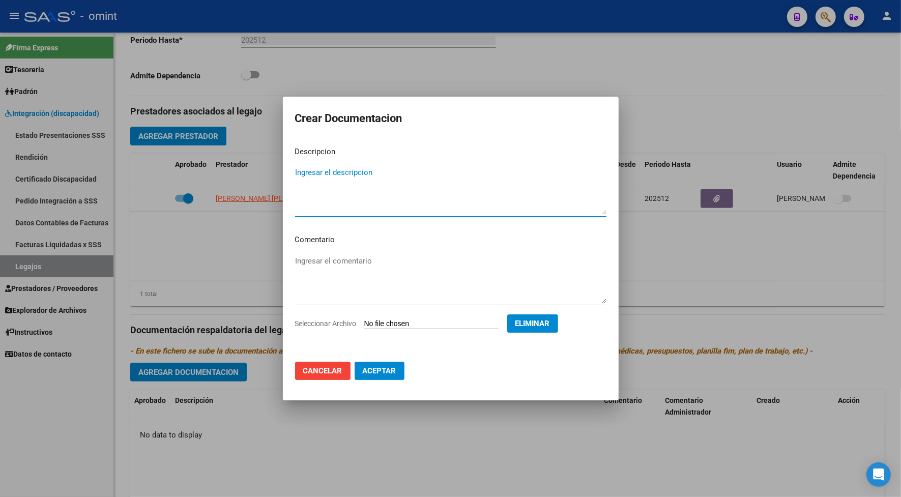
click at [348, 189] on textarea "Ingresar el descripcion" at bounding box center [450, 191] width 311 height 48
type textarea "KINESIO"
click at [376, 367] on span "Aceptar" at bounding box center [380, 370] width 34 height 9
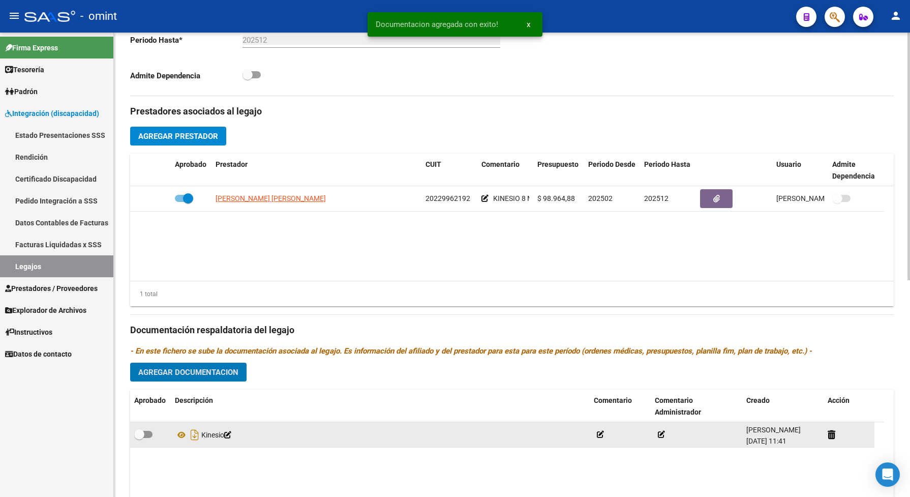
click at [149, 438] on span at bounding box center [143, 434] width 18 height 7
click at [139, 438] on input "checkbox" at bounding box center [139, 438] width 1 height 1
checkbox input "true"
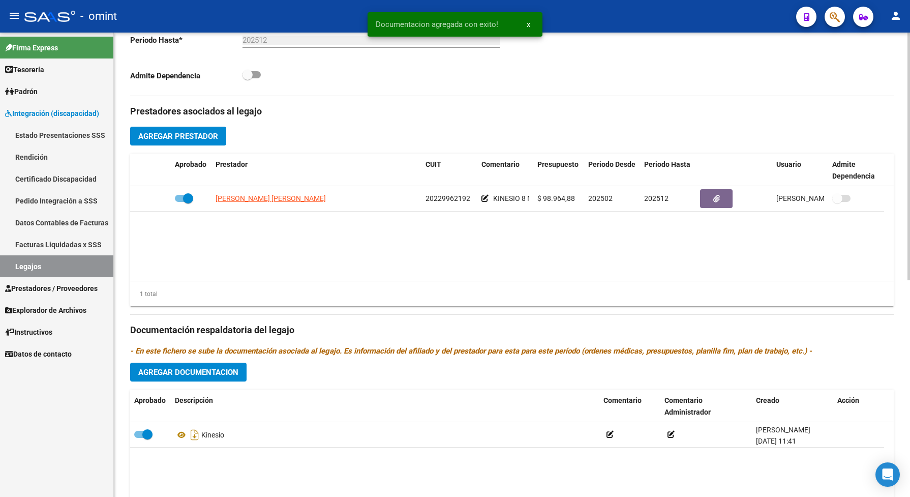
click at [205, 377] on span "Agregar Documentacion" at bounding box center [188, 372] width 100 height 9
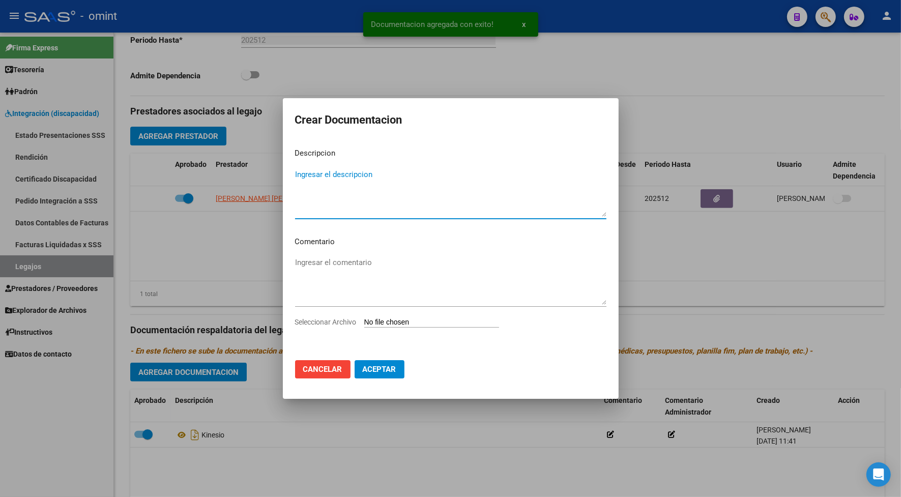
click at [355, 318] on span "Seleccionar Archivo" at bounding box center [326, 322] width 62 height 8
click at [364, 318] on input "Seleccionar Archivo" at bounding box center [431, 323] width 135 height 10
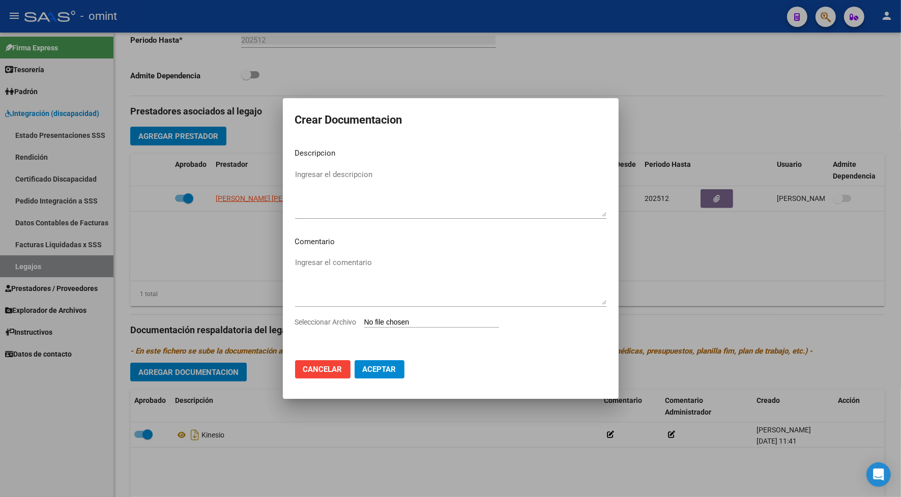
type input "C:\fakepath\1907454101_25081111020_const-alumn-reg.jpg"
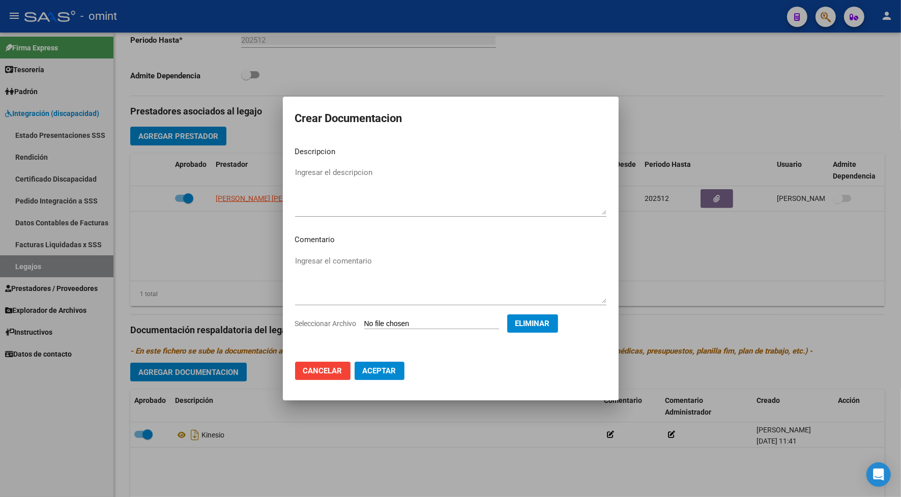
click at [314, 192] on textarea "Ingresar el descripcion" at bounding box center [450, 191] width 311 height 48
type textarea "CAR"
click at [339, 288] on textarea "Ingresar el comentario" at bounding box center [450, 279] width 311 height 48
type textarea "CAR"
click at [377, 374] on span "Aceptar" at bounding box center [380, 370] width 34 height 9
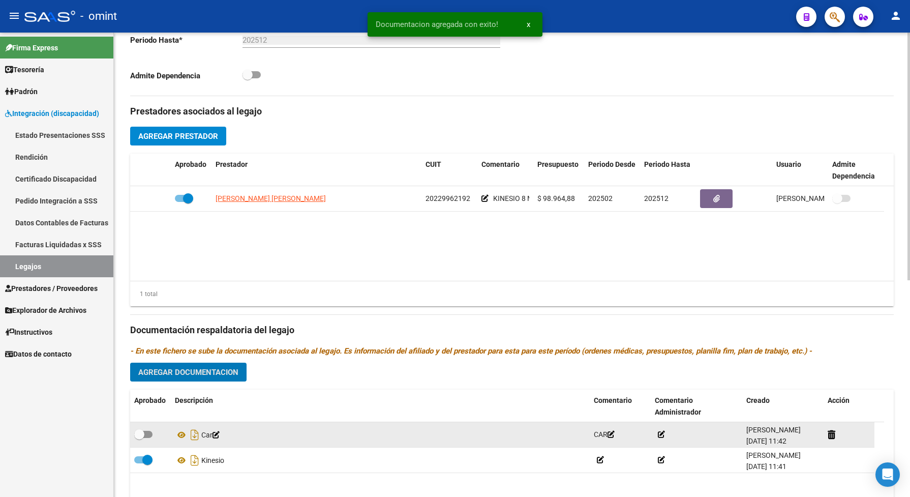
click at [149, 438] on span at bounding box center [143, 434] width 18 height 7
click at [139, 438] on input "checkbox" at bounding box center [139, 438] width 1 height 1
checkbox input "true"
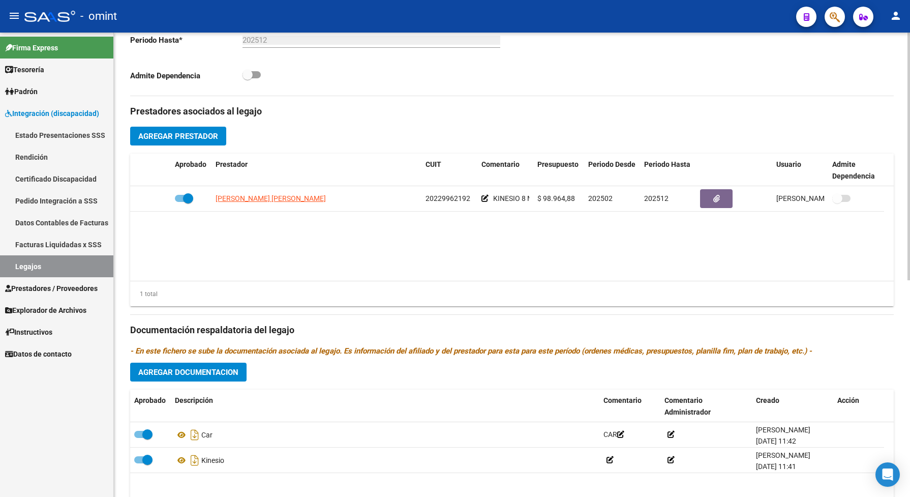
click at [217, 377] on span "Agregar Documentacion" at bounding box center [188, 372] width 100 height 9
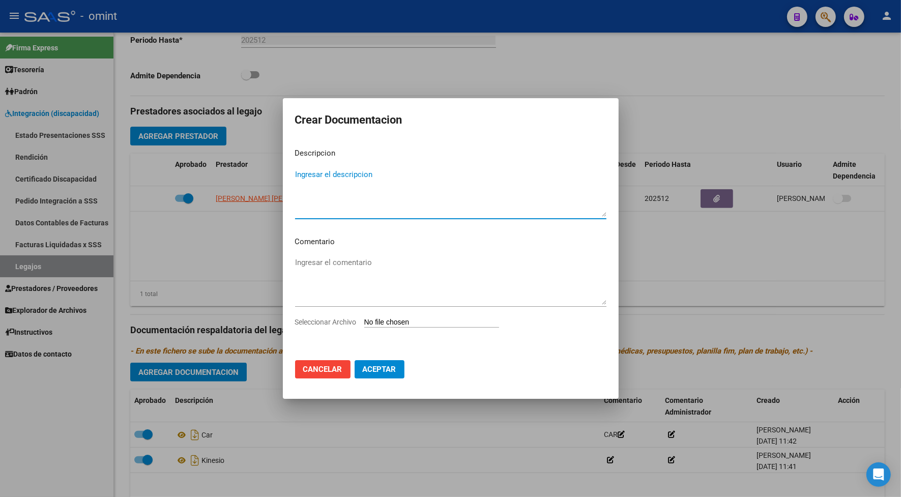
click at [314, 196] on textarea "Ingresar el descripcion" at bounding box center [450, 193] width 311 height 48
type textarea "RHC"
click at [359, 362] on button "Aceptar" at bounding box center [379, 369] width 50 height 18
click at [374, 364] on button "Aceptar" at bounding box center [379, 369] width 50 height 18
click at [347, 321] on span "Seleccionar Archivo" at bounding box center [326, 322] width 62 height 8
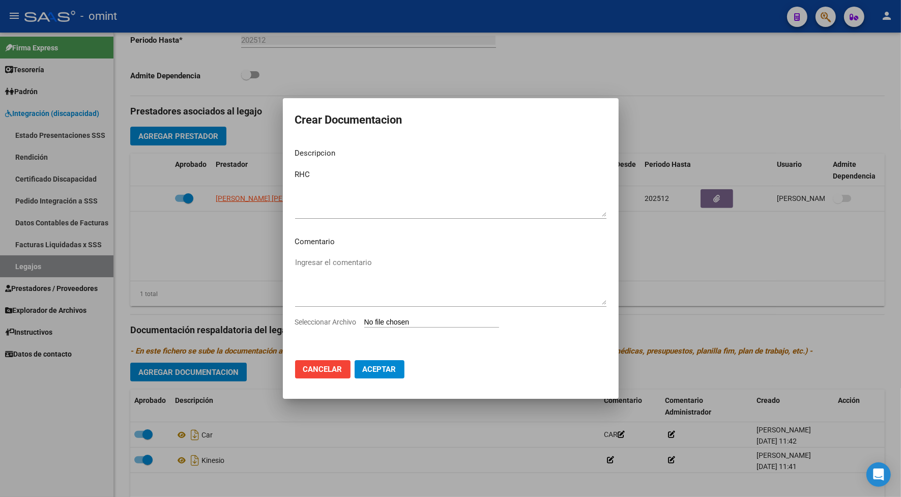
click at [364, 321] on input "Seleccionar Archivo" at bounding box center [431, 323] width 135 height 10
type input "C:\fakepath\HC.pdf"
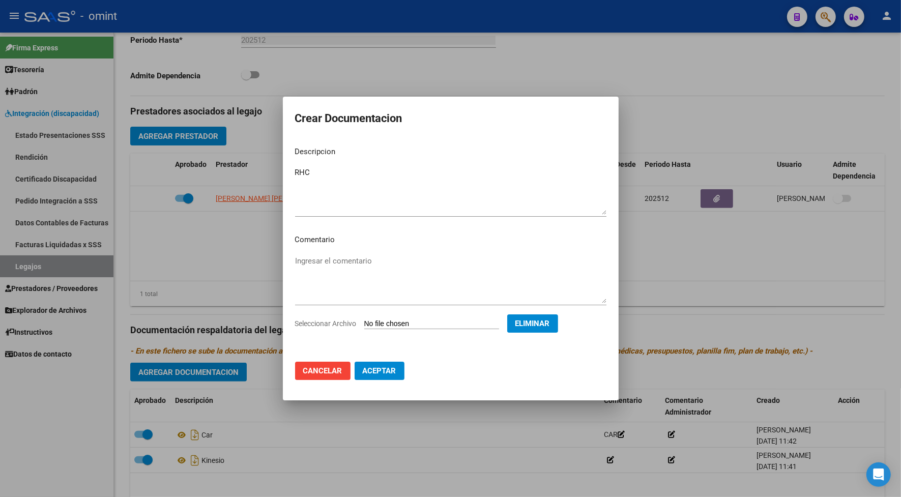
click at [394, 372] on span "Aceptar" at bounding box center [380, 370] width 34 height 9
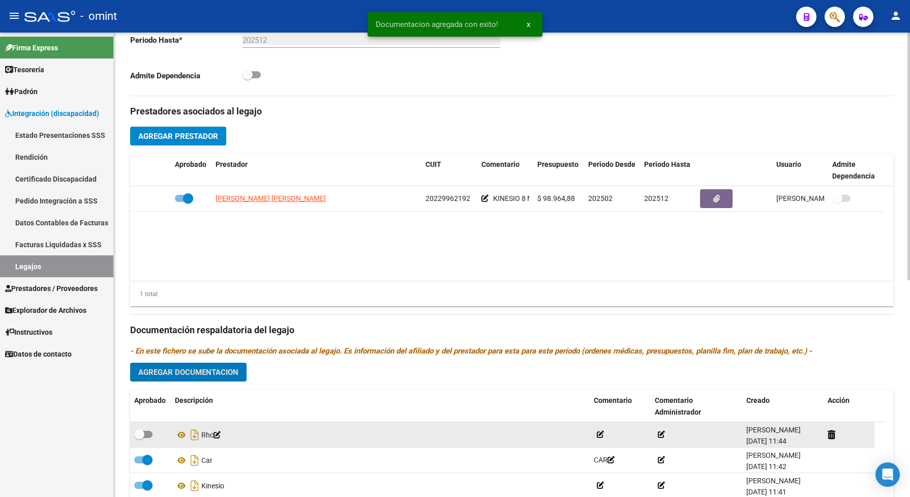
click at [149, 438] on span at bounding box center [143, 434] width 18 height 7
click at [139, 438] on input "checkbox" at bounding box center [139, 438] width 1 height 1
checkbox input "true"
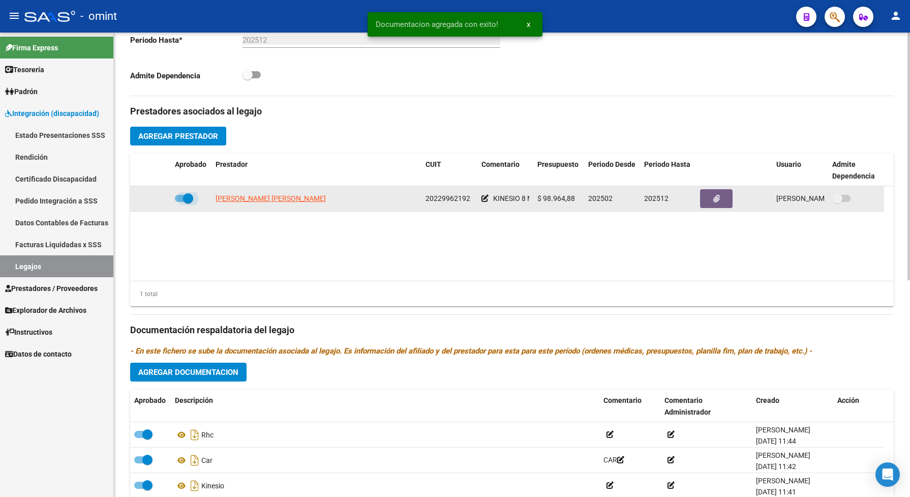
click at [183, 203] on span at bounding box center [188, 198] width 10 height 10
click at [180, 202] on input "checkbox" at bounding box center [180, 202] width 1 height 1
checkbox input "false"
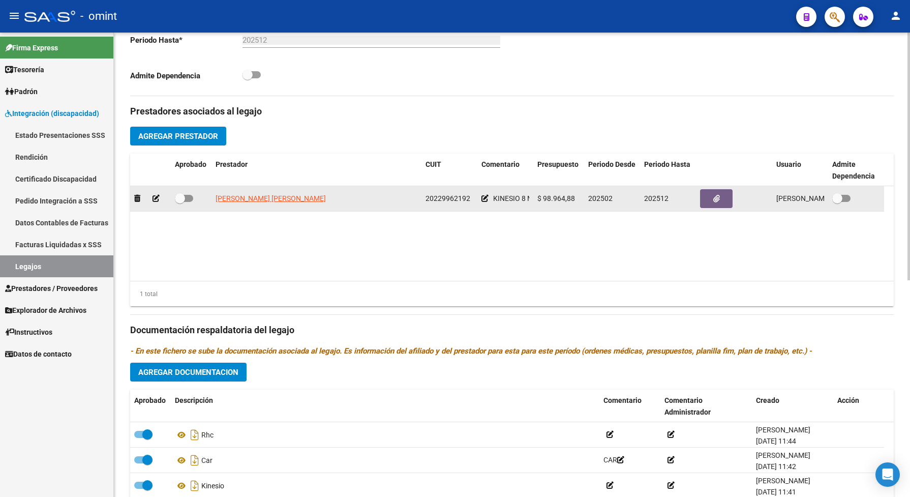
click at [156, 202] on icon at bounding box center [156, 198] width 7 height 7
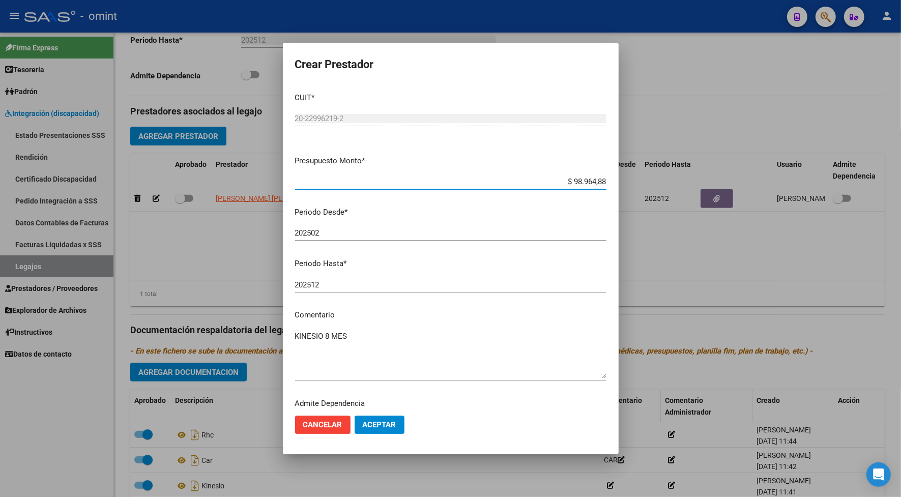
click at [336, 286] on input "202512" at bounding box center [450, 284] width 311 height 9
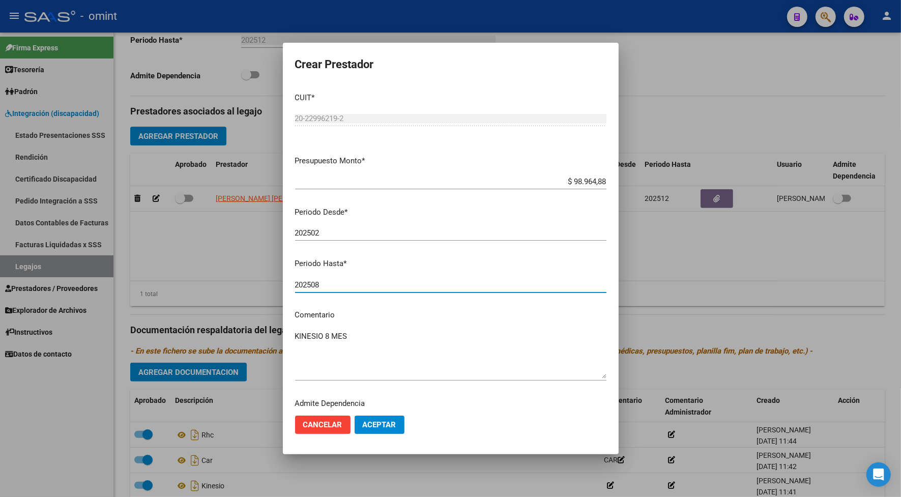
type input "202508"
click at [391, 432] on button "Aceptar" at bounding box center [379, 424] width 50 height 18
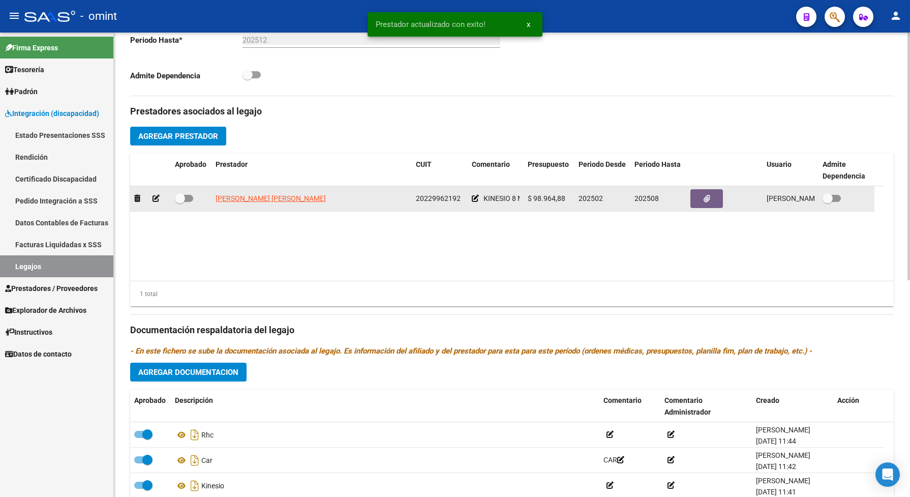
click at [186, 202] on span at bounding box center [184, 198] width 18 height 7
click at [180, 202] on input "checkbox" at bounding box center [180, 202] width 1 height 1
checkbox input "true"
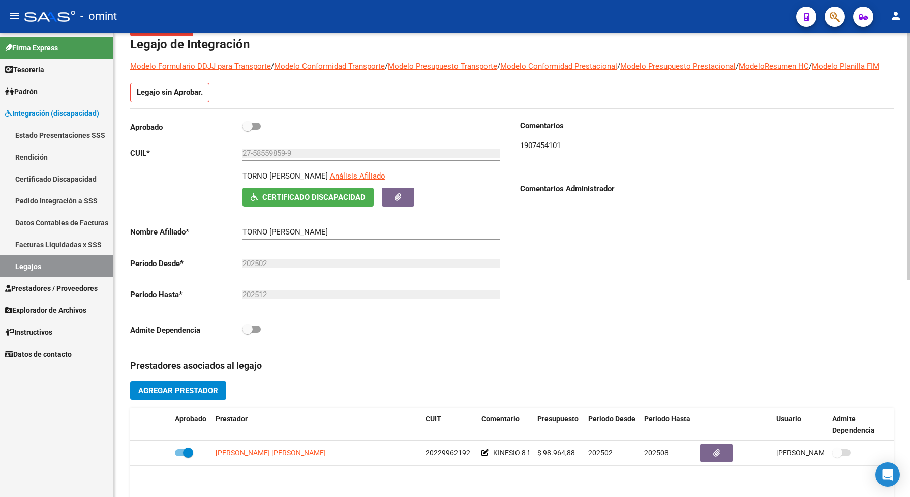
scroll to position [0, 0]
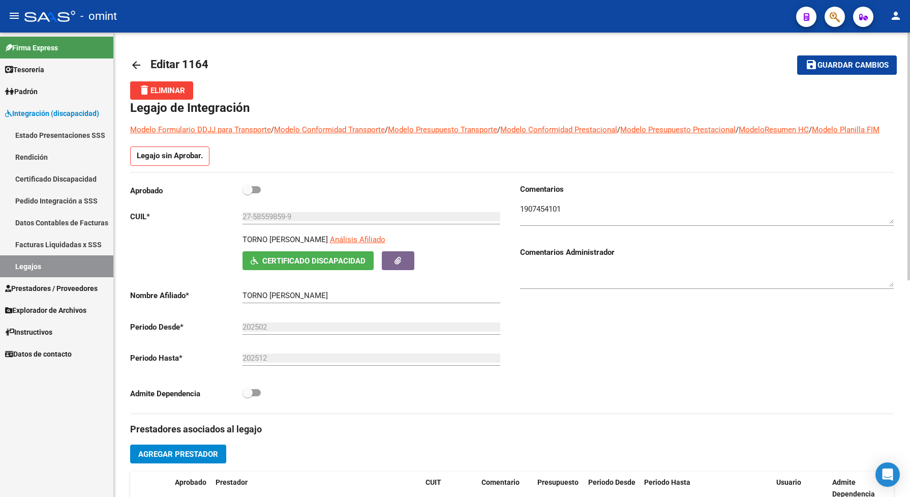
click at [832, 58] on button "save Guardar cambios" at bounding box center [847, 64] width 100 height 19
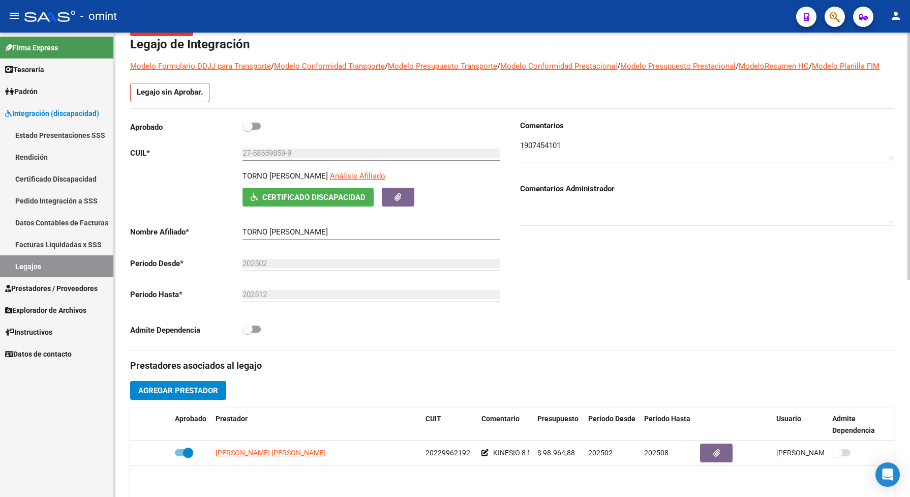
scroll to position [127, 0]
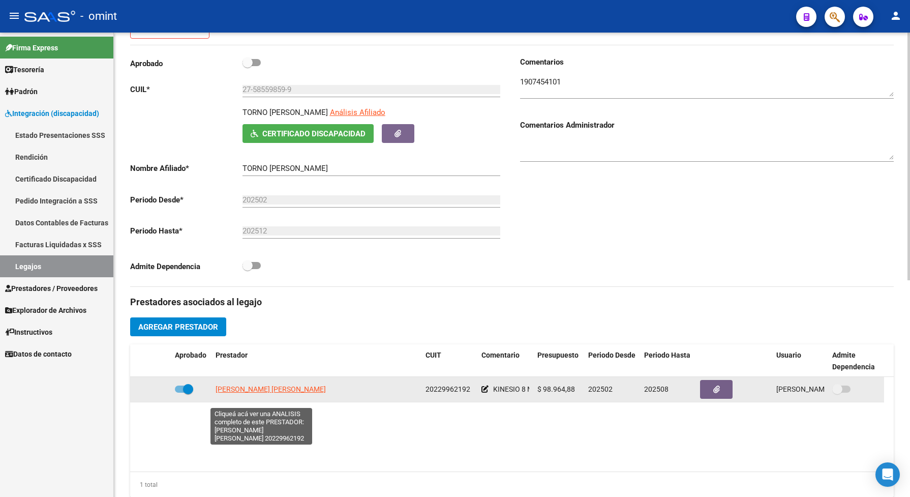
click at [268, 393] on span "[PERSON_NAME]" at bounding box center [271, 389] width 110 height 8
type textarea "20229962192"
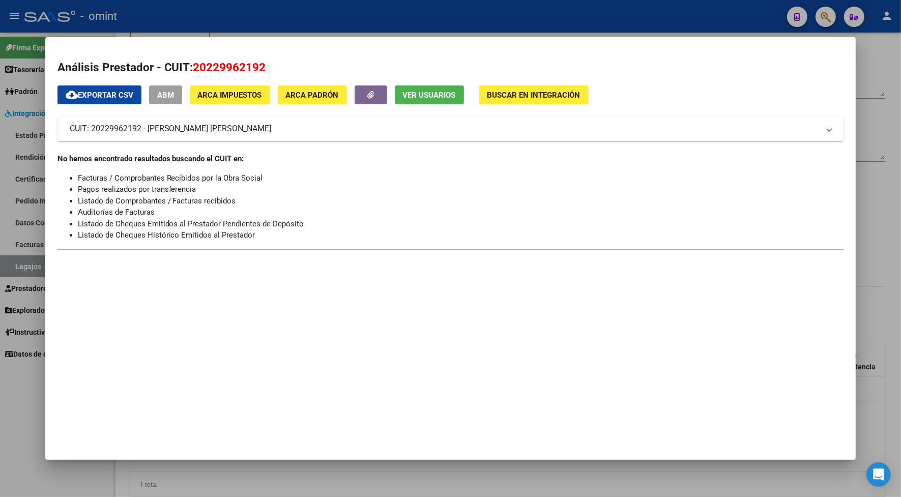
click at [234, 4] on div at bounding box center [450, 248] width 901 height 497
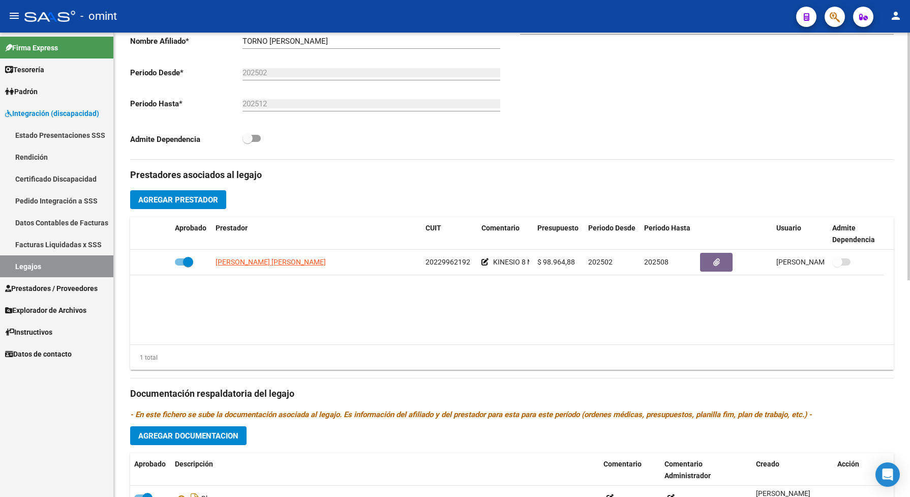
scroll to position [381, 0]
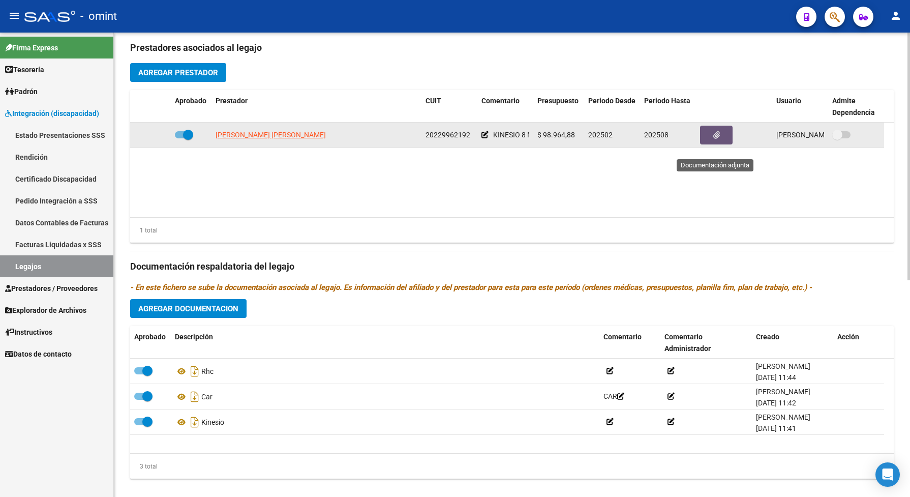
click at [726, 143] on button "button" at bounding box center [716, 135] width 33 height 19
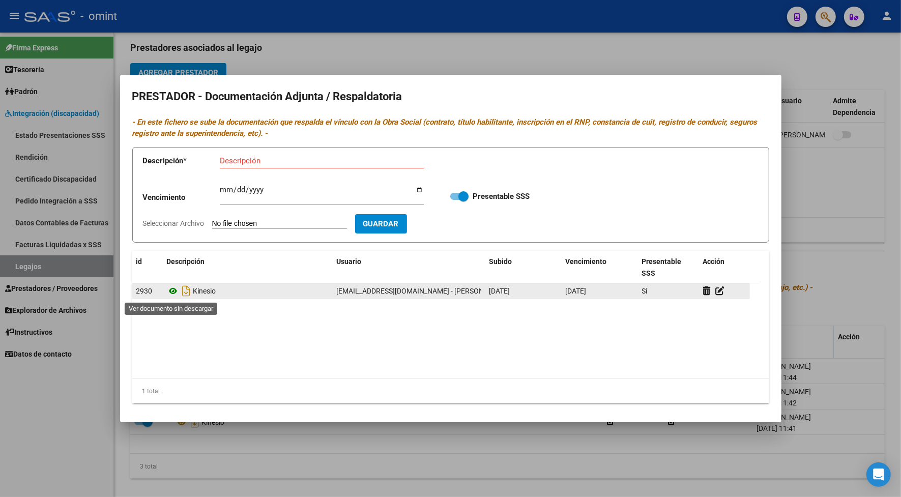
click at [170, 292] on icon at bounding box center [173, 291] width 13 height 12
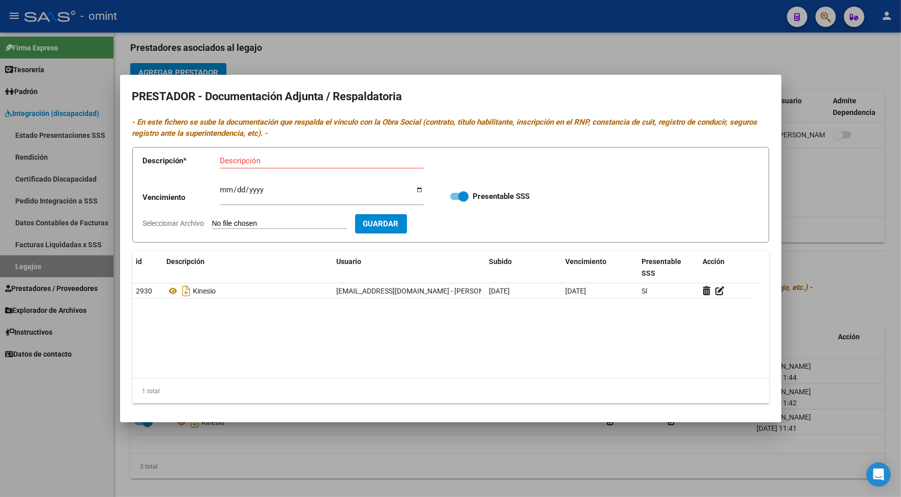
click at [323, 49] on div at bounding box center [450, 248] width 901 height 497
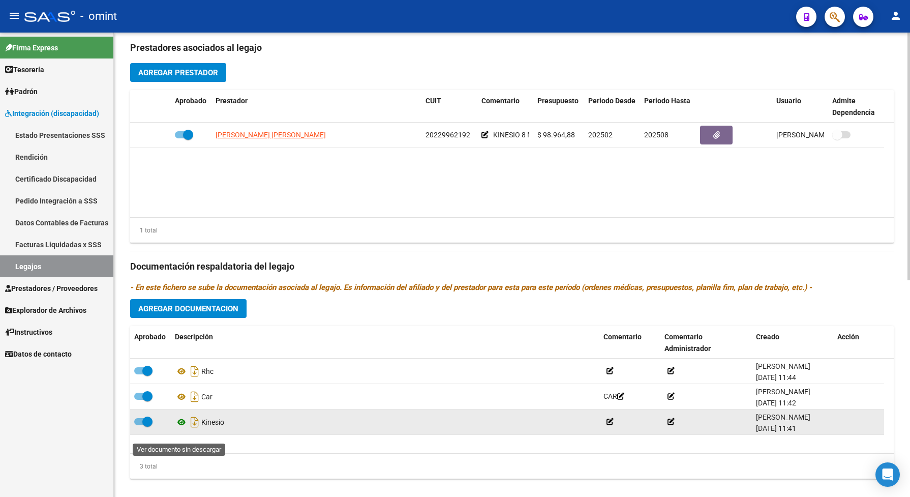
click at [182, 428] on icon at bounding box center [181, 422] width 13 height 12
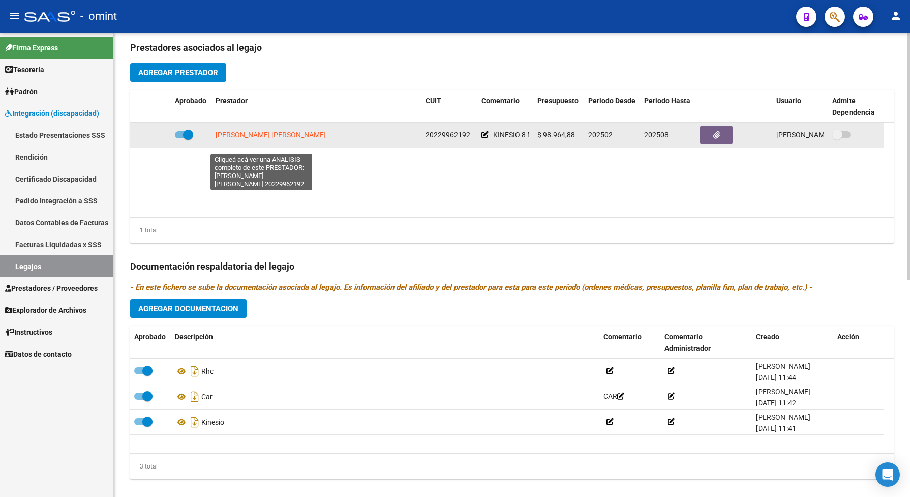
click at [248, 139] on span "[PERSON_NAME]" at bounding box center [271, 135] width 110 height 8
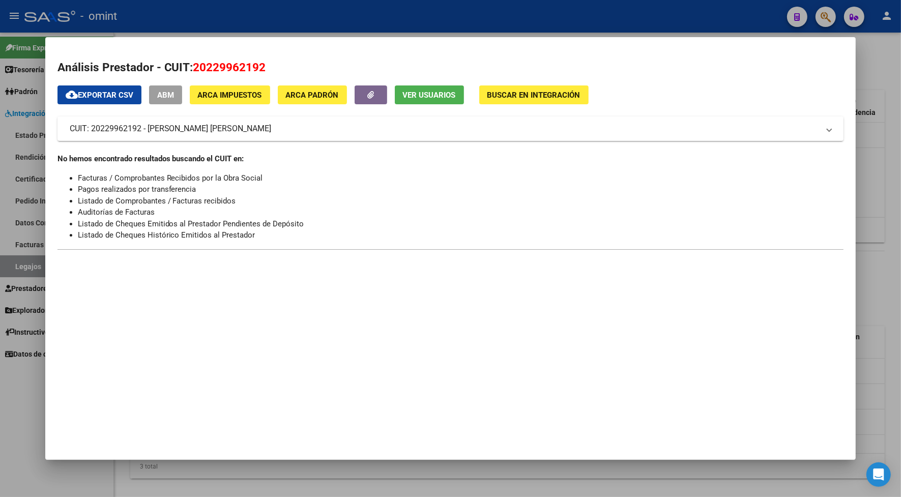
click at [281, 11] on div at bounding box center [450, 248] width 901 height 497
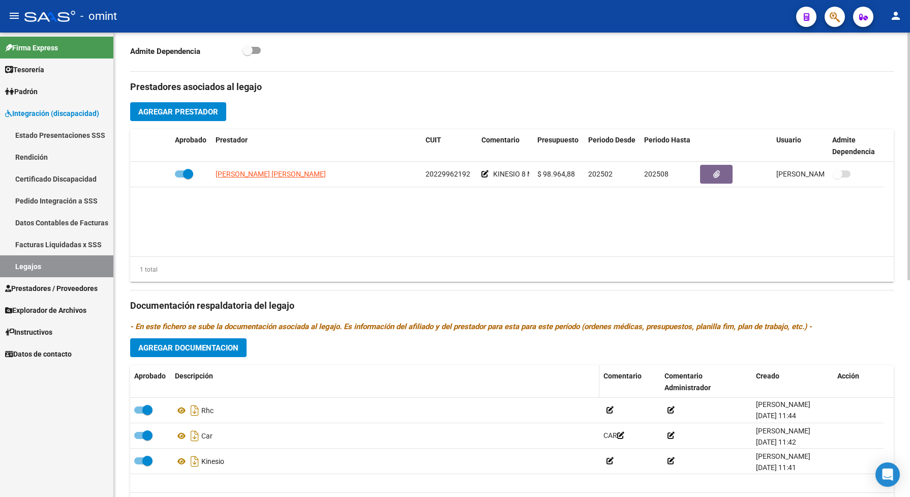
scroll to position [406, 0]
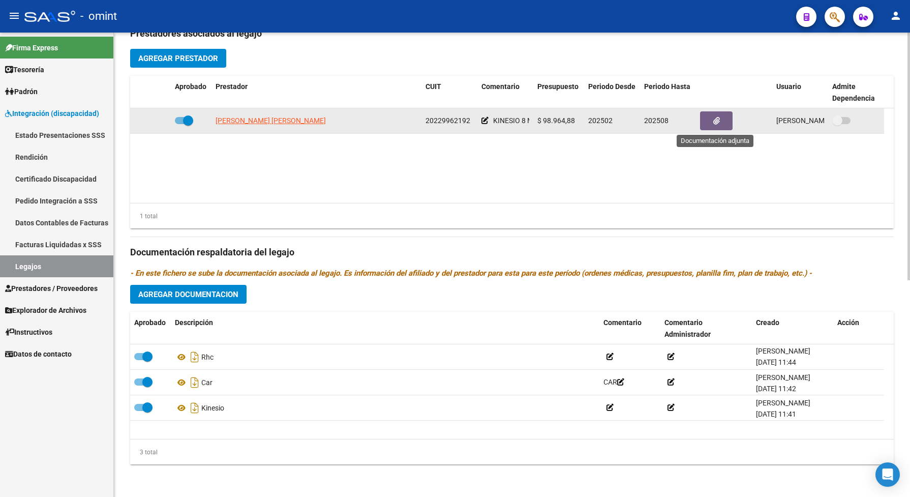
click at [704, 121] on button "button" at bounding box center [716, 120] width 33 height 19
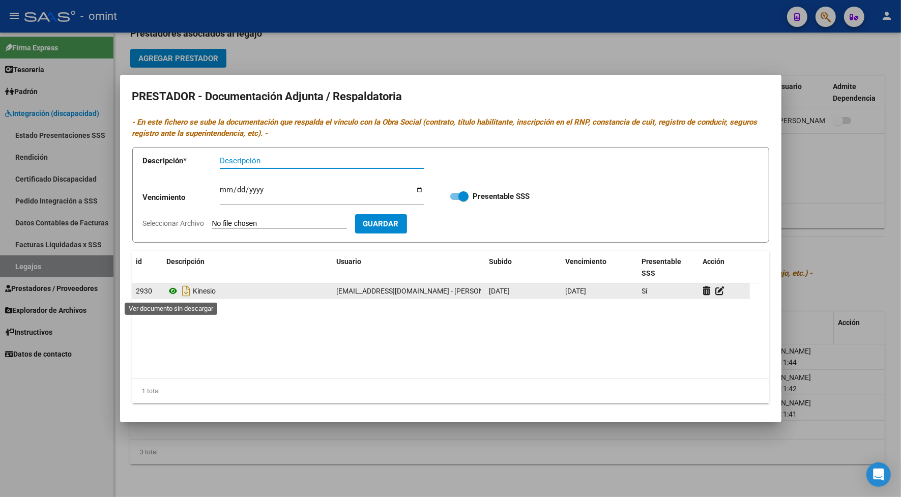
click at [171, 290] on icon at bounding box center [173, 291] width 13 height 12
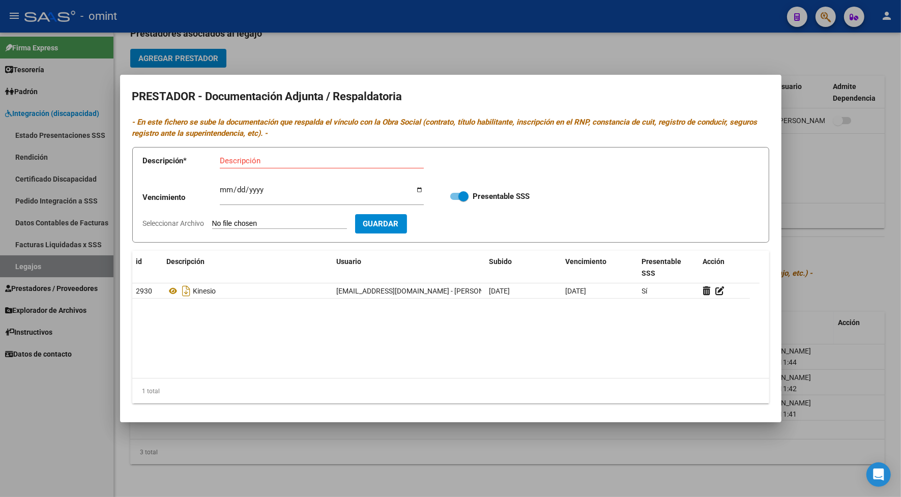
click at [346, 36] on div at bounding box center [450, 248] width 901 height 497
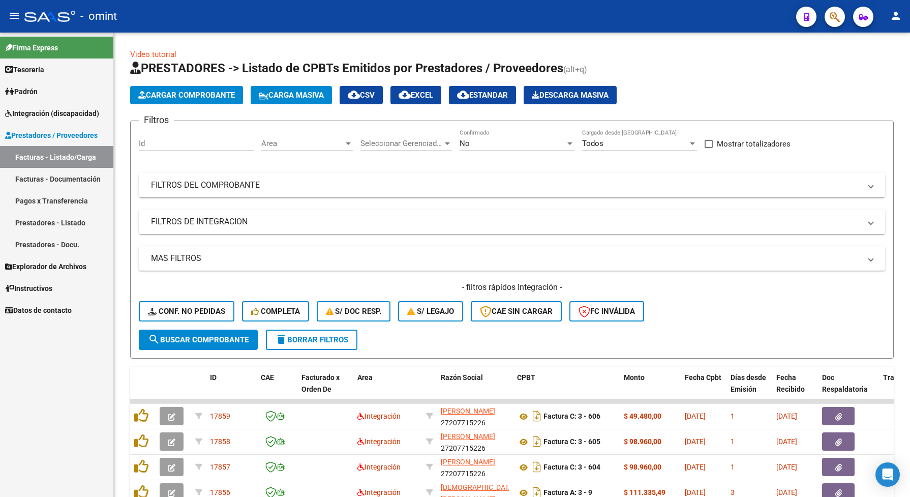
click at [49, 153] on link "Facturas - Listado/Carga" at bounding box center [56, 157] width 113 height 22
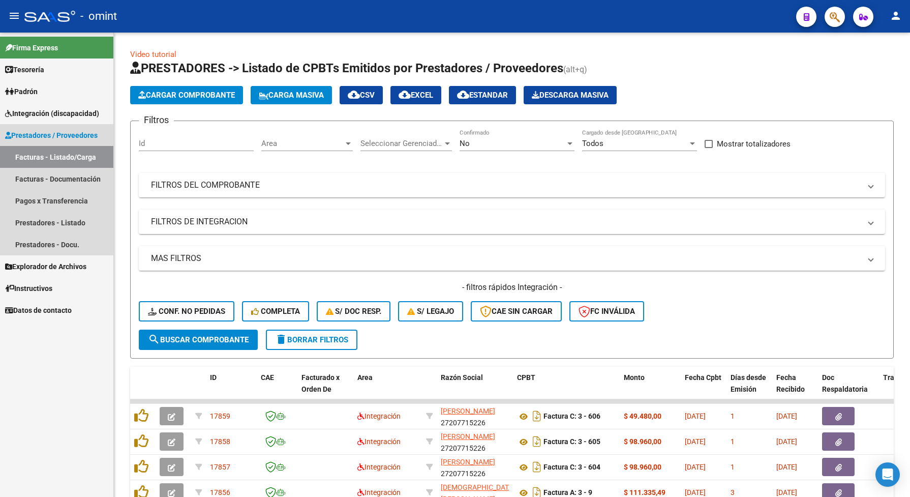
click at [41, 134] on span "Prestadores / Proveedores" at bounding box center [51, 135] width 93 height 11
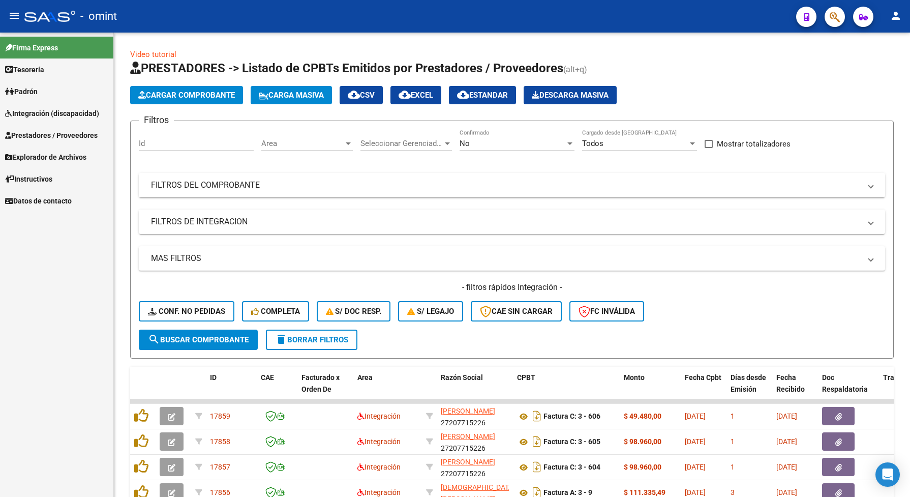
click at [41, 134] on span "Prestadores / Proveedores" at bounding box center [51, 135] width 93 height 11
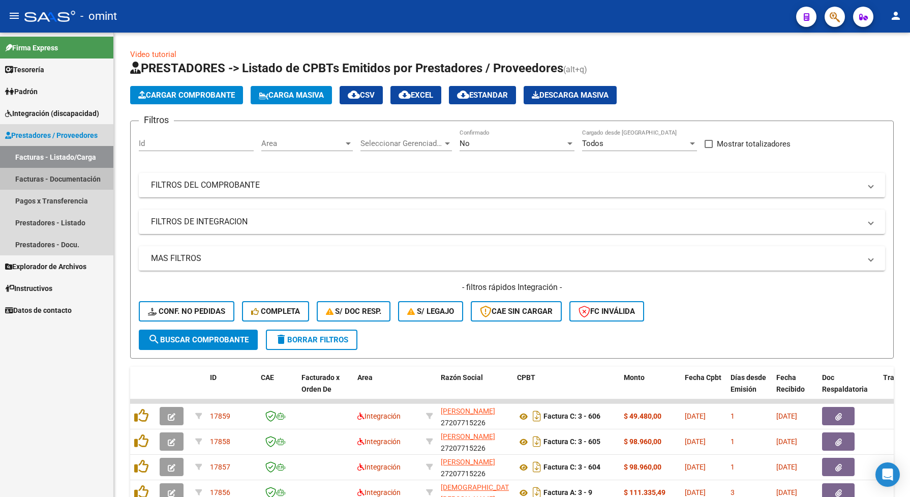
click at [49, 181] on link "Facturas - Documentación" at bounding box center [56, 179] width 113 height 22
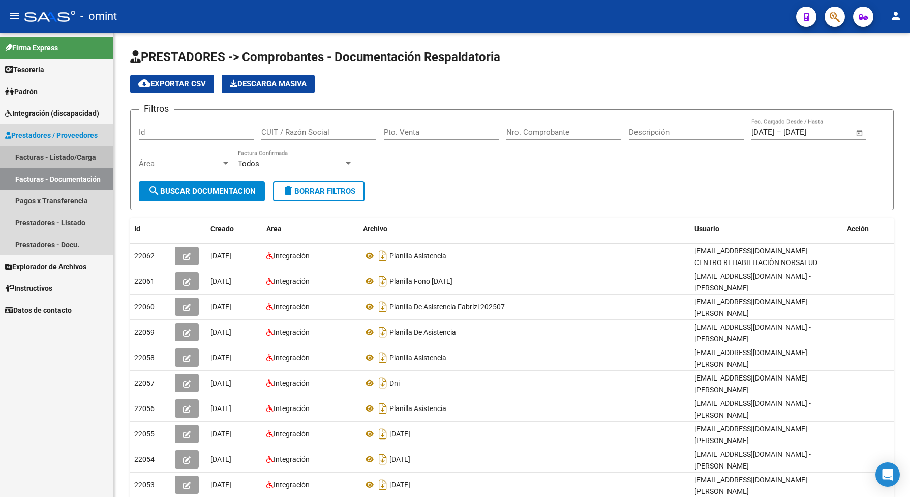
click at [24, 153] on link "Facturas - Listado/Carga" at bounding box center [56, 157] width 113 height 22
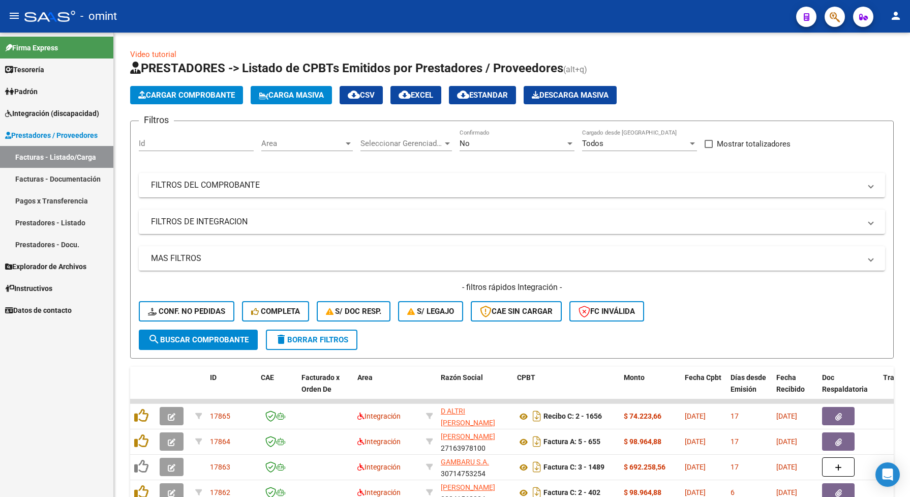
click at [41, 175] on link "Facturas - Documentación" at bounding box center [56, 179] width 113 height 22
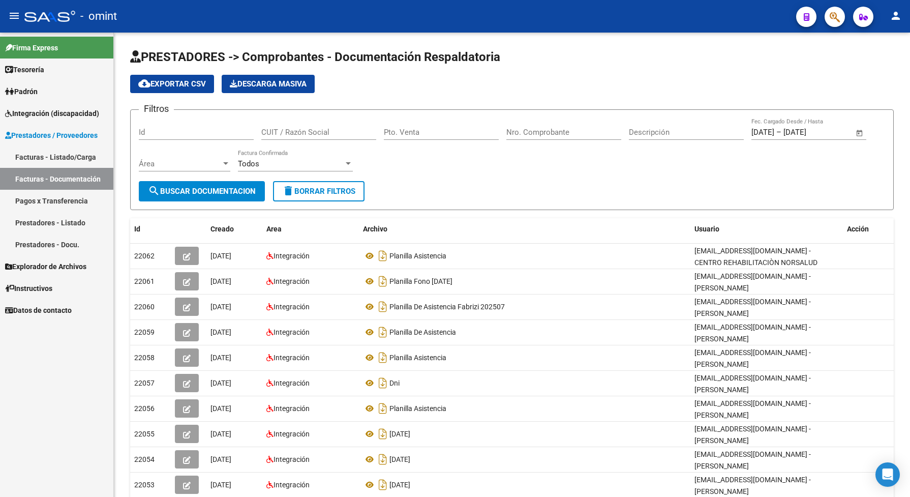
click at [40, 197] on link "Pagos x Transferencia" at bounding box center [56, 201] width 113 height 22
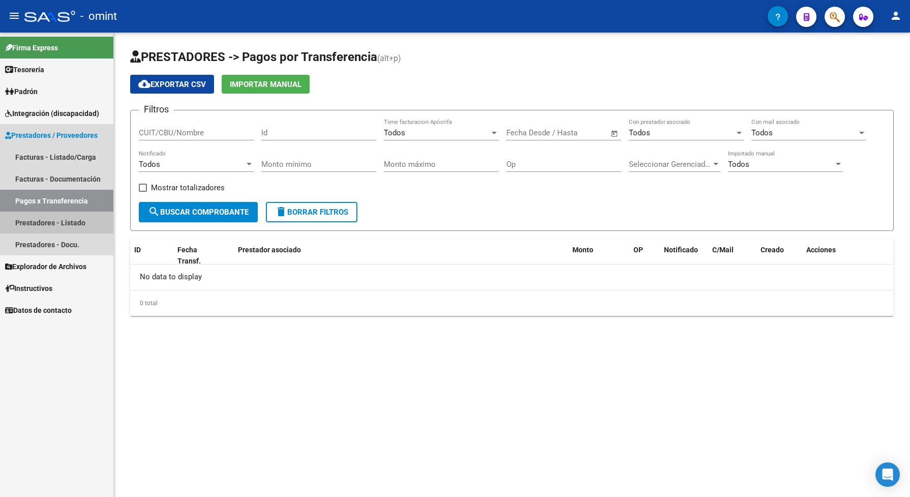
click at [35, 221] on link "Prestadores - Listado" at bounding box center [56, 223] width 113 height 22
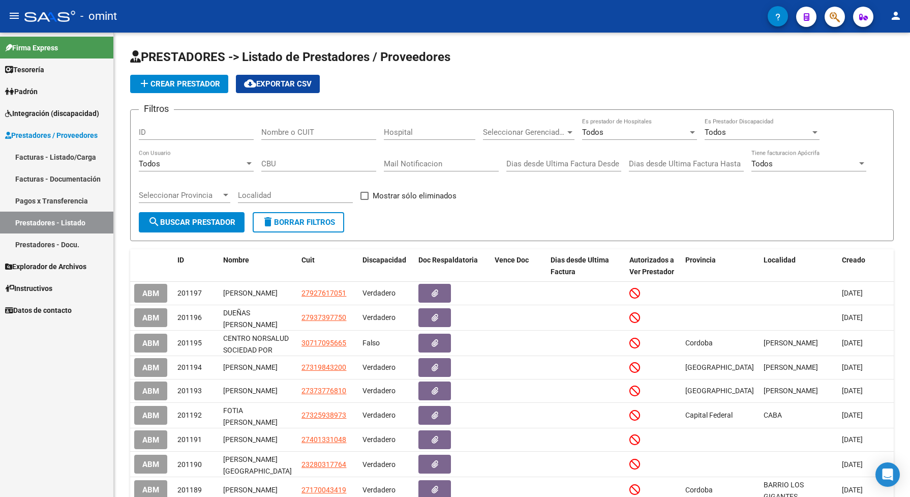
click at [53, 154] on link "Facturas - Listado/Carga" at bounding box center [56, 157] width 113 height 22
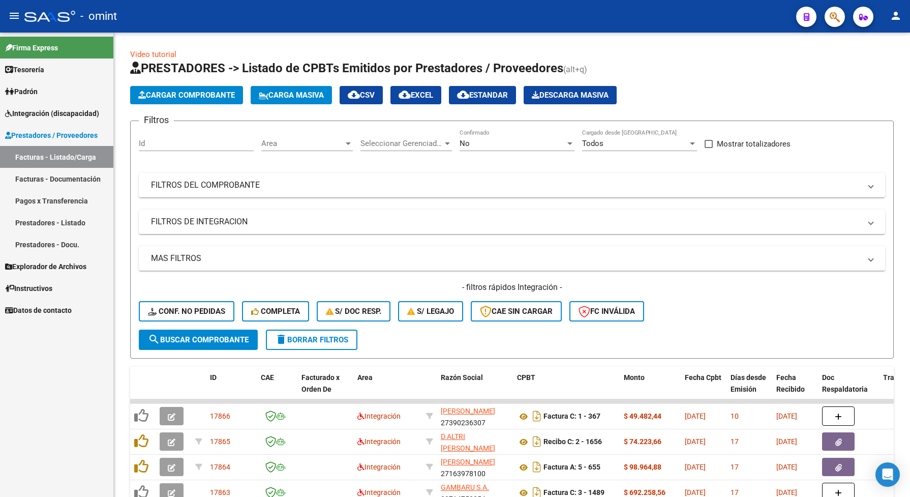
click at [31, 133] on span "Prestadores / Proveedores" at bounding box center [51, 135] width 93 height 11
click at [47, 156] on link "Facturas - Listado/Carga" at bounding box center [56, 157] width 113 height 22
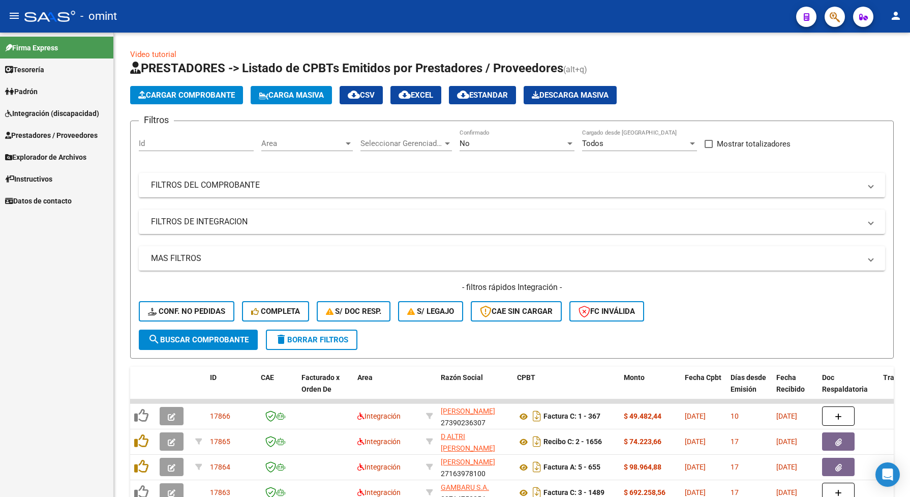
click at [64, 108] on span "Integración (discapacidad)" at bounding box center [52, 113] width 94 height 11
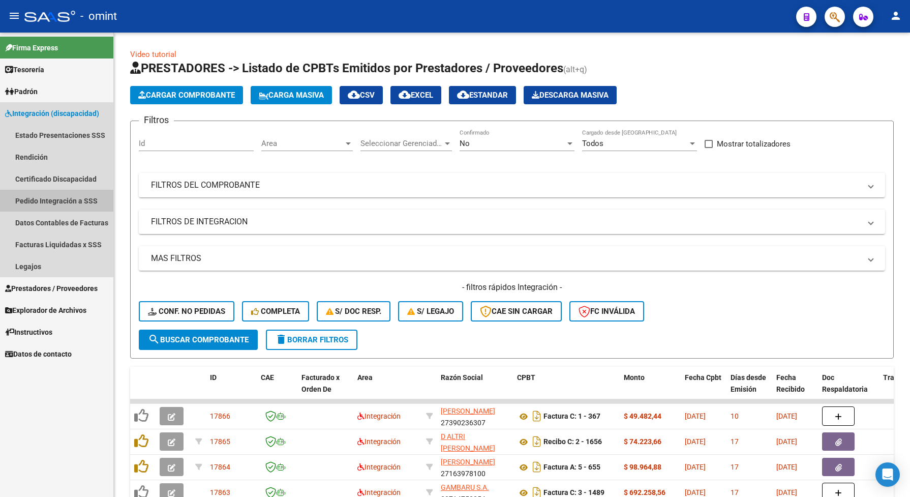
click at [69, 203] on link "Pedido Integración a SSS" at bounding box center [56, 201] width 113 height 22
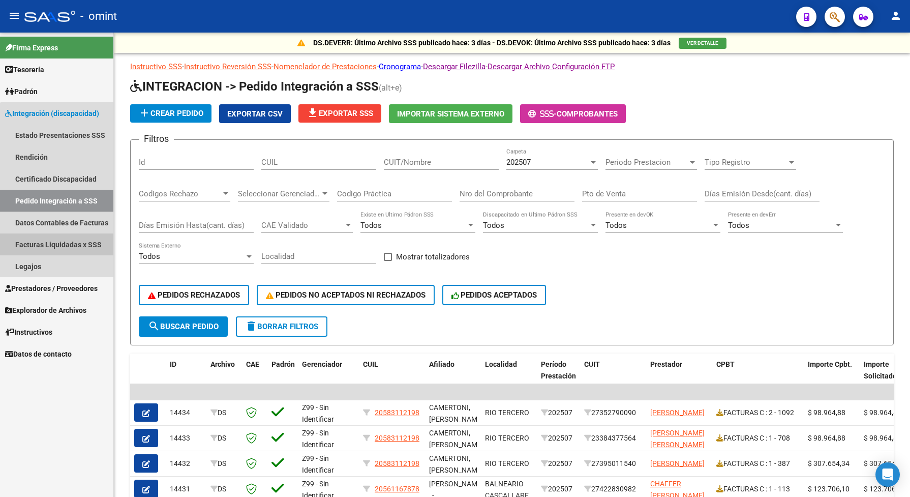
click at [65, 245] on link "Facturas Liquidadas x SSS" at bounding box center [56, 244] width 113 height 22
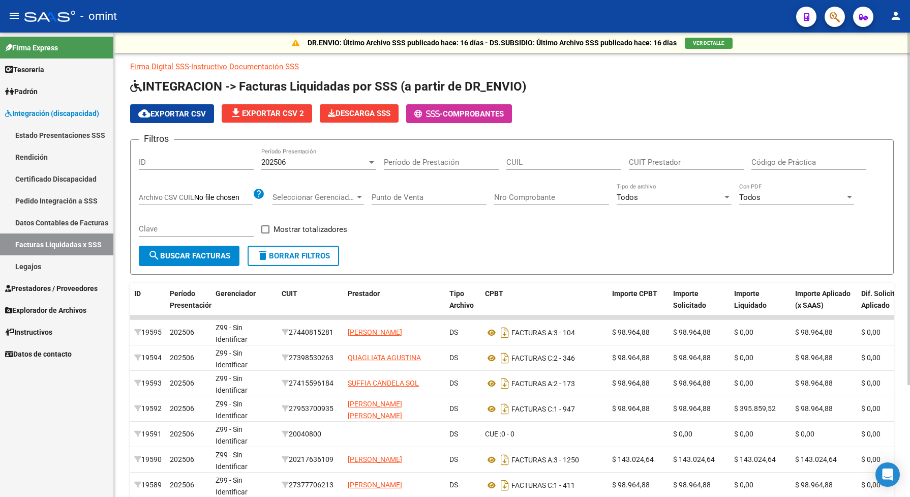
click at [550, 159] on input "CUIL" at bounding box center [564, 162] width 115 height 9
paste input "20-22996219-2"
type input "20-22996219-2"
drag, startPoint x: 563, startPoint y: 159, endPoint x: 491, endPoint y: 161, distance: 71.8
click at [491, 161] on div "Filtros ID 202506 Período Presentación Período de Prestación 20-22996219-2 CUIL…" at bounding box center [512, 197] width 747 height 98
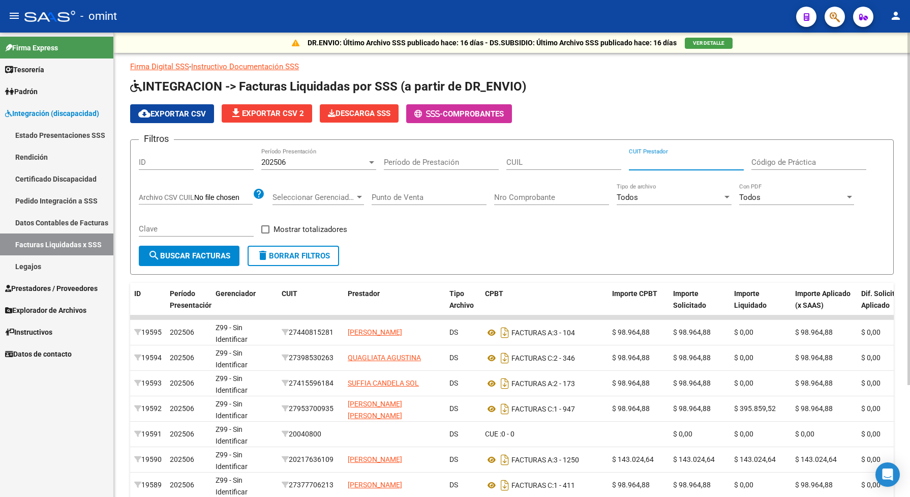
click at [659, 160] on input "CUIT Prestador" at bounding box center [686, 162] width 115 height 9
paste input "20-22996219-2"
type input "20-22996219-2"
click at [549, 161] on input "CUIL" at bounding box center [564, 162] width 115 height 9
type input "27-58559859-9"
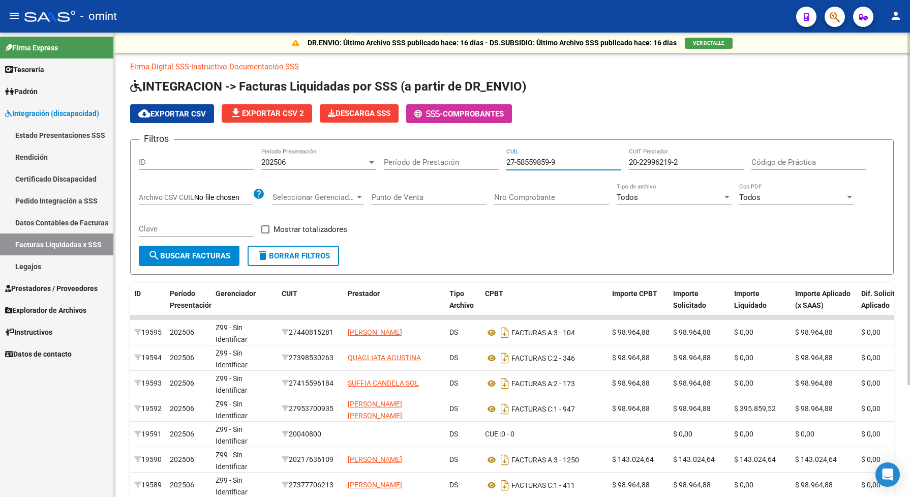
click at [217, 251] on span "search Buscar Facturas" at bounding box center [189, 255] width 82 height 9
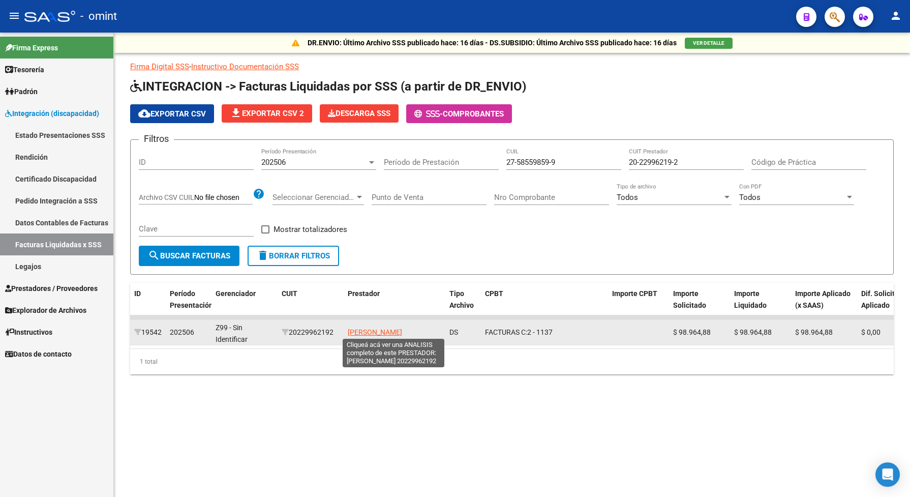
click at [385, 328] on span "[PERSON_NAME]" at bounding box center [375, 332] width 54 height 8
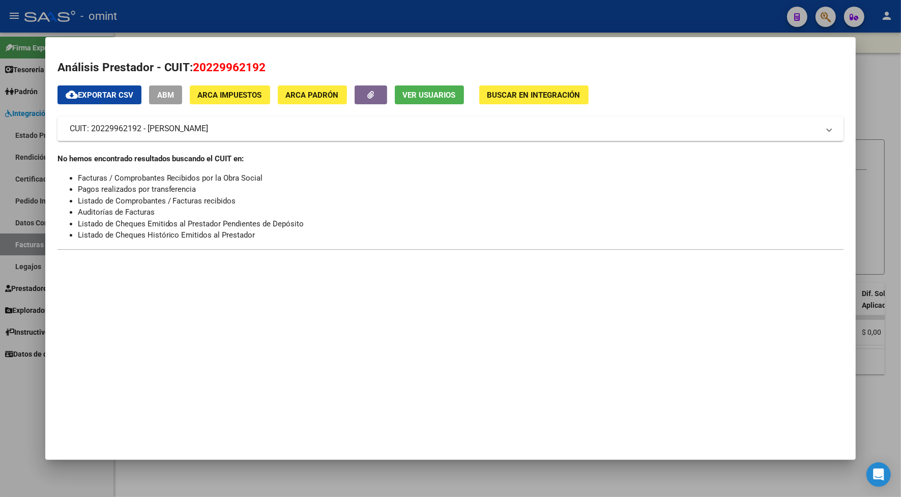
click at [174, 17] on div at bounding box center [450, 248] width 901 height 497
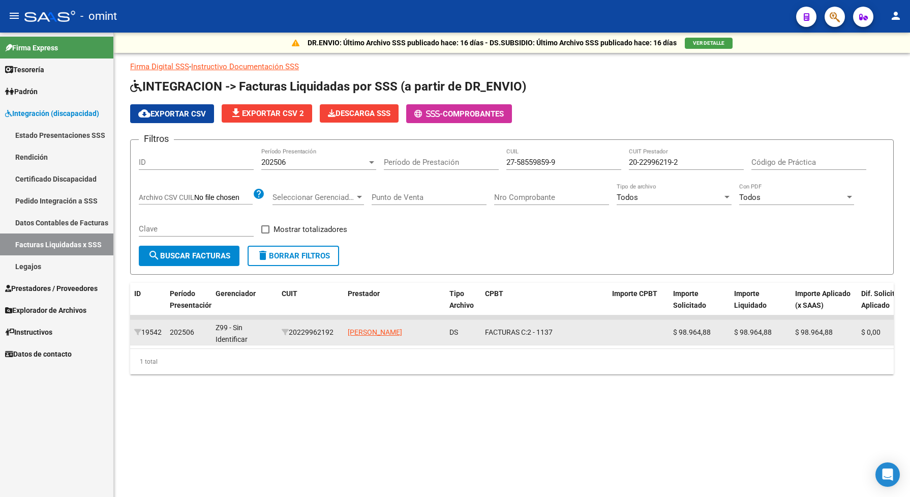
click at [187, 331] on span "202506" at bounding box center [182, 332] width 24 height 8
click at [146, 332] on div "19542" at bounding box center [147, 332] width 27 height 12
click at [147, 335] on div "19542" at bounding box center [147, 332] width 27 height 12
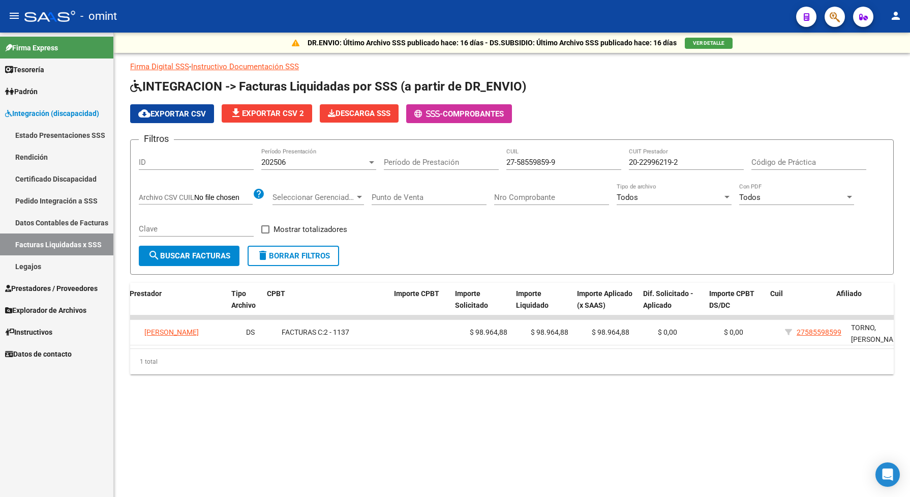
scroll to position [0, 218]
drag, startPoint x: 316, startPoint y: 346, endPoint x: 131, endPoint y: 344, distance: 185.6
click at [131, 344] on datatable-body "19542 202506 Z99 - Sin Identificar 20229962192 [PERSON_NAME] DS FACTURAS C: 2 -…" at bounding box center [512, 331] width 764 height 33
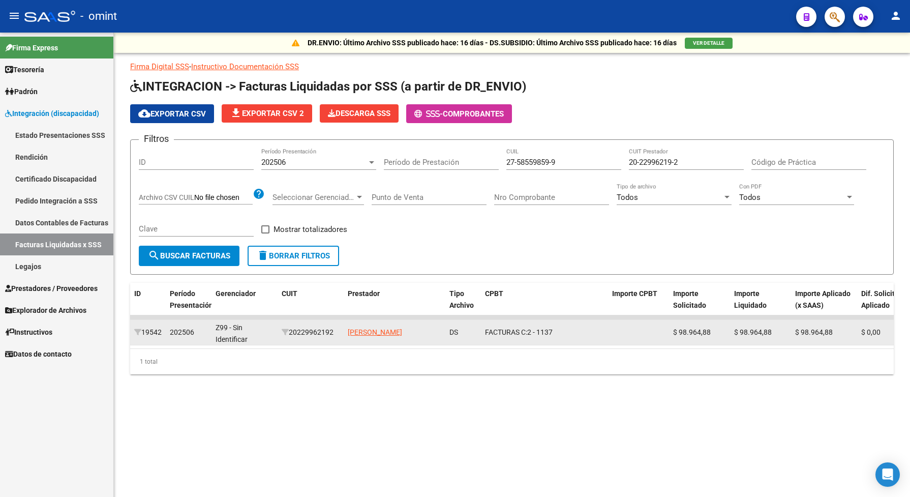
scroll to position [1, 0]
drag, startPoint x: 153, startPoint y: 336, endPoint x: 135, endPoint y: 335, distance: 17.9
click at [135, 335] on div "19542" at bounding box center [147, 332] width 27 height 12
copy div "19542"
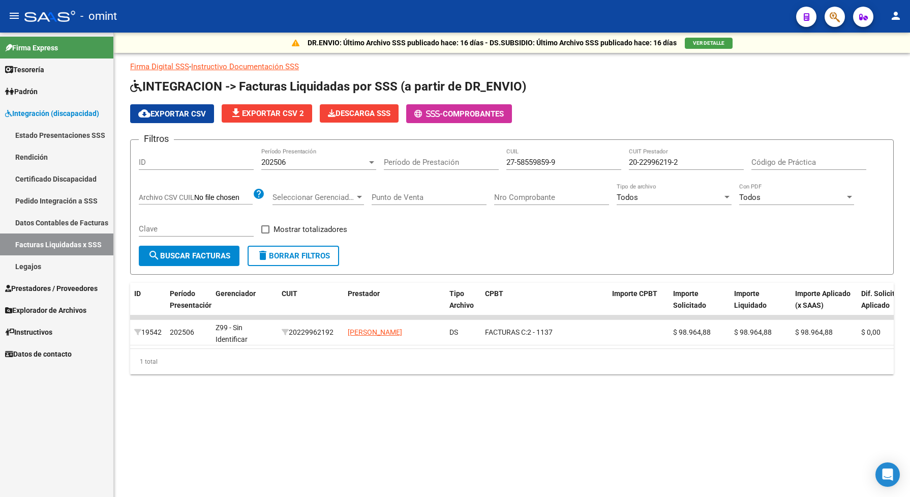
click at [214, 158] on input "ID" at bounding box center [196, 162] width 115 height 9
paste input "19542"
type input "19542"
click at [191, 253] on span "search Buscar Facturas" at bounding box center [189, 255] width 82 height 9
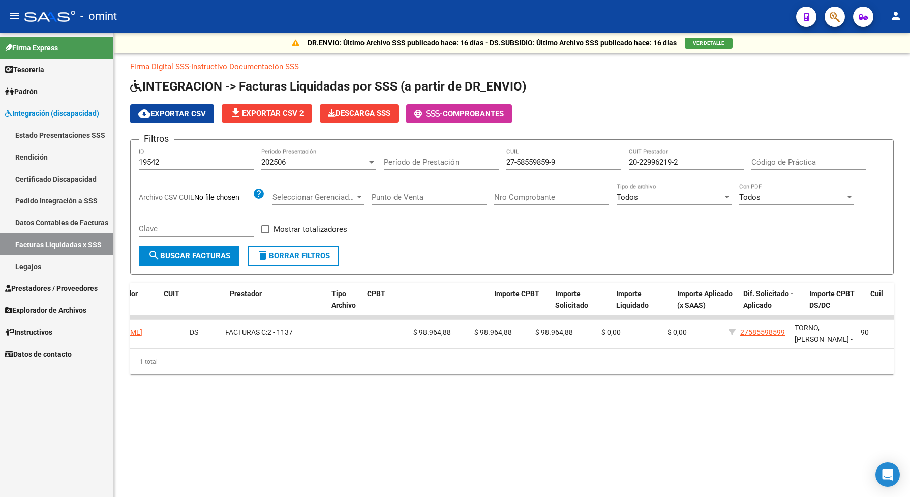
scroll to position [0, 380]
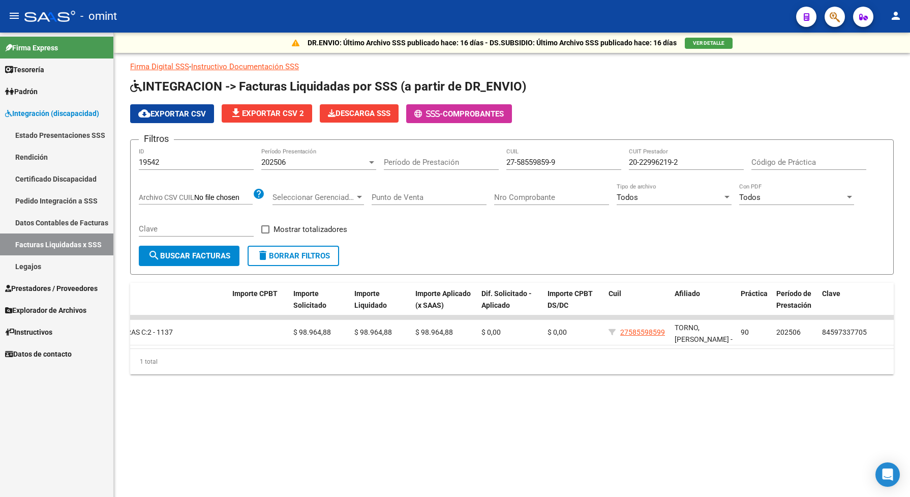
drag, startPoint x: 164, startPoint y: 155, endPoint x: 117, endPoint y: 166, distance: 48.0
click at [118, 166] on div "DR.ENVIO: Último Archivo SSS publicado hace: 16 días - DS.SUBSIDIO: Último Arch…" at bounding box center [512, 220] width 796 height 374
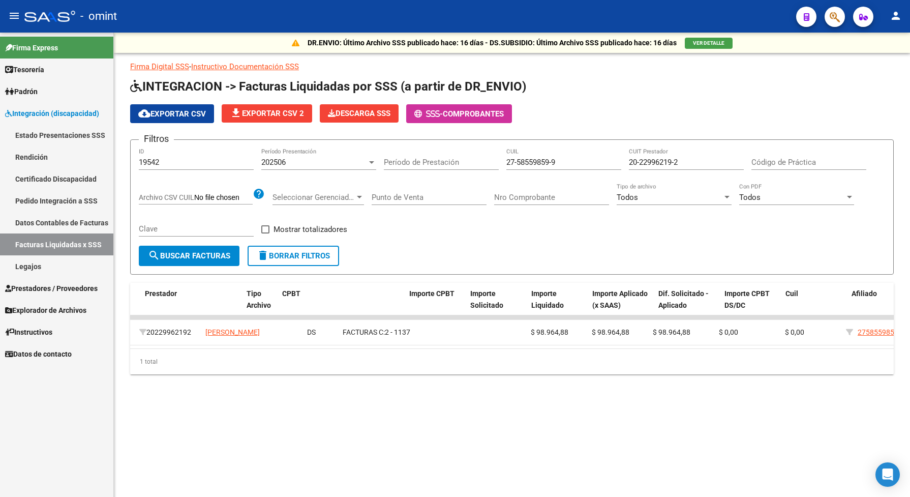
scroll to position [0, 0]
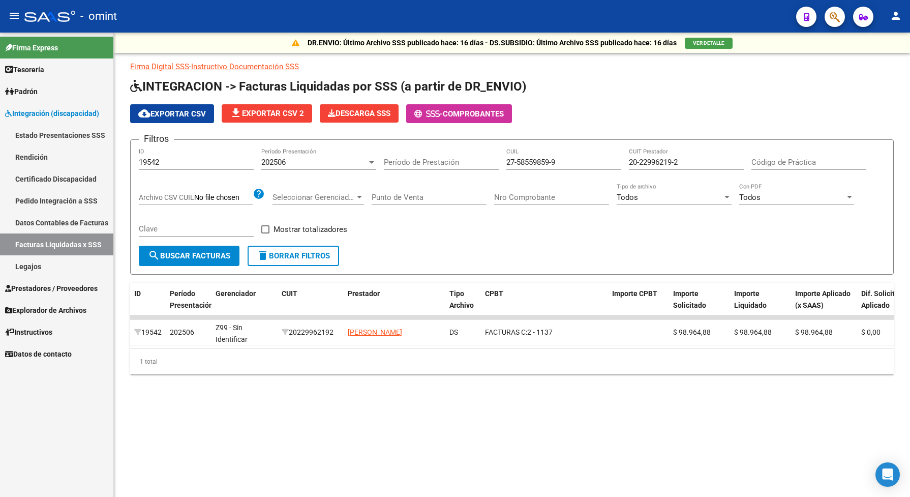
drag, startPoint x: 871, startPoint y: 77, endPoint x: 876, endPoint y: 75, distance: 5.3
click at [871, 77] on div "Firma Digital SSS - Instructivo Documentación SSS INTEGRACION -> Facturas Liqui…" at bounding box center [512, 217] width 764 height 313
